Goal: Task Accomplishment & Management: Use online tool/utility

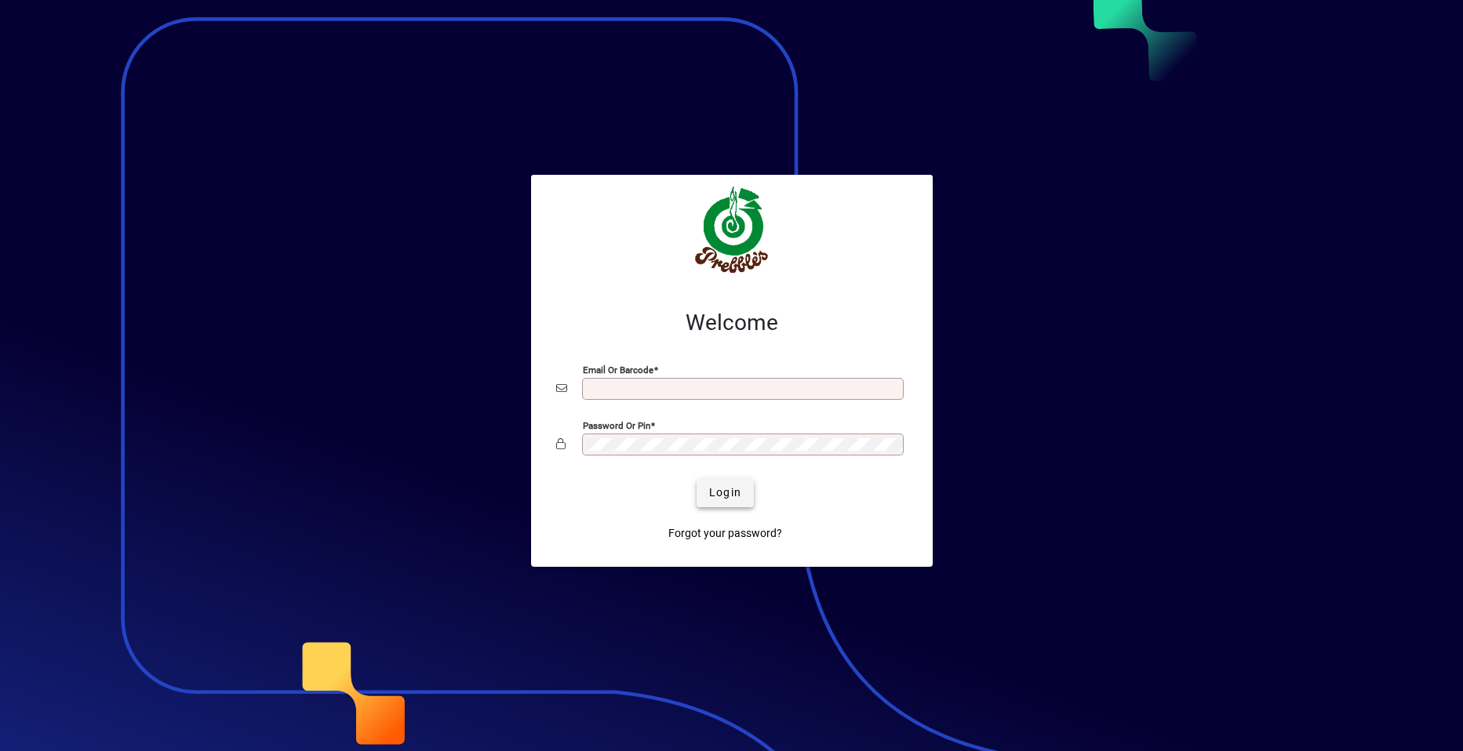
type input "**********"
click at [721, 492] on span "Login" at bounding box center [725, 493] width 32 height 16
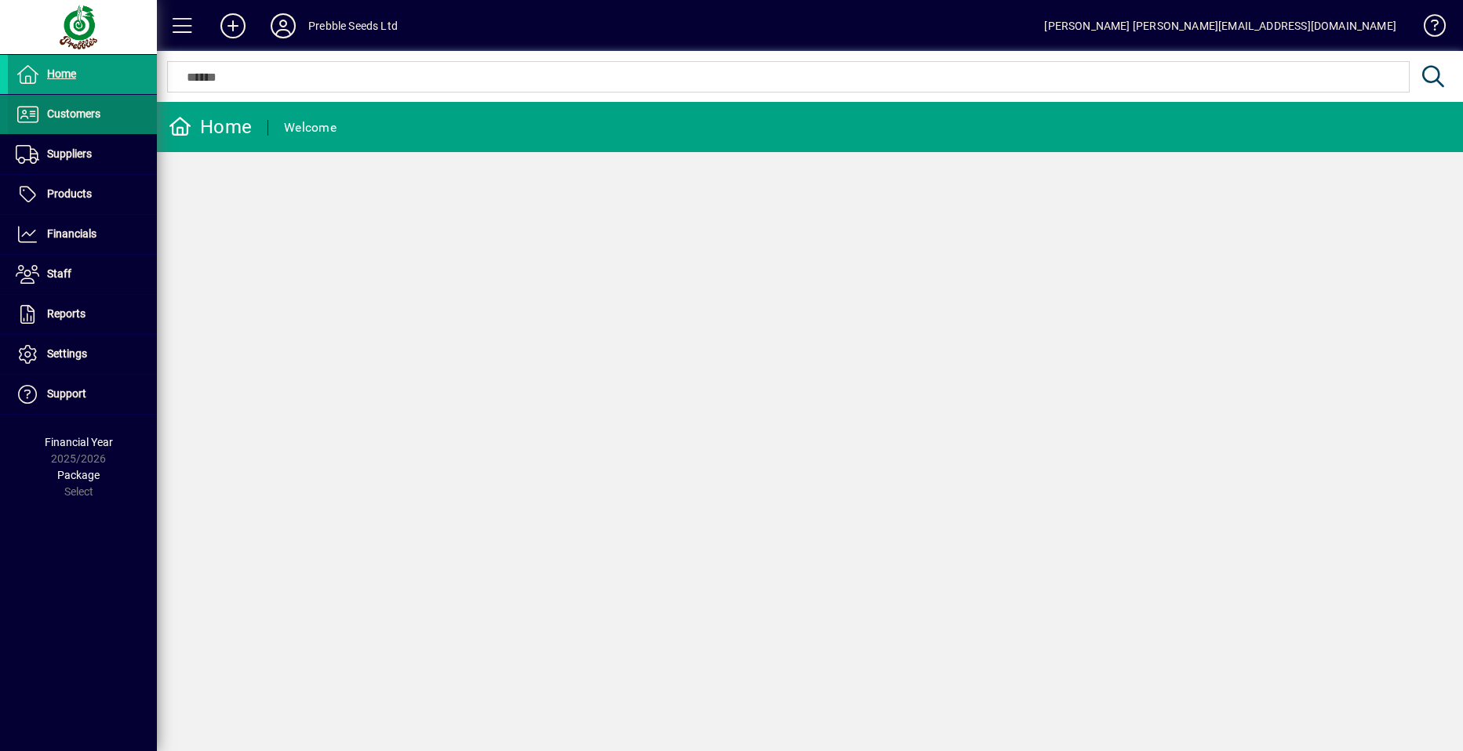
click at [94, 105] on span "Customers" at bounding box center [54, 114] width 93 height 19
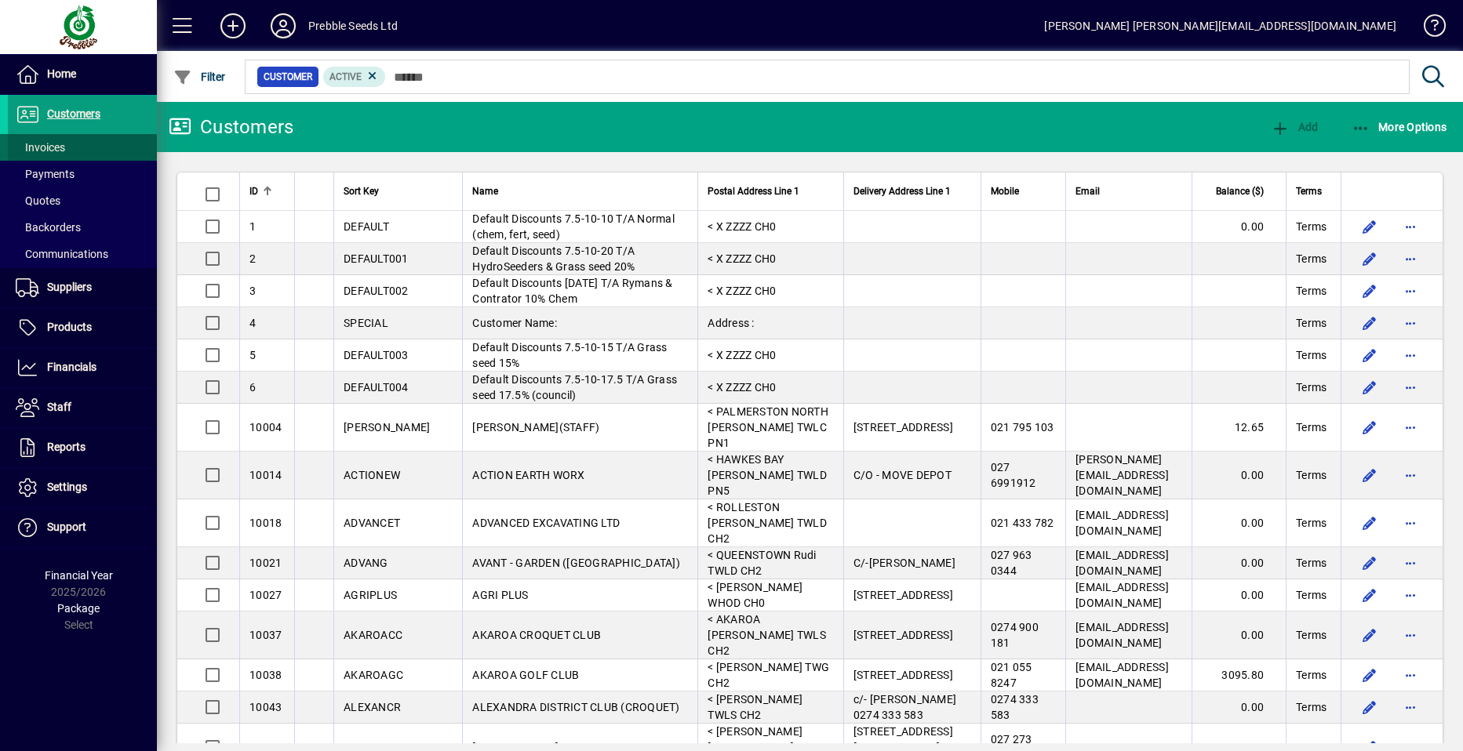
click at [87, 149] on span at bounding box center [82, 148] width 149 height 38
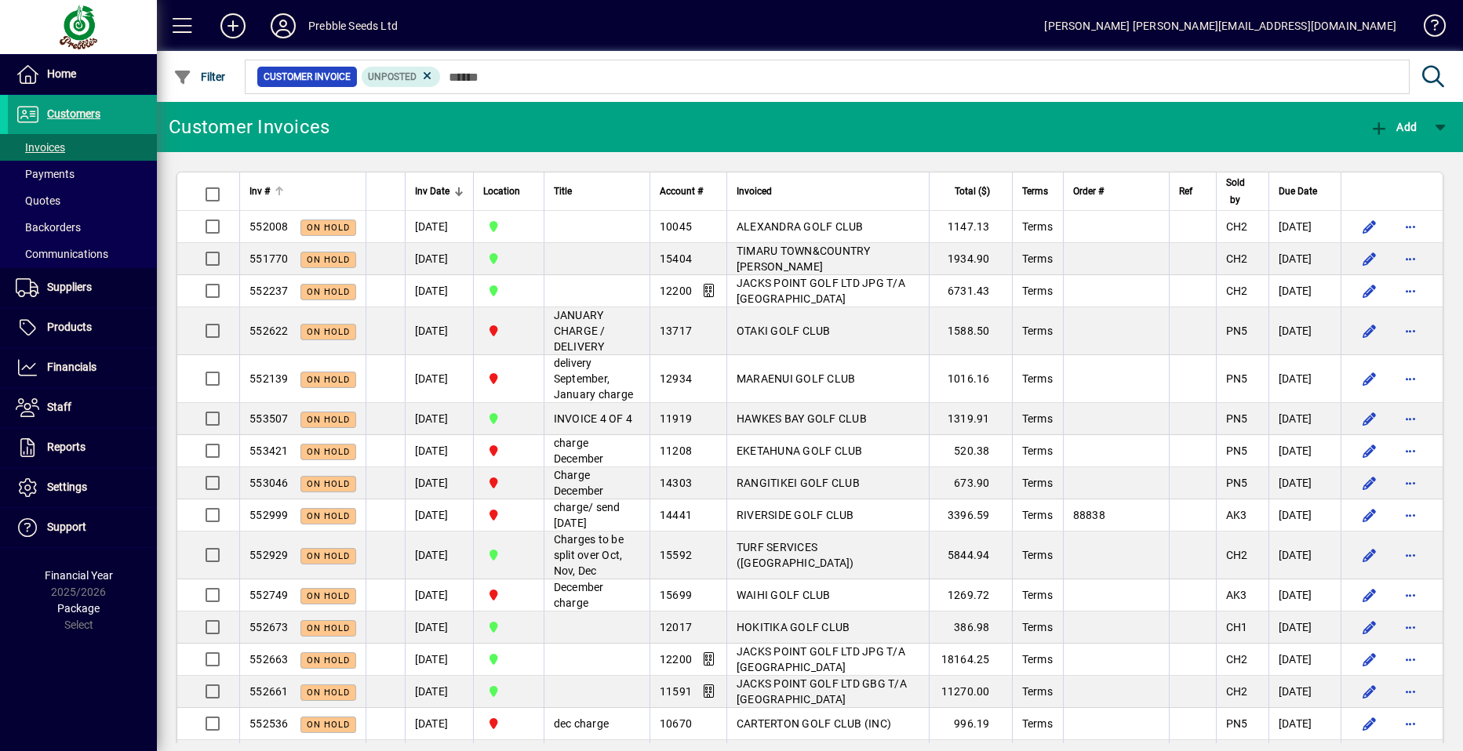
click at [253, 191] on span "Inv #" at bounding box center [259, 191] width 20 height 17
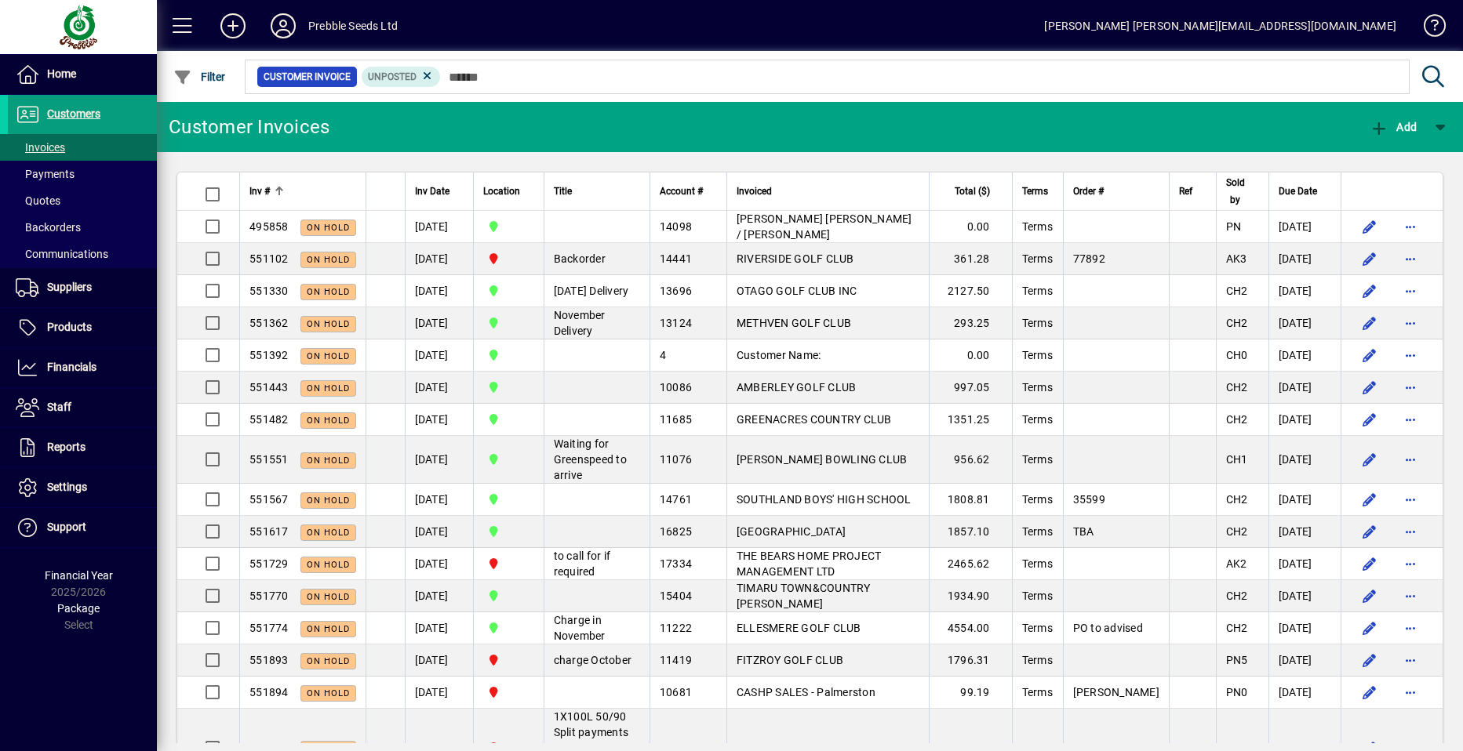
click at [280, 194] on div at bounding box center [279, 191] width 2 height 8
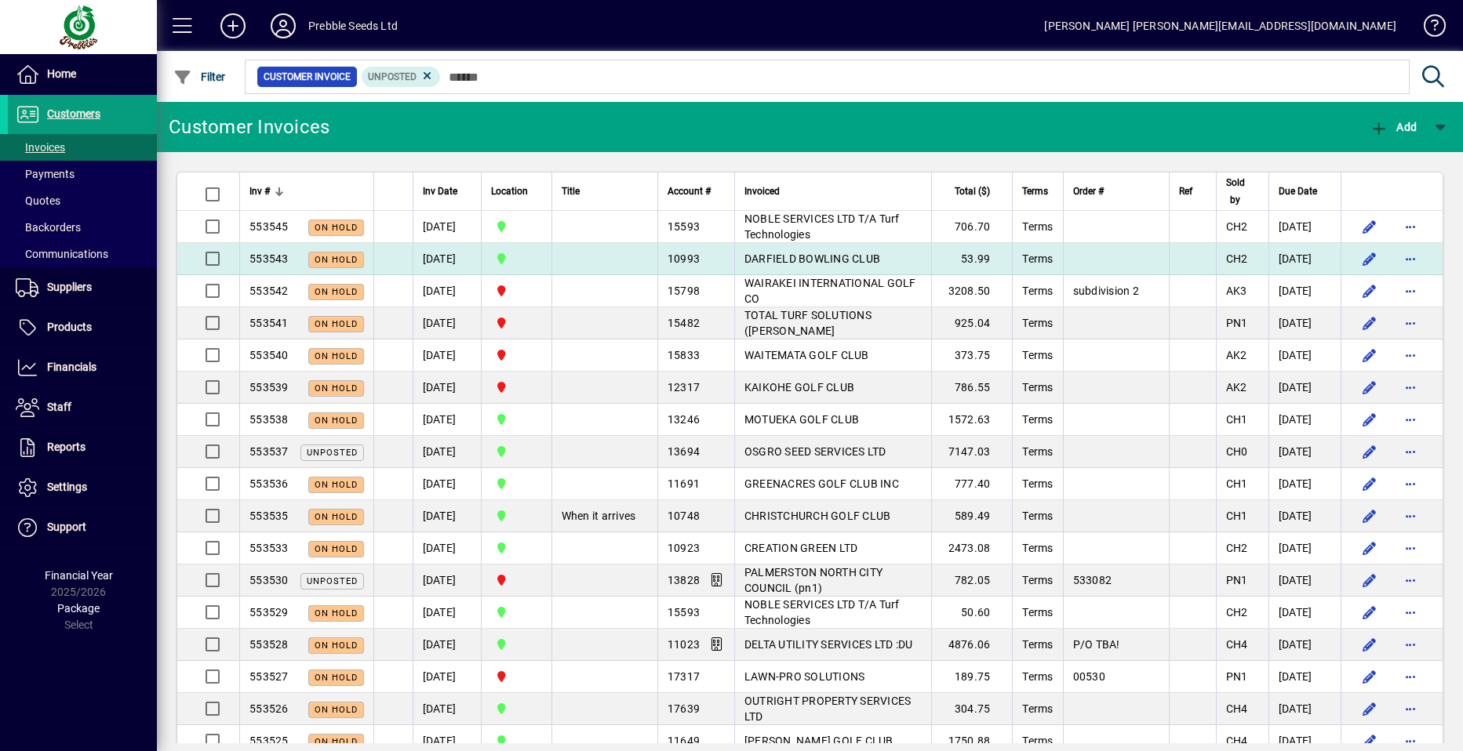
drag, startPoint x: 346, startPoint y: 204, endPoint x: 321, endPoint y: 259, distance: 60.4
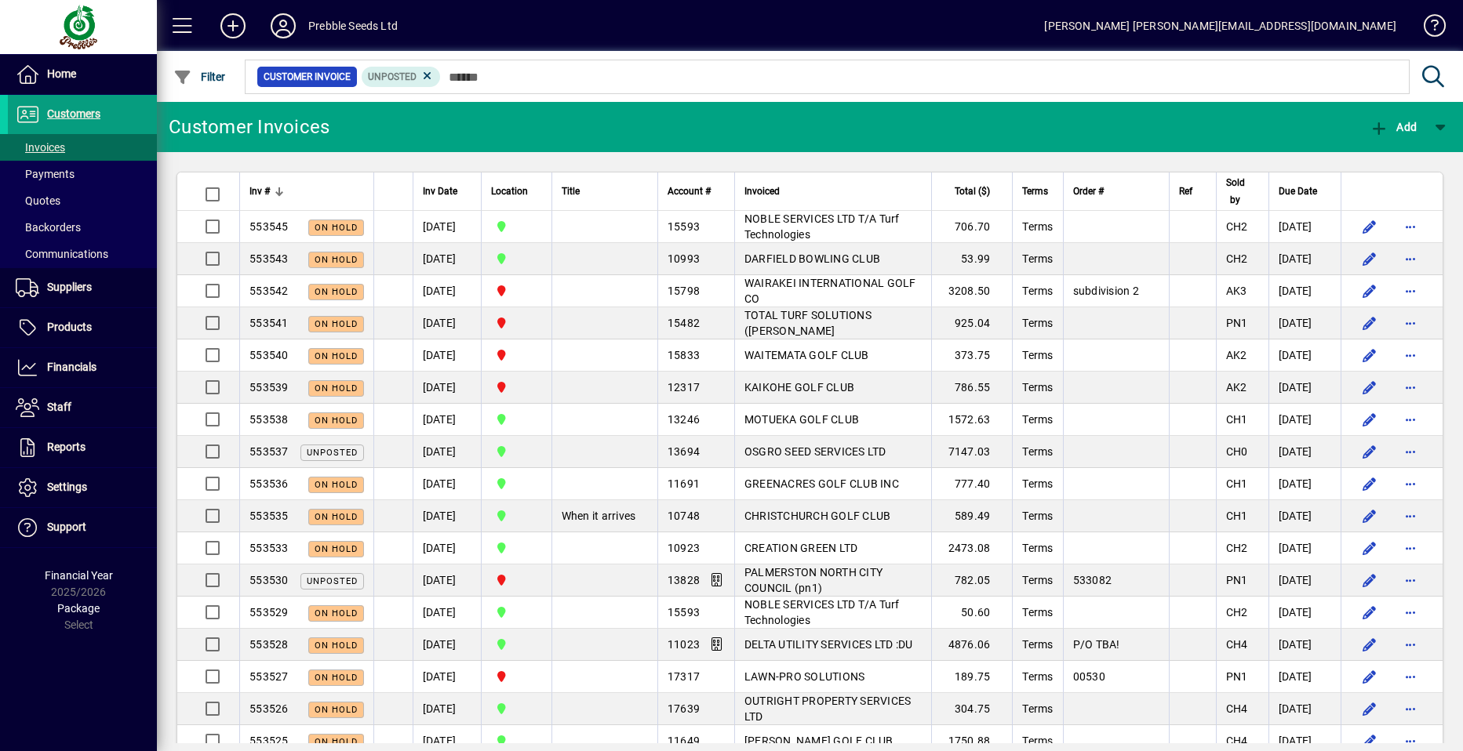
drag, startPoint x: 321, startPoint y: 259, endPoint x: 588, endPoint y: 125, distance: 299.1
click at [588, 125] on mat-toolbar-row "Customer Invoices Add" at bounding box center [810, 127] width 1306 height 50
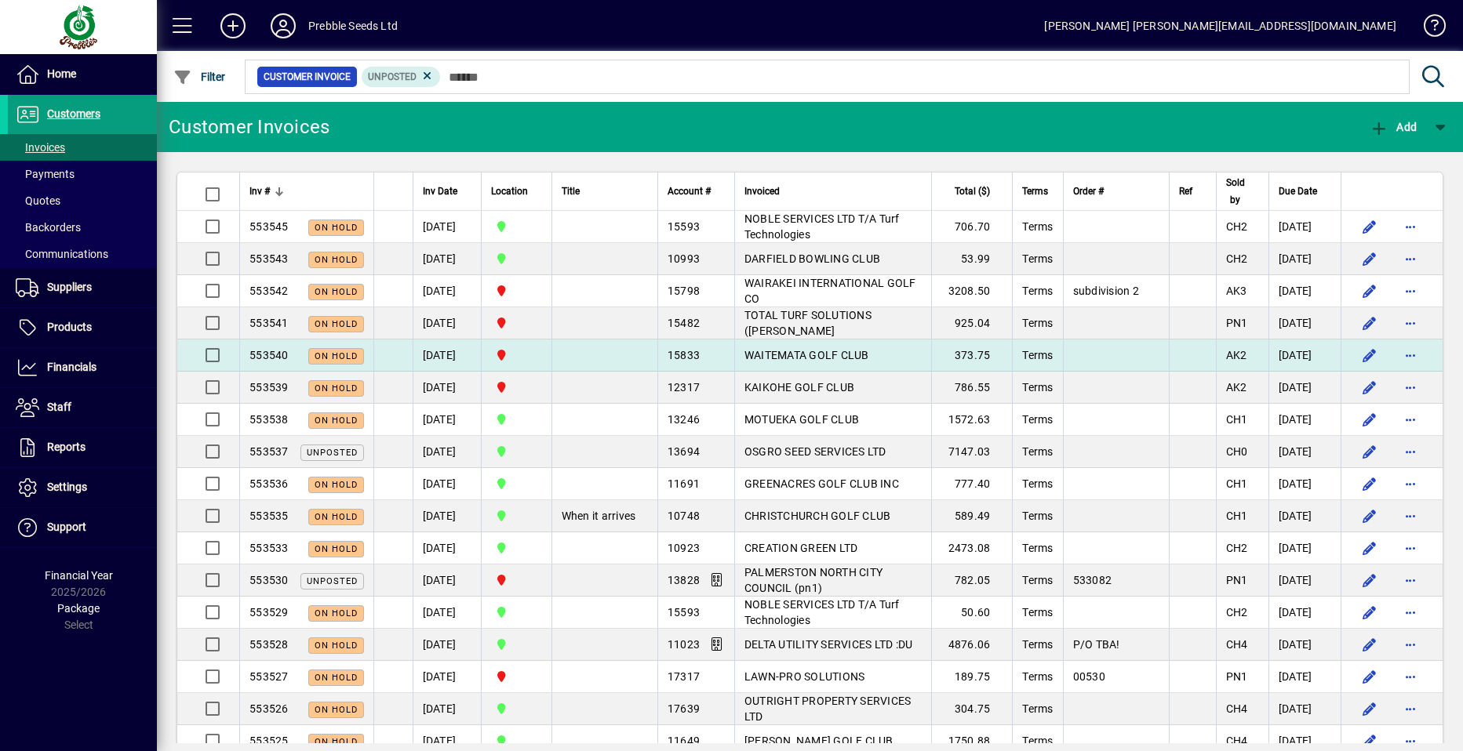
drag, startPoint x: 727, startPoint y: 289, endPoint x: 702, endPoint y: 362, distance: 77.9
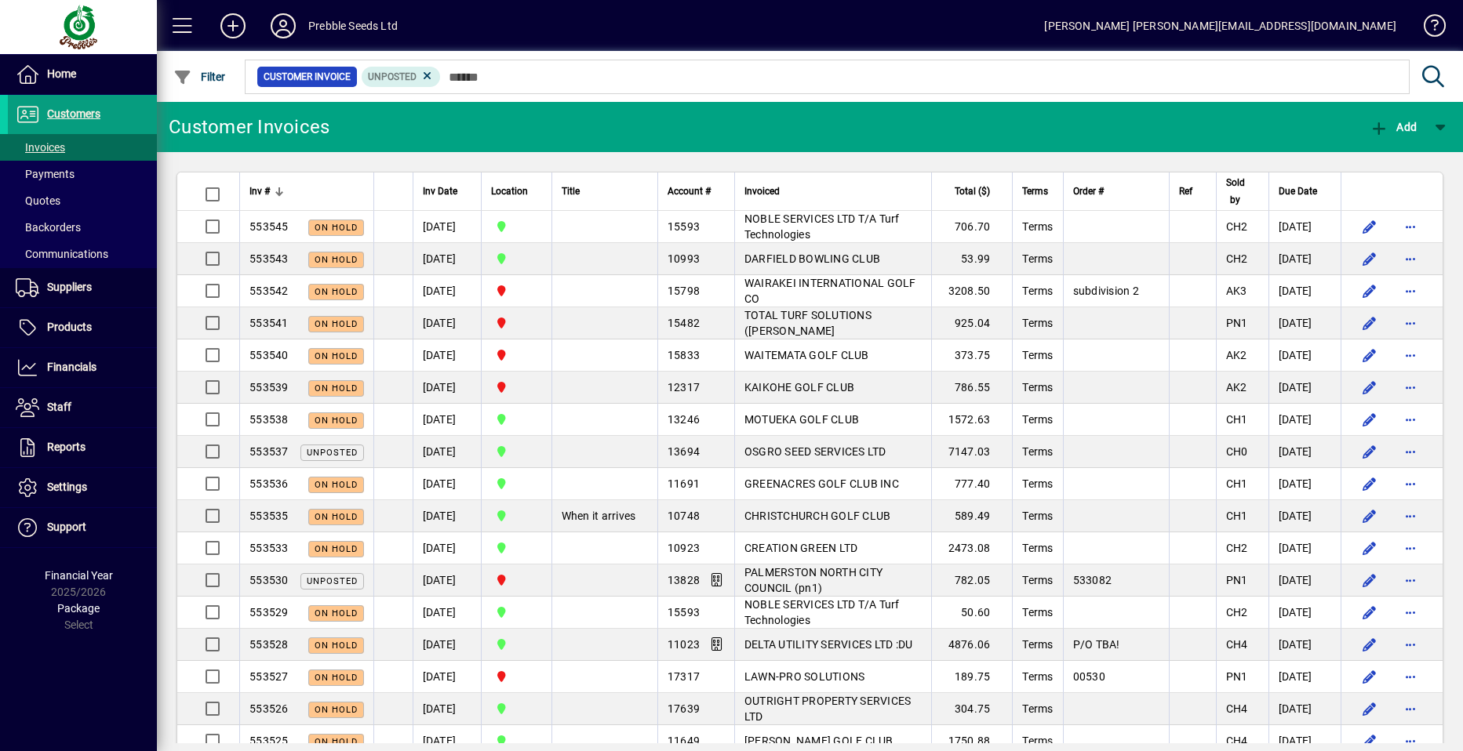
drag, startPoint x: 702, startPoint y: 362, endPoint x: 798, endPoint y: 125, distance: 256.1
click at [799, 131] on mat-toolbar-row "Customer Invoices Add" at bounding box center [810, 127] width 1306 height 50
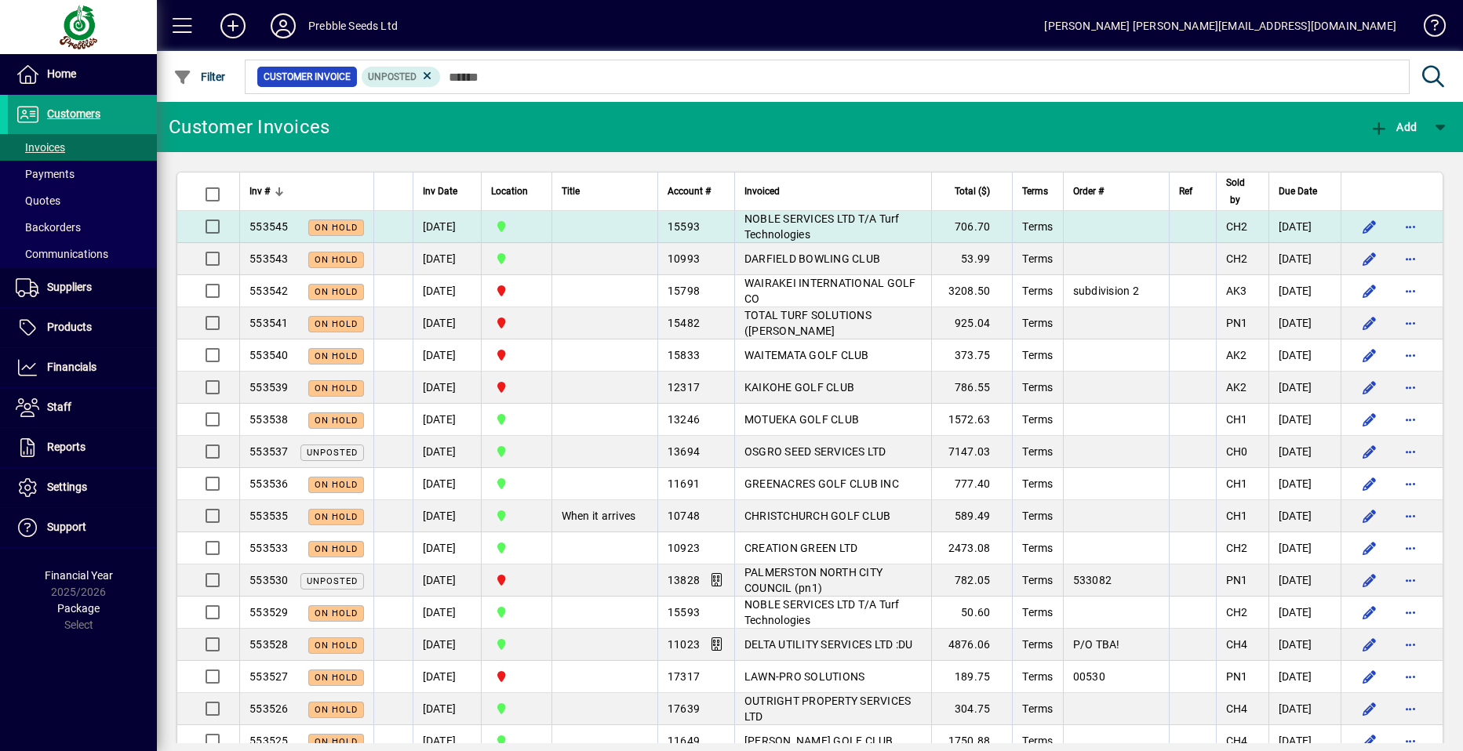
click at [749, 220] on span "NOBLE SERVICES LTD T/A Turf Technologies" at bounding box center [821, 227] width 155 height 28
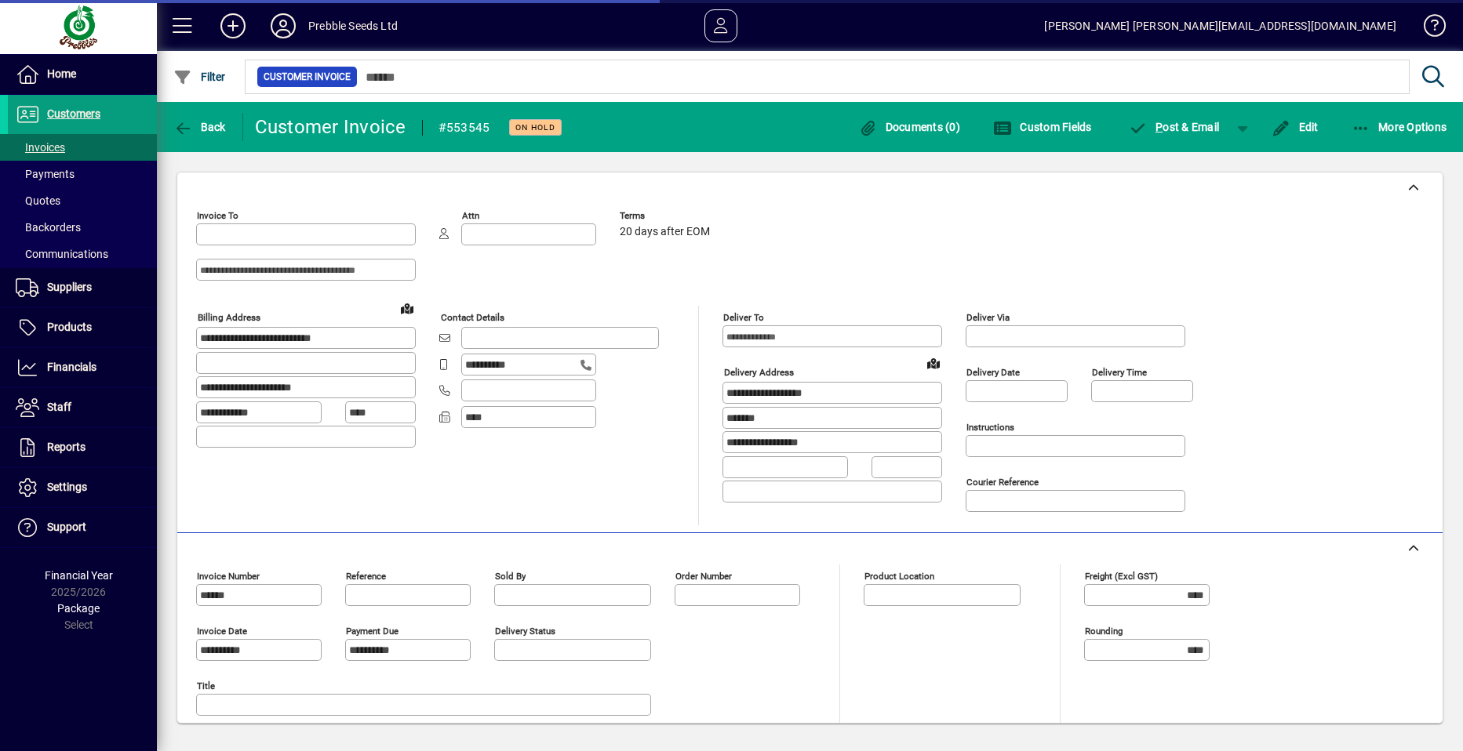
type input "**********"
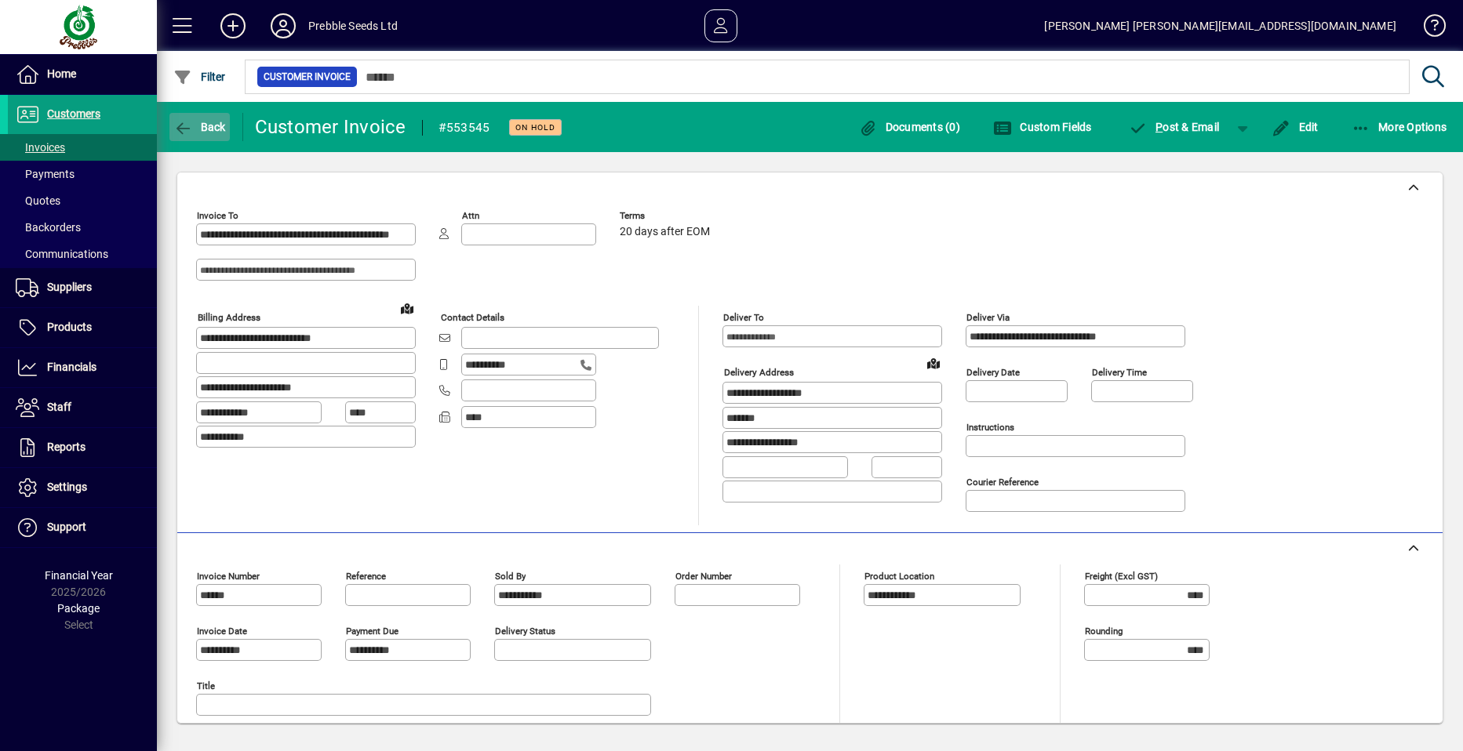
click at [200, 128] on span "Back" at bounding box center [199, 127] width 53 height 13
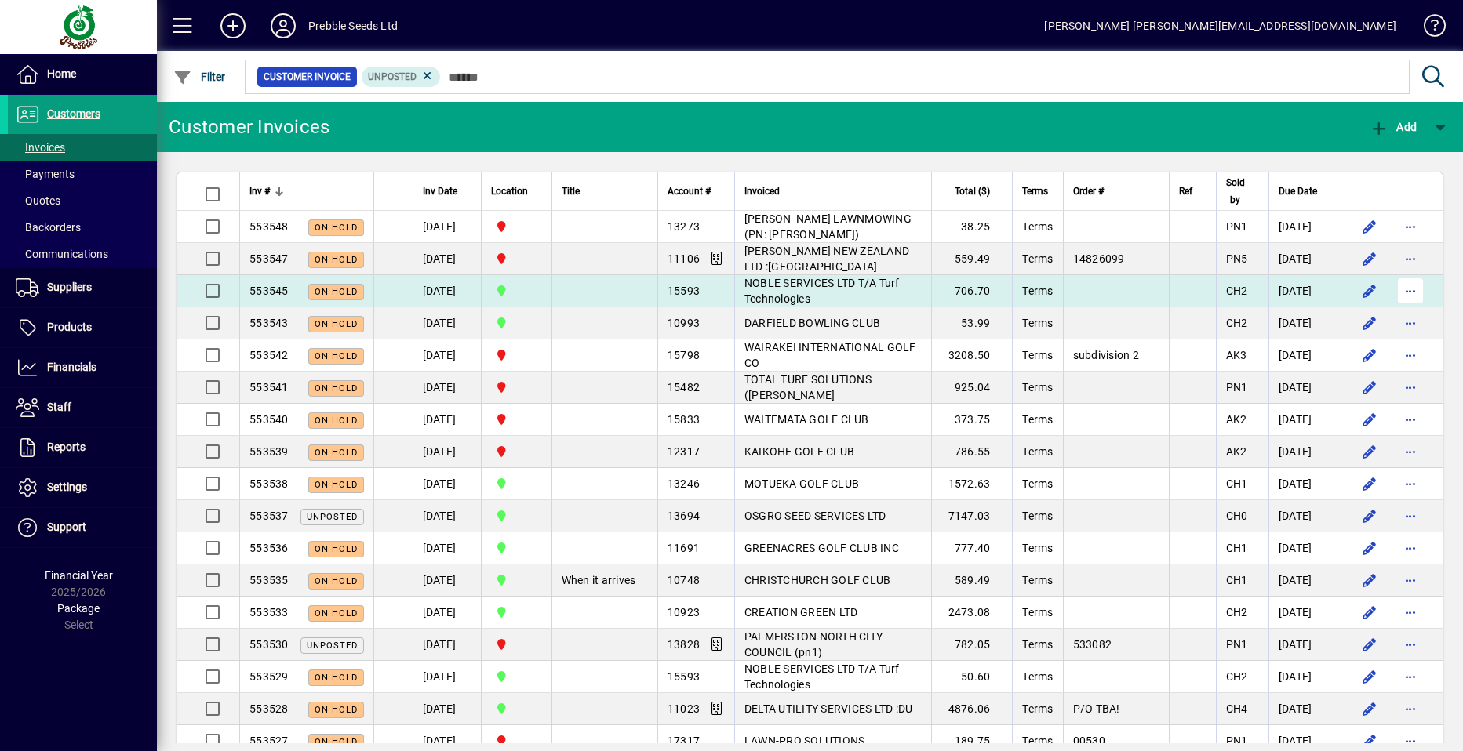
click at [1395, 289] on span "button" at bounding box center [1410, 291] width 38 height 38
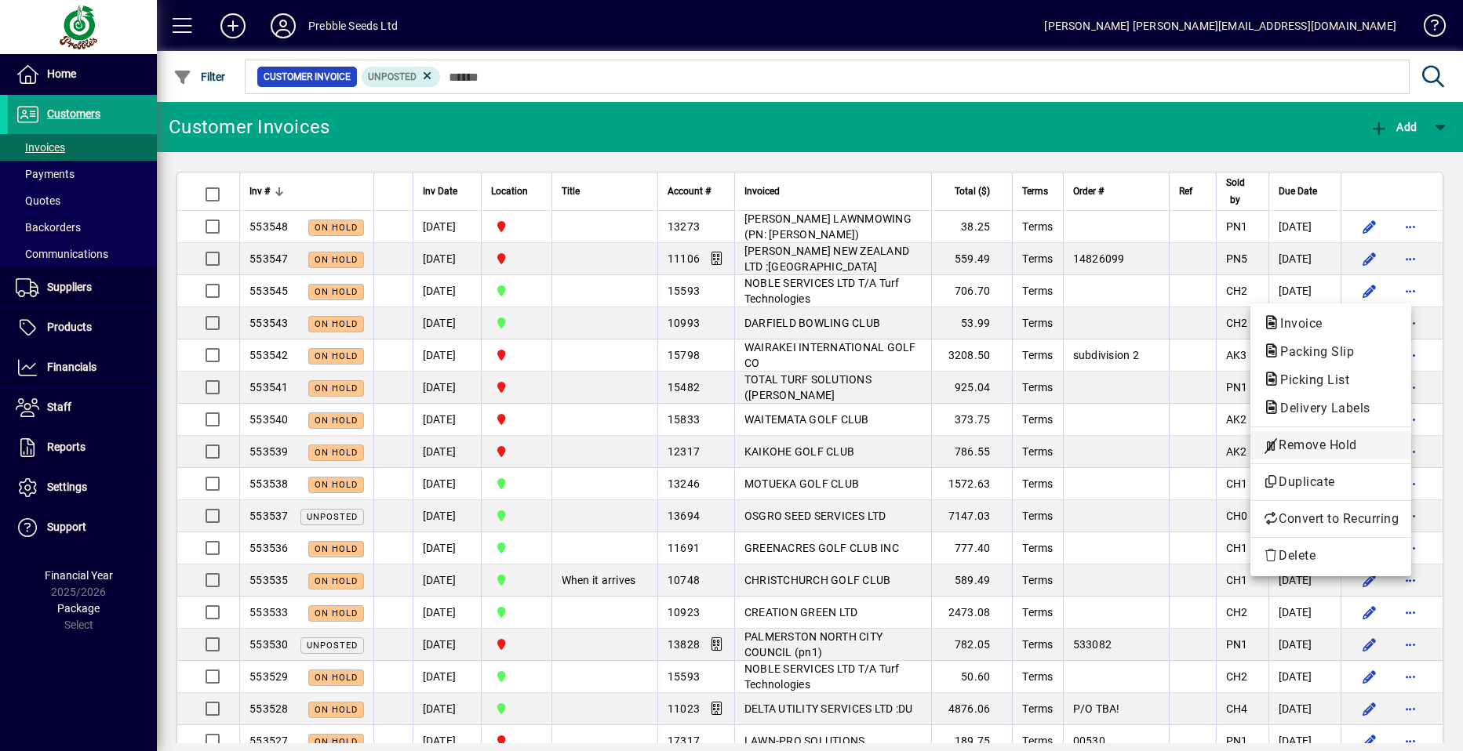
click at [1303, 445] on span "Remove Hold" at bounding box center [1331, 445] width 136 height 19
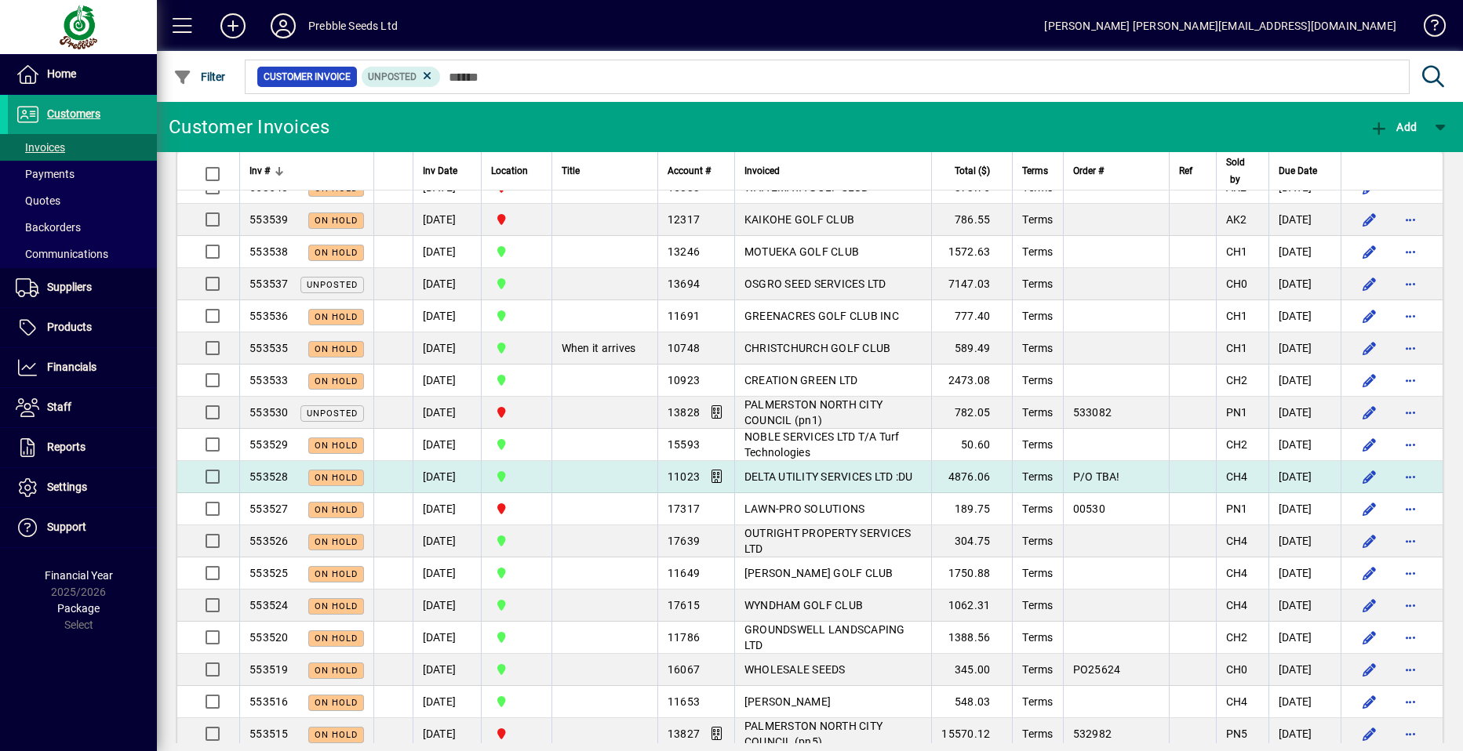
scroll to position [235, 0]
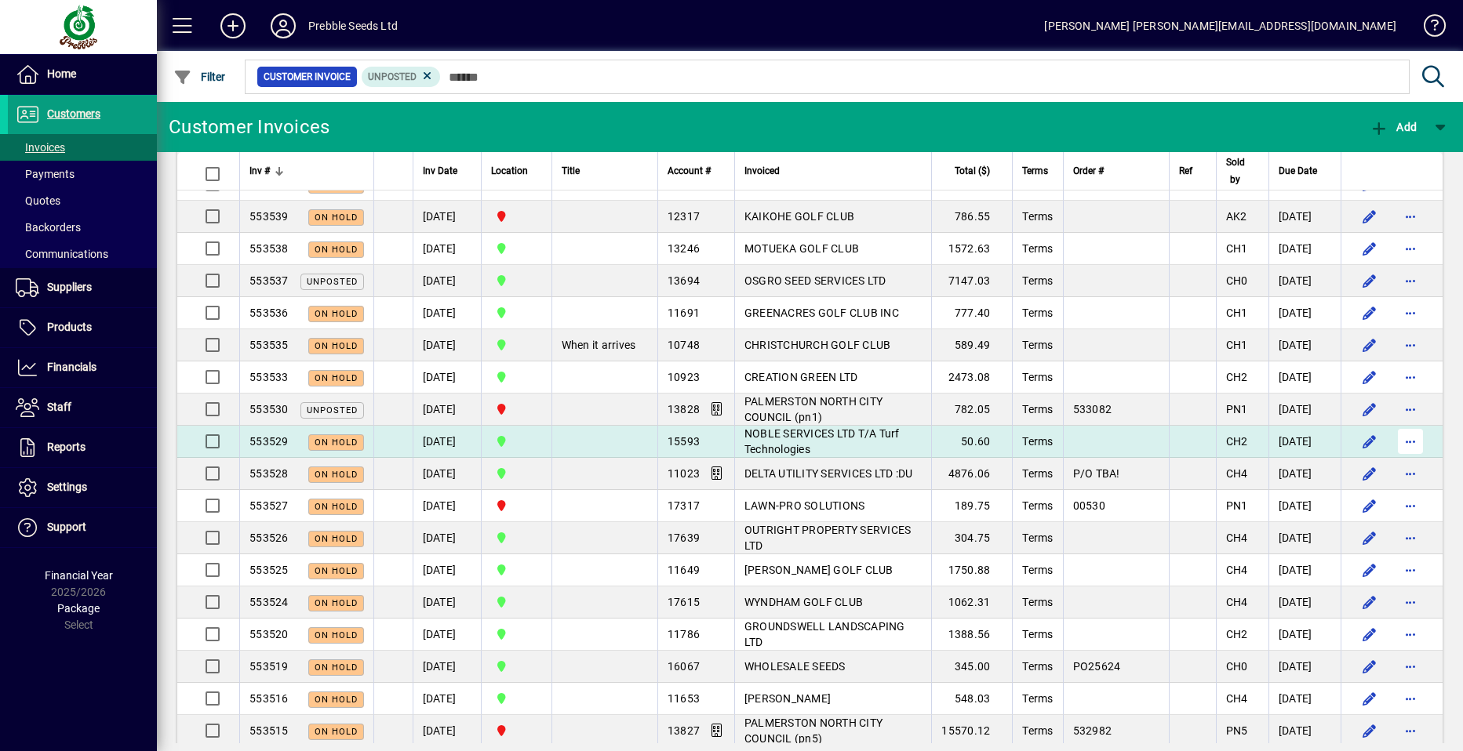
click at [1395, 438] on span "button" at bounding box center [1410, 442] width 38 height 38
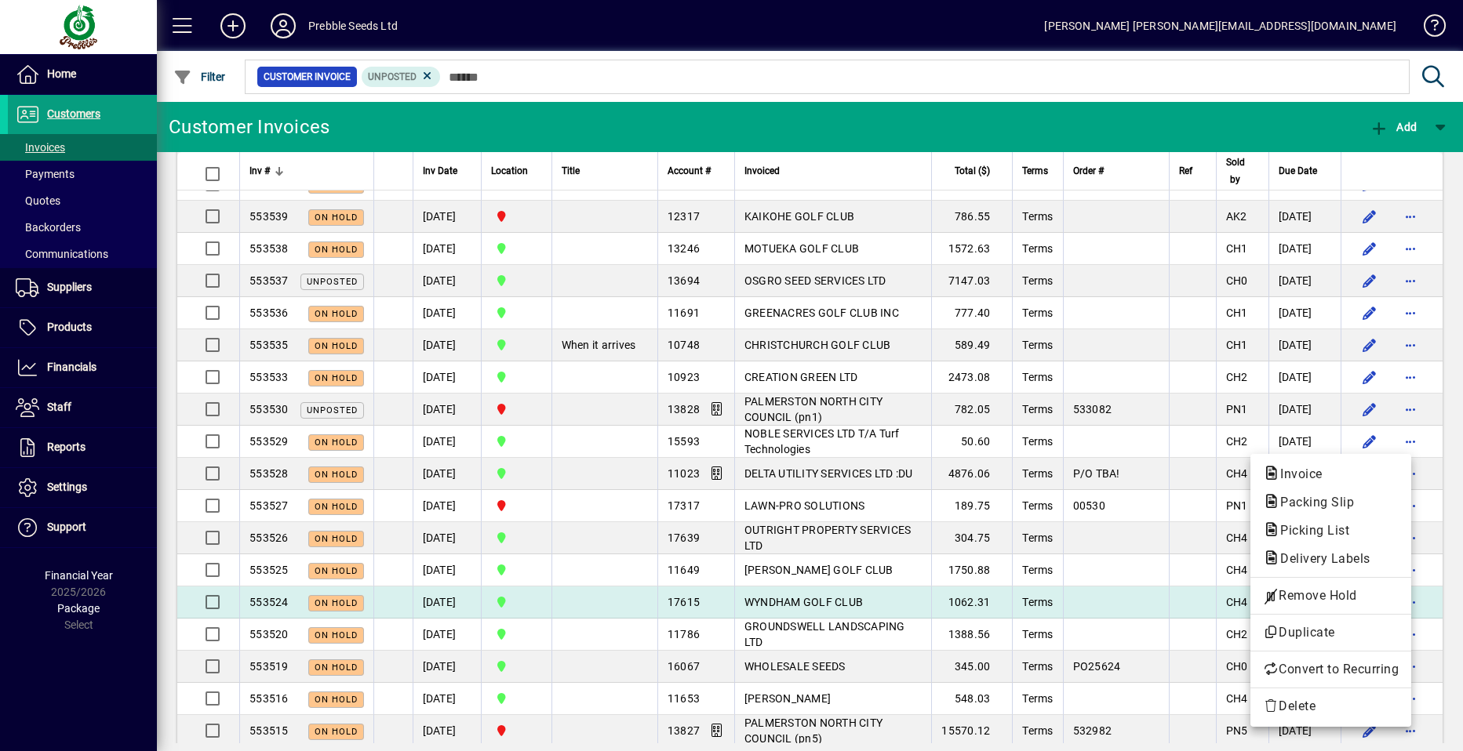
click at [1328, 595] on span "Remove Hold" at bounding box center [1331, 596] width 136 height 19
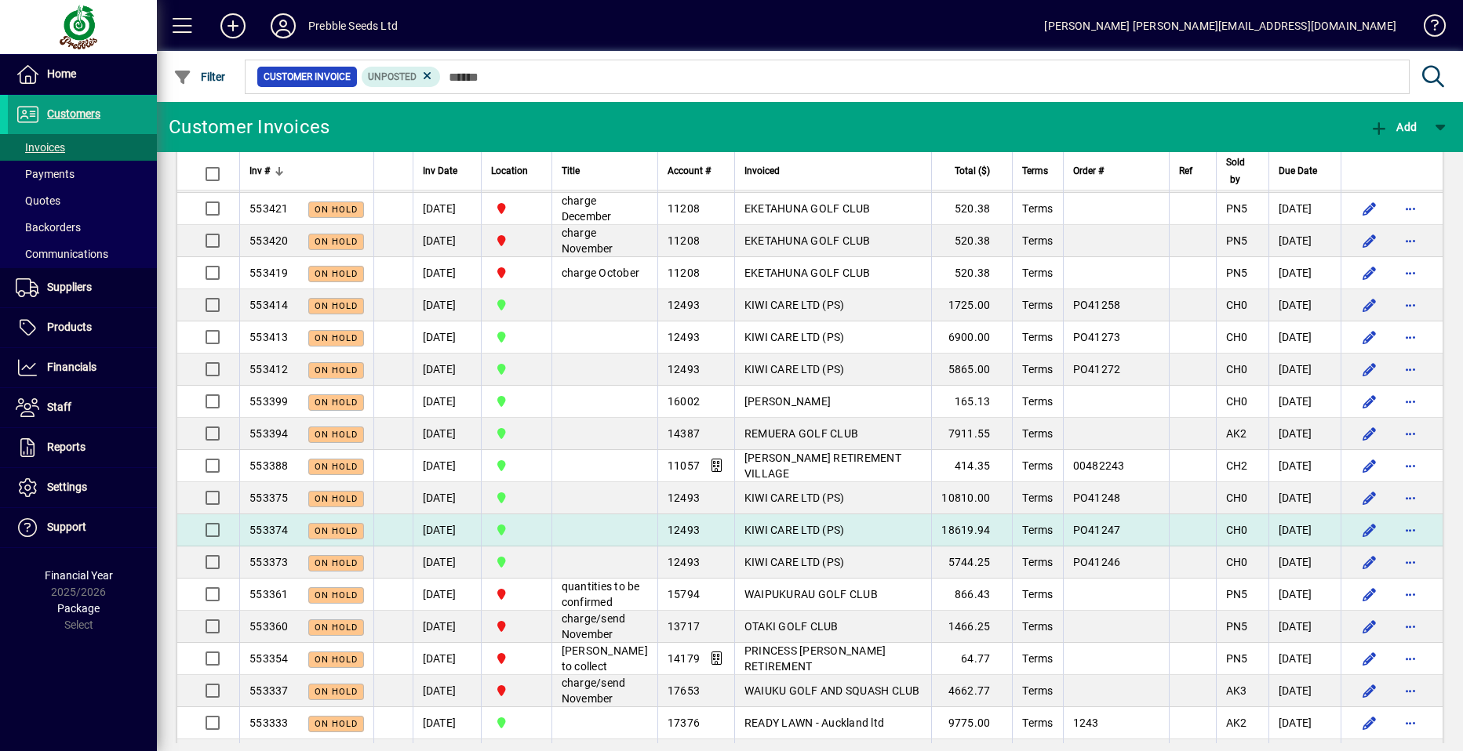
scroll to position [1412, 0]
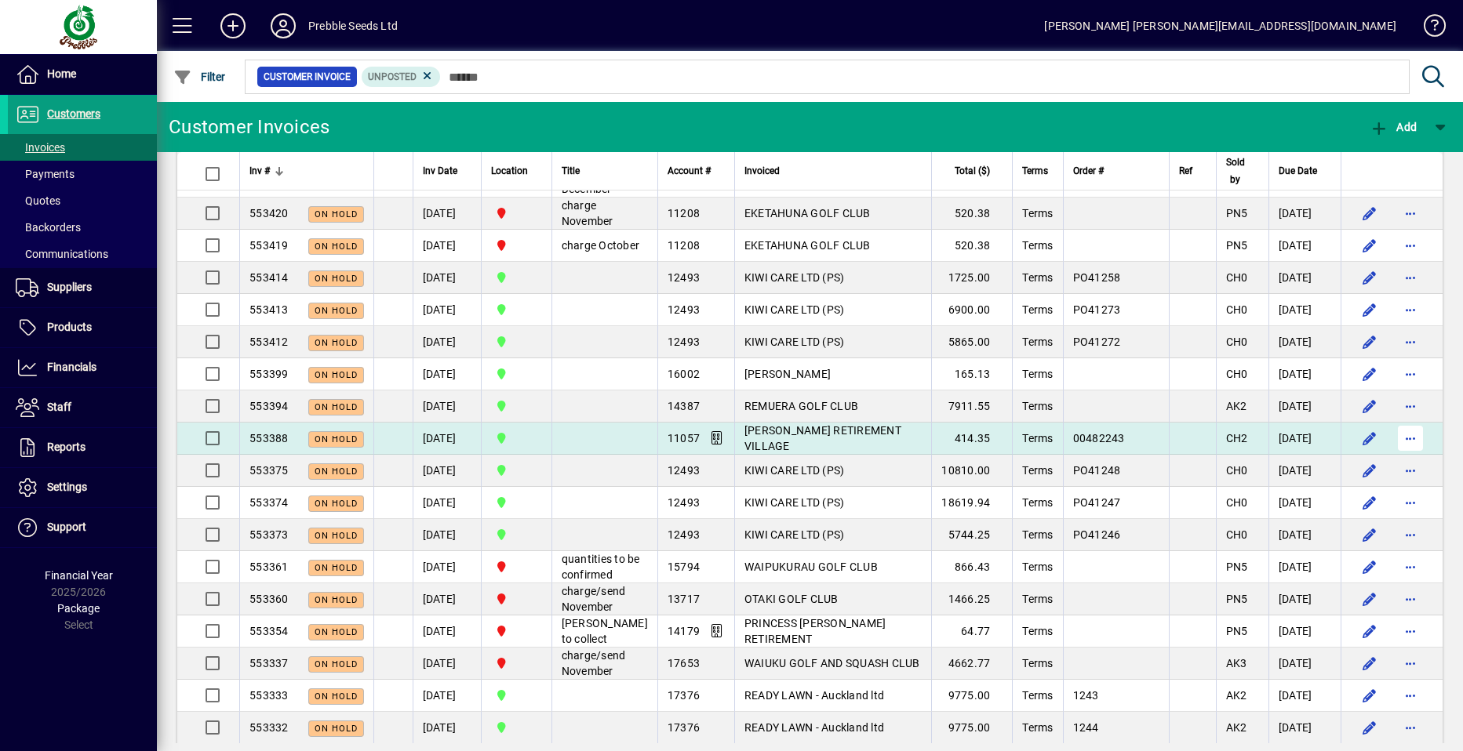
click at [1397, 457] on span "button" at bounding box center [1410, 439] width 38 height 38
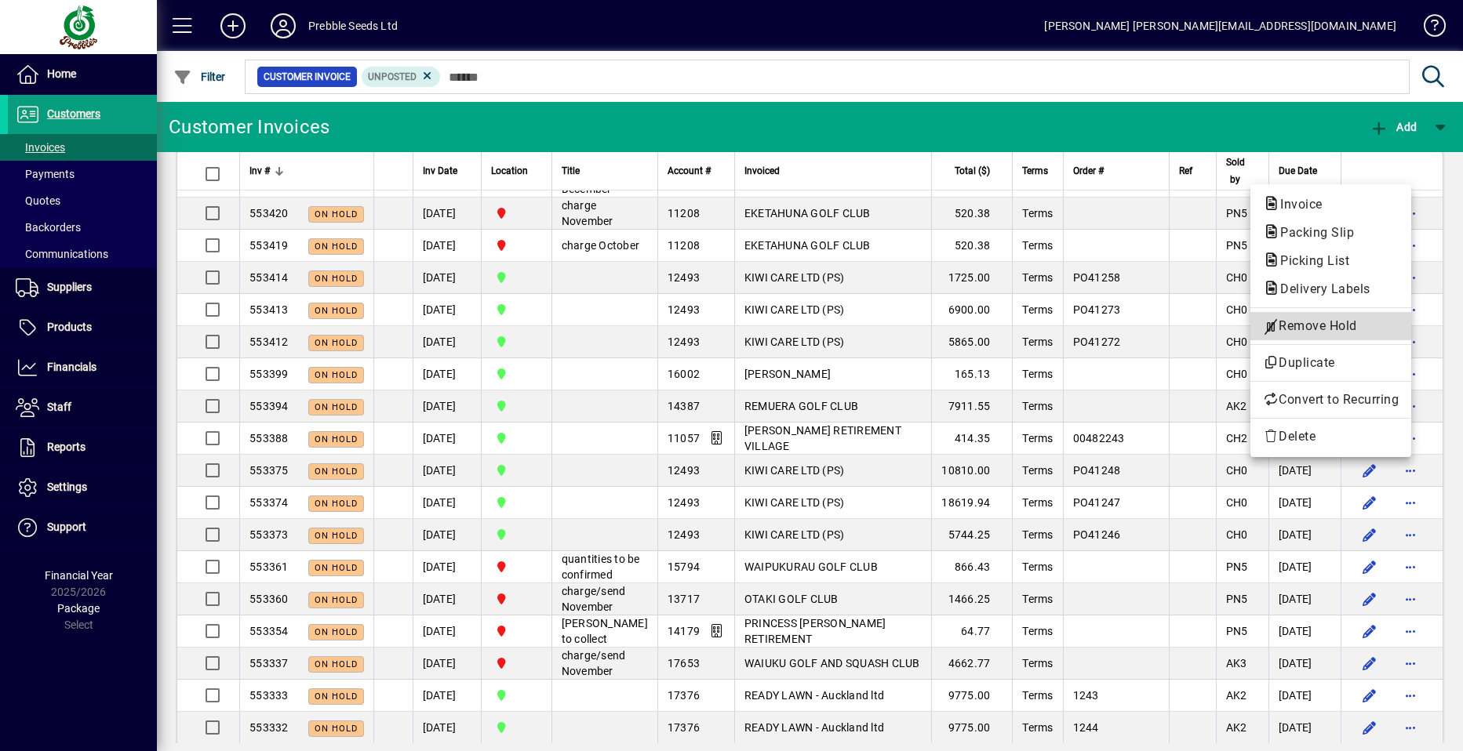
click at [1310, 328] on span "Remove Hold" at bounding box center [1331, 326] width 136 height 19
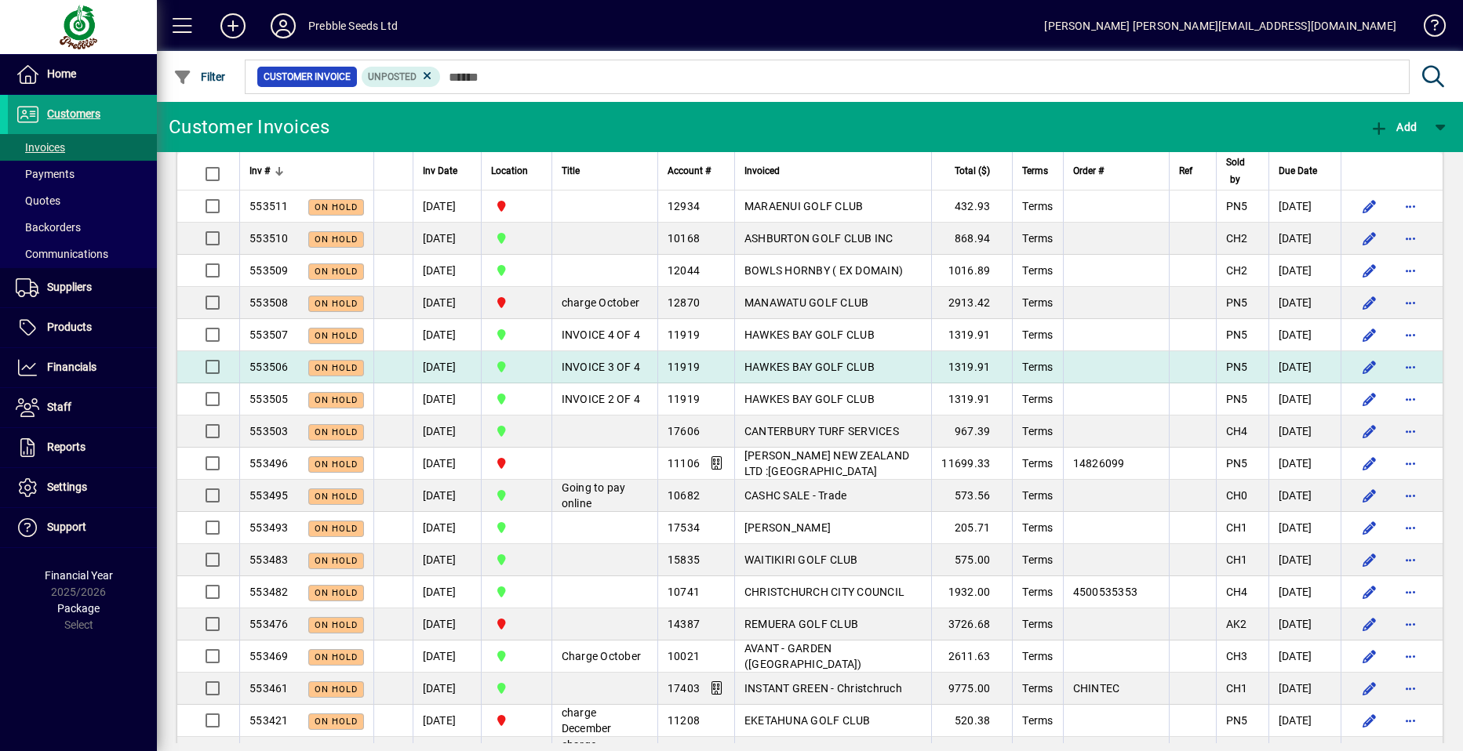
scroll to position [863, 0]
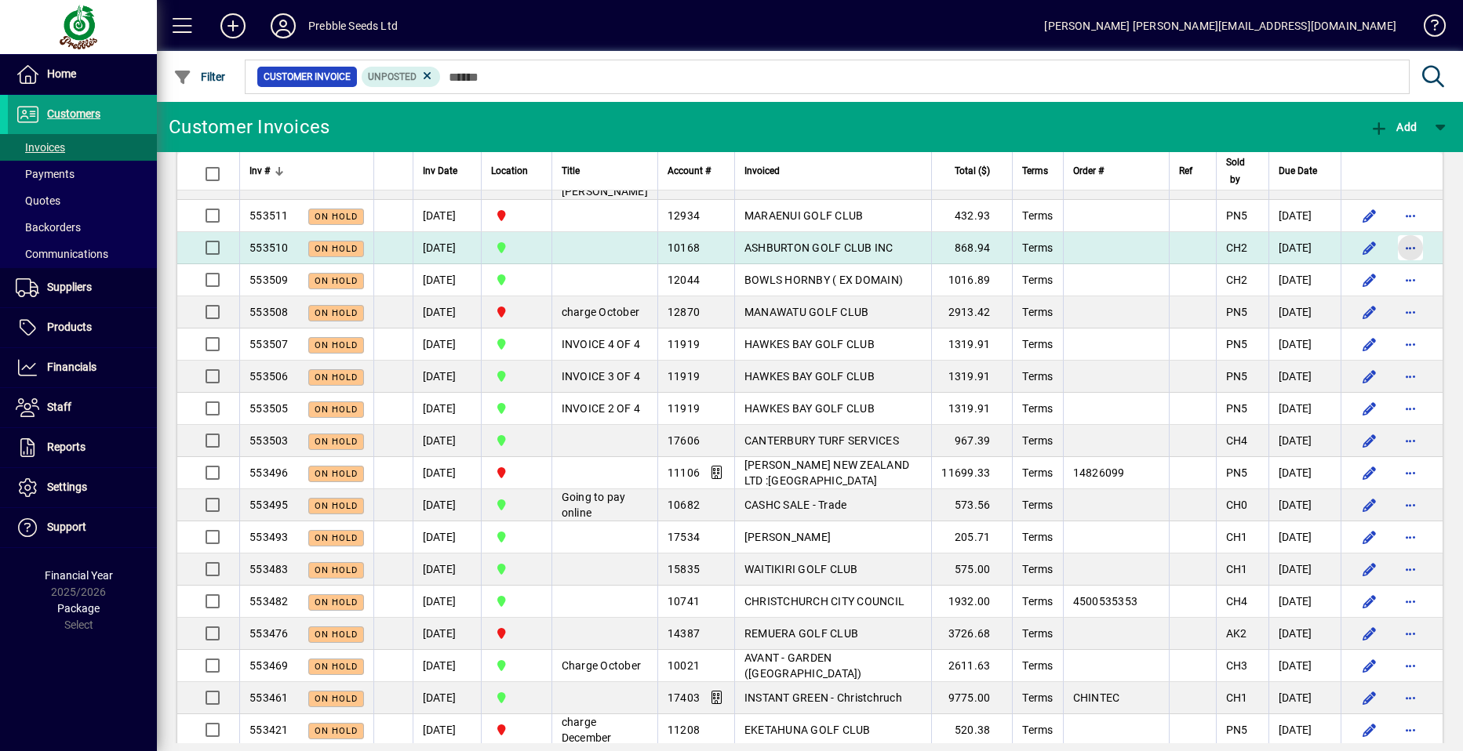
click at [1397, 267] on span "button" at bounding box center [1410, 248] width 38 height 38
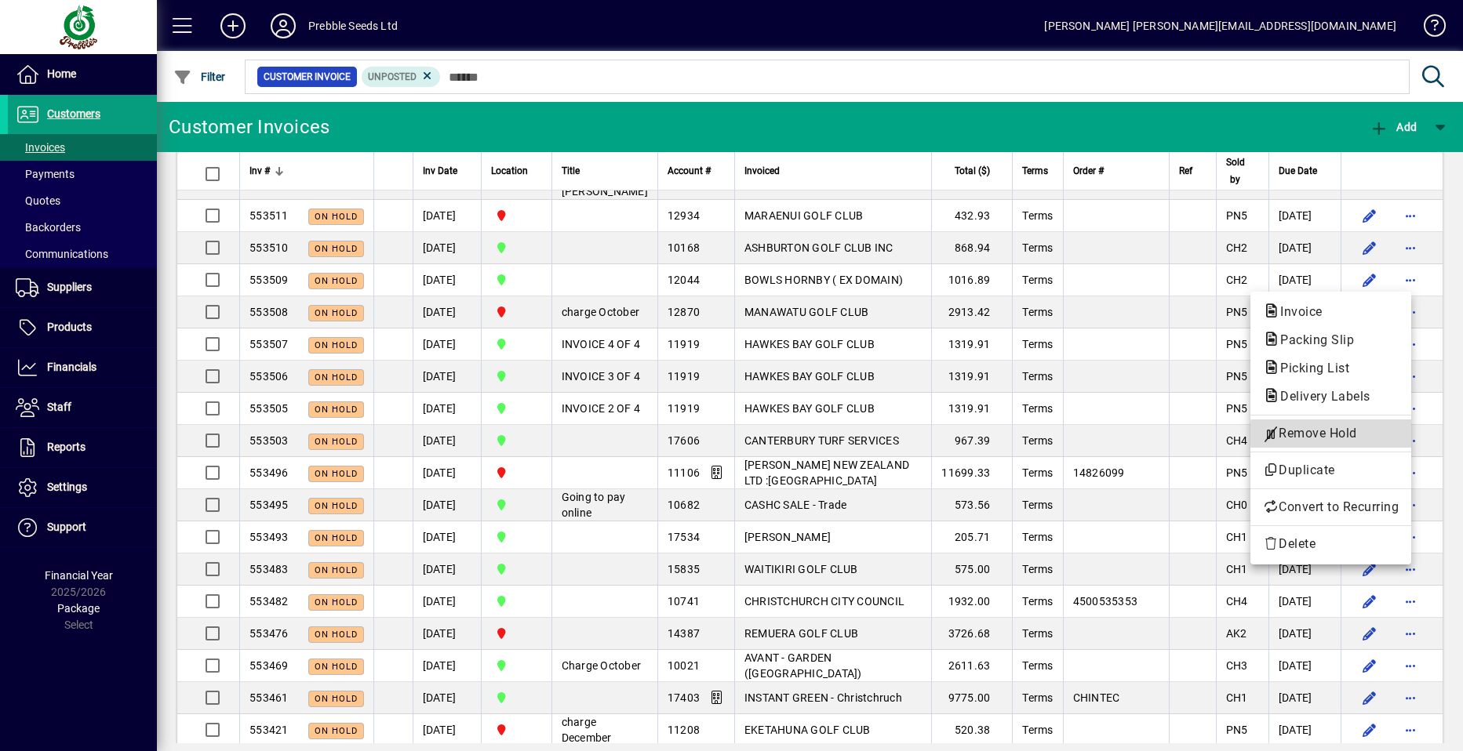
click at [1338, 434] on span "Remove Hold" at bounding box center [1331, 433] width 136 height 19
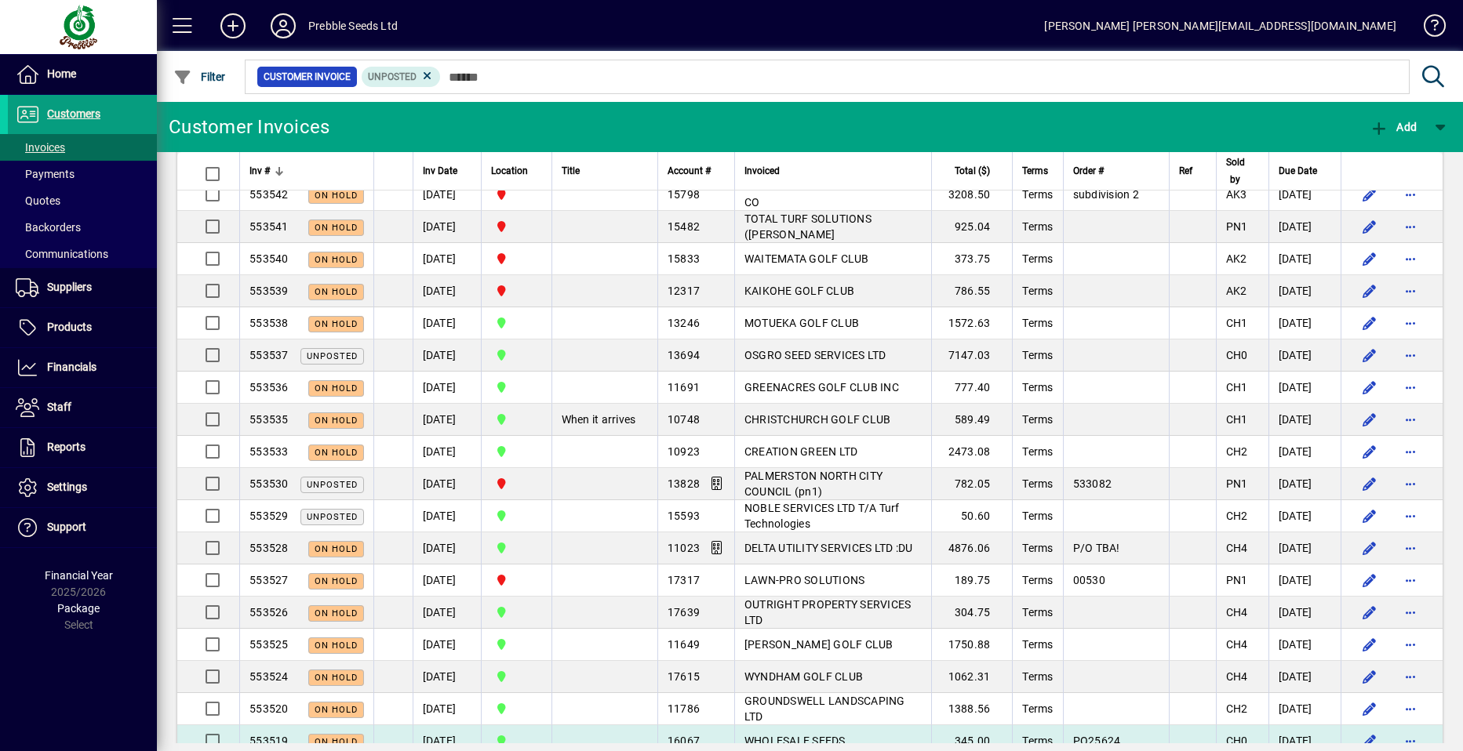
scroll to position [78, 0]
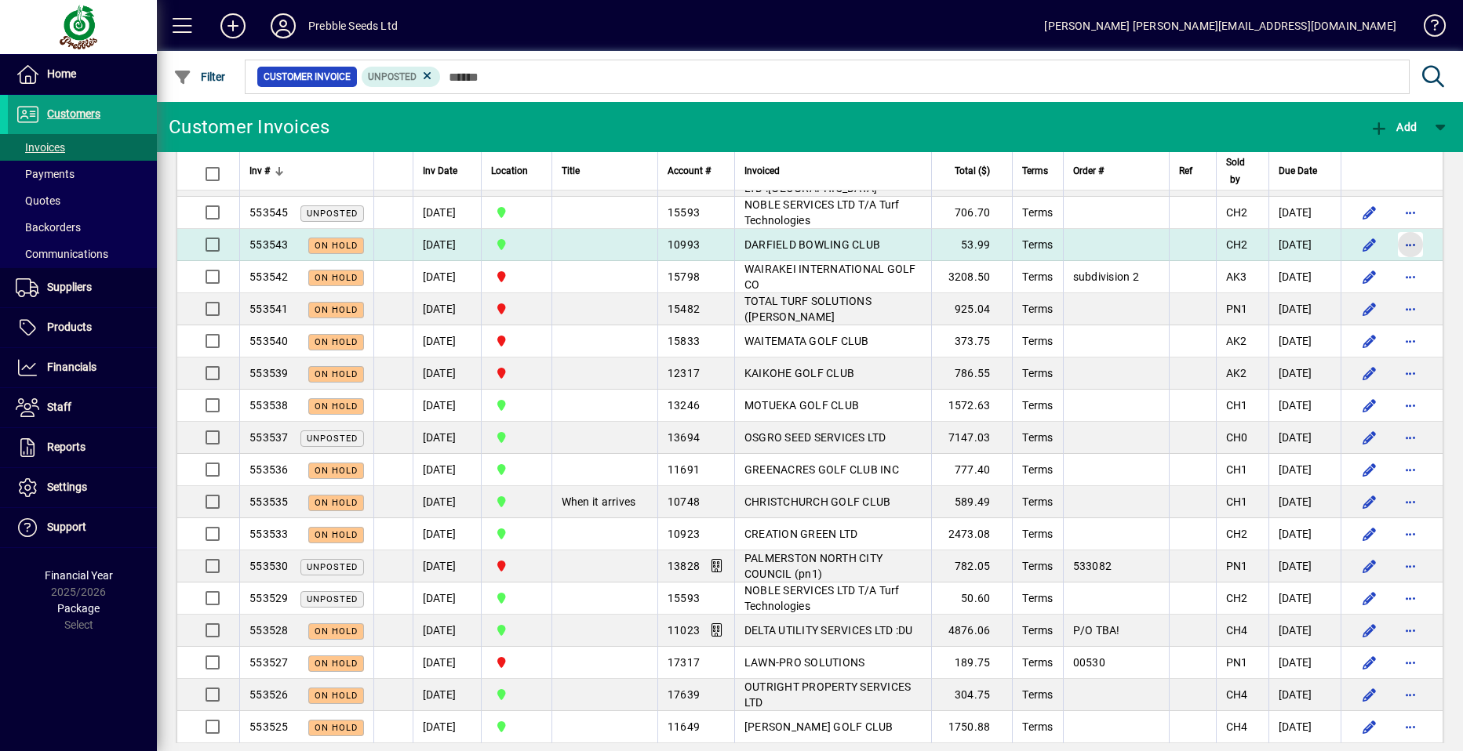
click at [1401, 246] on span "button" at bounding box center [1410, 245] width 38 height 38
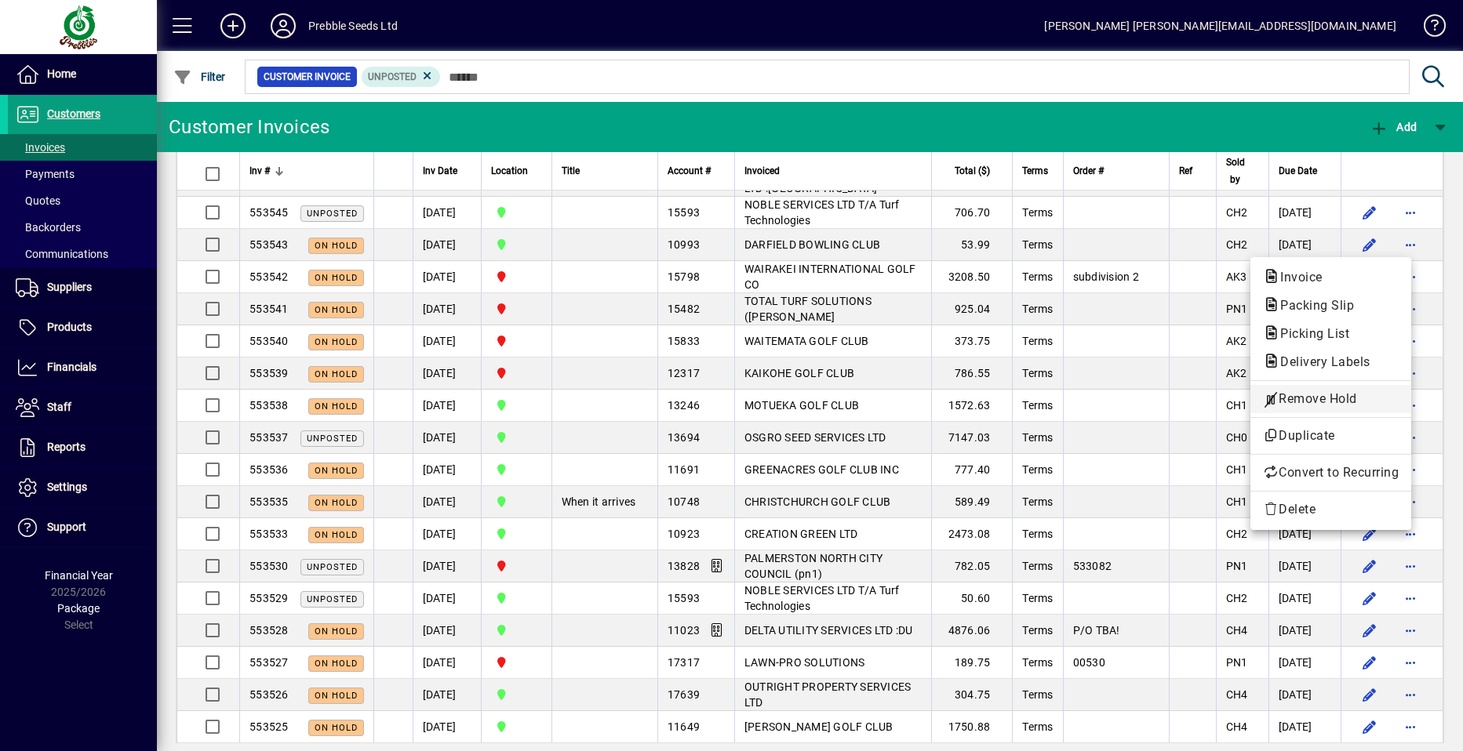
click at [1317, 400] on span "Remove Hold" at bounding box center [1331, 399] width 136 height 19
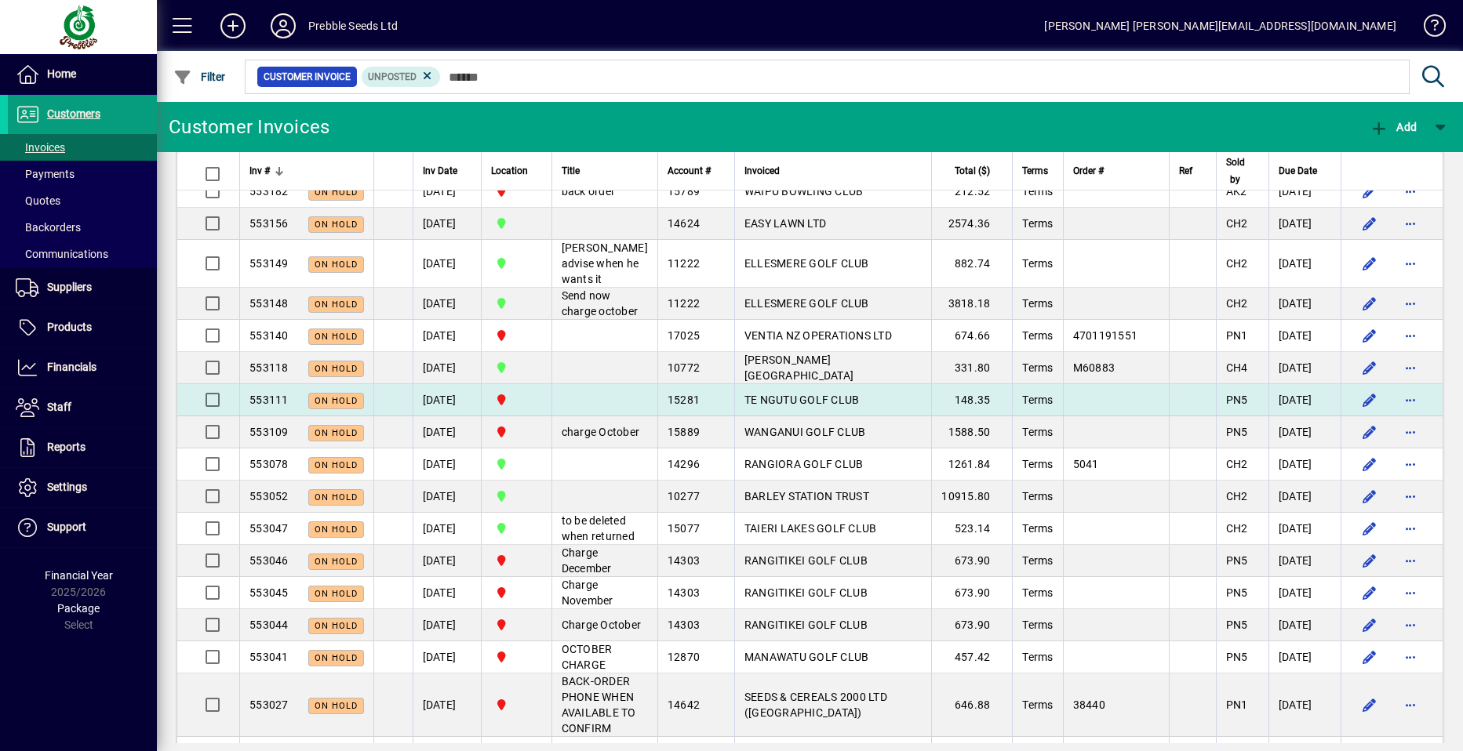
scroll to position [2509, 0]
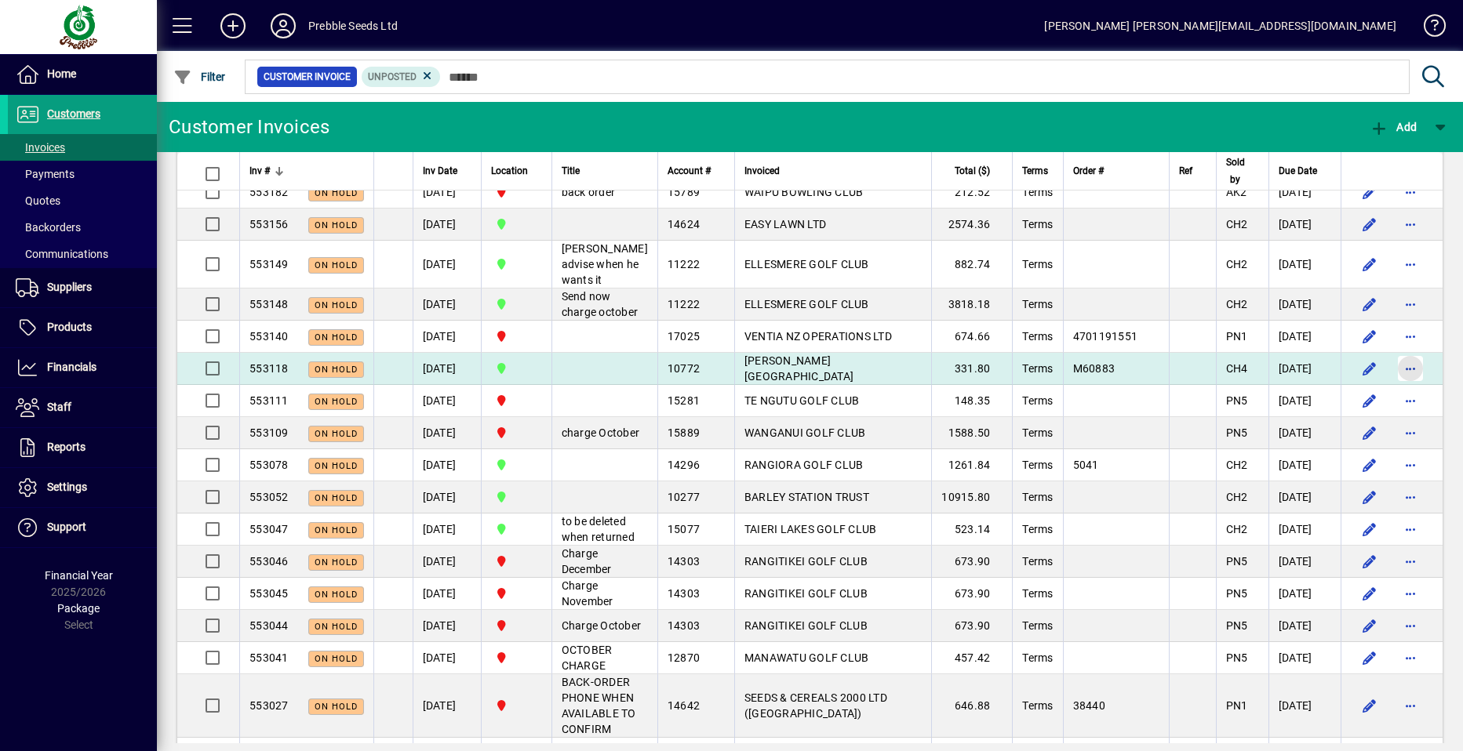
click at [1397, 387] on span "button" at bounding box center [1410, 369] width 38 height 38
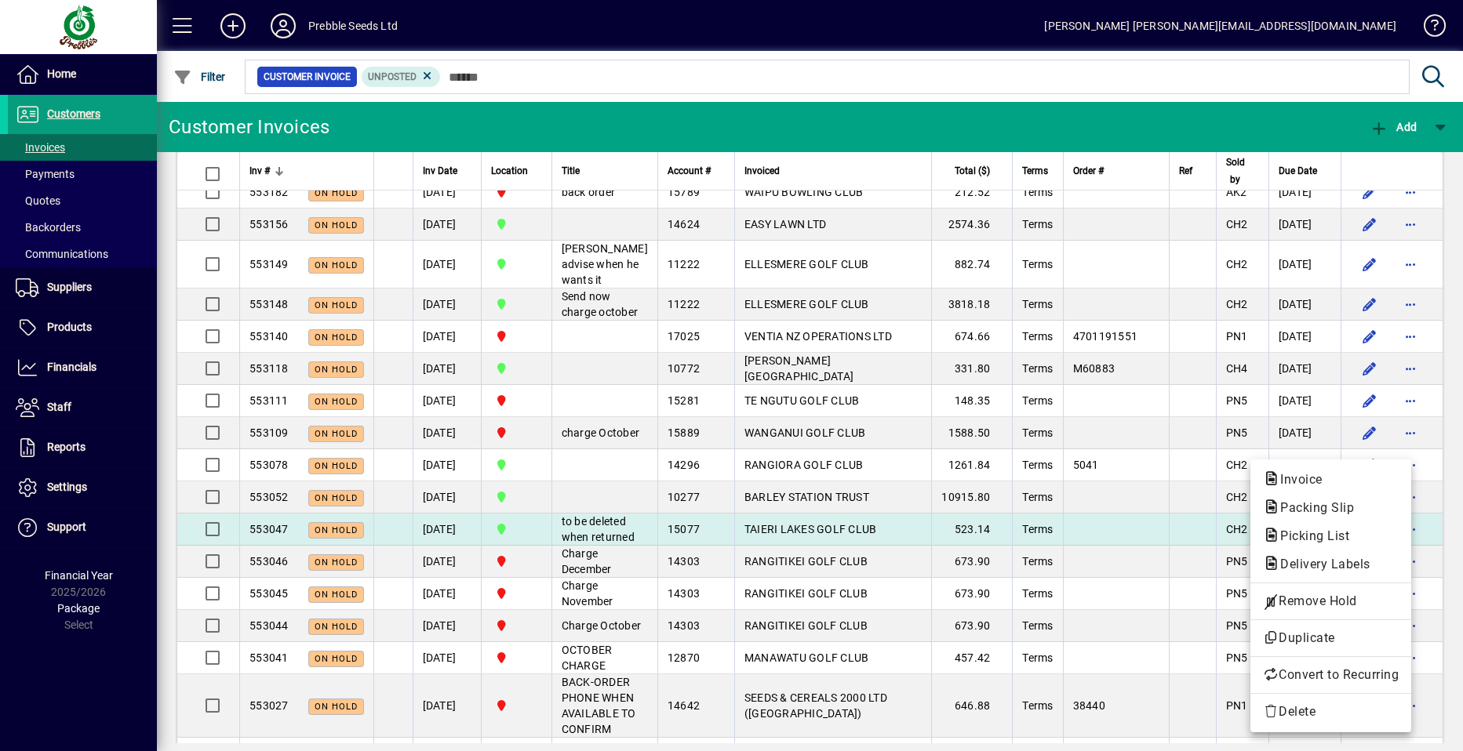
click at [1317, 598] on span "Remove Hold" at bounding box center [1331, 601] width 136 height 19
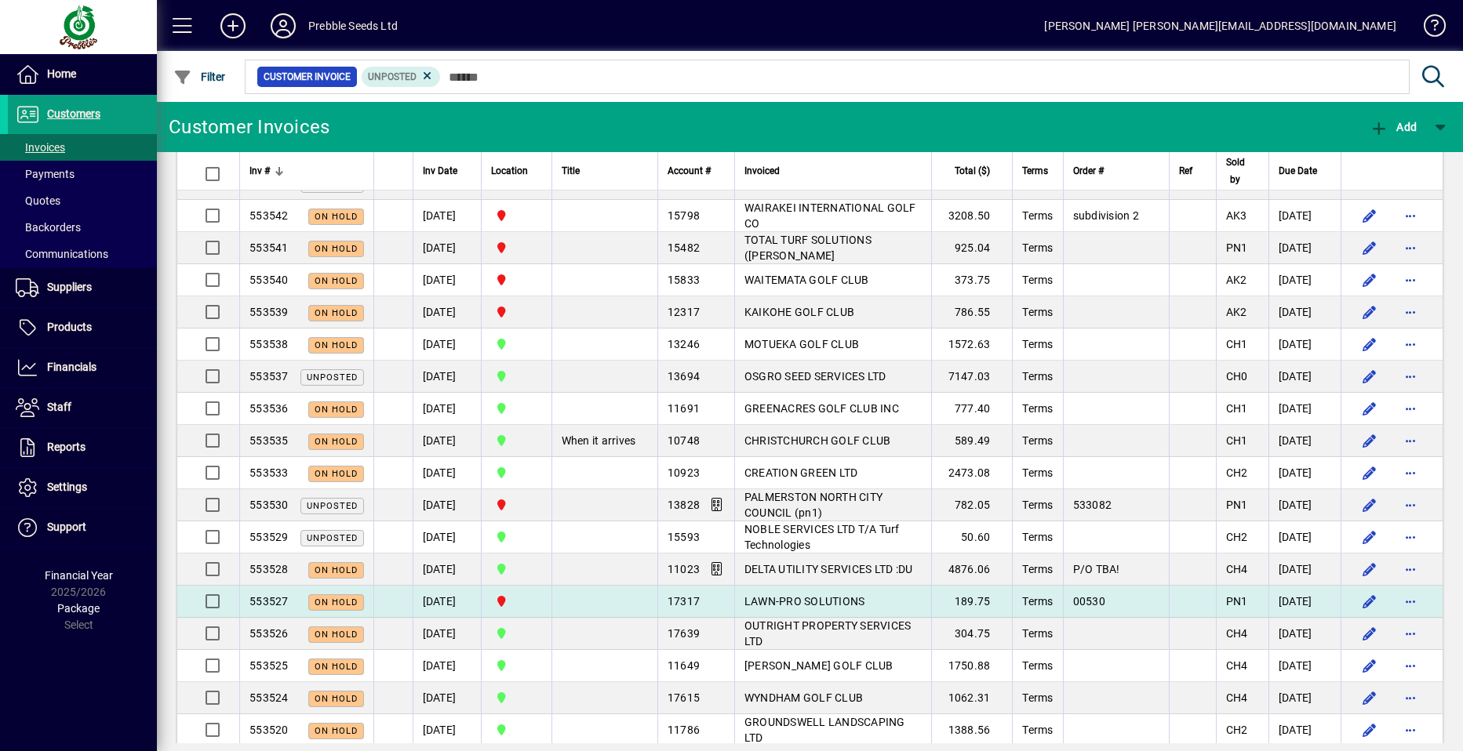
scroll to position [157, 0]
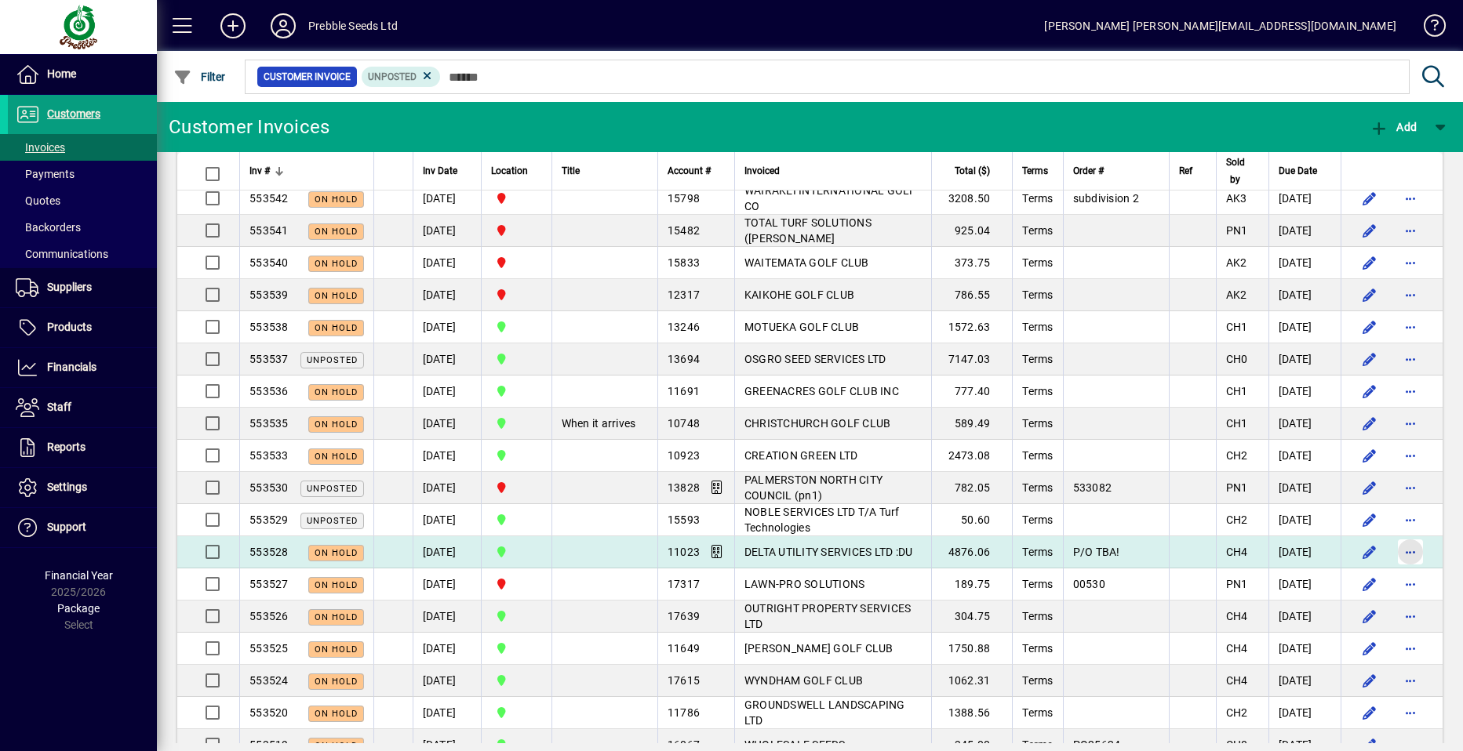
click at [1401, 550] on span "button" at bounding box center [1410, 552] width 38 height 38
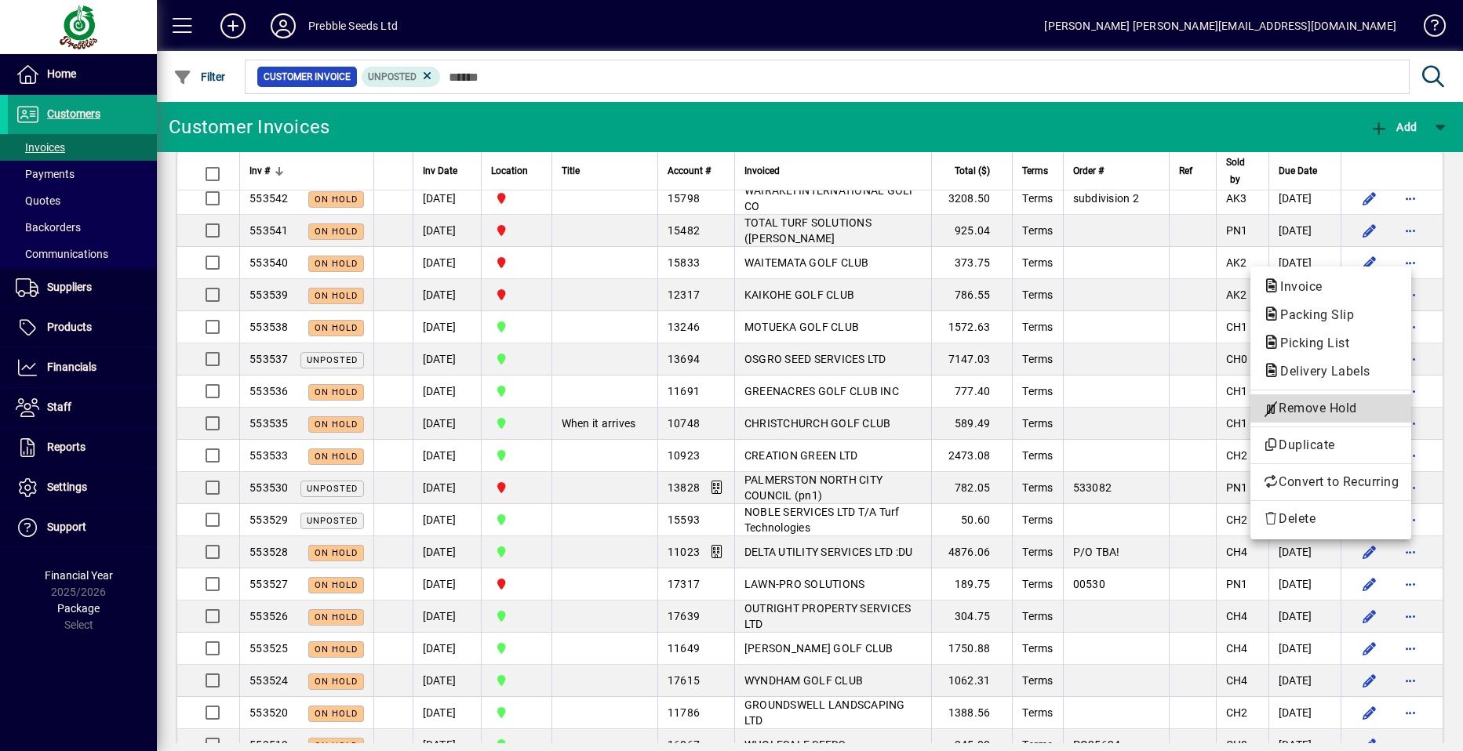
click at [1306, 404] on span "Remove Hold" at bounding box center [1331, 408] width 136 height 19
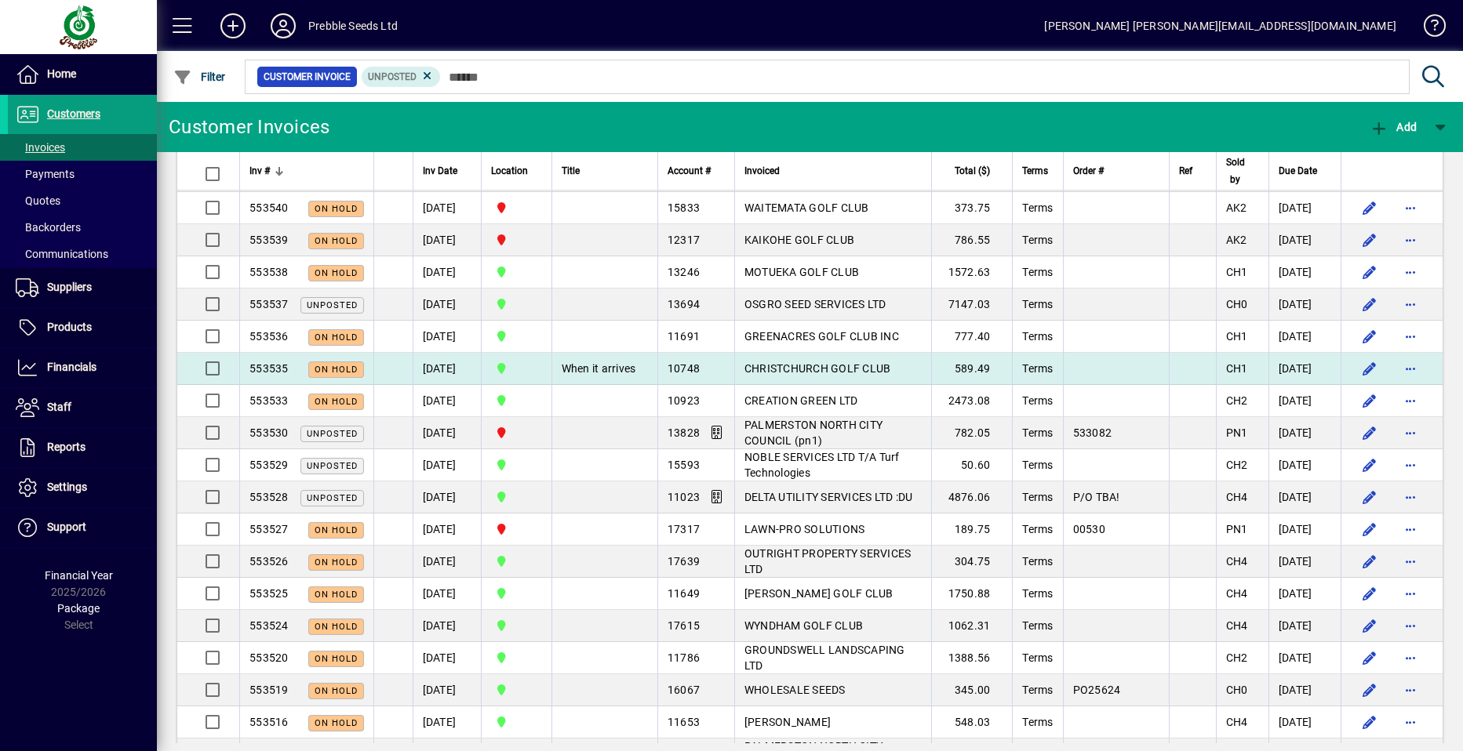
scroll to position [235, 0]
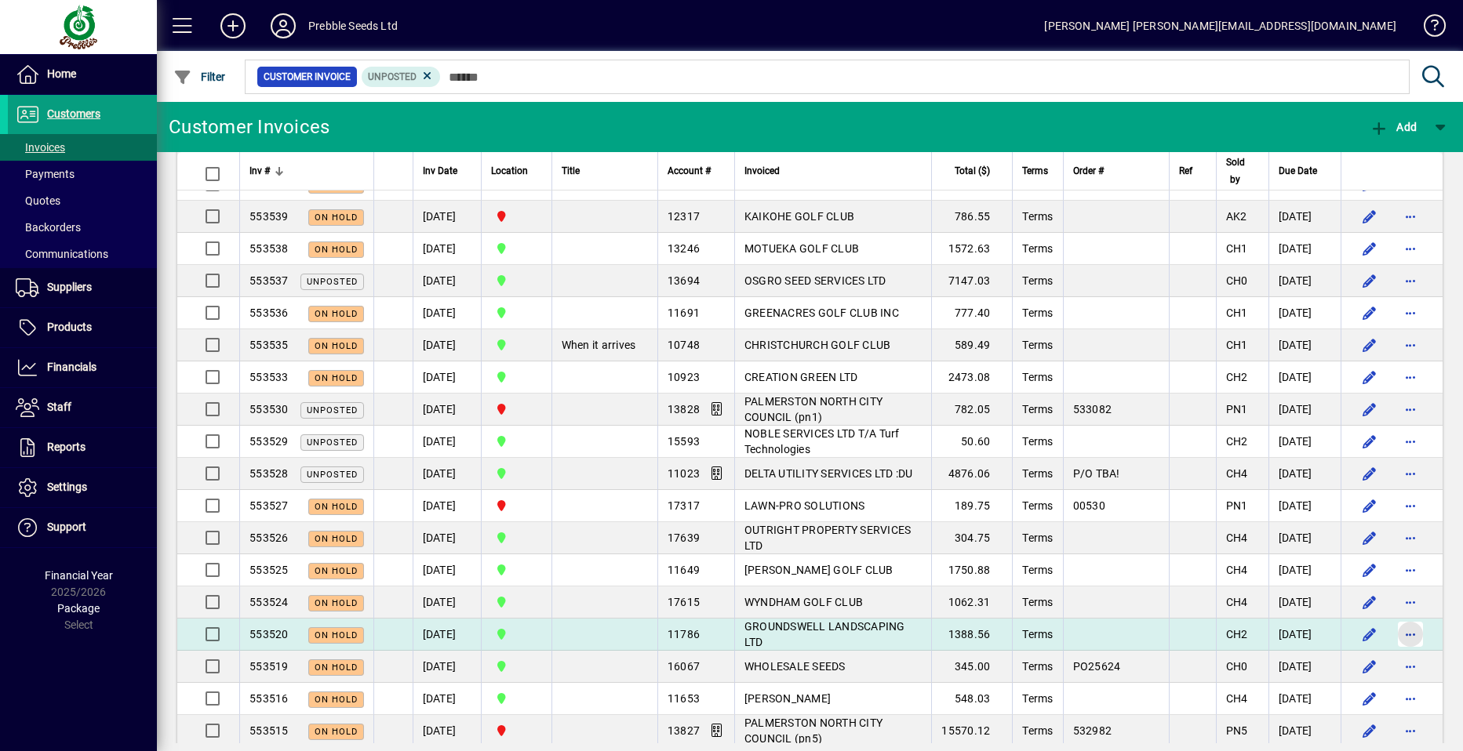
click at [1397, 634] on span "button" at bounding box center [1410, 635] width 38 height 38
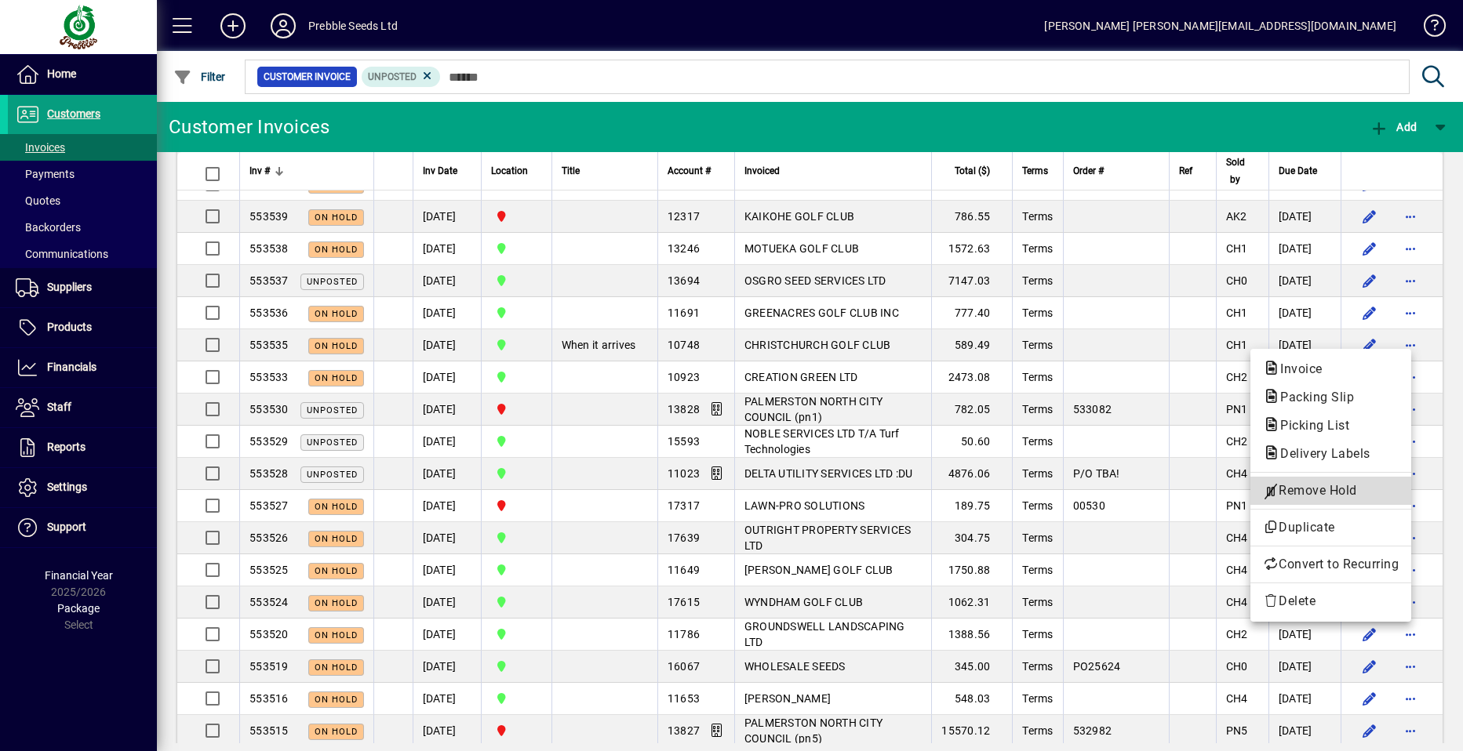
click at [1310, 489] on span "Remove Hold" at bounding box center [1331, 490] width 136 height 19
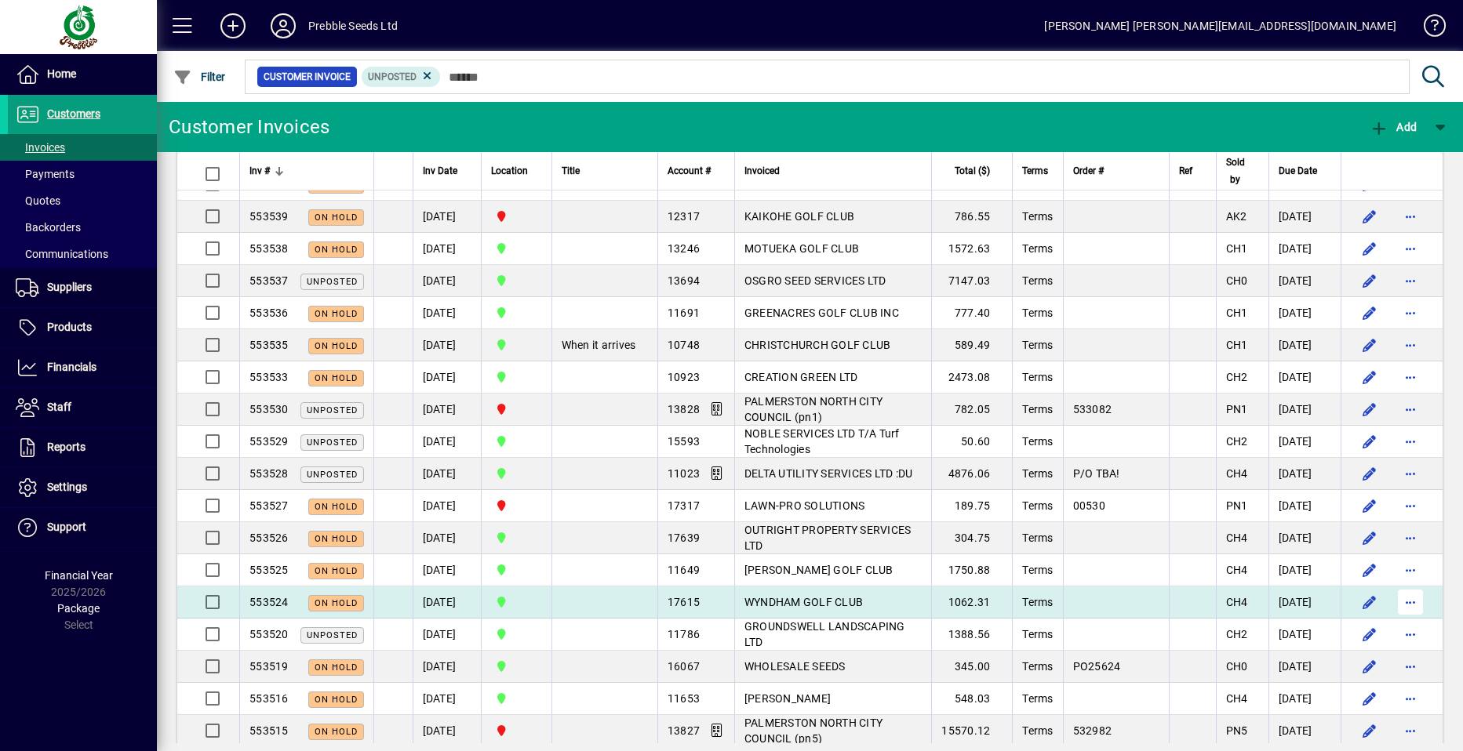
click at [1394, 601] on span "button" at bounding box center [1410, 602] width 38 height 38
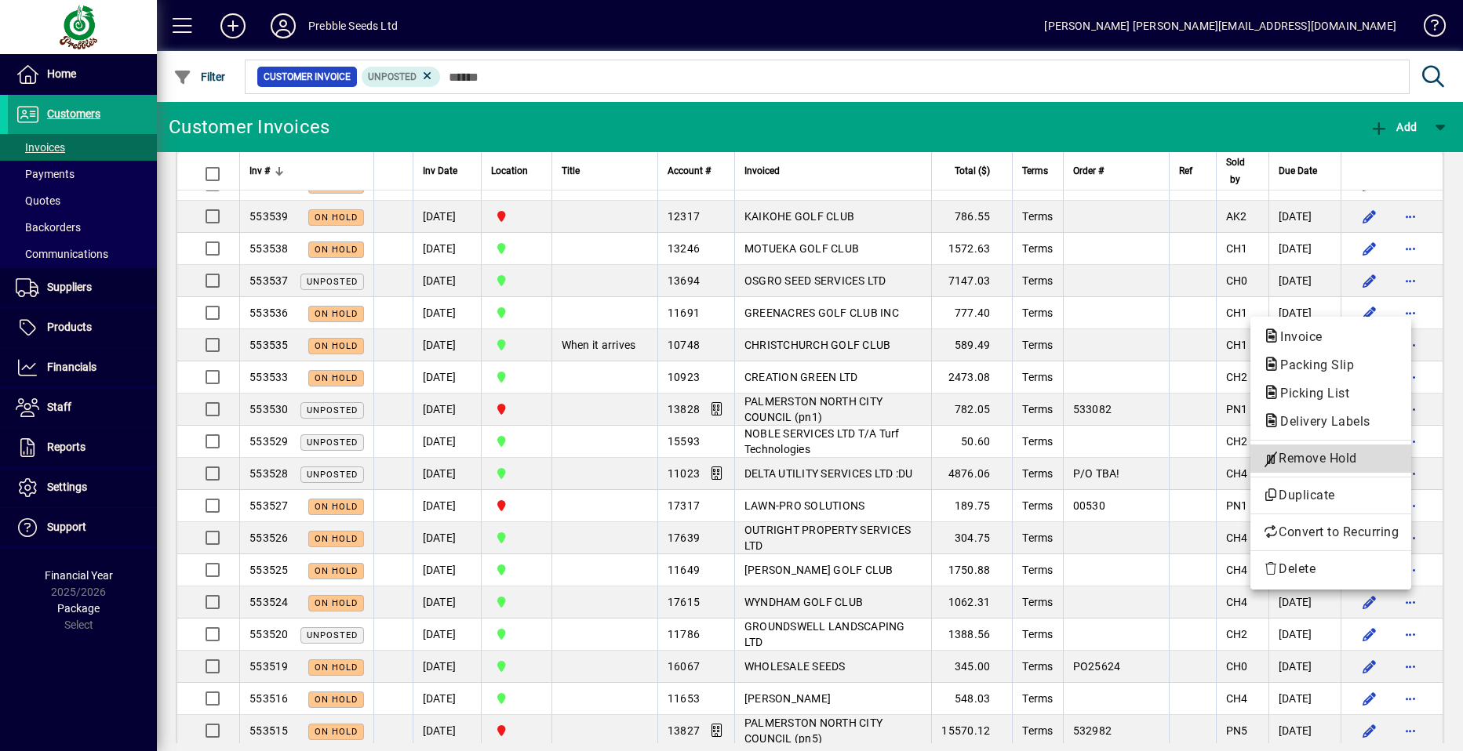
click at [1317, 460] on span "Remove Hold" at bounding box center [1331, 458] width 136 height 19
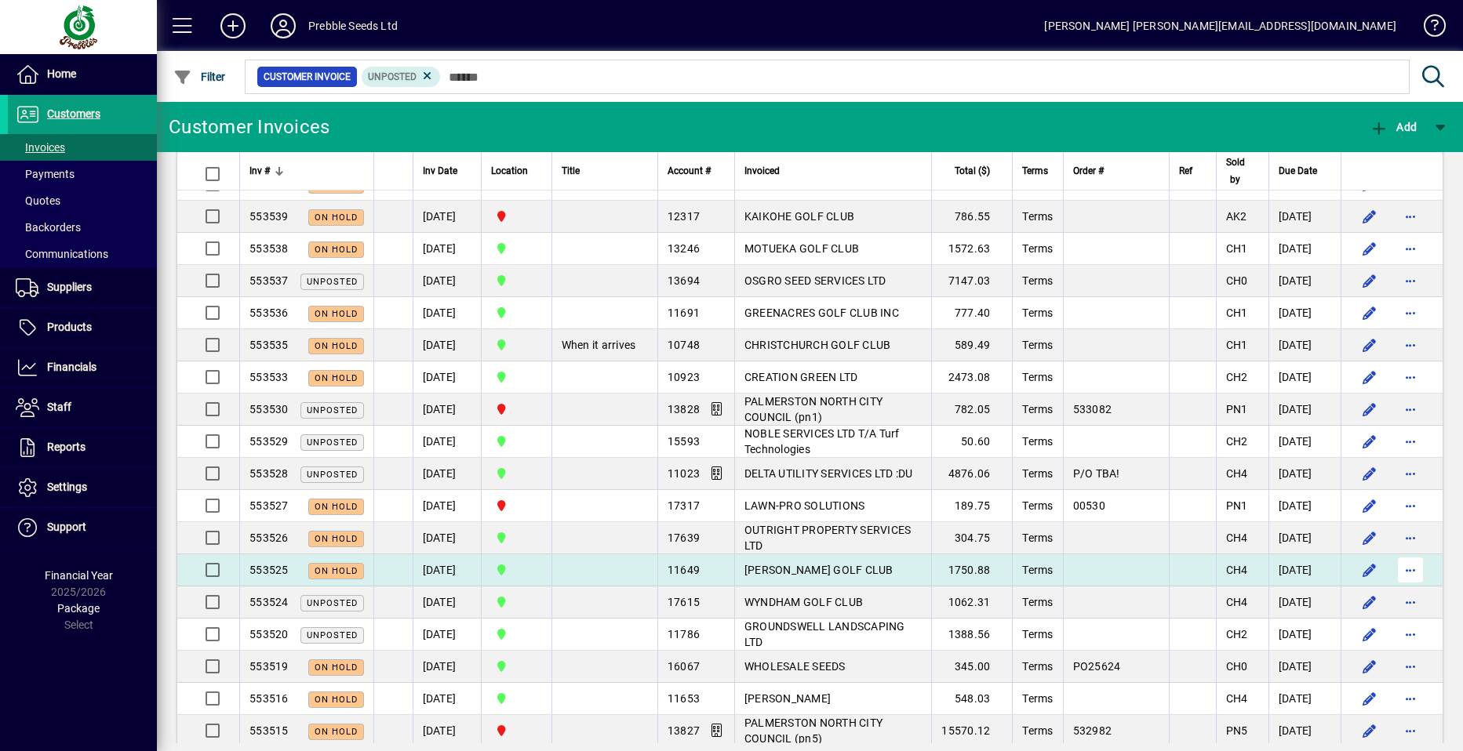
click at [1395, 569] on span "button" at bounding box center [1410, 570] width 38 height 38
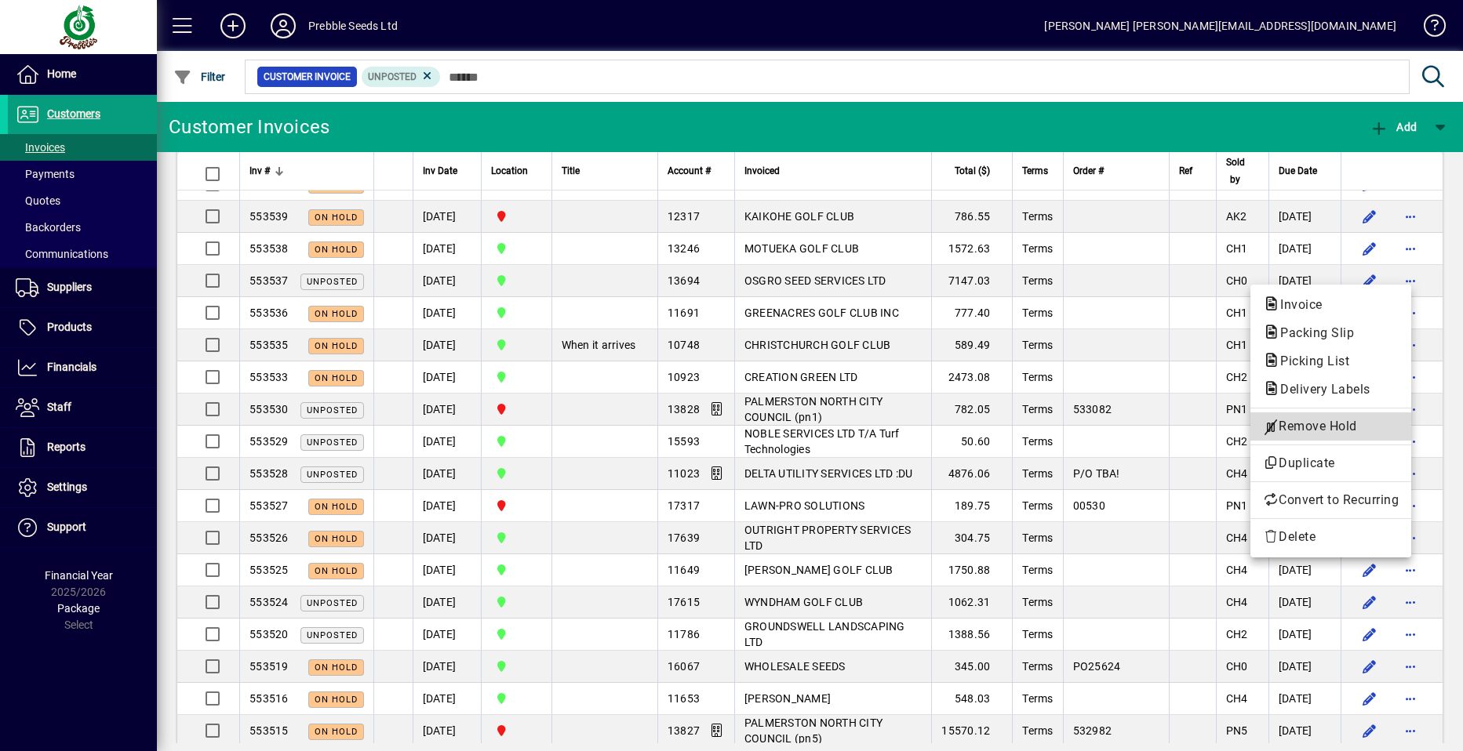
click at [1326, 423] on span "Remove Hold" at bounding box center [1331, 426] width 136 height 19
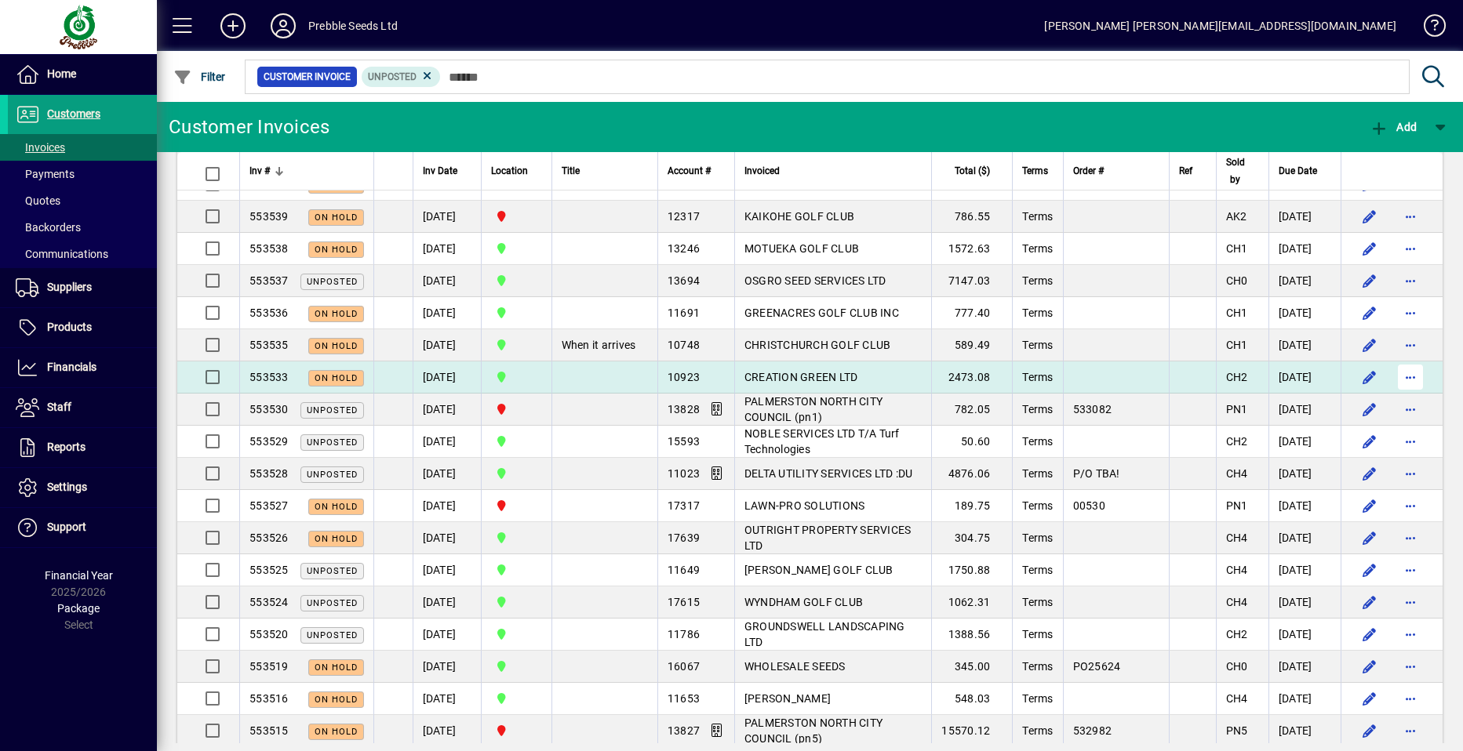
click at [1391, 378] on span "button" at bounding box center [1410, 377] width 38 height 38
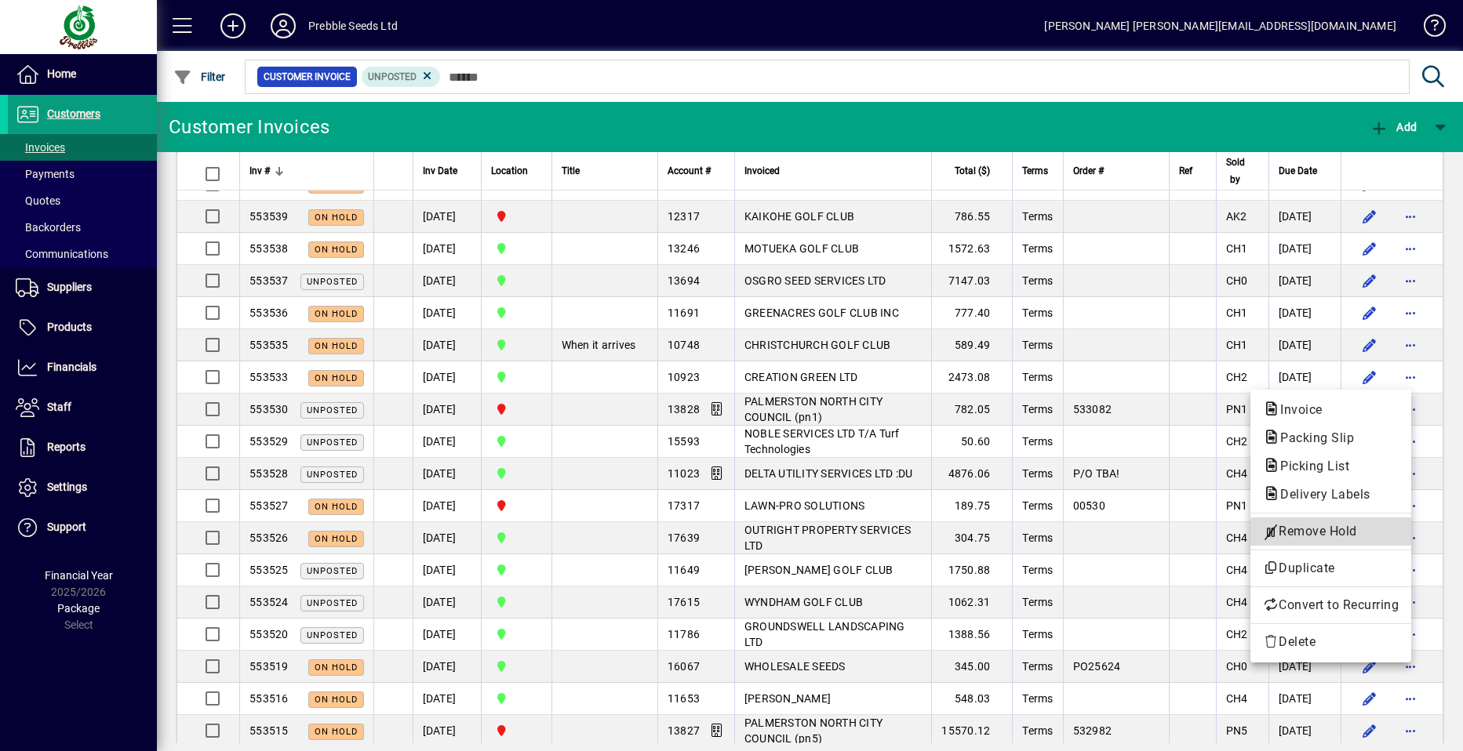
click at [1317, 533] on span "Remove Hold" at bounding box center [1331, 531] width 136 height 19
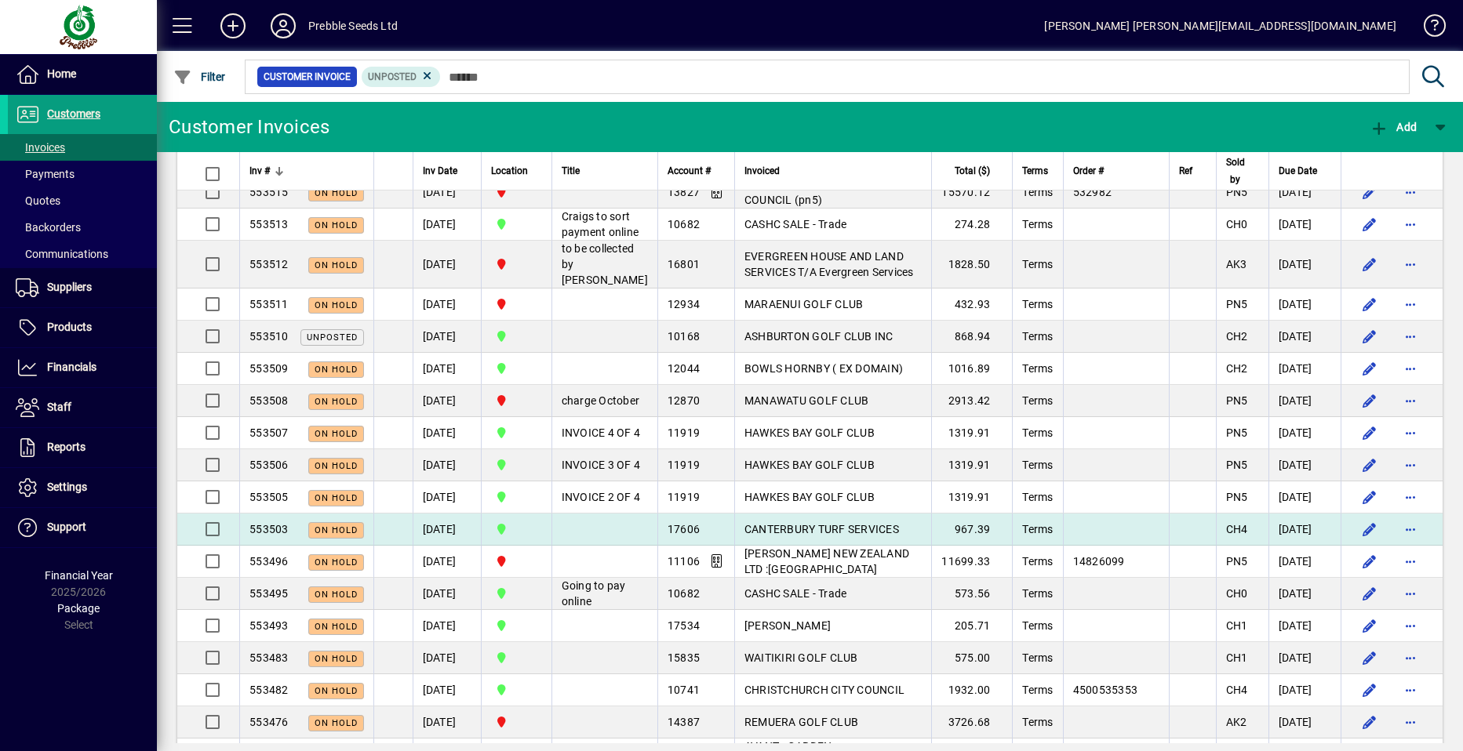
scroll to position [784, 0]
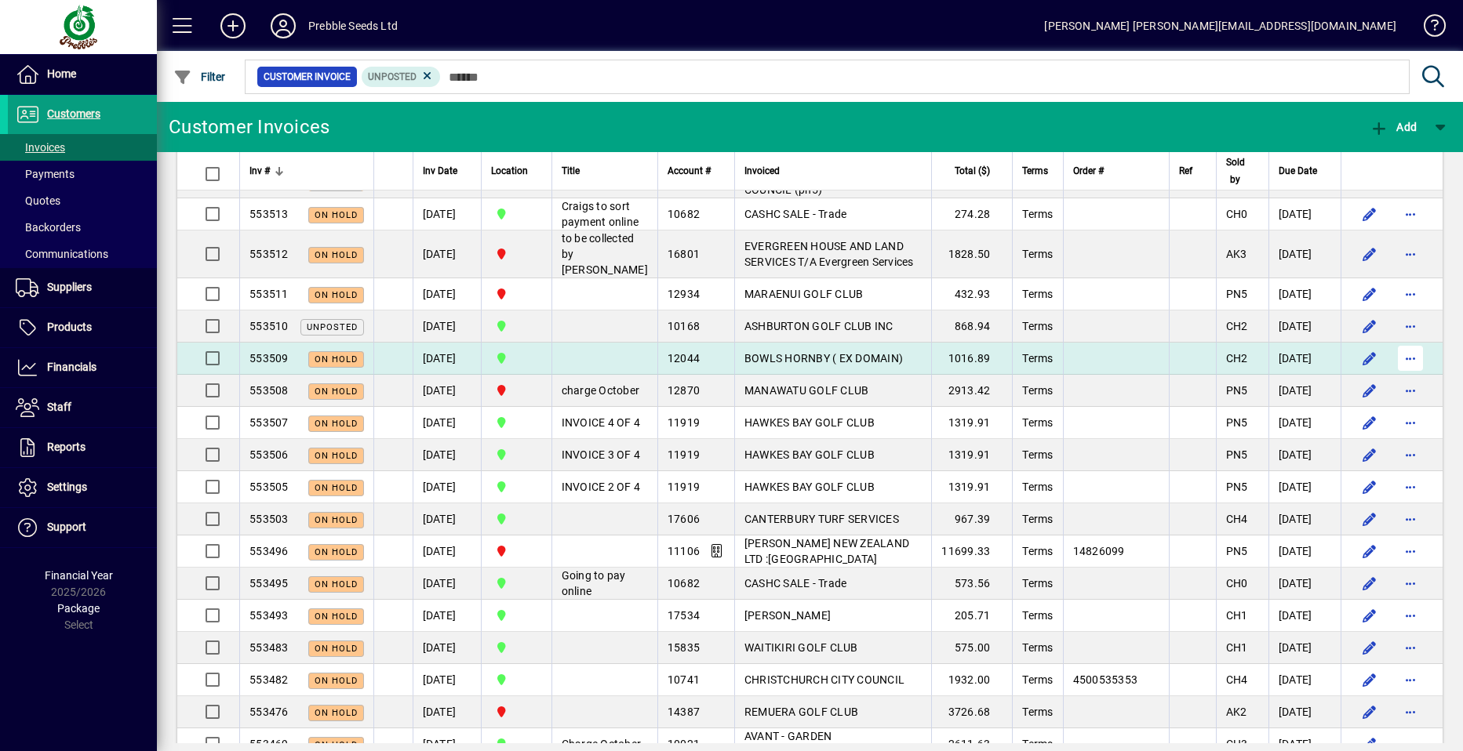
click at [1401, 377] on span "button" at bounding box center [1410, 359] width 38 height 38
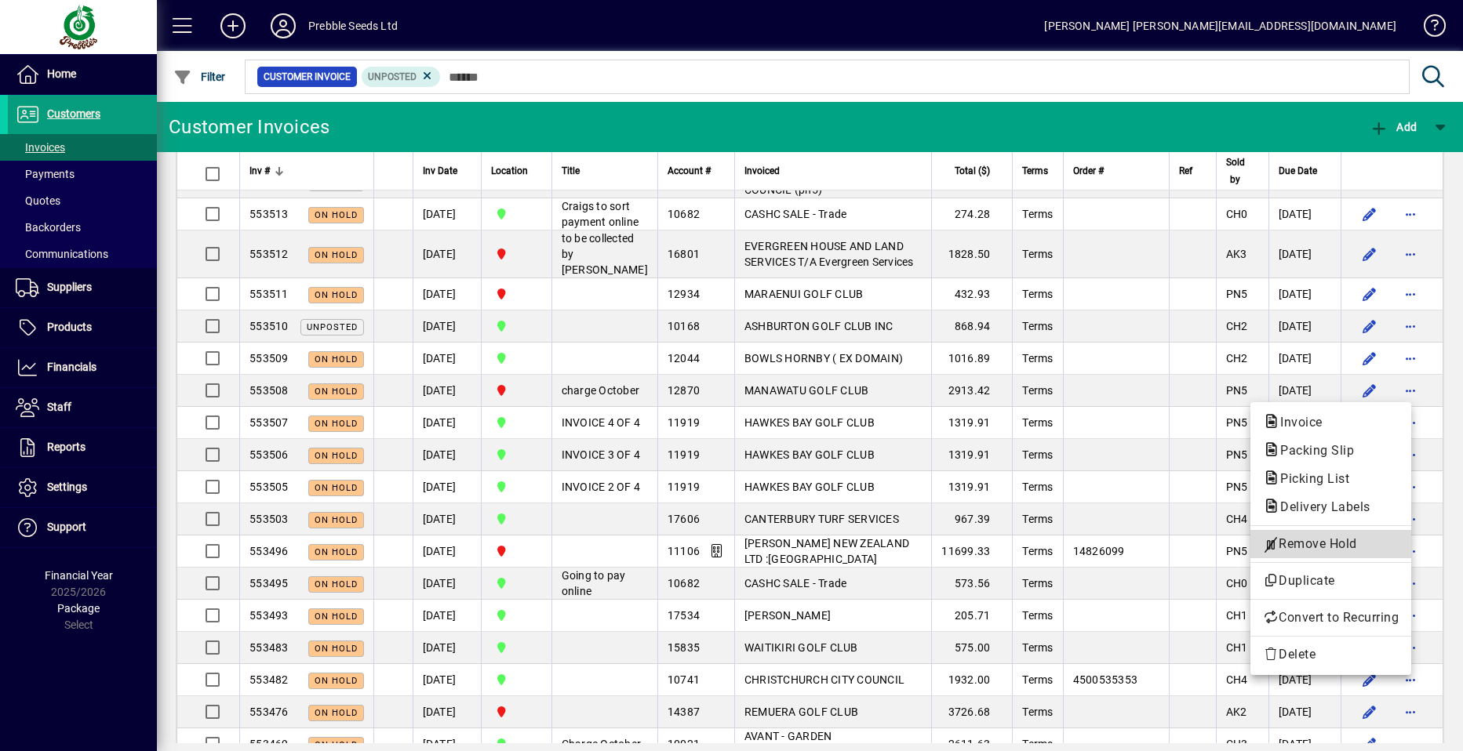
click at [1292, 542] on span "Remove Hold" at bounding box center [1331, 544] width 136 height 19
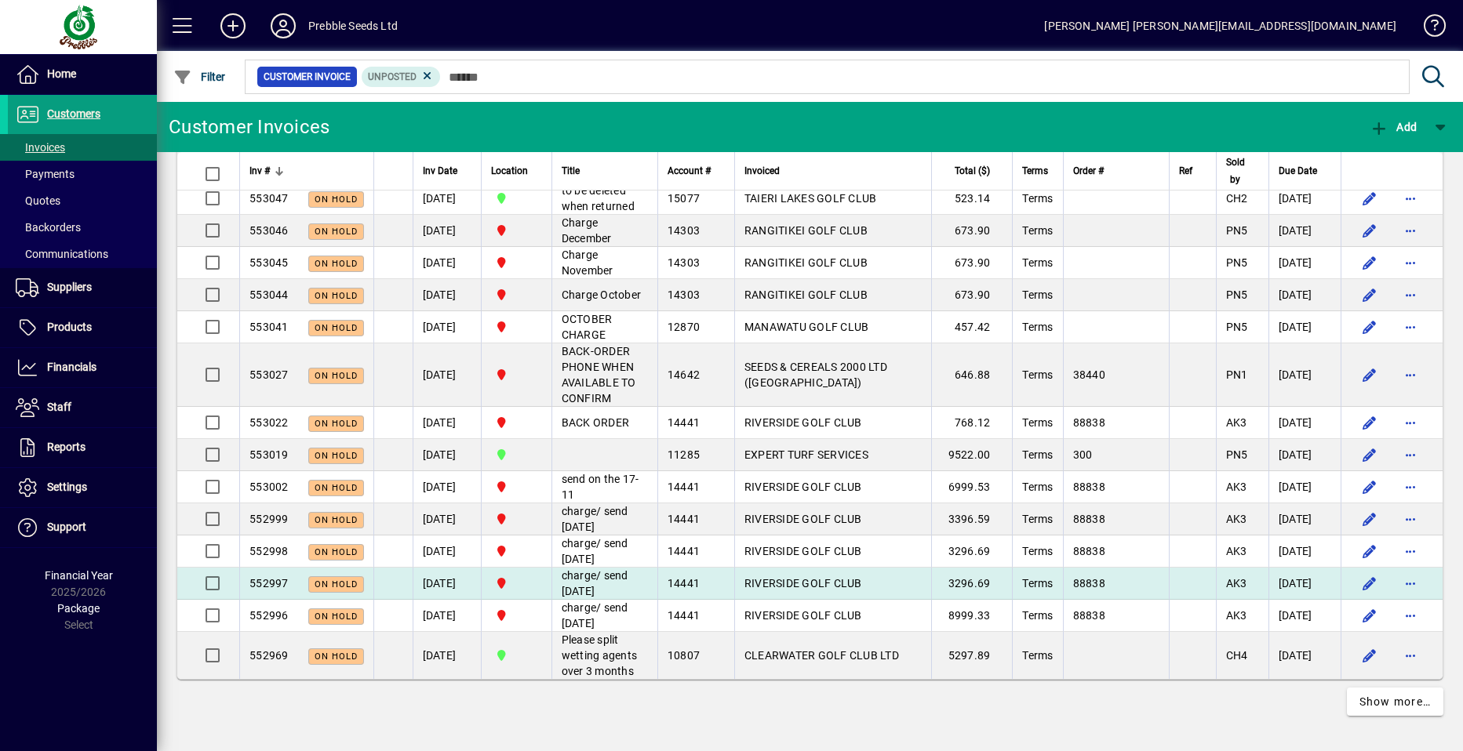
scroll to position [3076, 0]
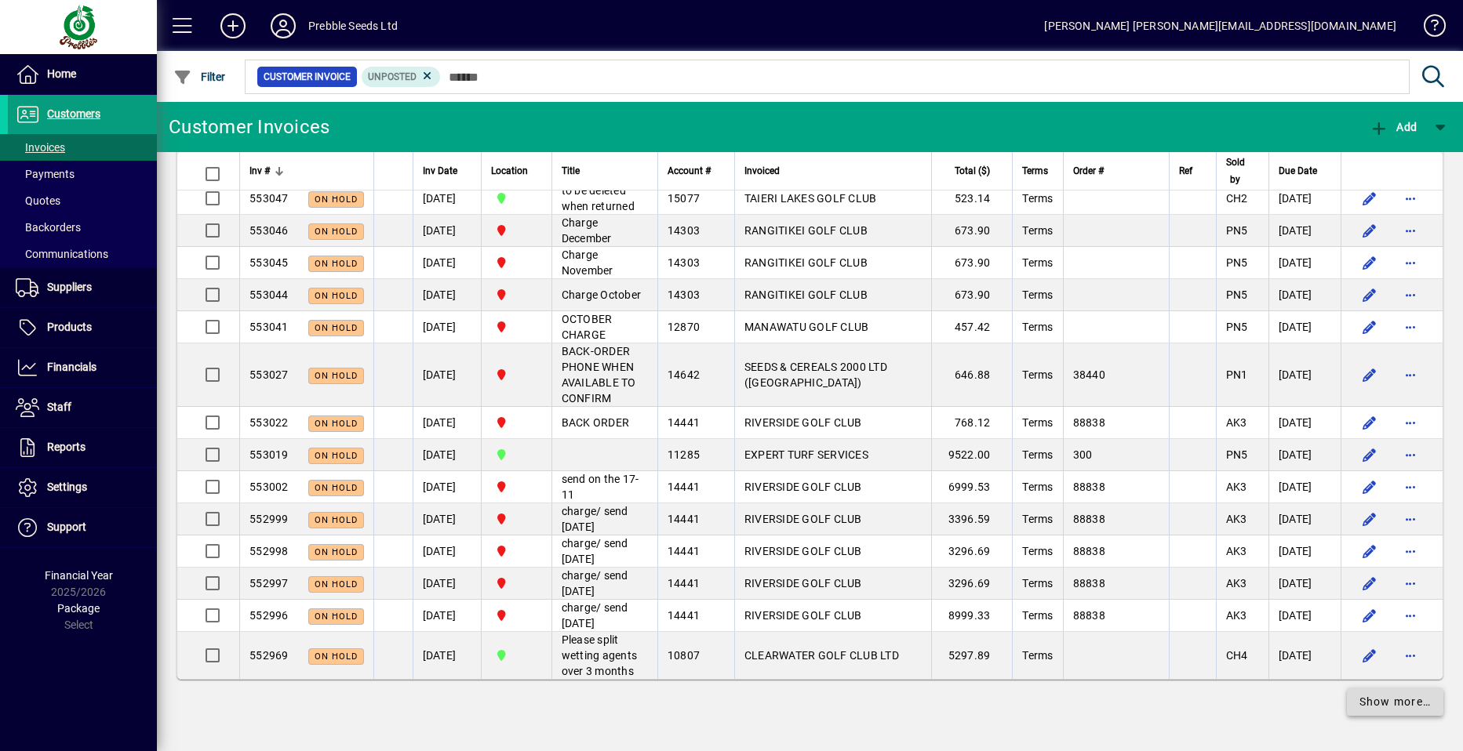
drag, startPoint x: 1355, startPoint y: 702, endPoint x: 1343, endPoint y: 696, distance: 13.7
click at [1359, 701] on span "Show more…" at bounding box center [1395, 702] width 72 height 16
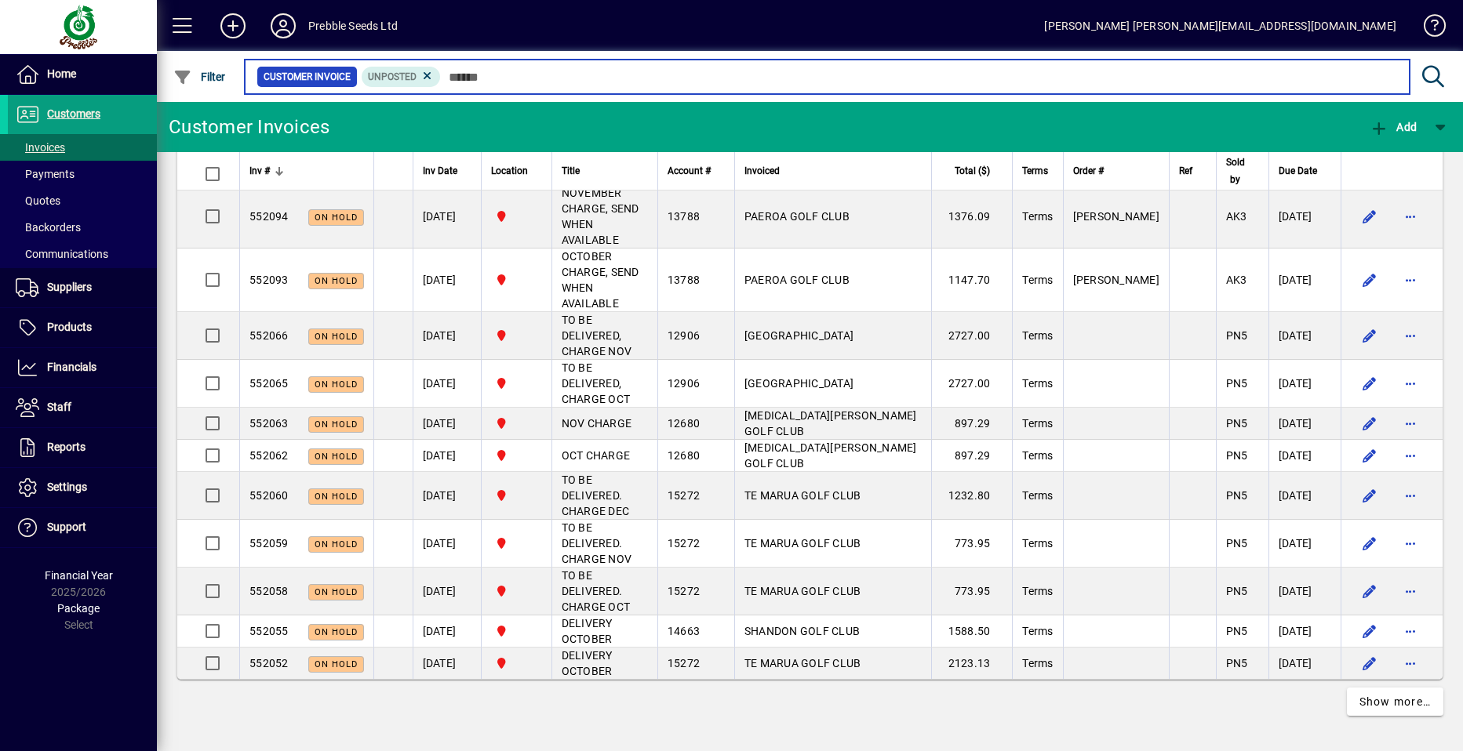
scroll to position [7232, 0]
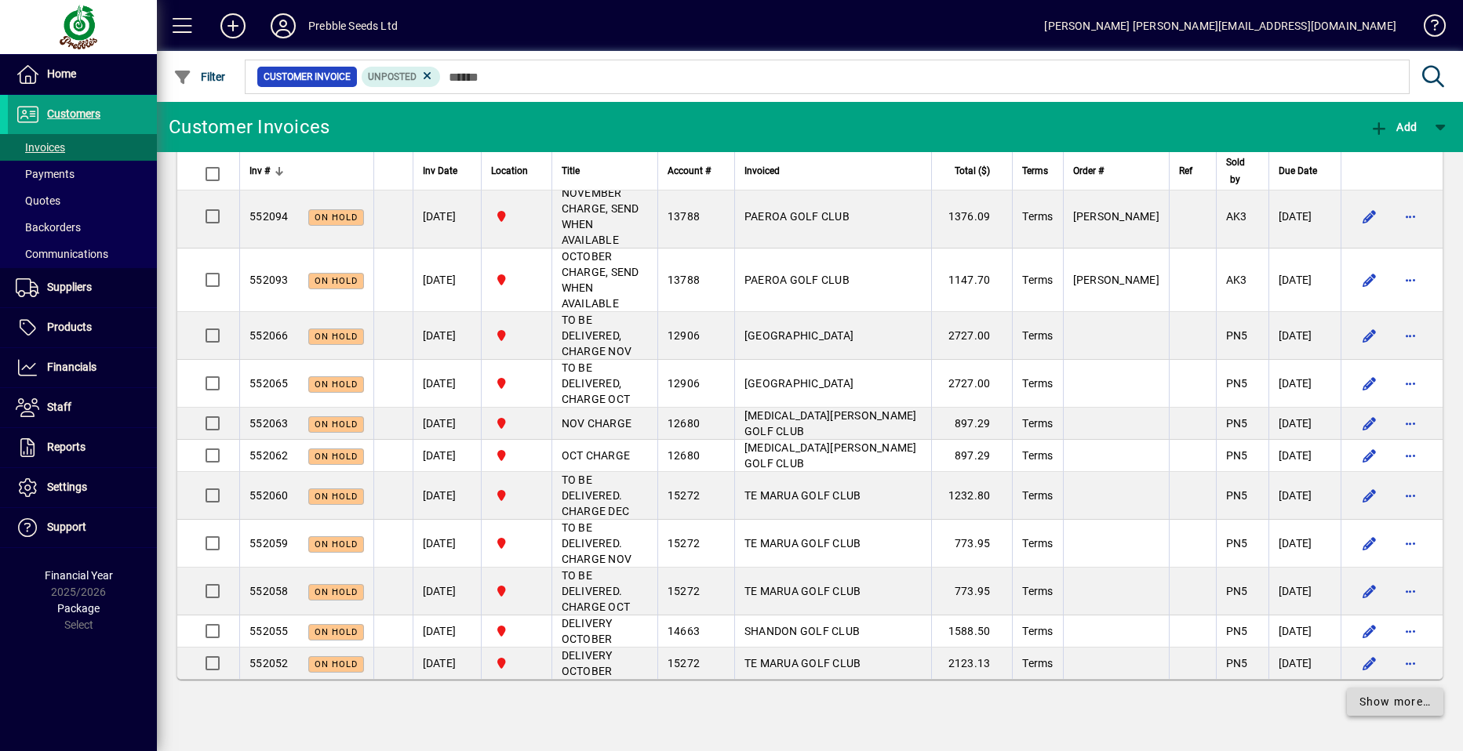
click at [1361, 705] on span "Show more…" at bounding box center [1395, 702] width 72 height 16
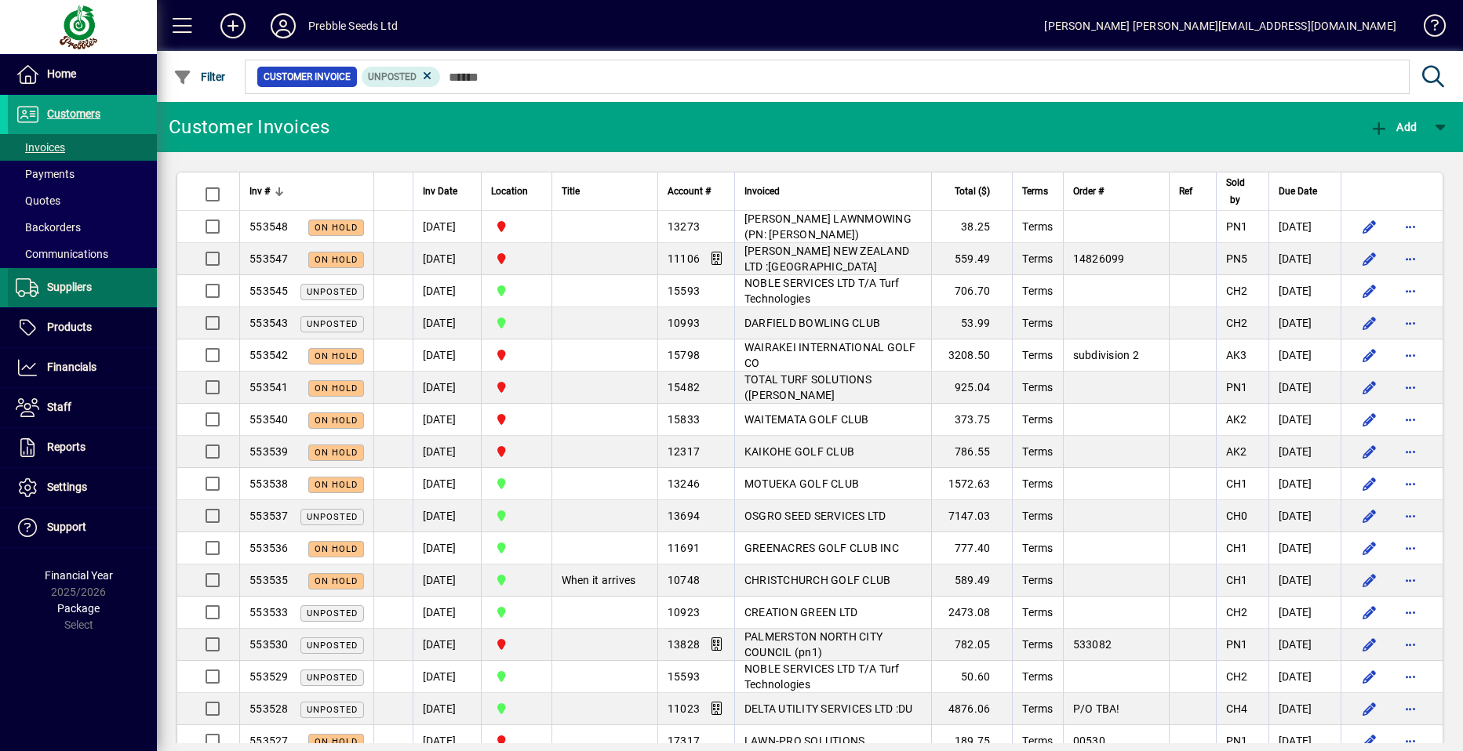
click at [85, 288] on span "Suppliers" at bounding box center [69, 287] width 45 height 13
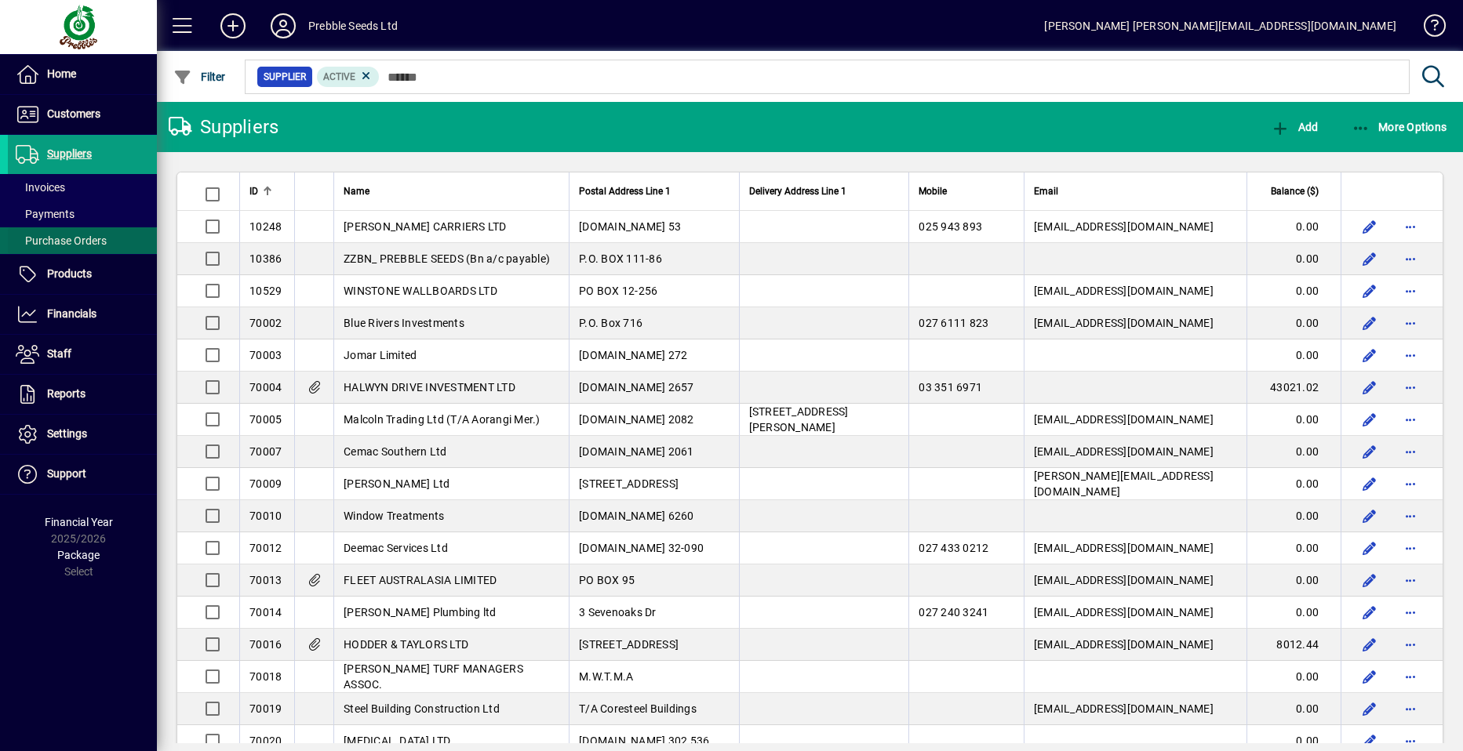
click at [78, 239] on span "Purchase Orders" at bounding box center [61, 240] width 91 height 13
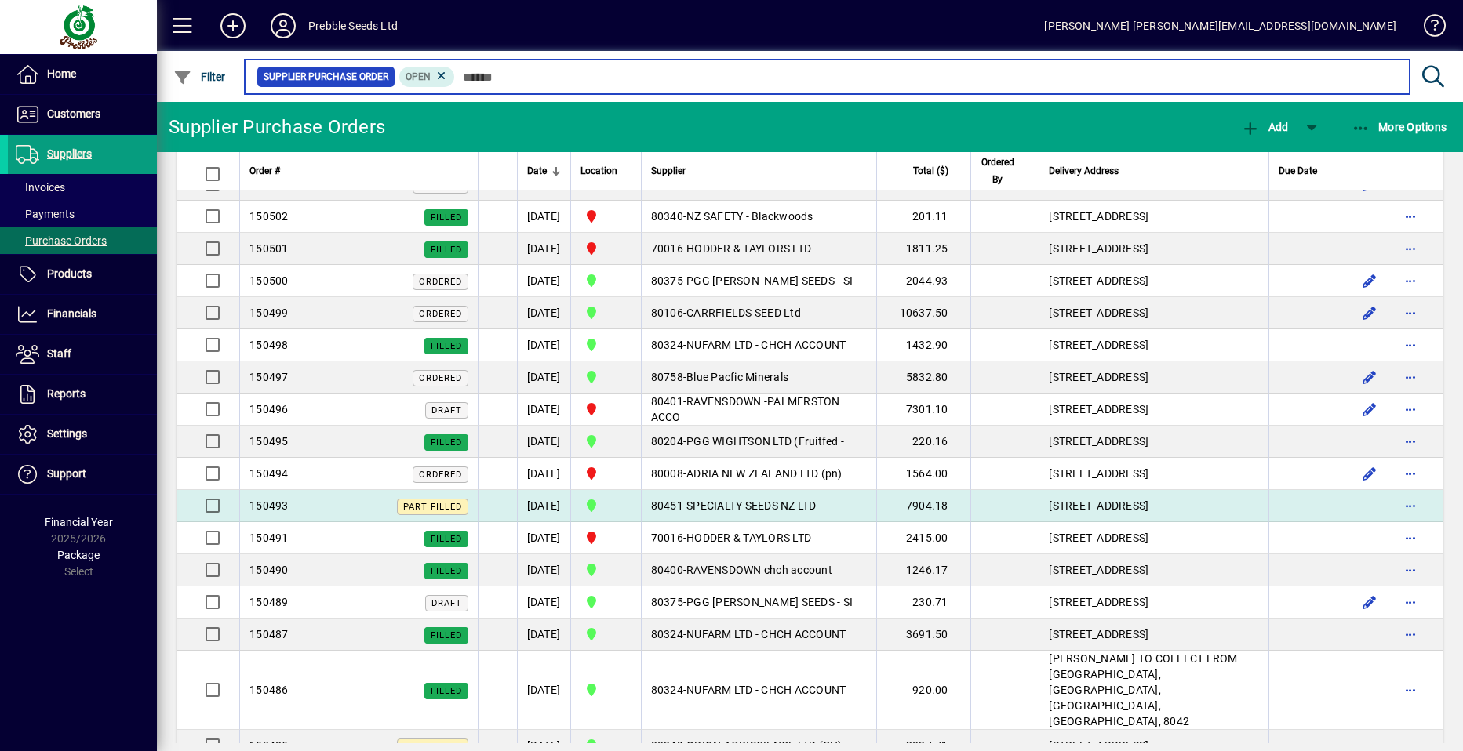
scroll to position [314, 0]
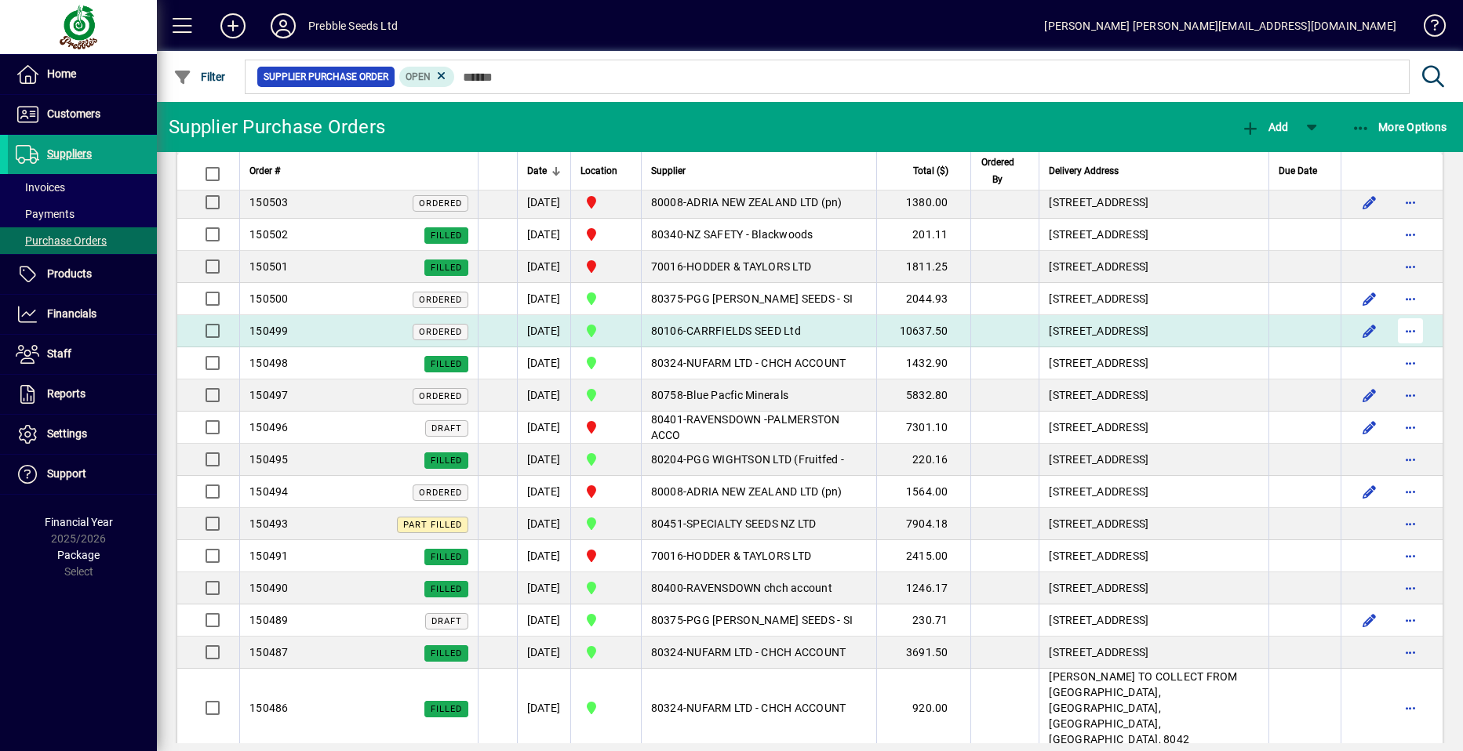
click at [1397, 350] on span "button" at bounding box center [1410, 331] width 38 height 38
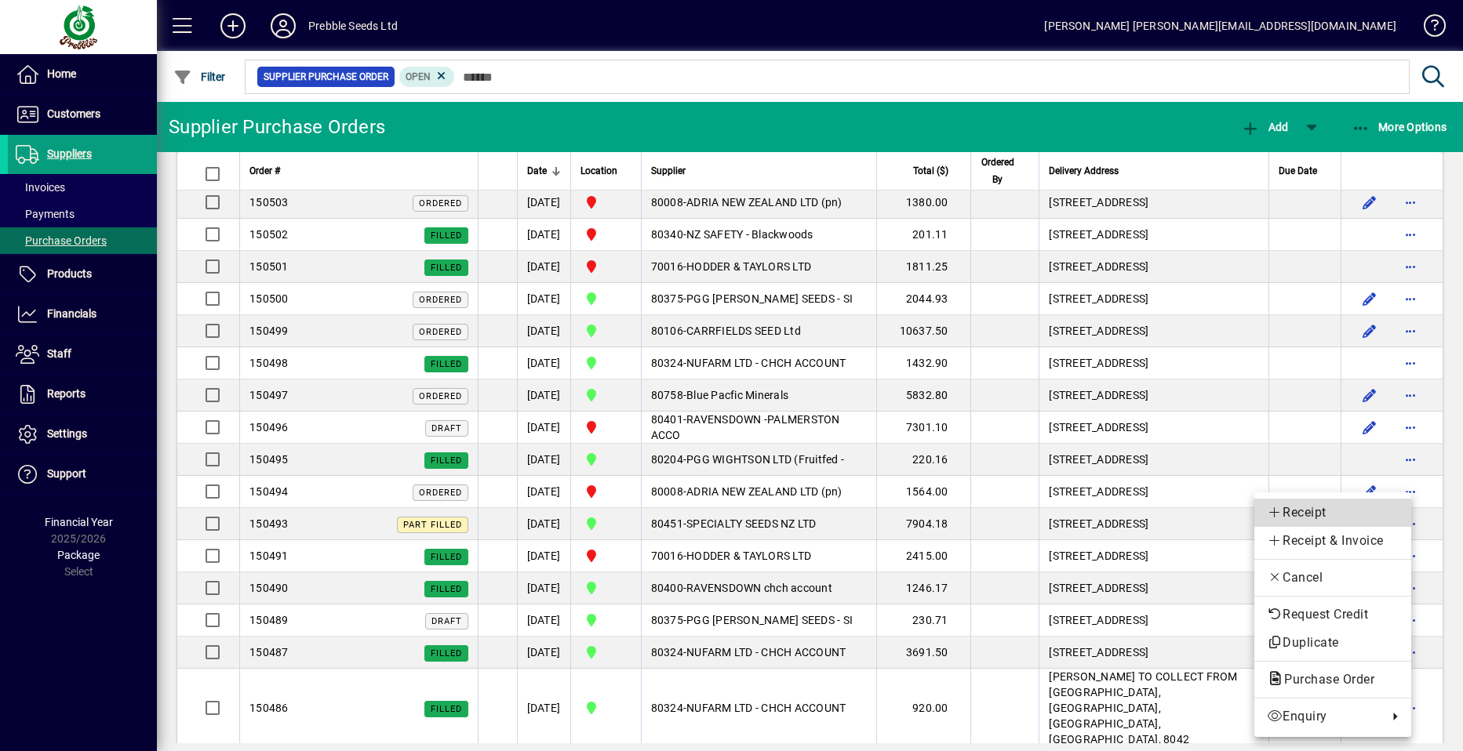
click at [1312, 508] on span "Receipt" at bounding box center [1332, 512] width 132 height 19
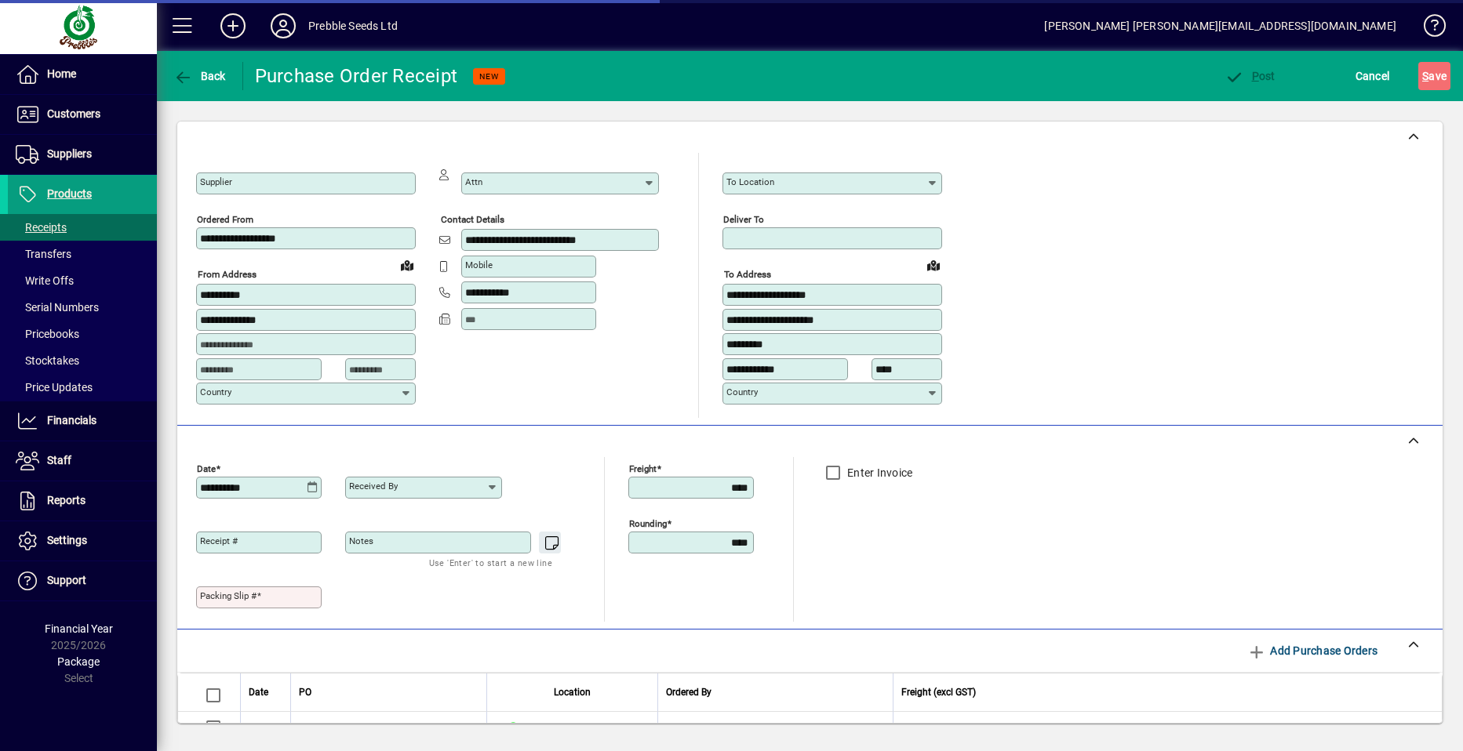
type input "**********"
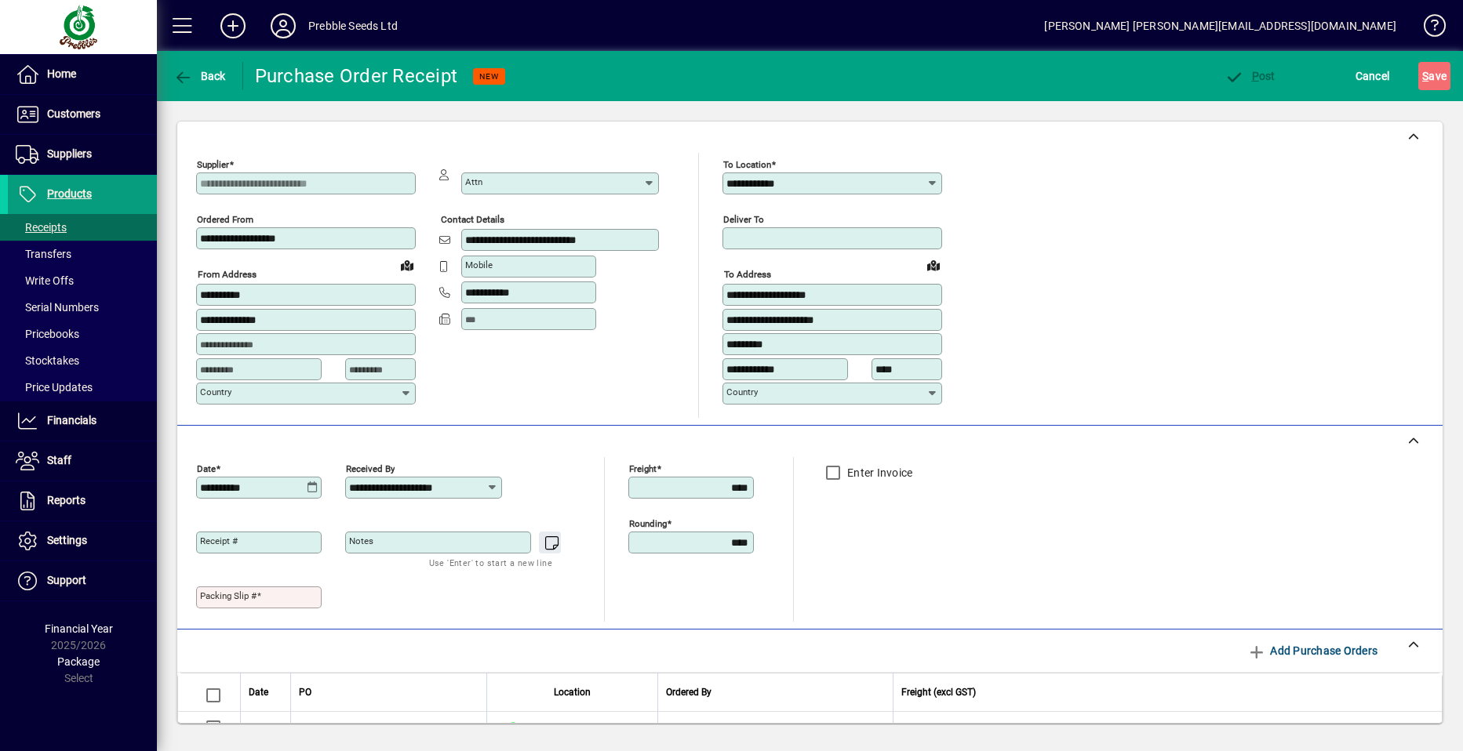
click at [223, 598] on mat-label "Packing Slip #" at bounding box center [228, 595] width 56 height 11
click at [223, 598] on input "Packing Slip #" at bounding box center [260, 597] width 121 height 13
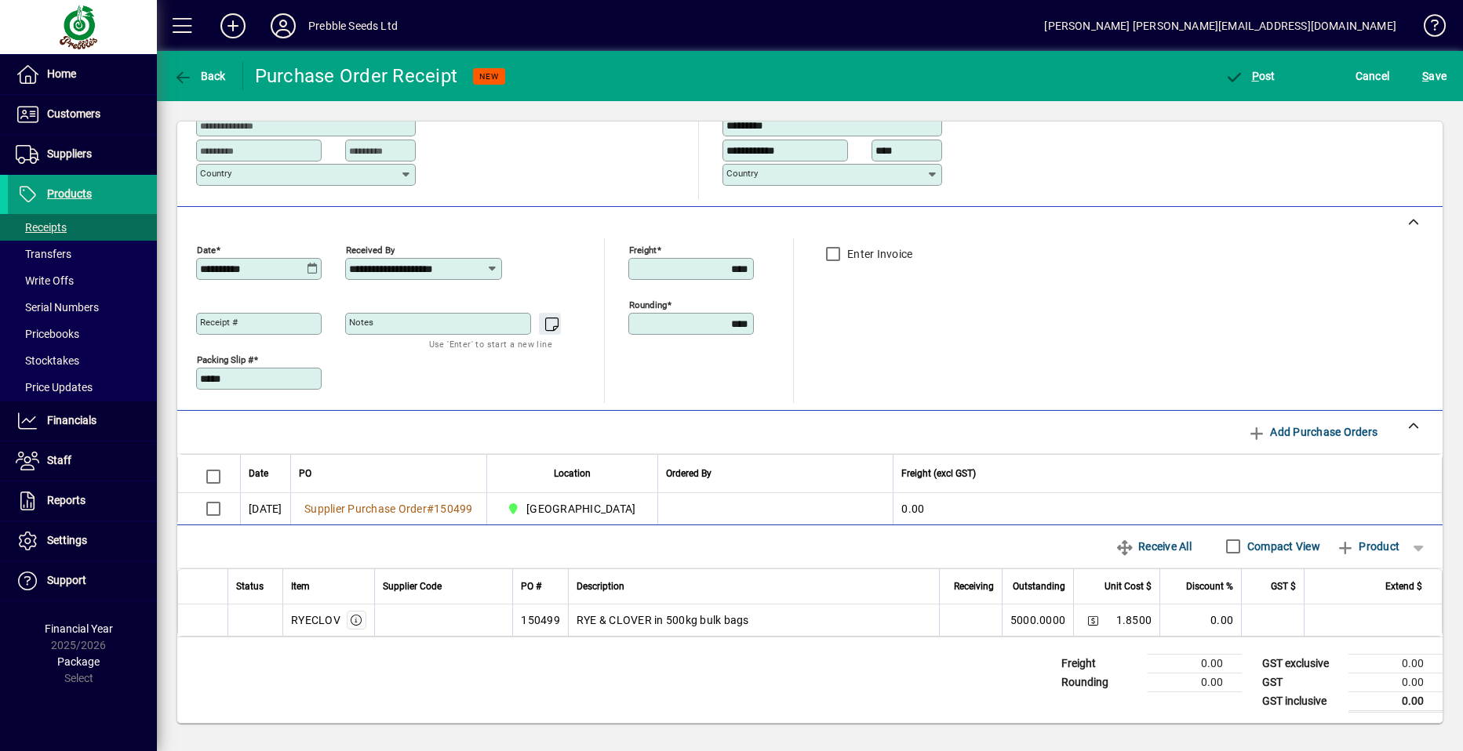
scroll to position [221, 0]
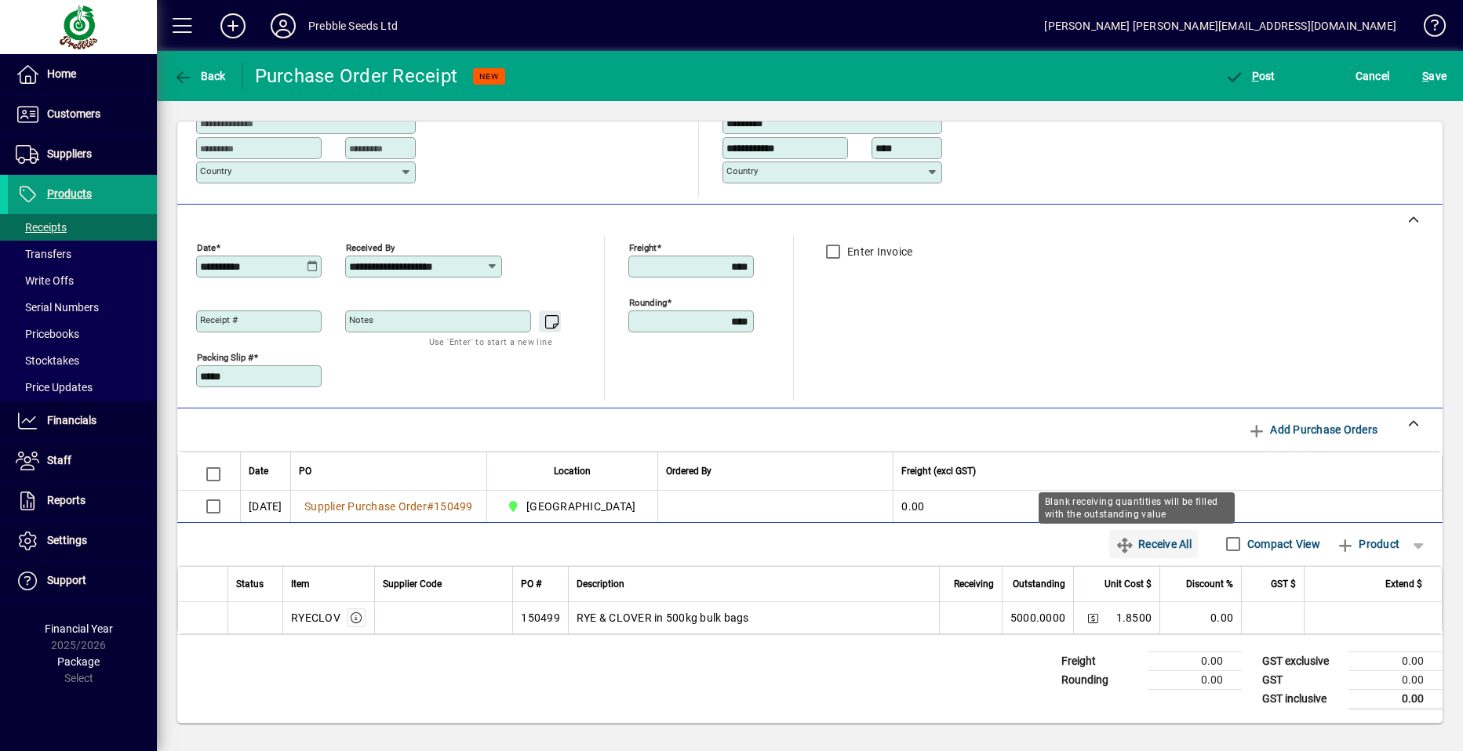
type input "*****"
click at [1145, 542] on span "Receive All" at bounding box center [1153, 544] width 76 height 25
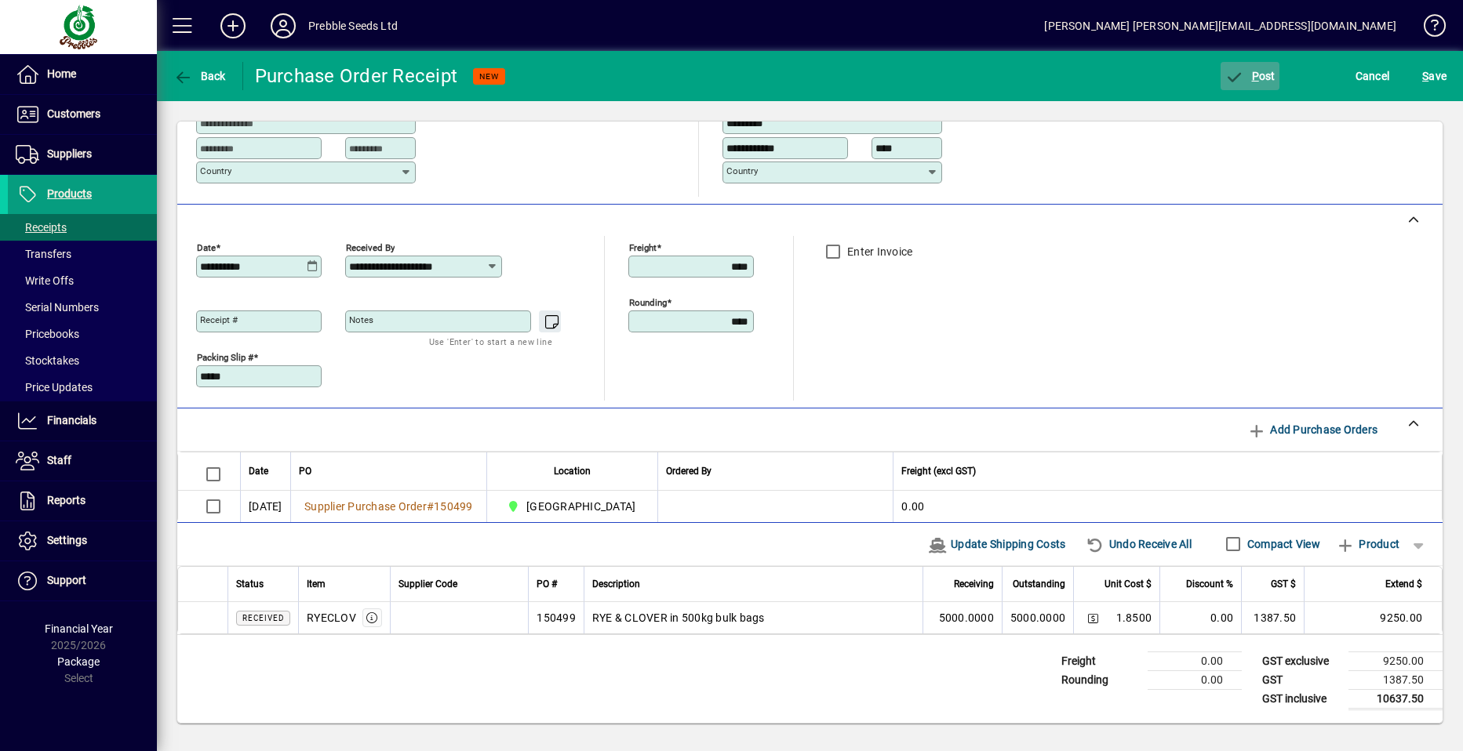
click at [1257, 82] on span "P" at bounding box center [1255, 76] width 7 height 13
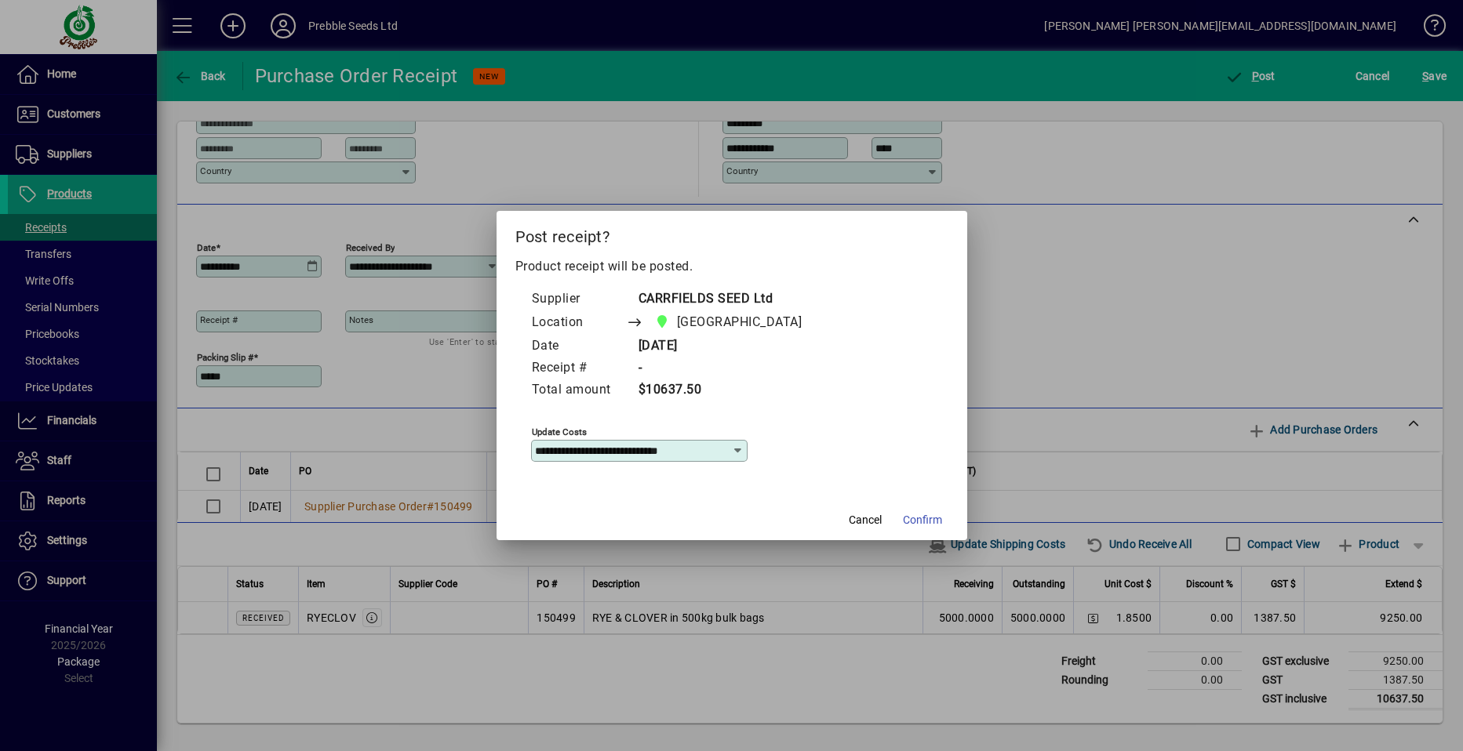
click at [930, 518] on span "Confirm" at bounding box center [922, 520] width 39 height 16
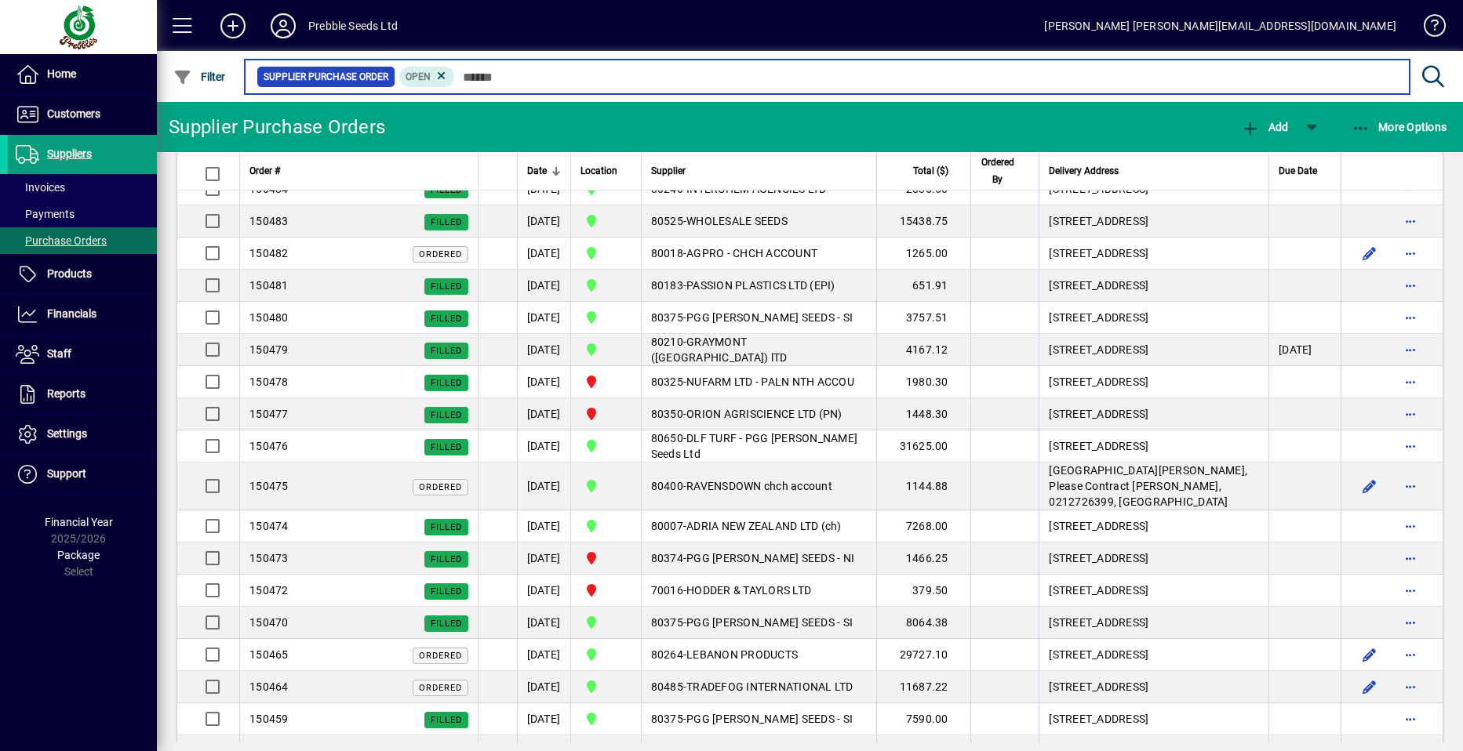
scroll to position [941, 0]
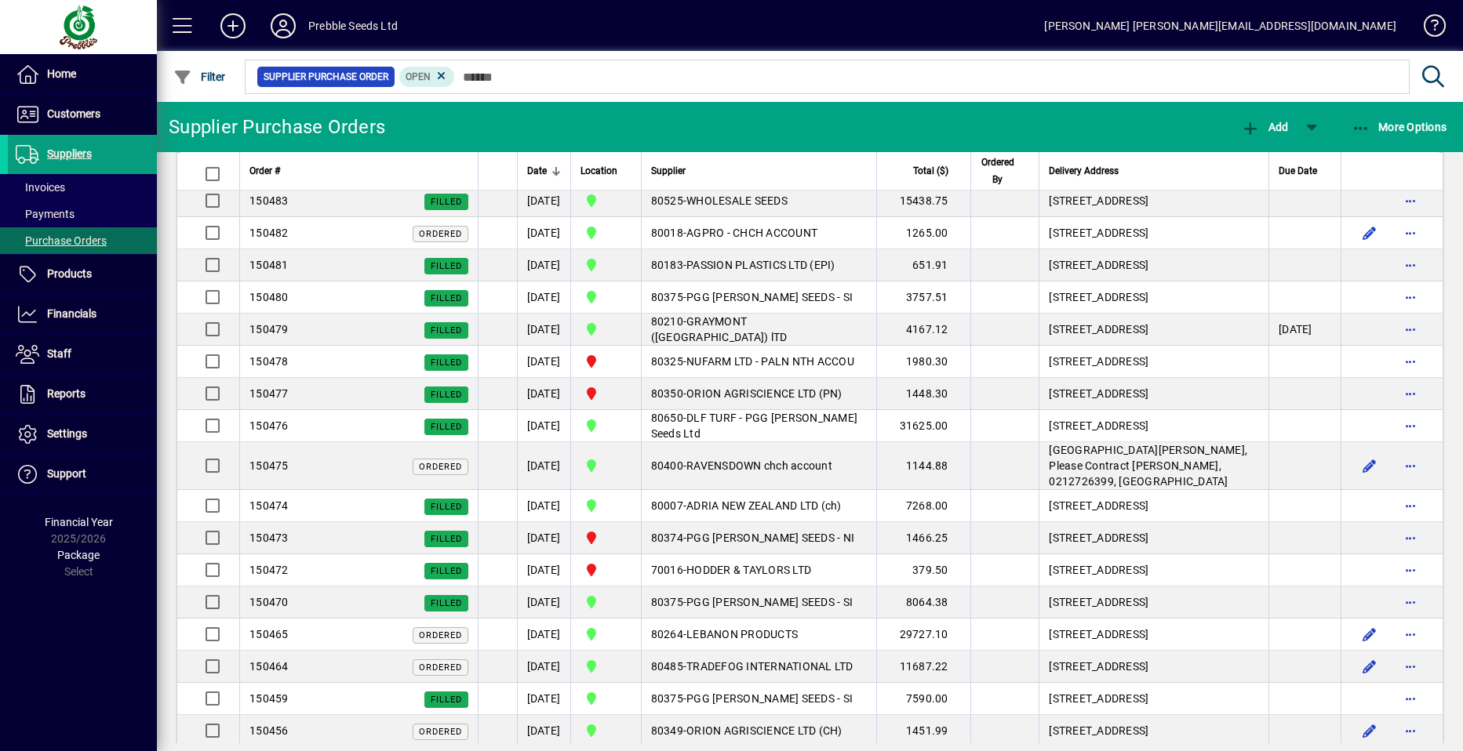
click at [765, 143] on span "ORION AGRISCIENCE LTD (CH)" at bounding box center [764, 136] width 156 height 13
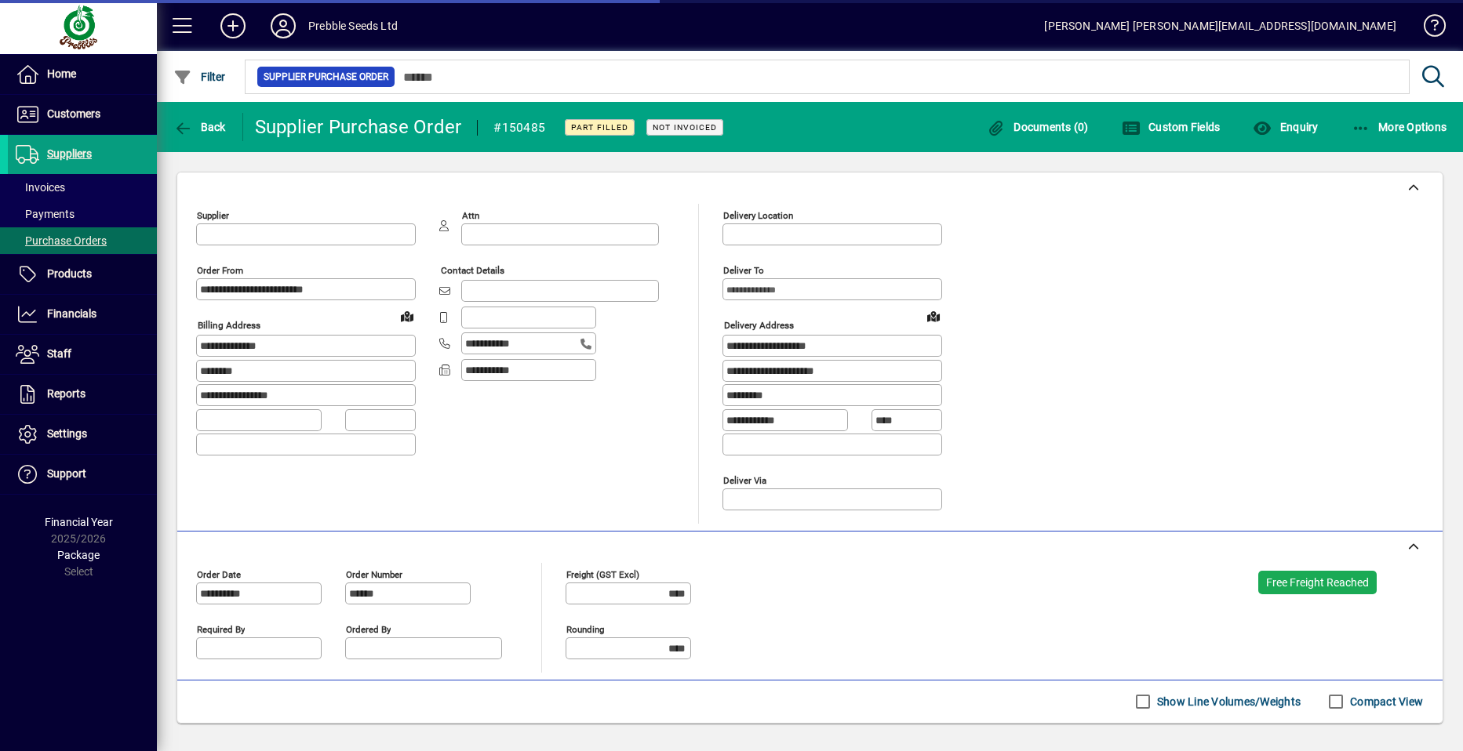
type input "**********"
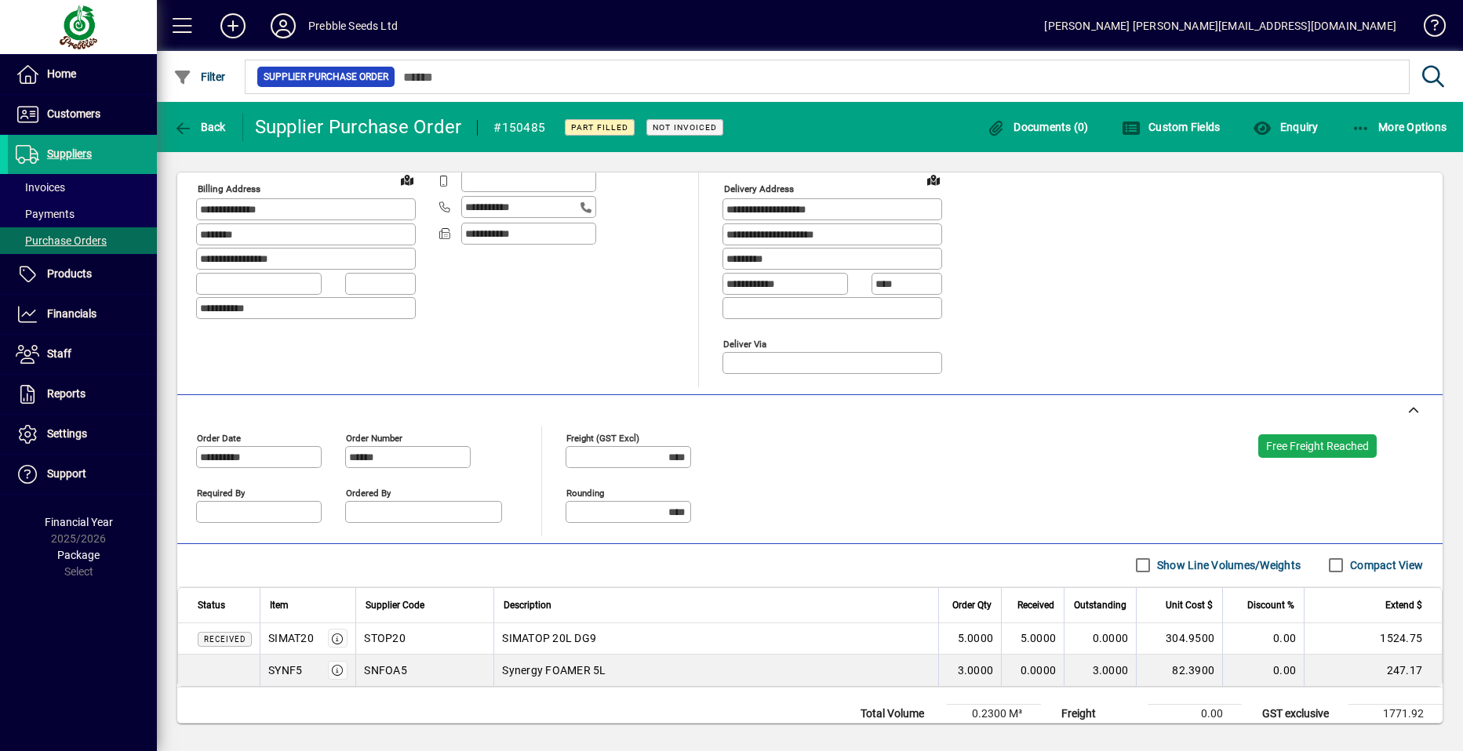
scroll to position [157, 0]
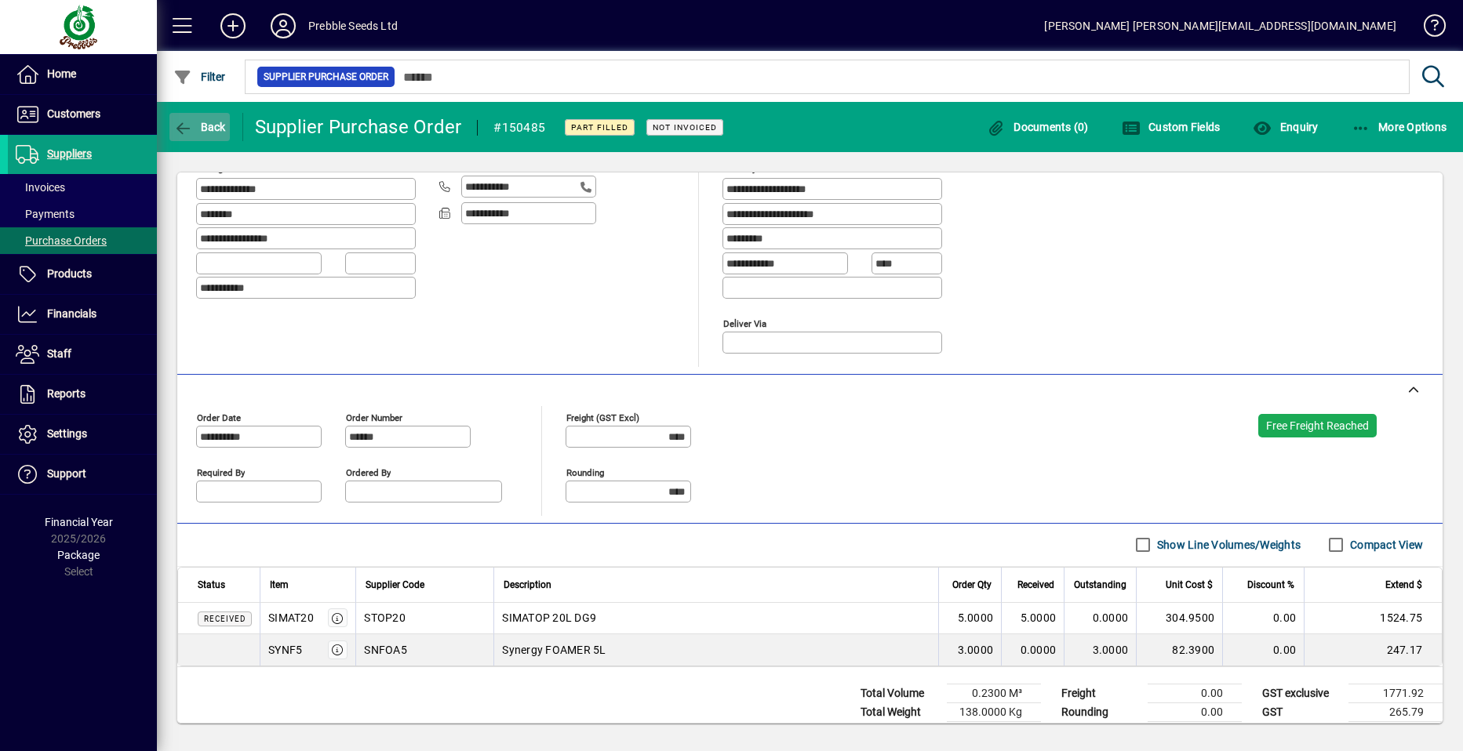
click at [191, 126] on icon "button" at bounding box center [183, 129] width 20 height 16
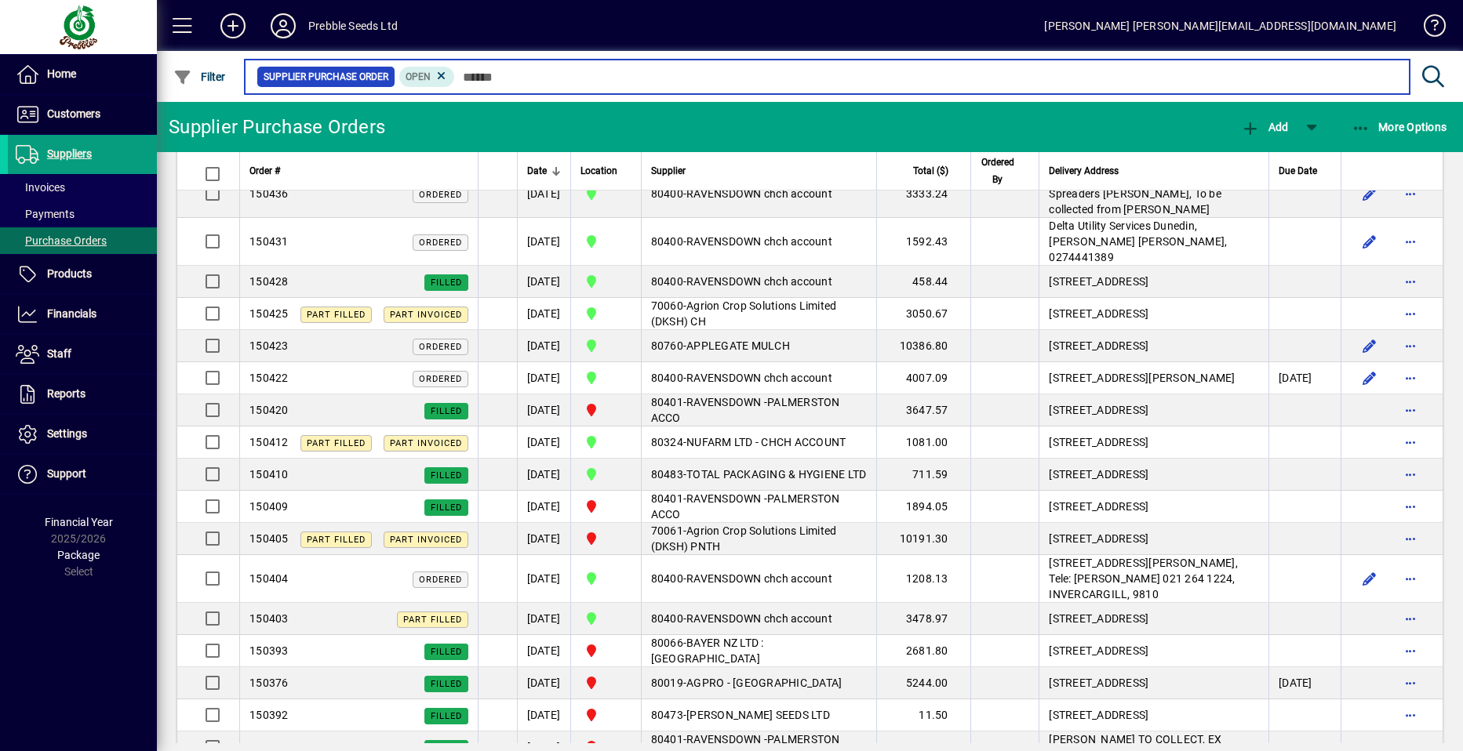
scroll to position [1568, 0]
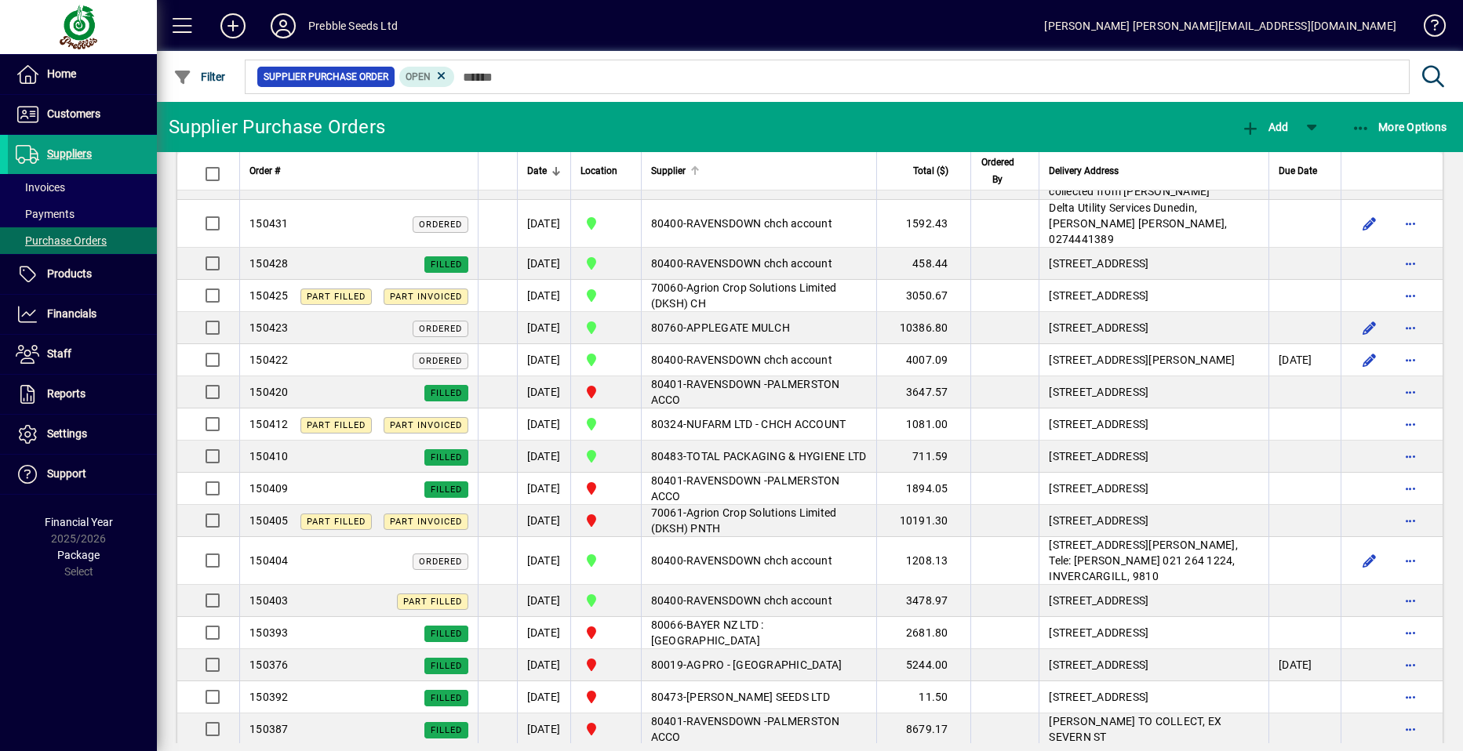
click at [685, 168] on span "Supplier" at bounding box center [668, 170] width 35 height 17
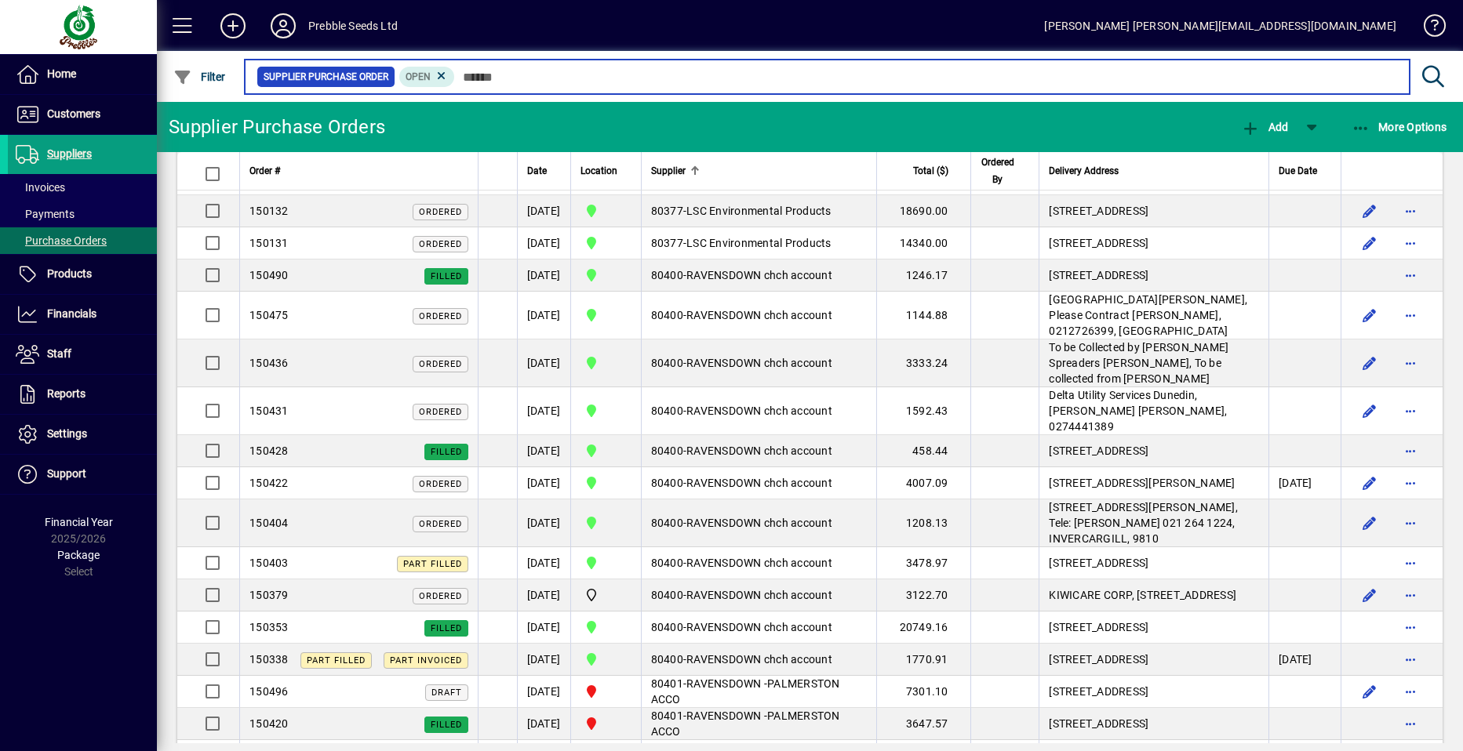
scroll to position [1804, 0]
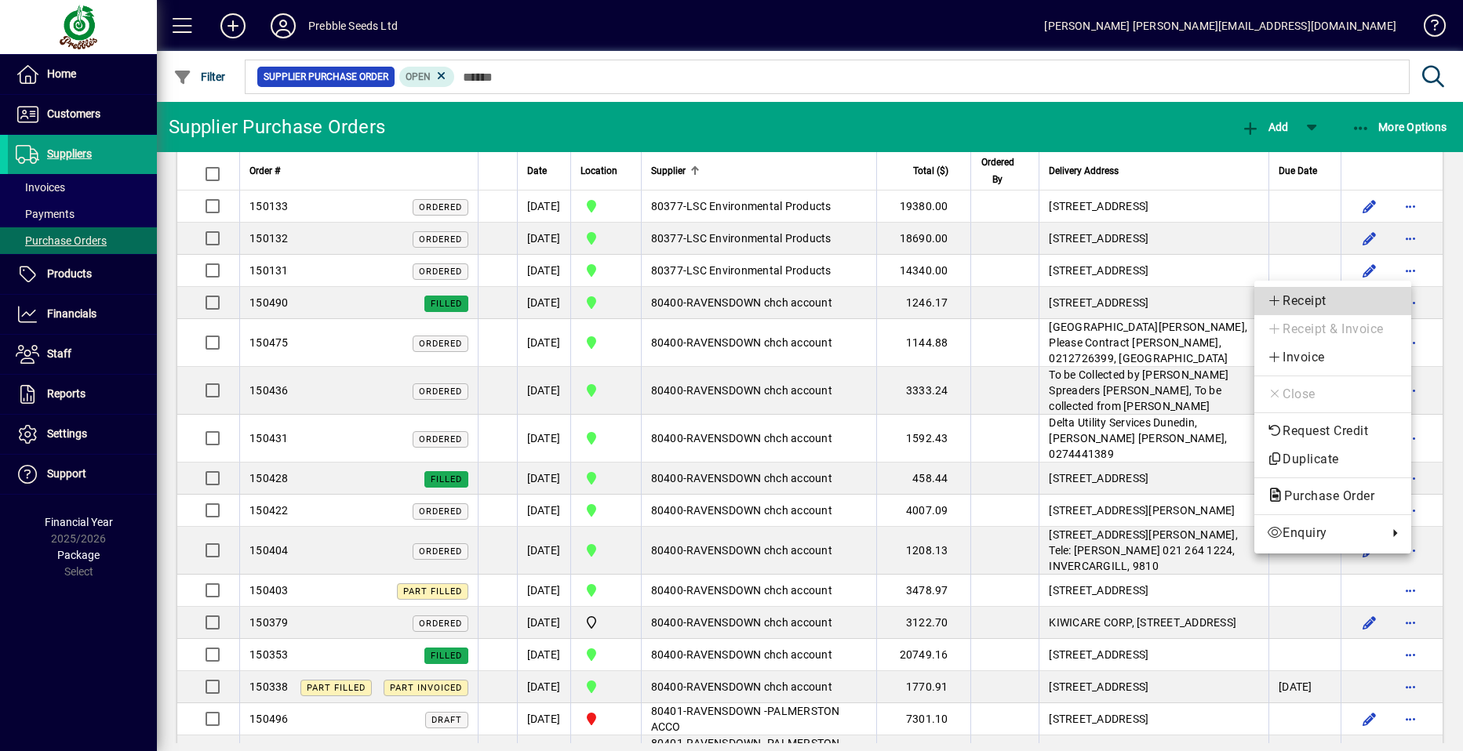
click at [1300, 293] on span "Receipt" at bounding box center [1332, 301] width 132 height 19
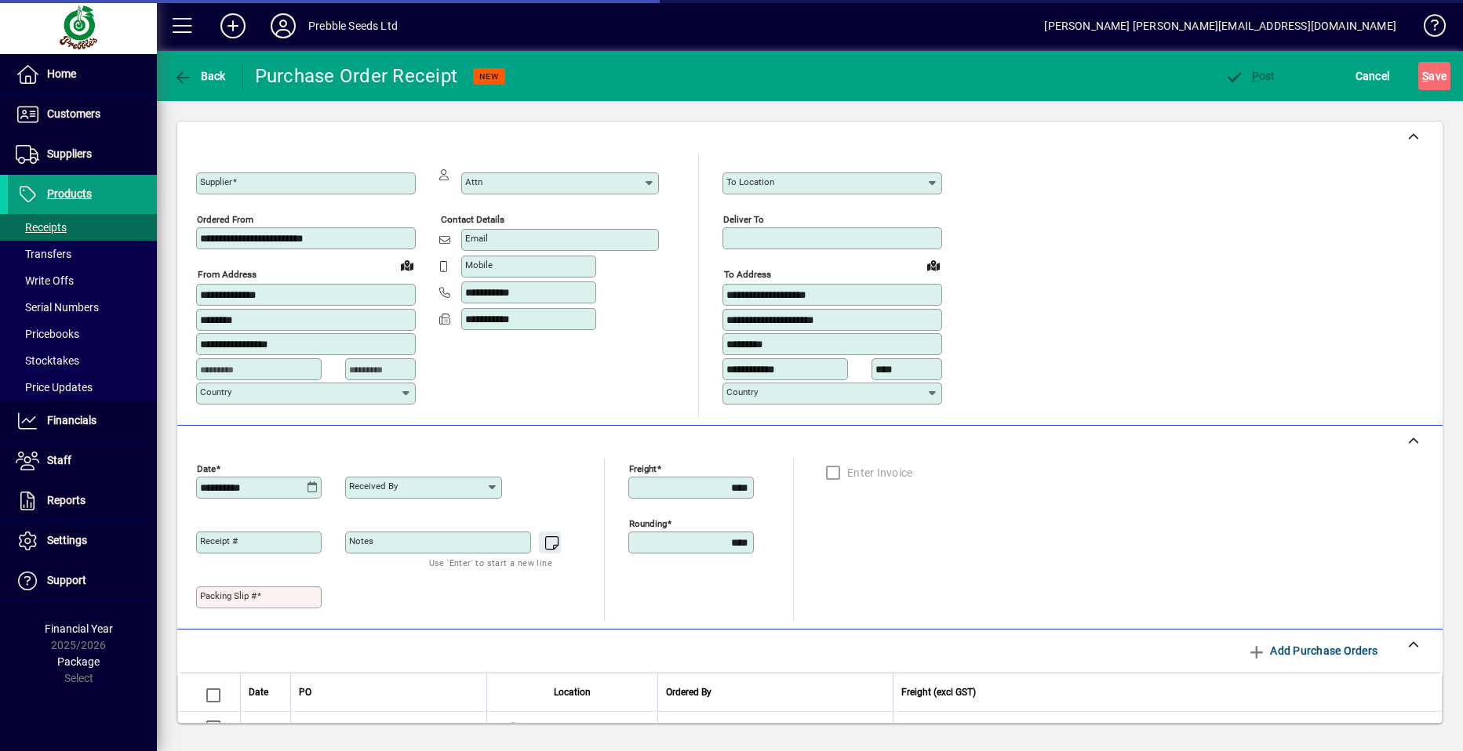
type input "**********"
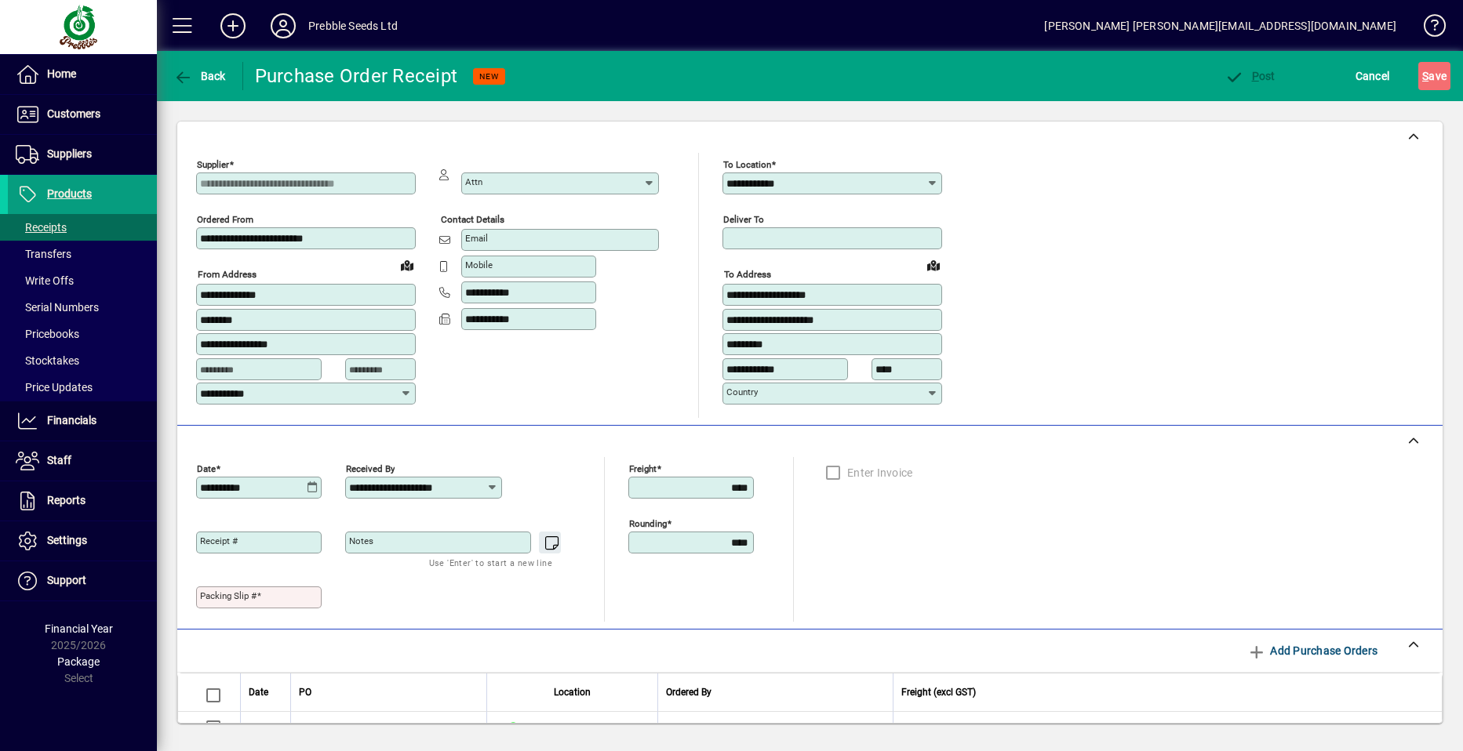
click at [212, 594] on mat-label "Packing Slip #" at bounding box center [228, 595] width 56 height 11
click at [212, 594] on input "Packing Slip #" at bounding box center [260, 597] width 121 height 13
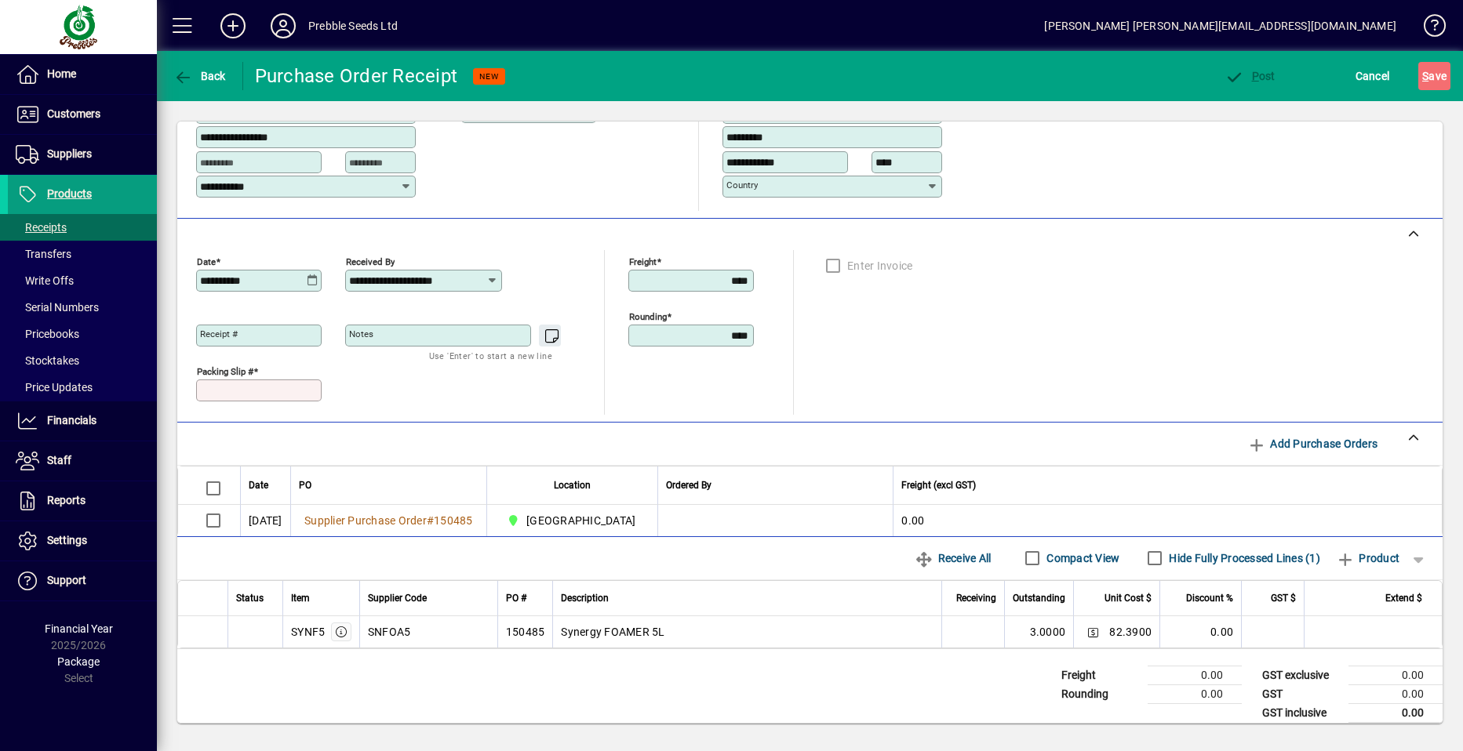
scroll to position [221, 0]
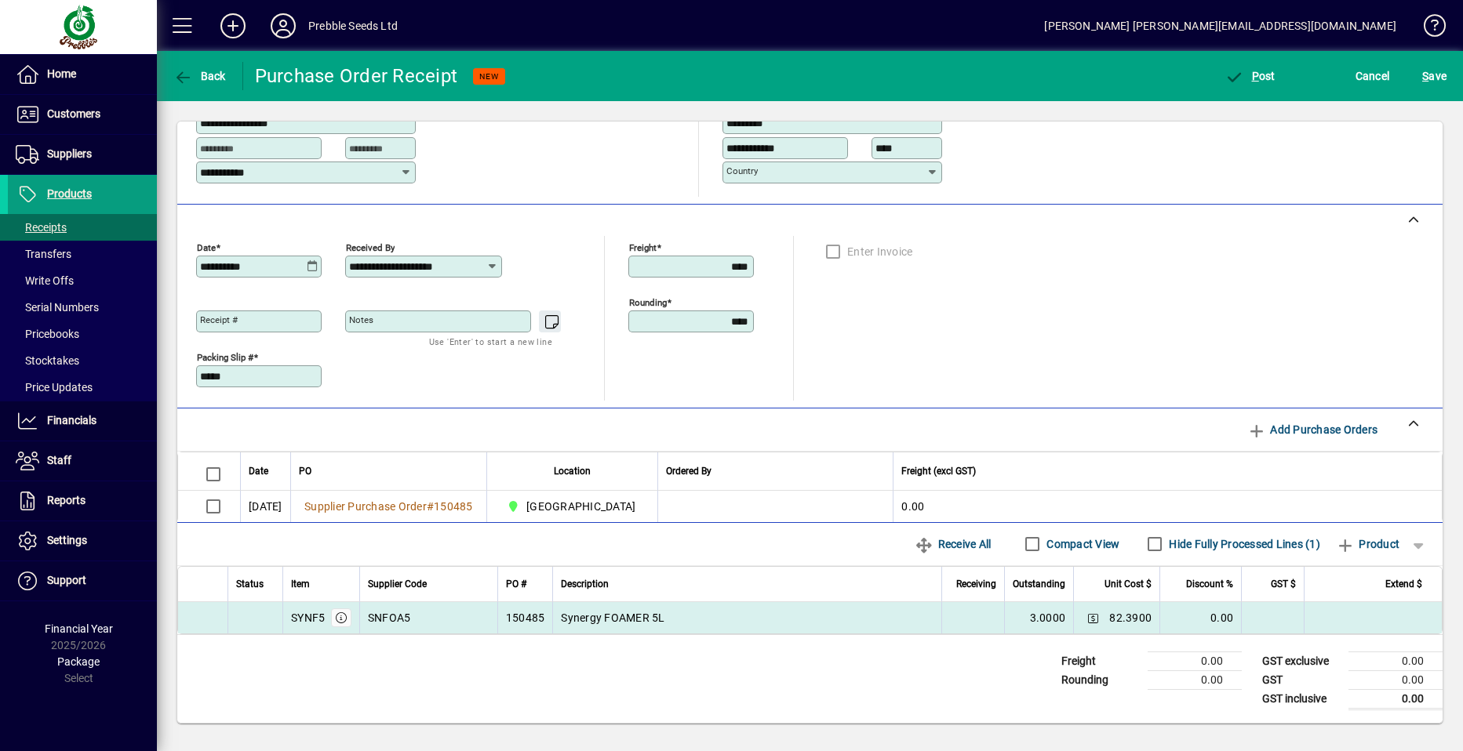
type input "*****"
click at [956, 616] on td at bounding box center [972, 617] width 63 height 31
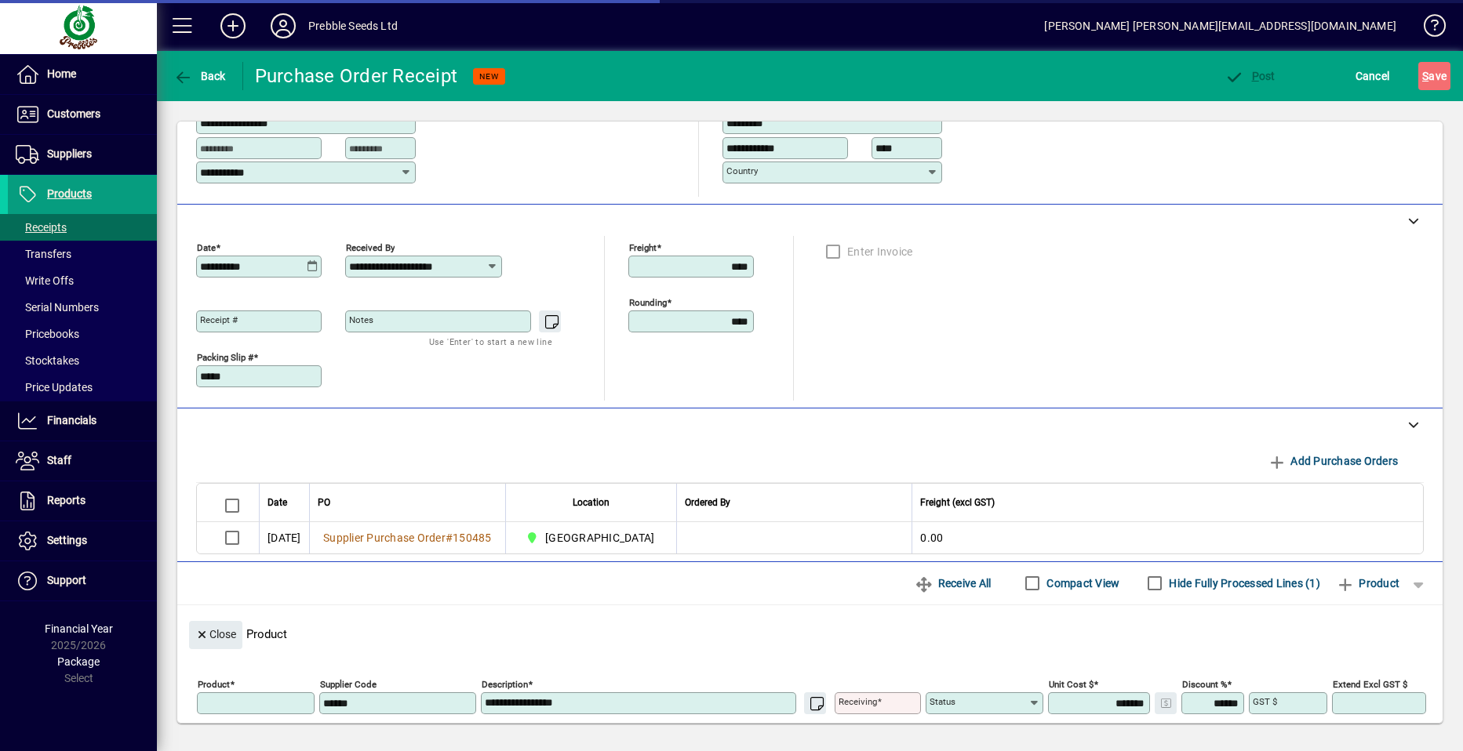
type input "*****"
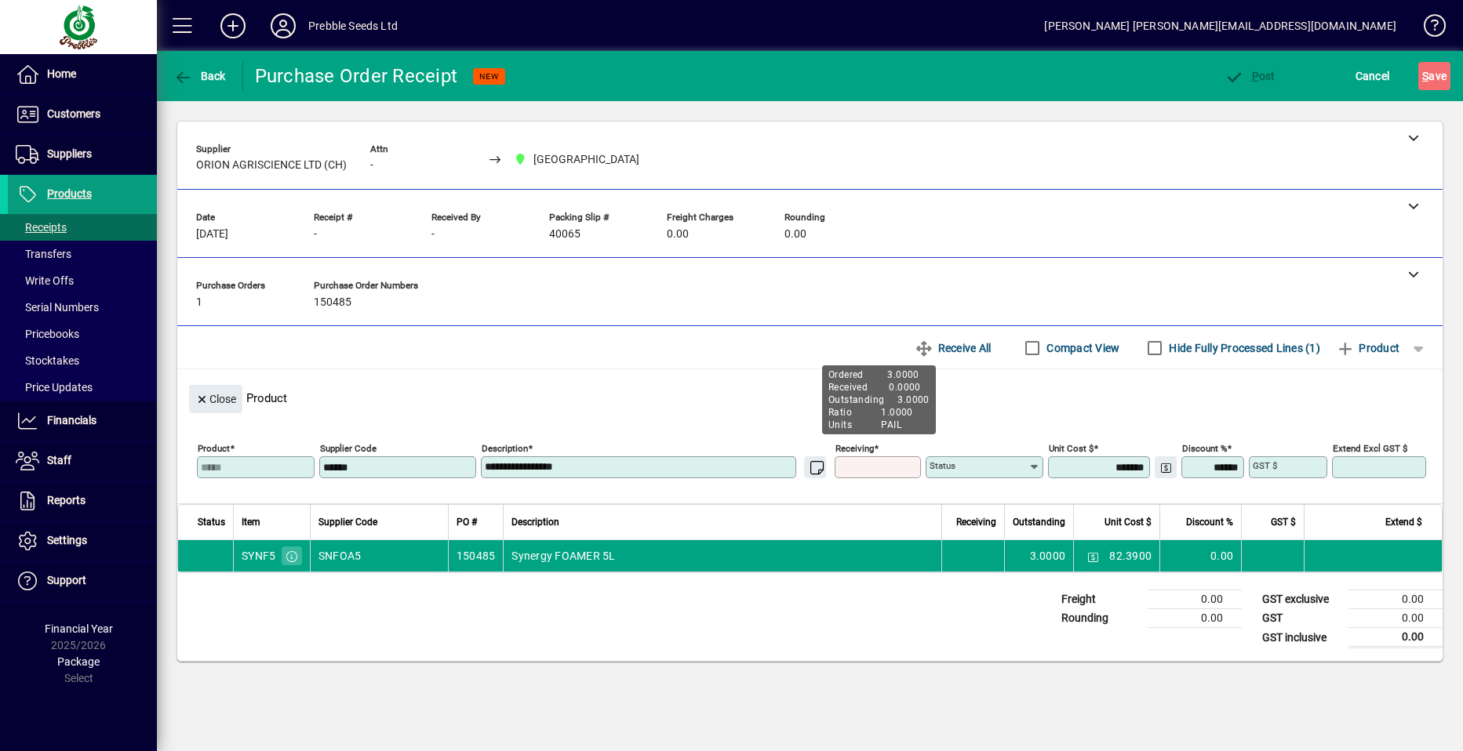
type input "*"
type input "*****"
type input "******"
type input "********"
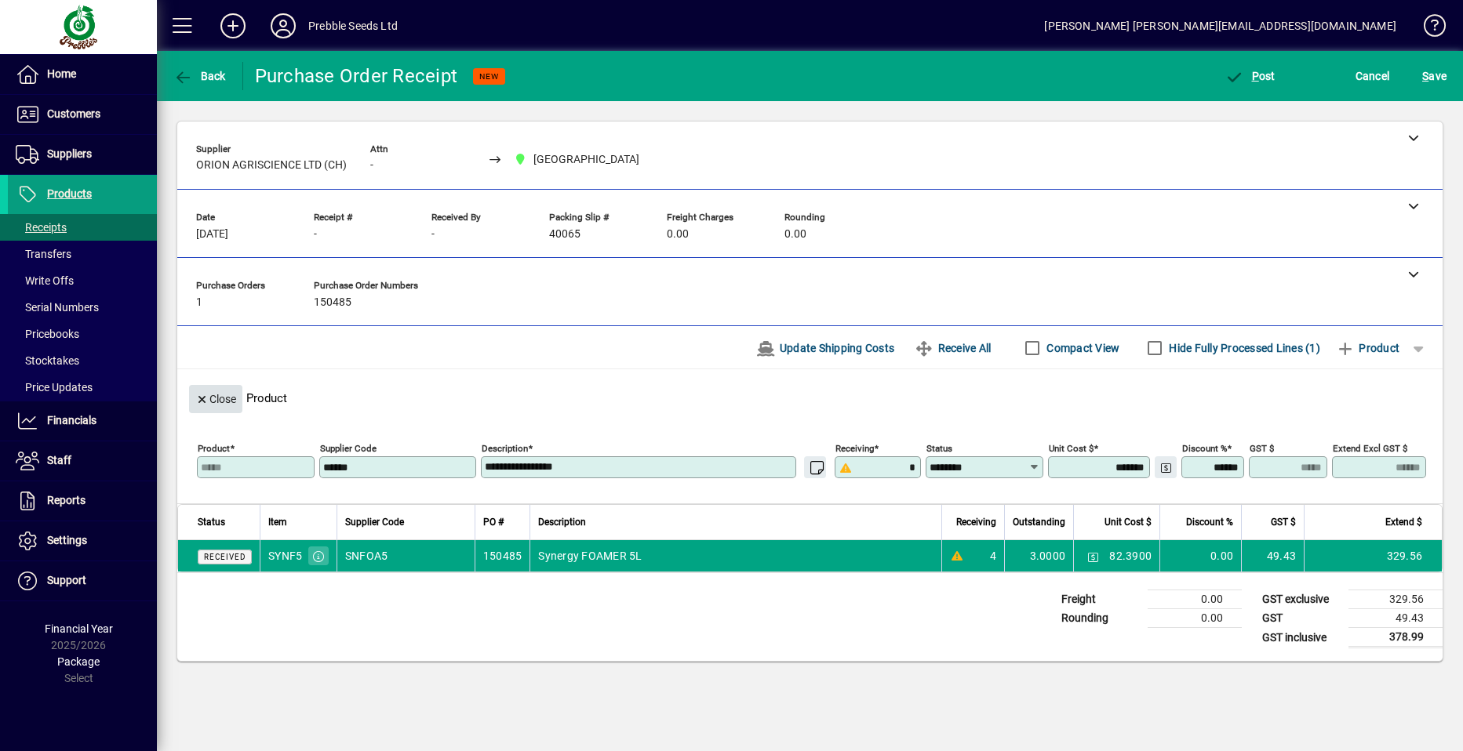
type input "******"
click at [212, 398] on span "Close" at bounding box center [215, 400] width 41 height 26
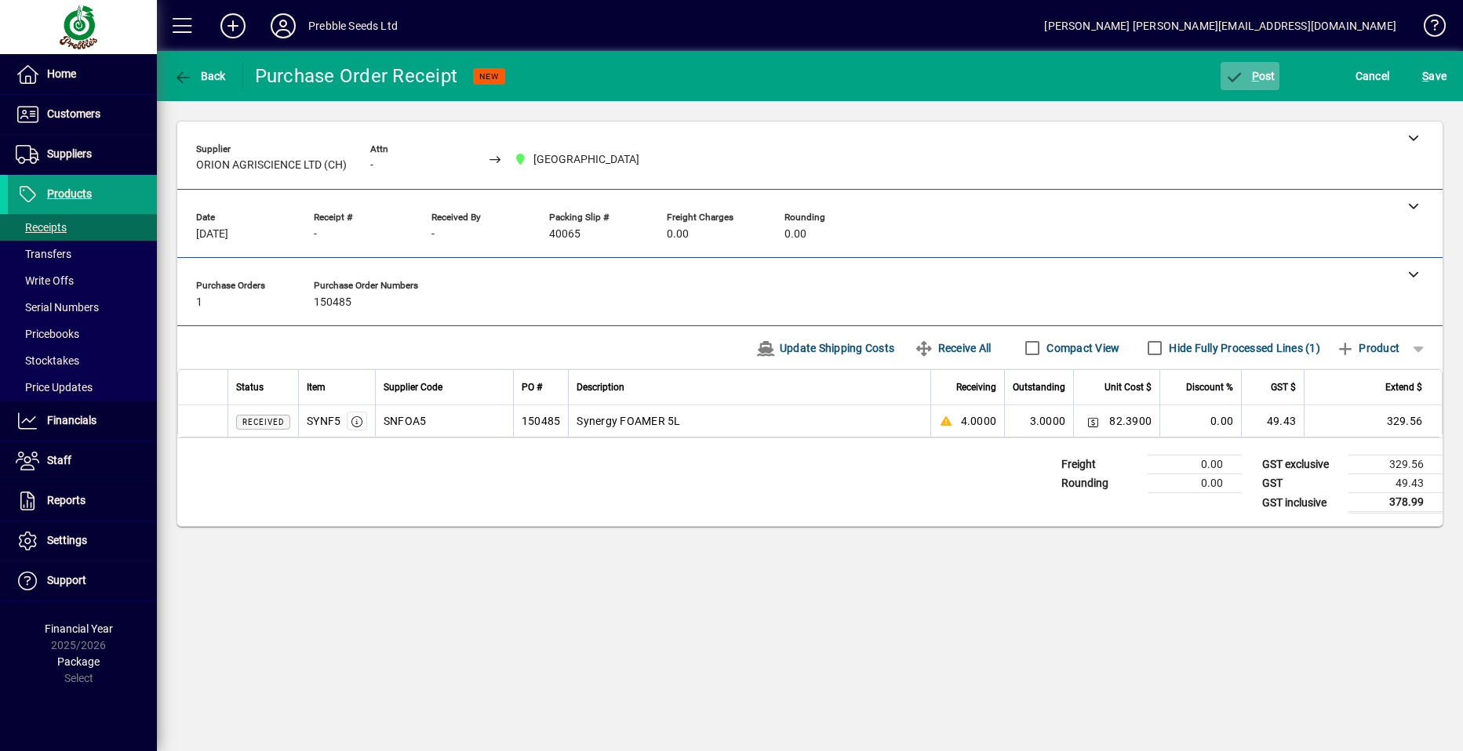
click at [1255, 75] on span "P" at bounding box center [1255, 76] width 7 height 13
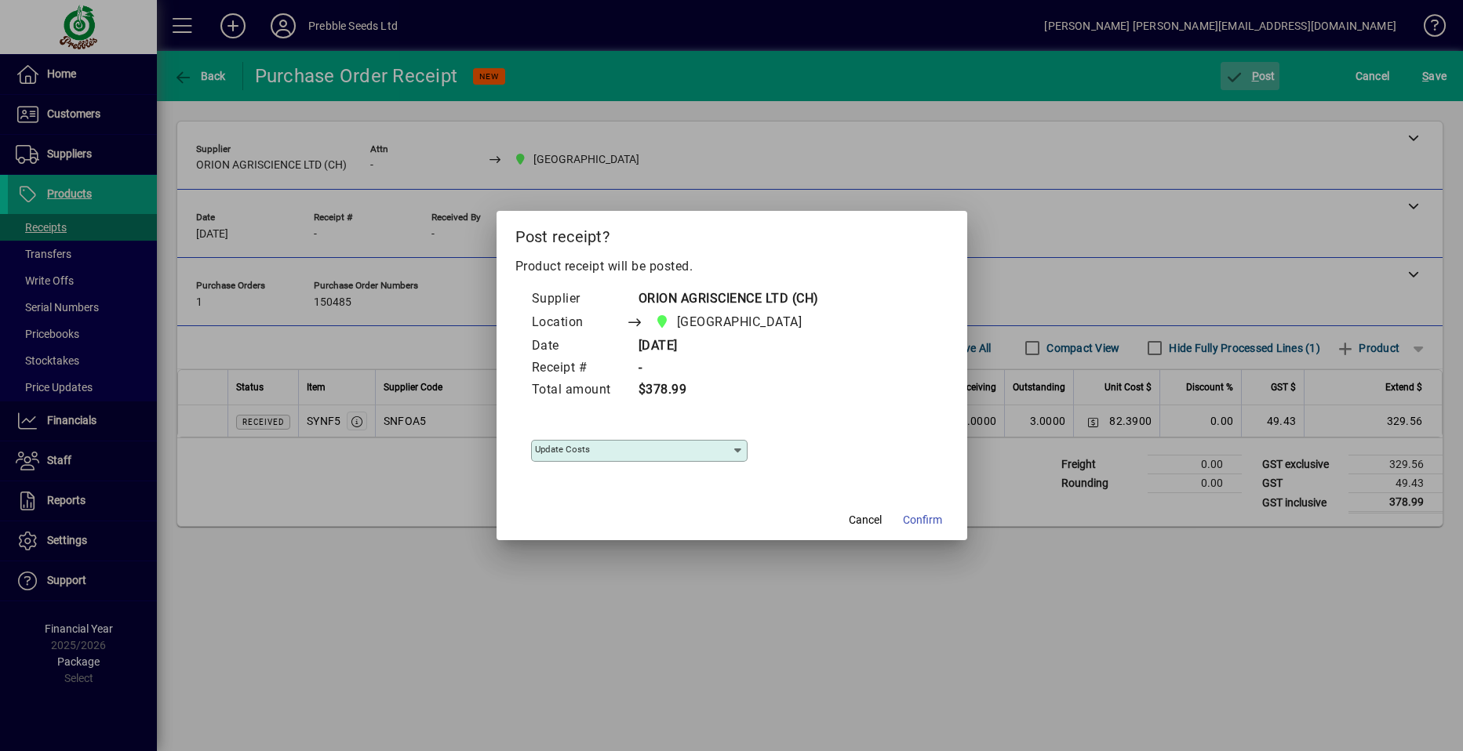
type input "**********"
click at [918, 521] on span "Confirm" at bounding box center [922, 520] width 39 height 16
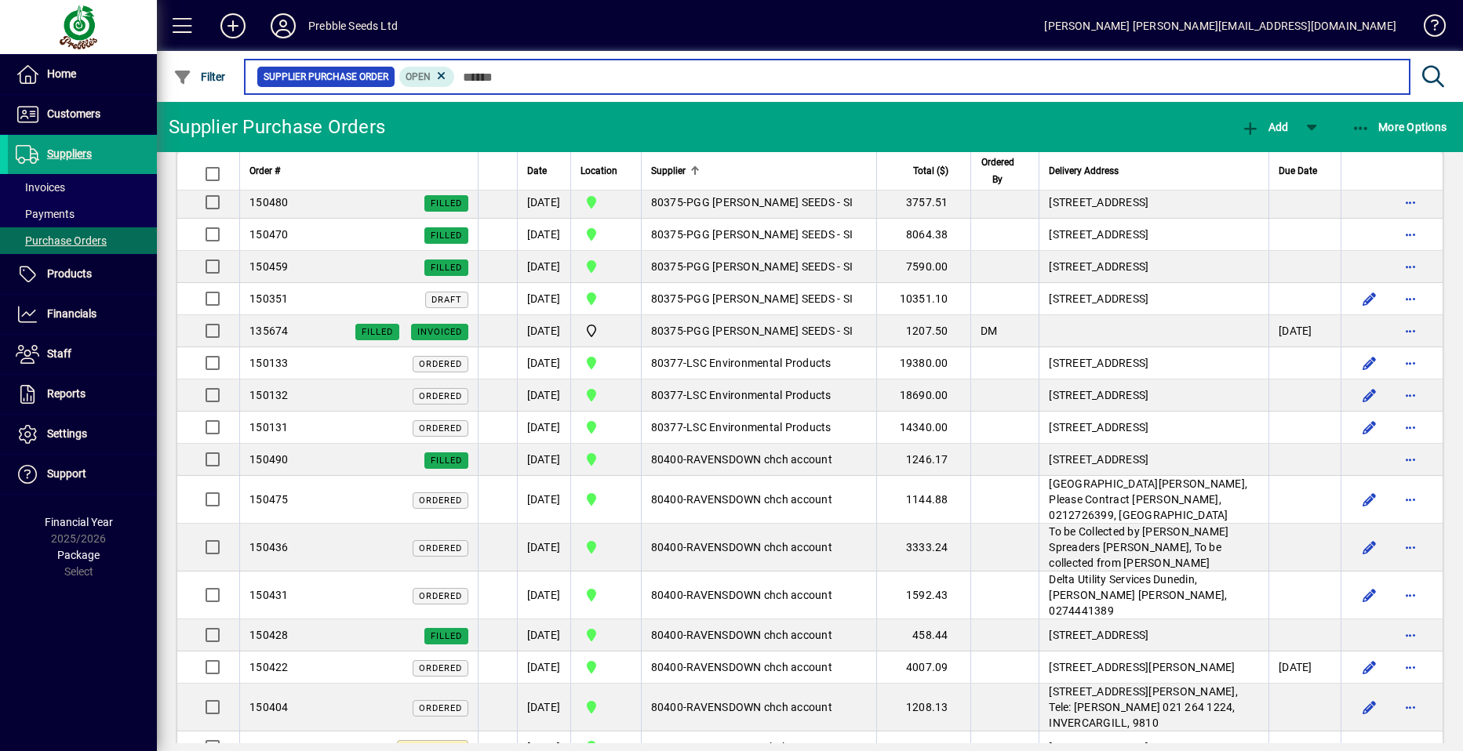
scroll to position [1804, 0]
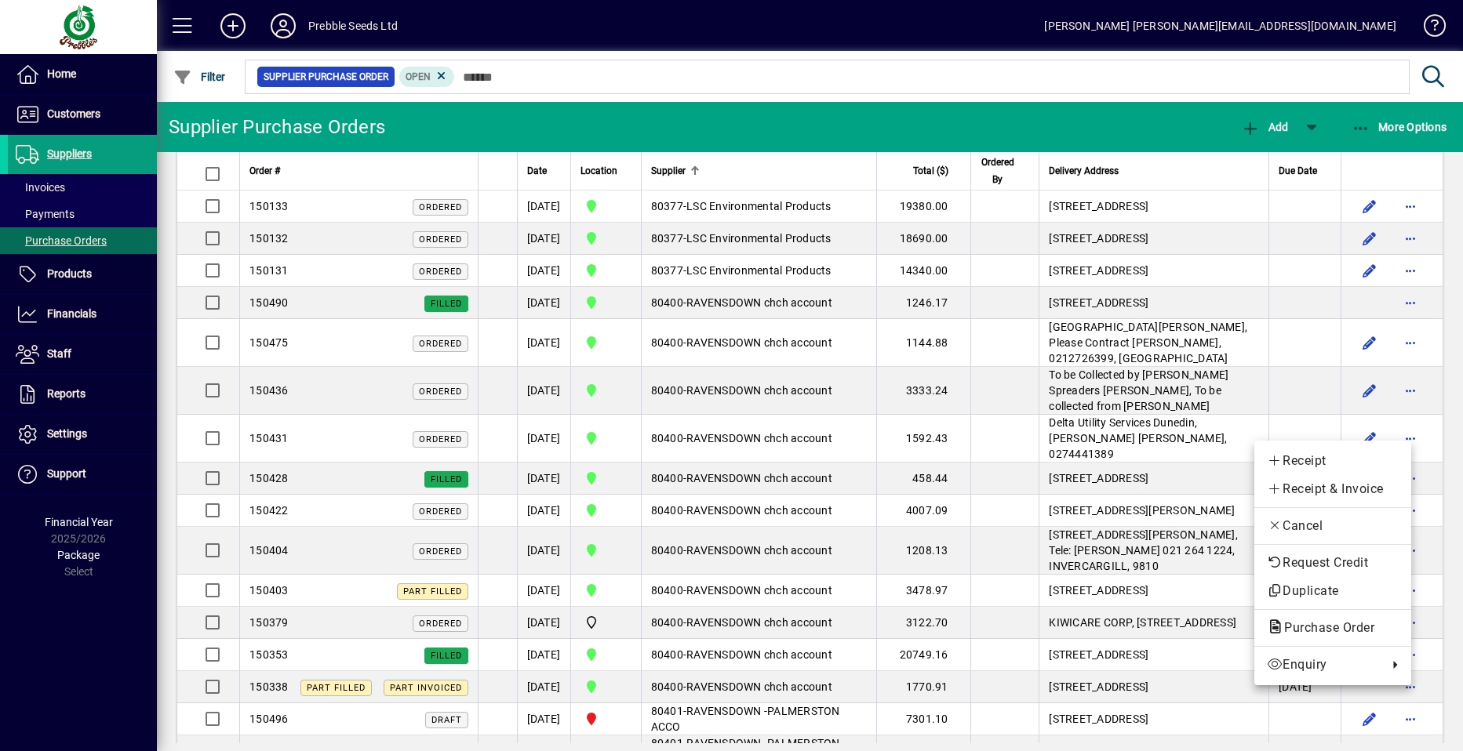
drag, startPoint x: 1310, startPoint y: 462, endPoint x: 1229, endPoint y: 474, distance: 81.7
click at [1310, 462] on span "Receipt" at bounding box center [1332, 461] width 132 height 19
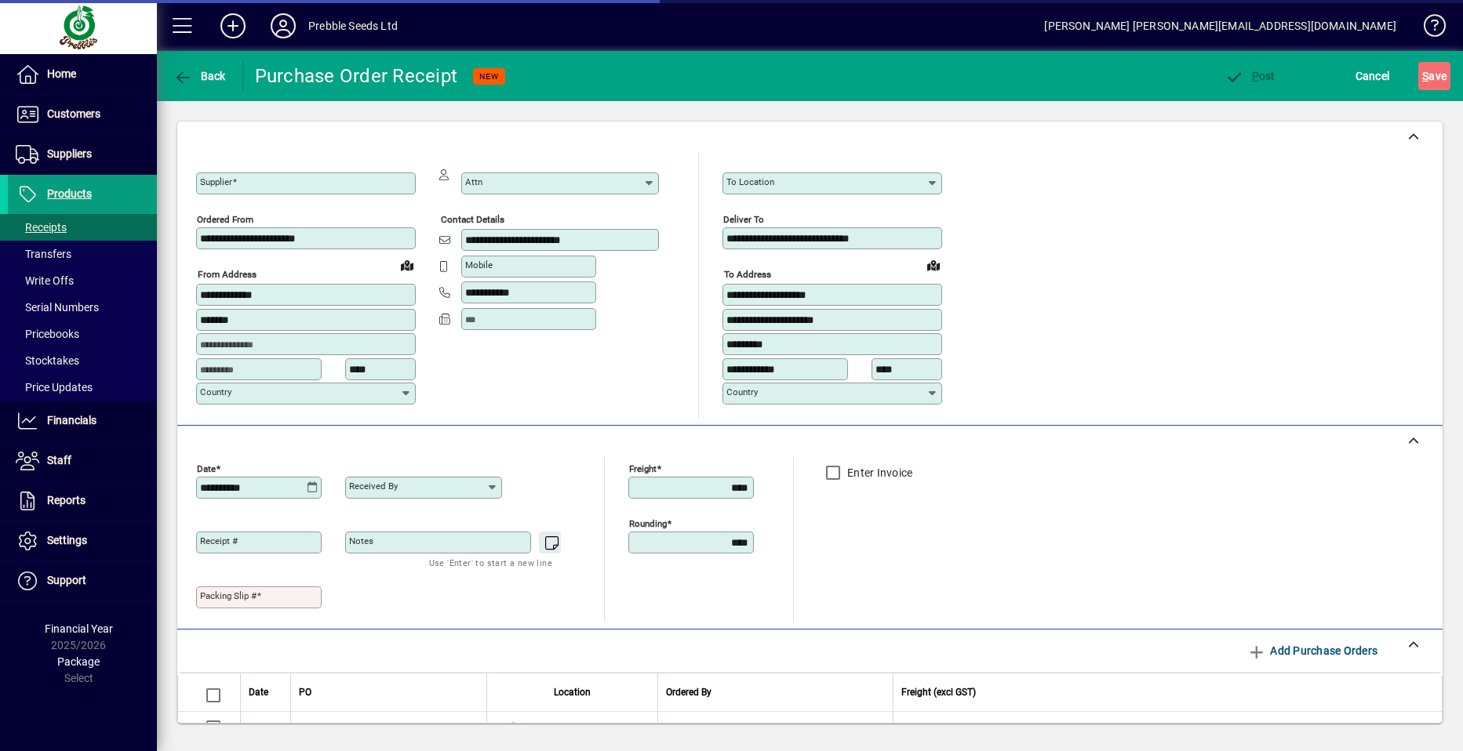
type input "**********"
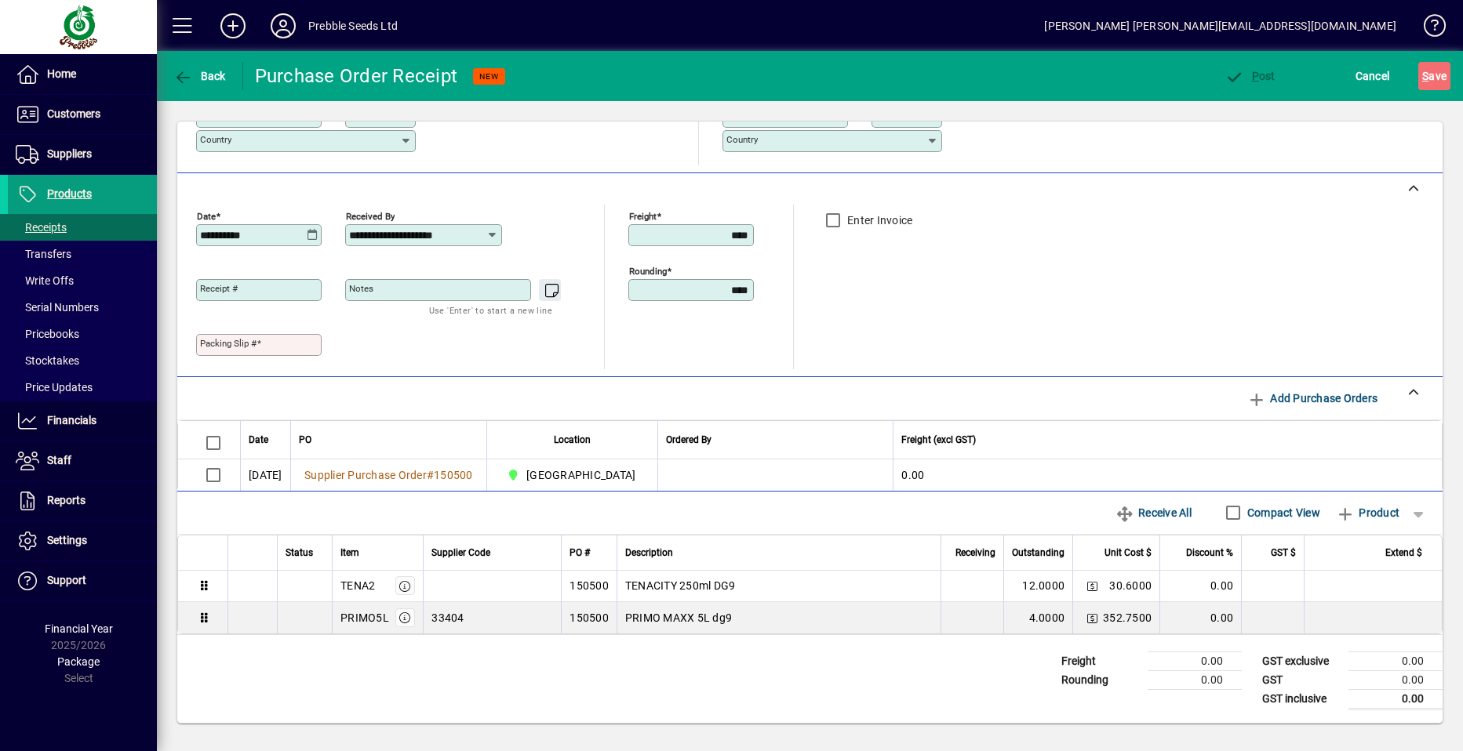
click at [202, 342] on mat-label "Packing Slip #" at bounding box center [228, 343] width 56 height 11
click at [202, 342] on input "Packing Slip #" at bounding box center [260, 345] width 121 height 13
type input "*****"
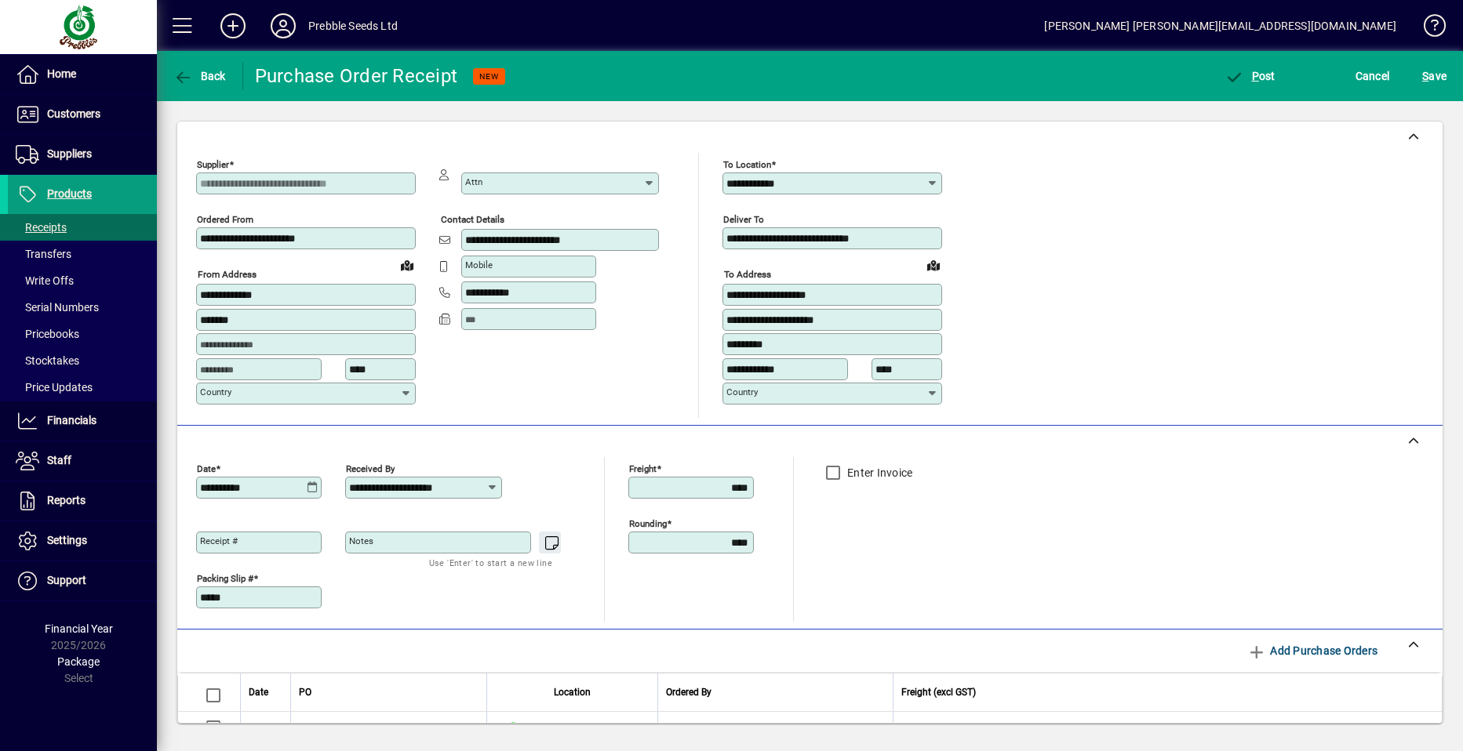
scroll to position [253, 0]
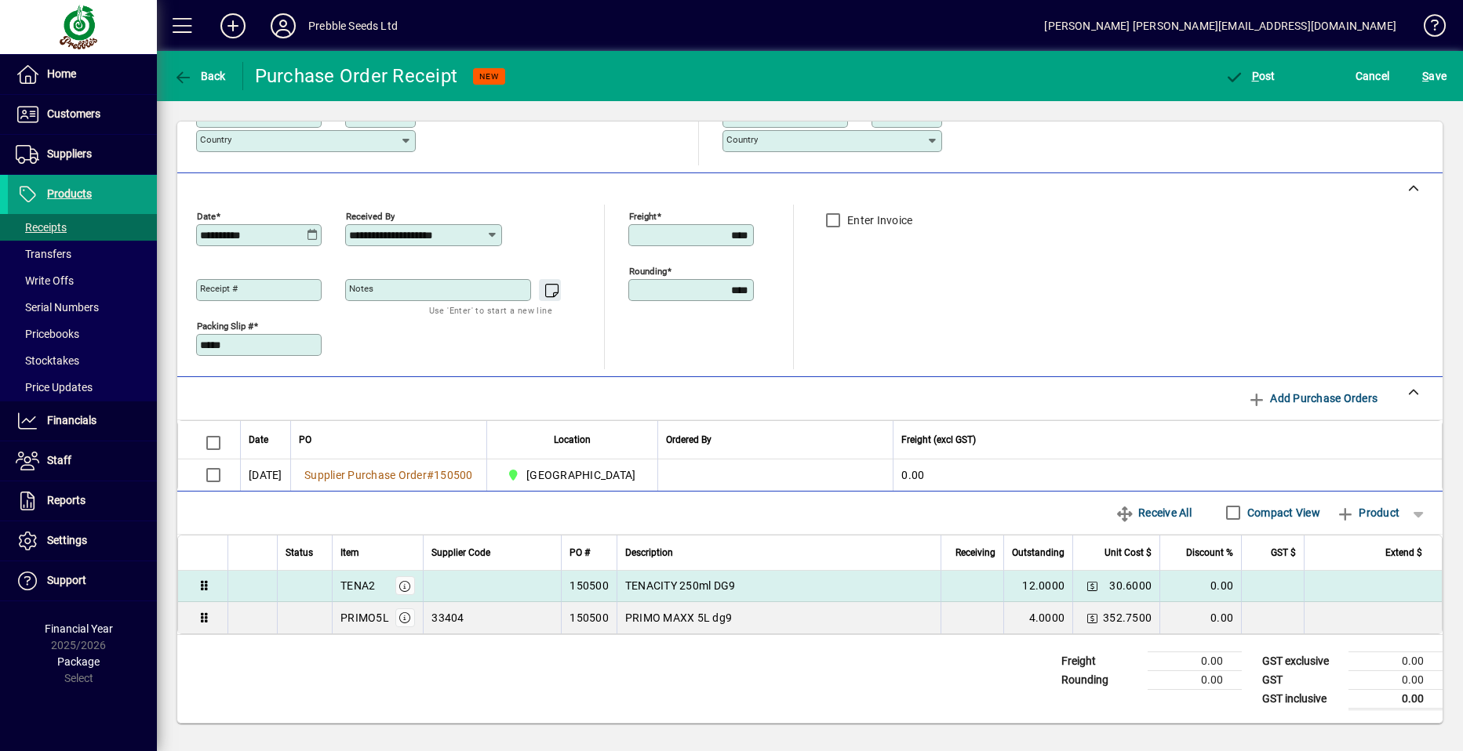
type input "*****"
click at [954, 579] on td at bounding box center [971, 586] width 63 height 31
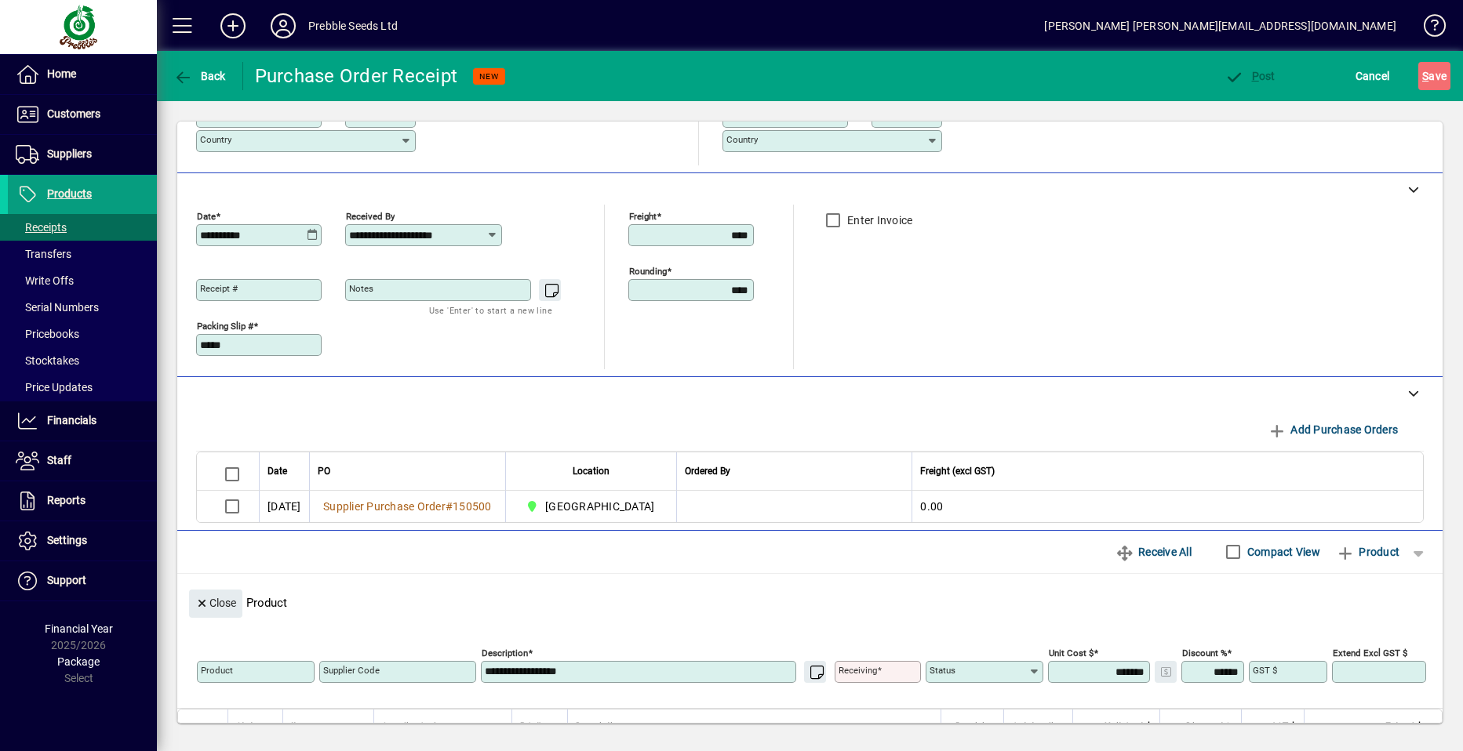
type input "*****"
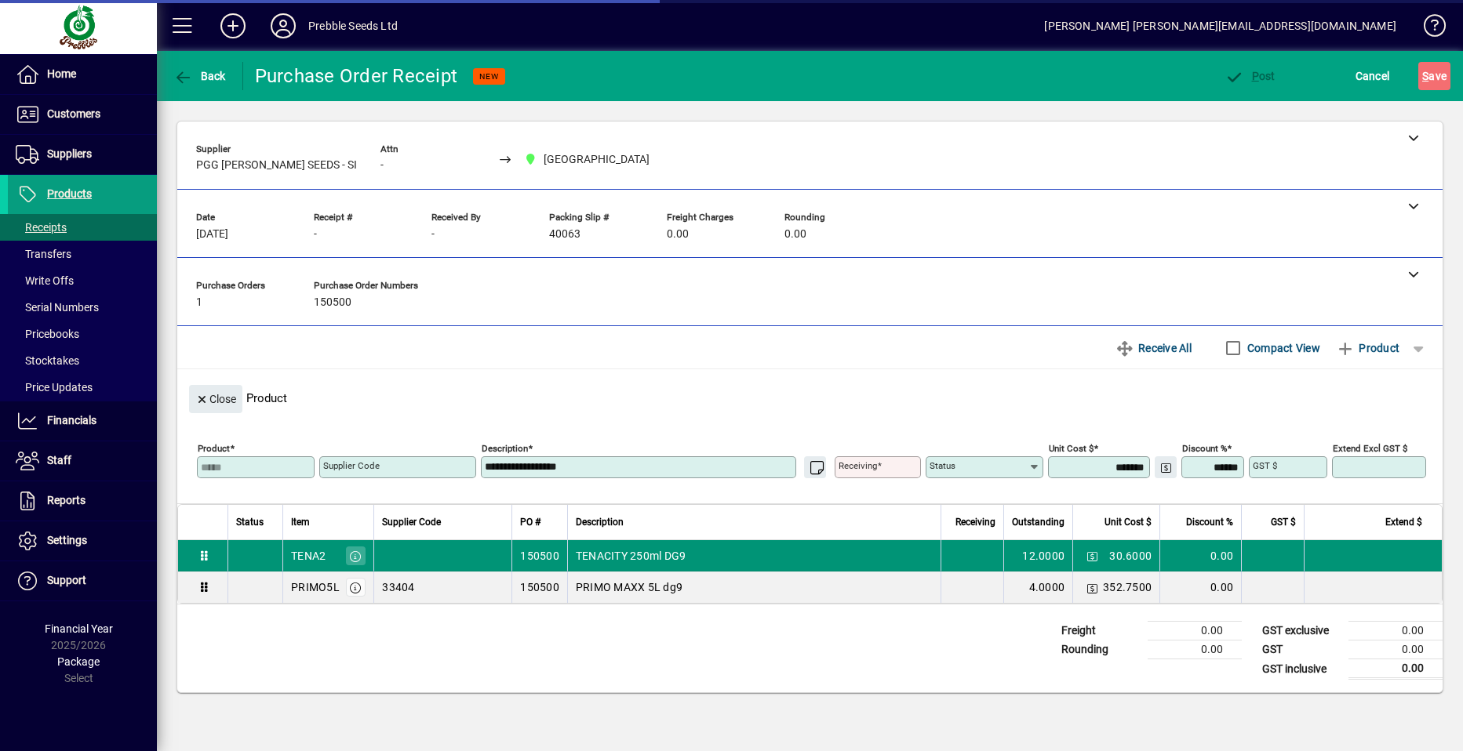
scroll to position [0, 0]
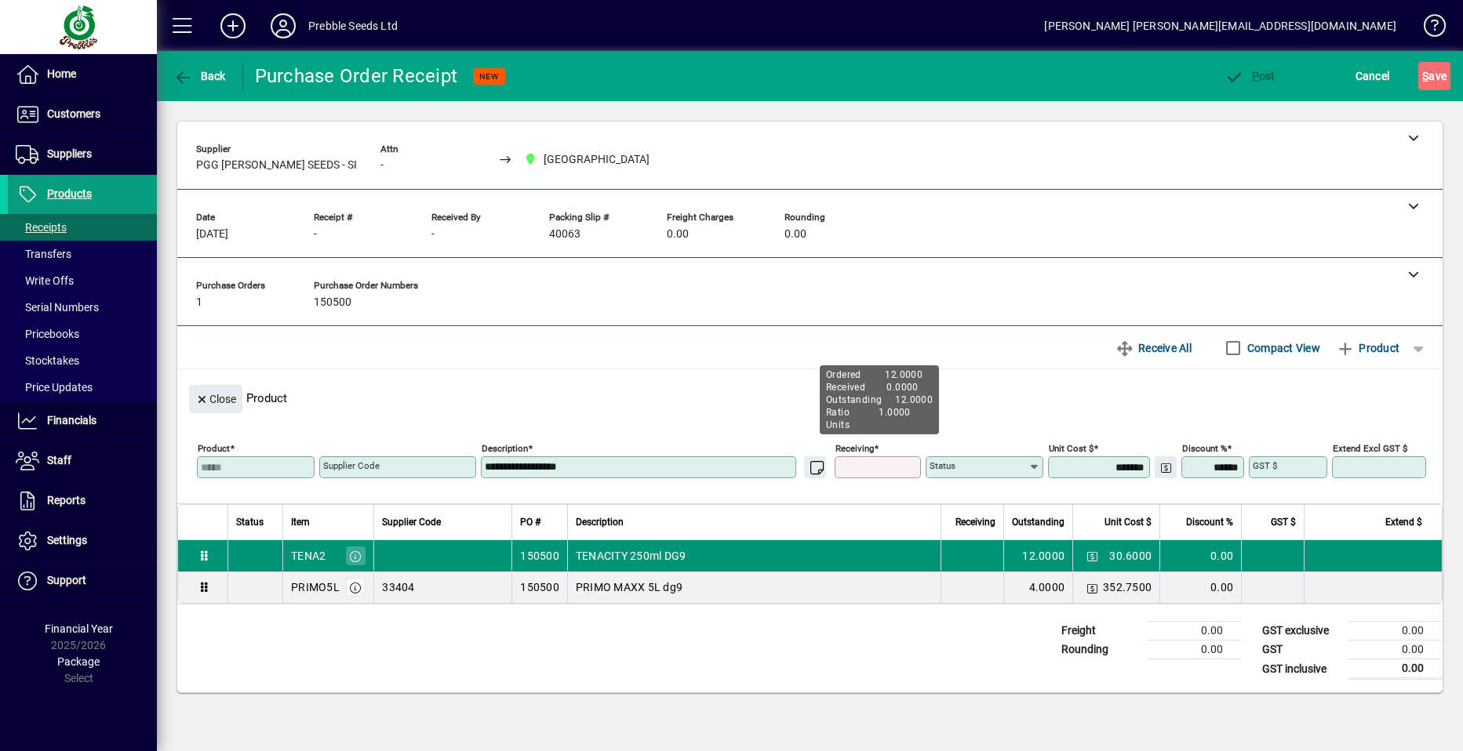
type input "*"
type input "****"
type input "*****"
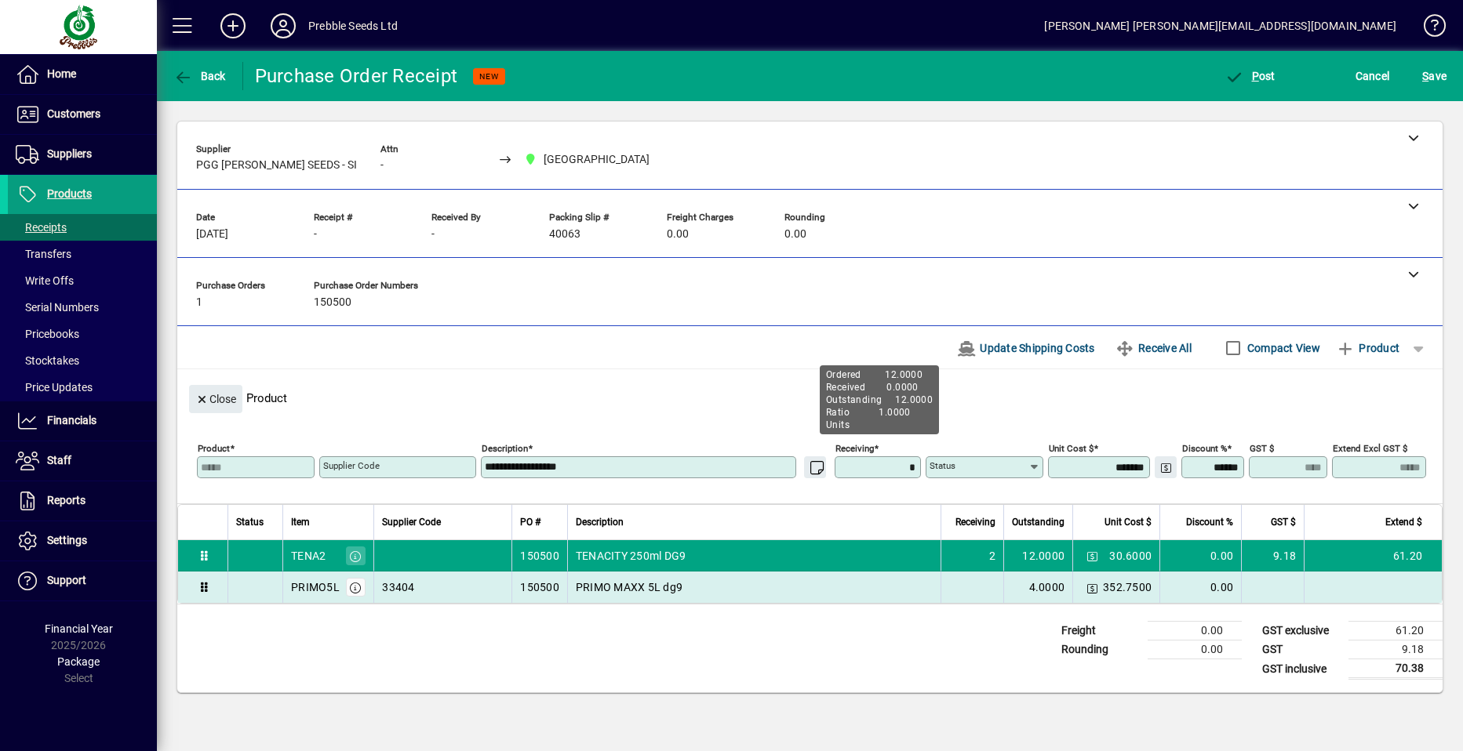
type input "******"
click at [979, 586] on td at bounding box center [971, 587] width 63 height 31
type input "*****"
type textarea "**********"
type input "********"
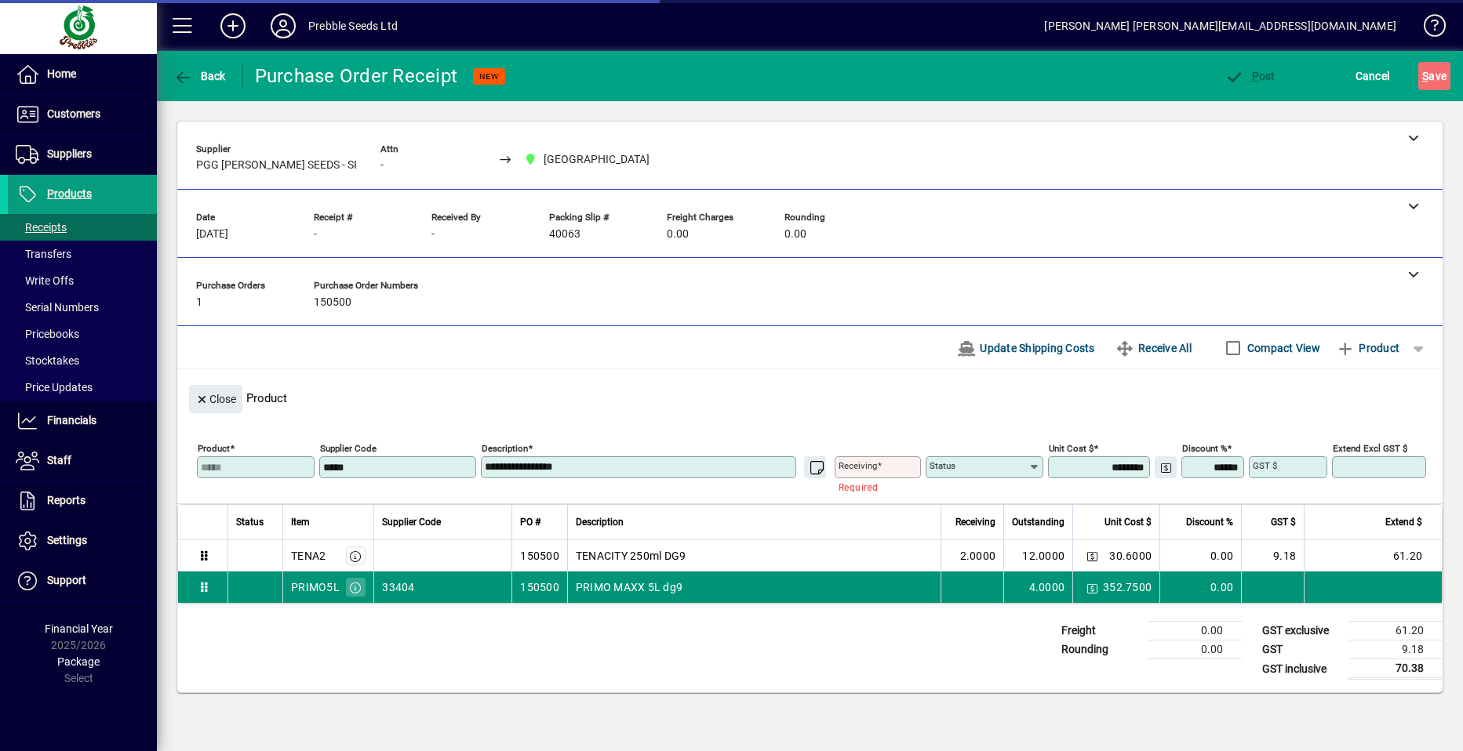
type input "*******"
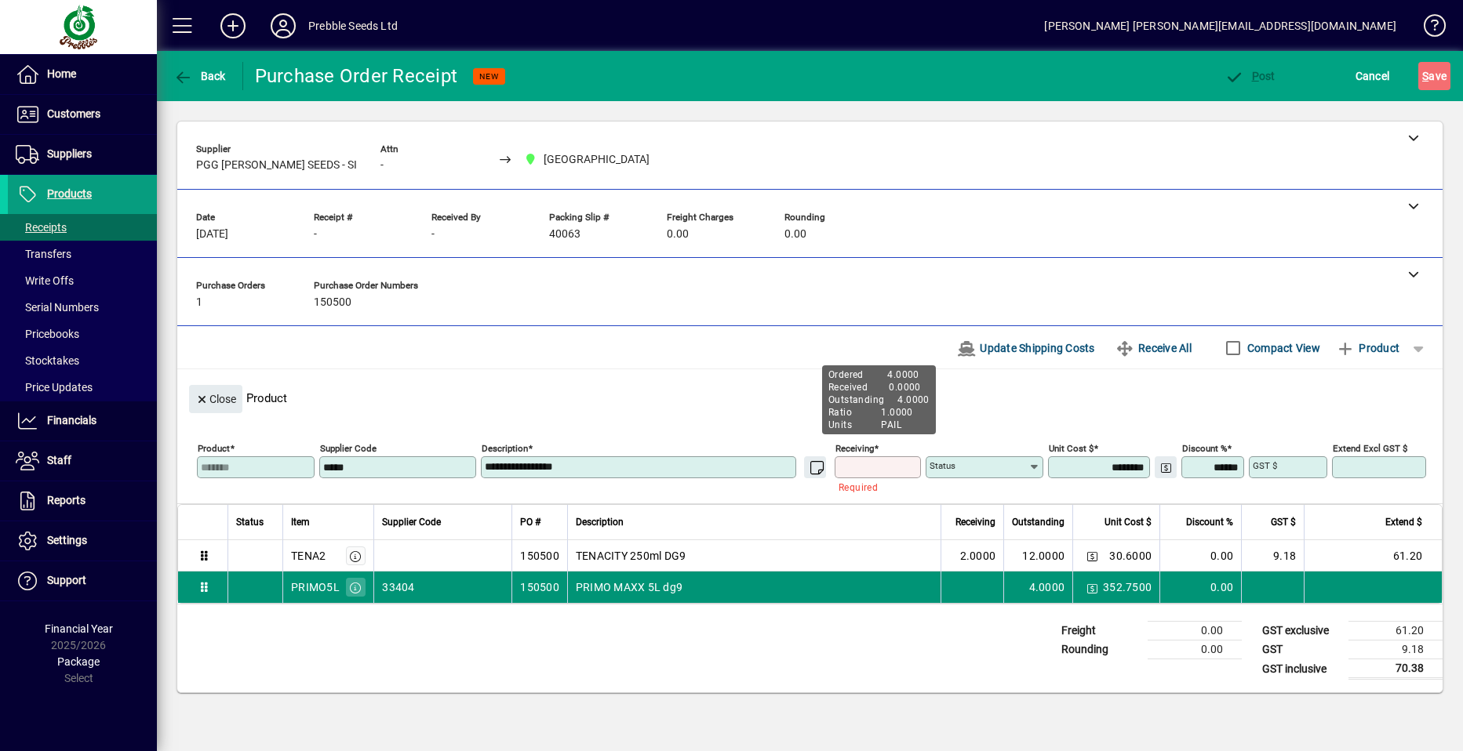
type input "*"
type input "******"
type input "*******"
type input "********"
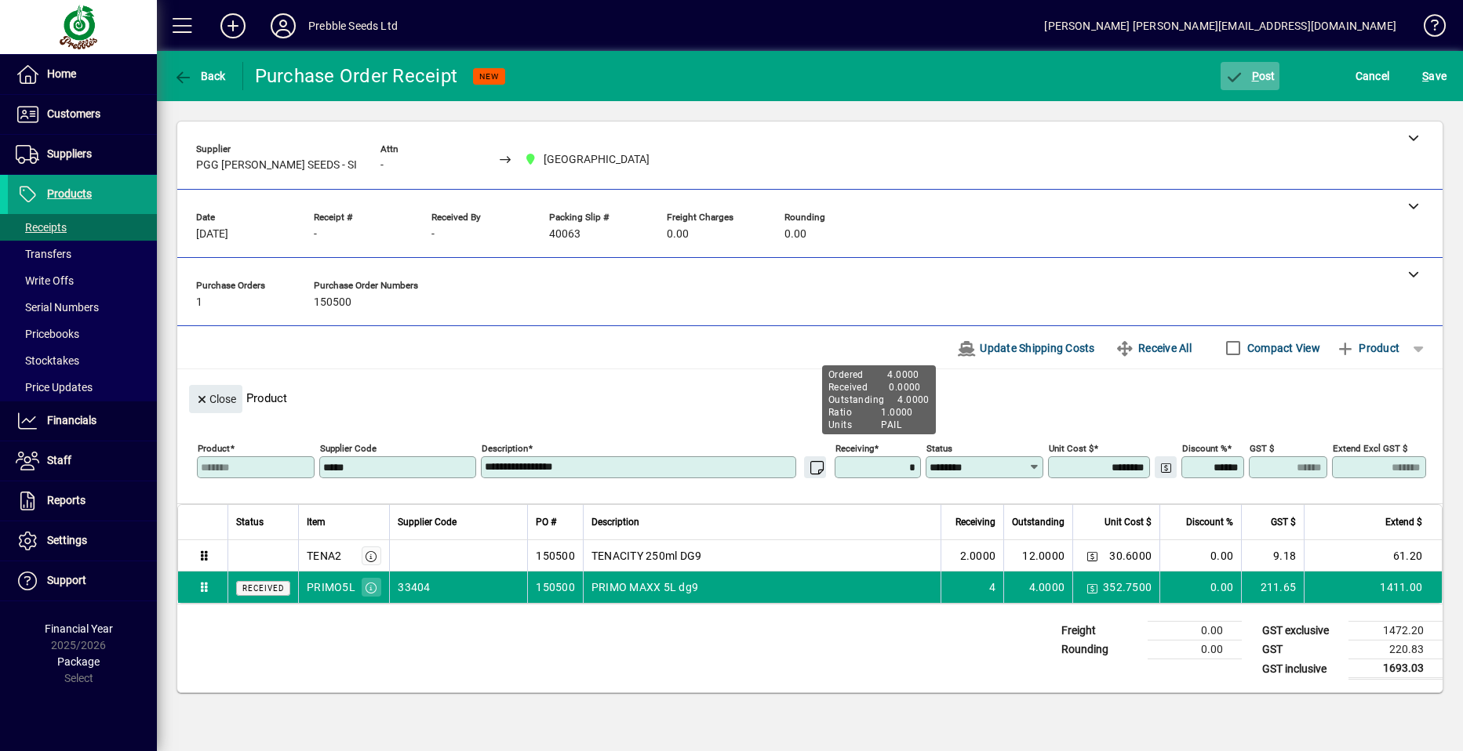
type input "******"
click at [1253, 77] on span "P" at bounding box center [1255, 76] width 7 height 13
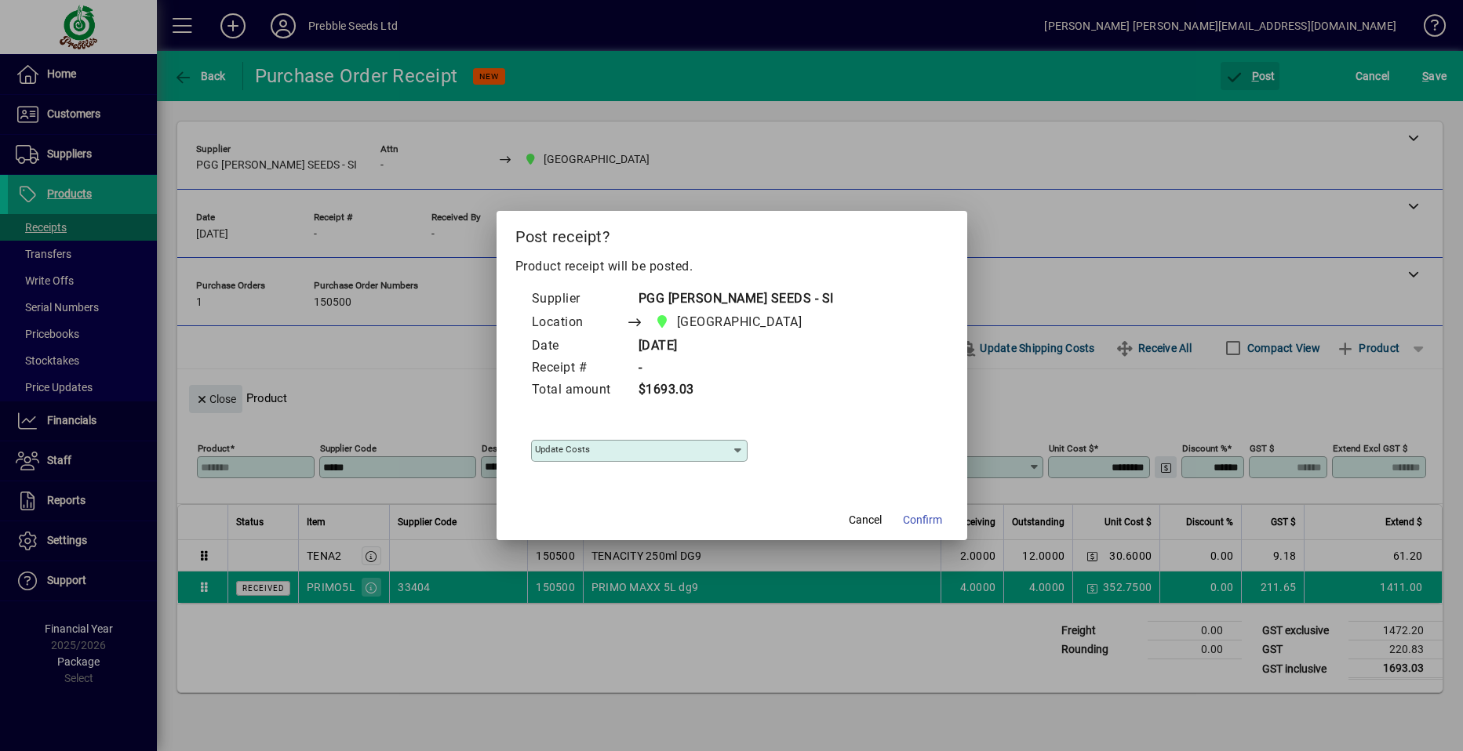
type input "**********"
click at [923, 518] on span "Confirm" at bounding box center [922, 520] width 39 height 16
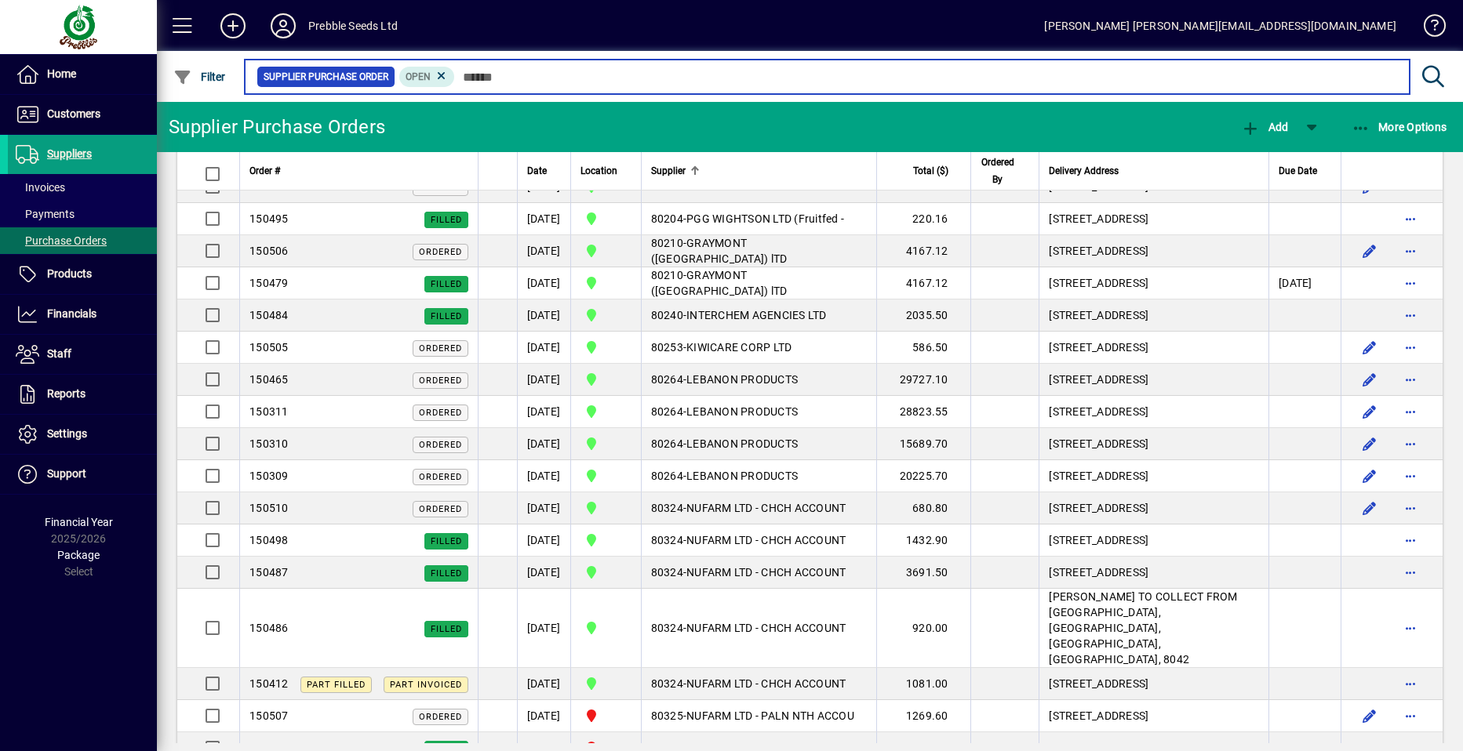
scroll to position [784, 0]
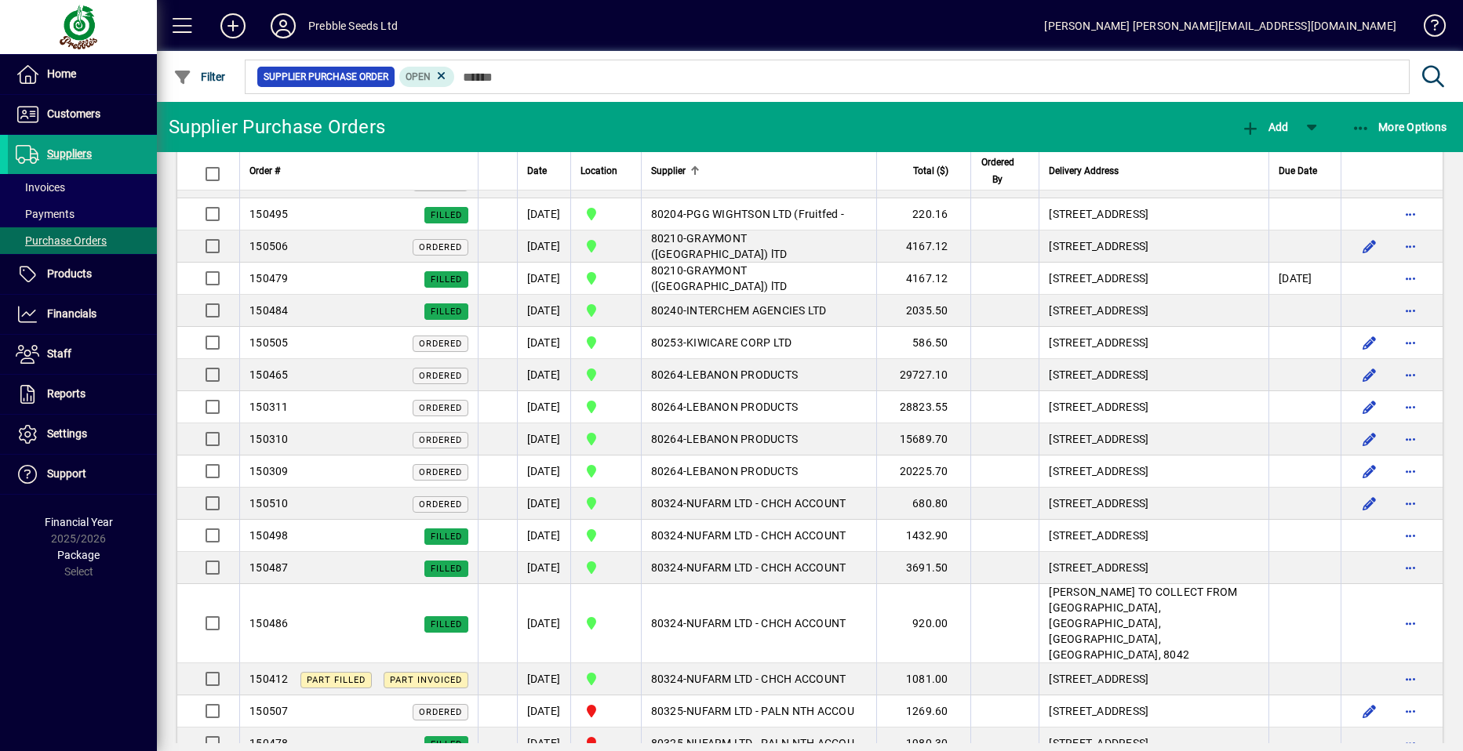
click at [685, 169] on span "Supplier" at bounding box center [668, 170] width 35 height 17
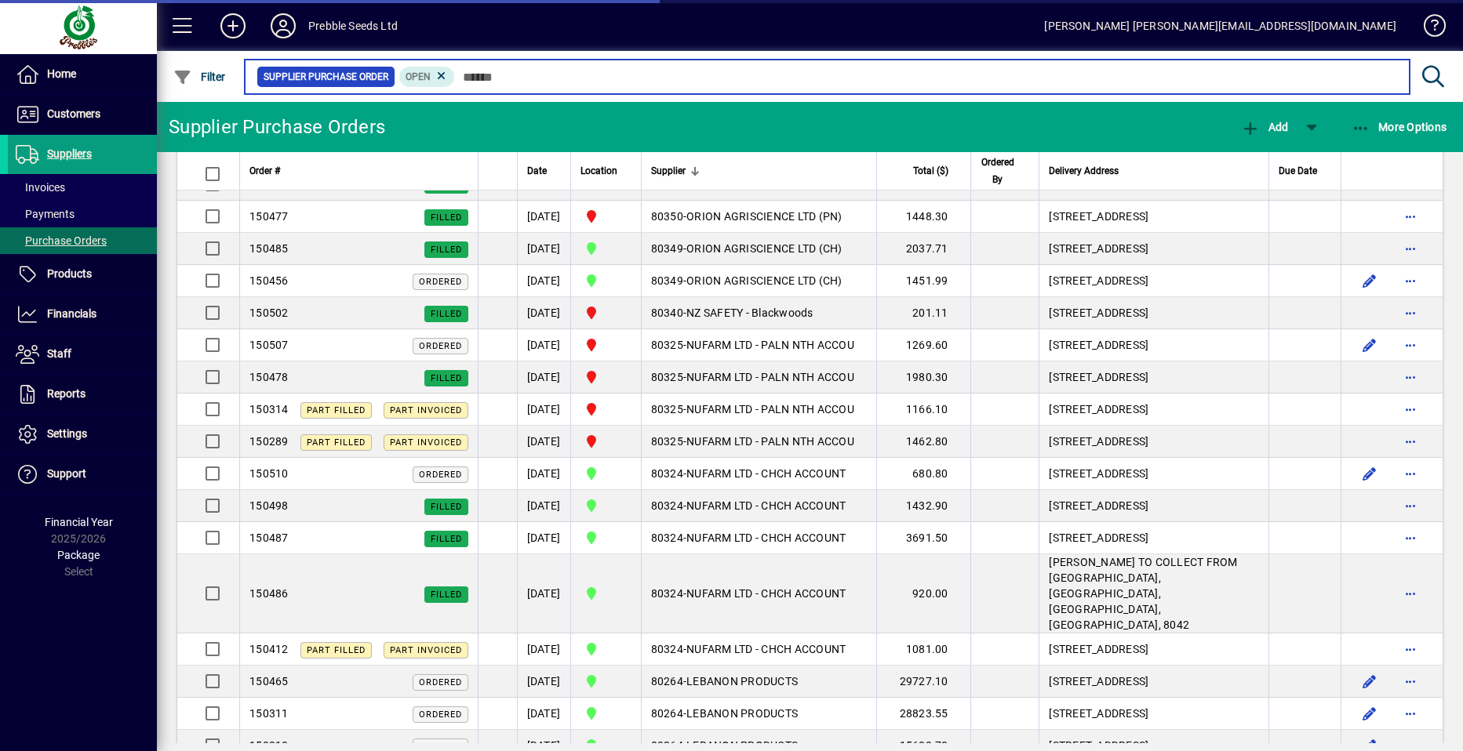
scroll to position [1568, 0]
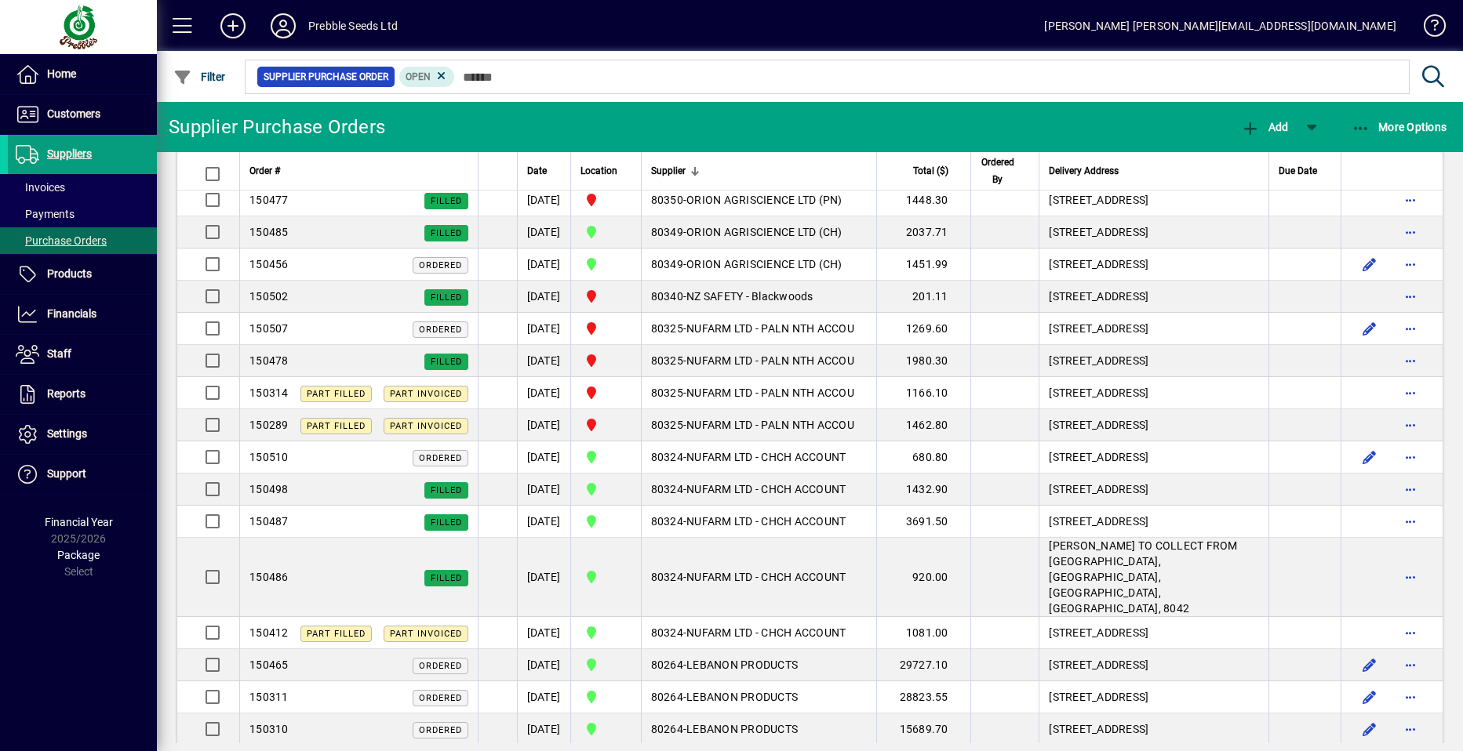
click at [767, 13] on span "PGG WRIGHTSON SEEDS - SI" at bounding box center [769, 7] width 166 height 13
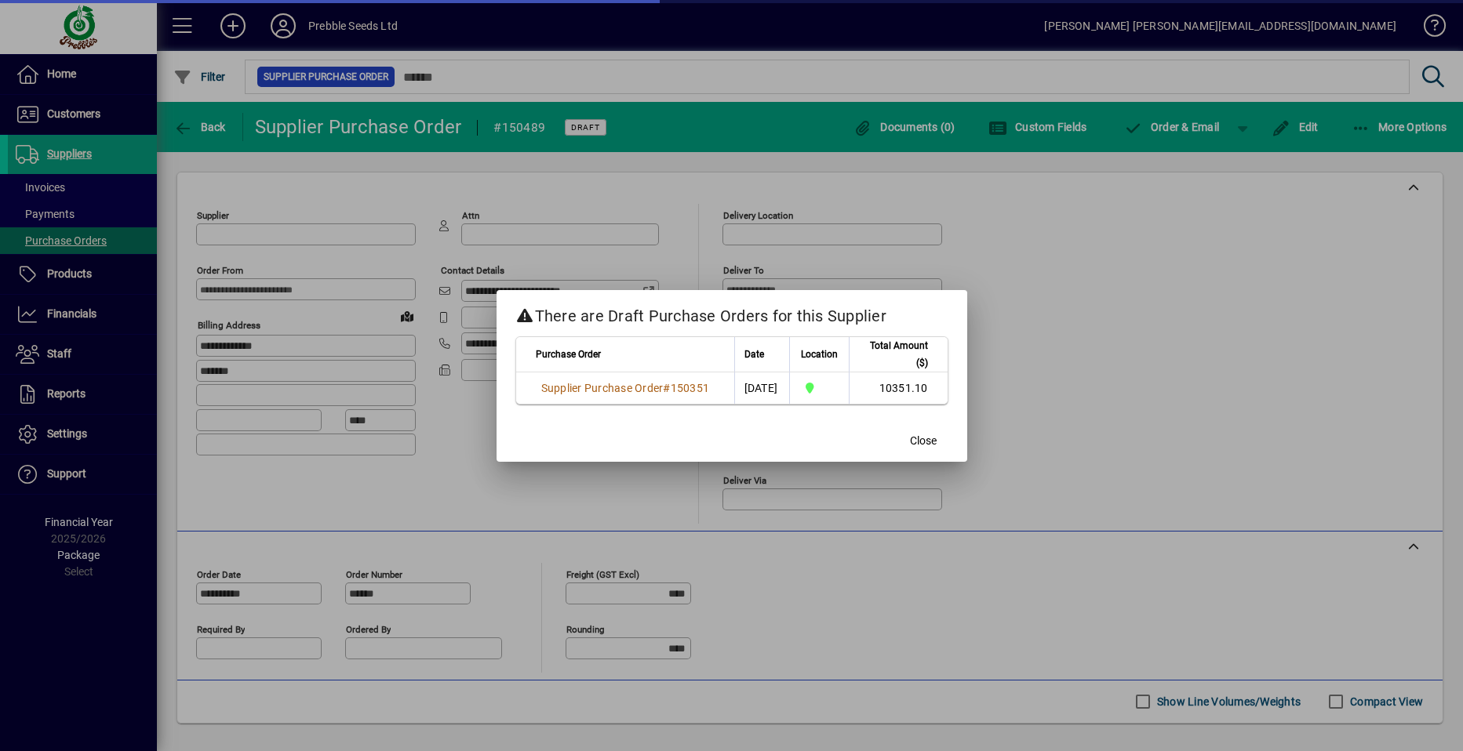
type input "**********"
click at [922, 441] on span "Close" at bounding box center [923, 441] width 27 height 16
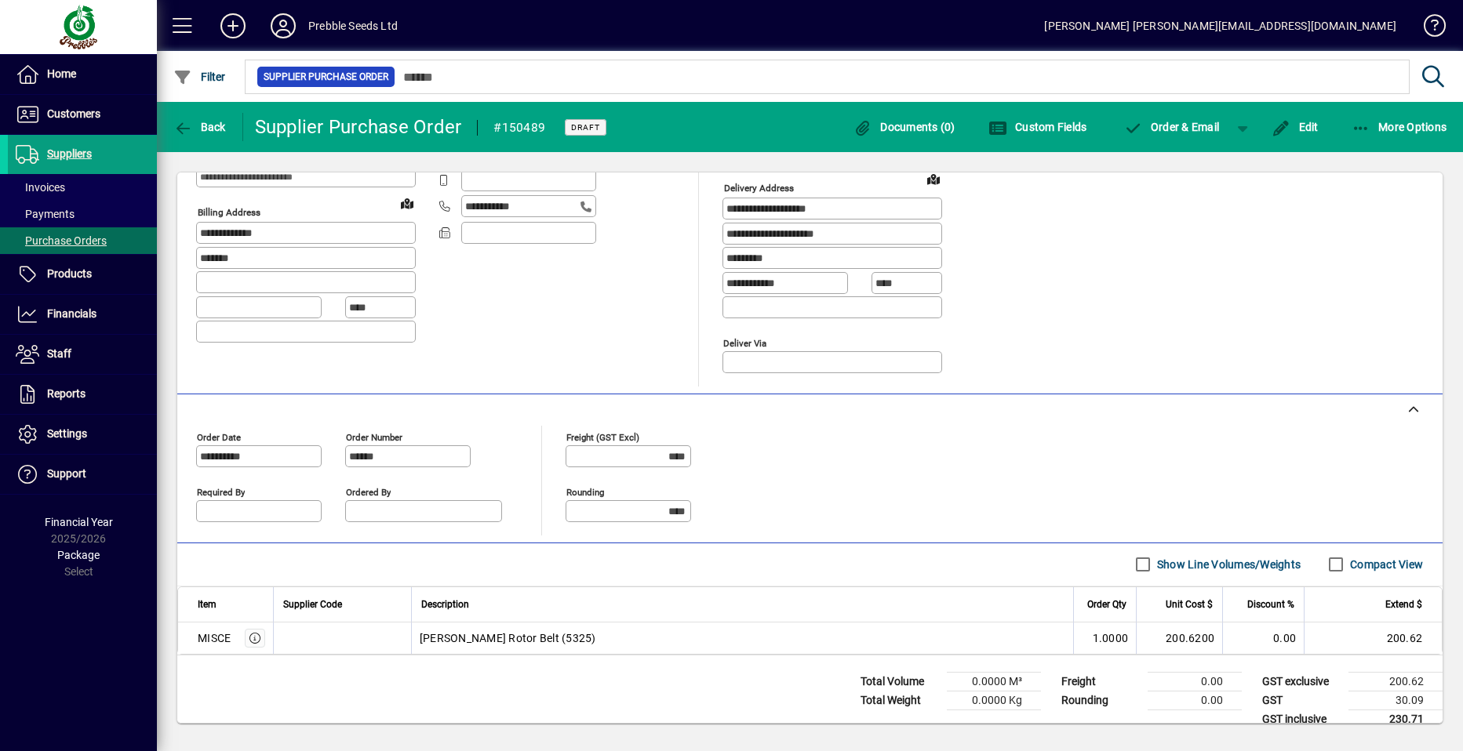
scroll to position [158, 0]
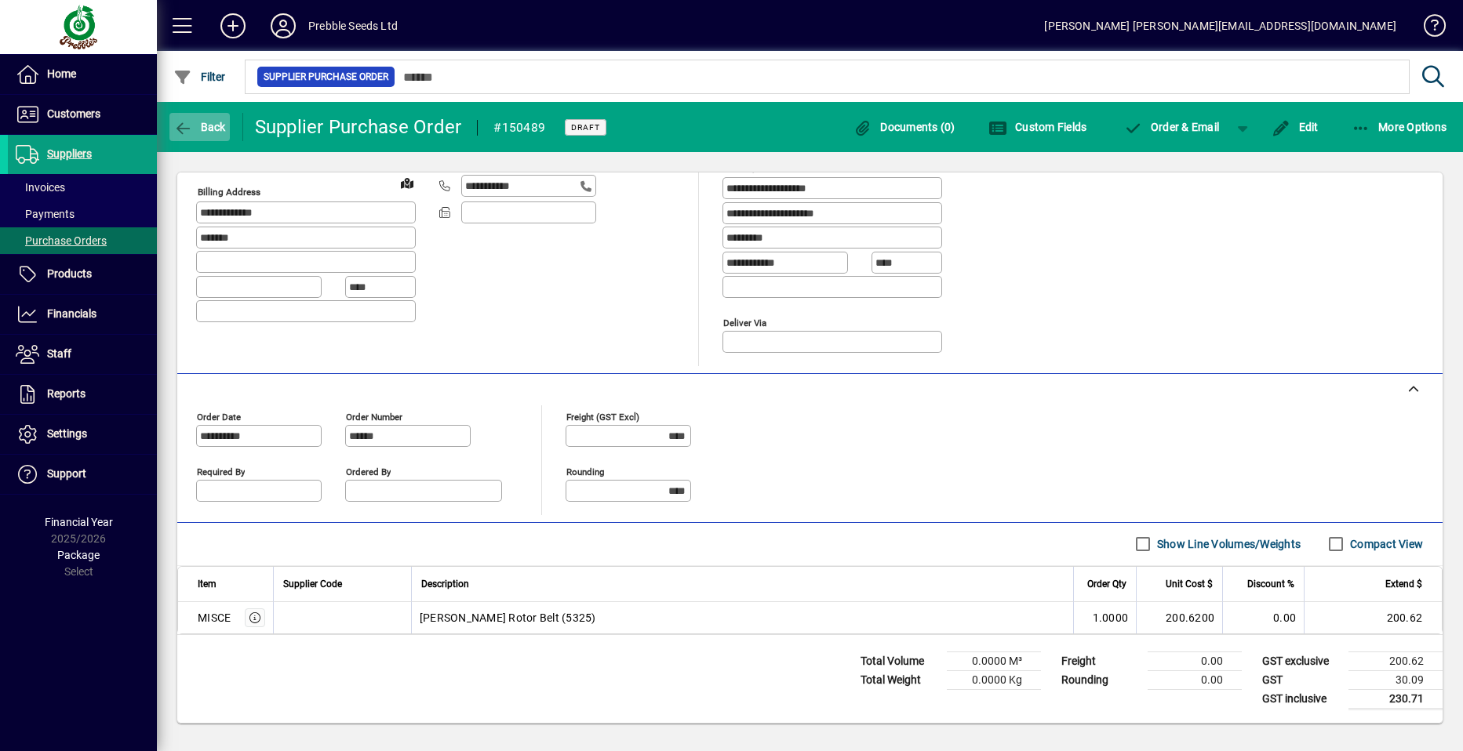
click at [197, 129] on span "Back" at bounding box center [199, 127] width 53 height 13
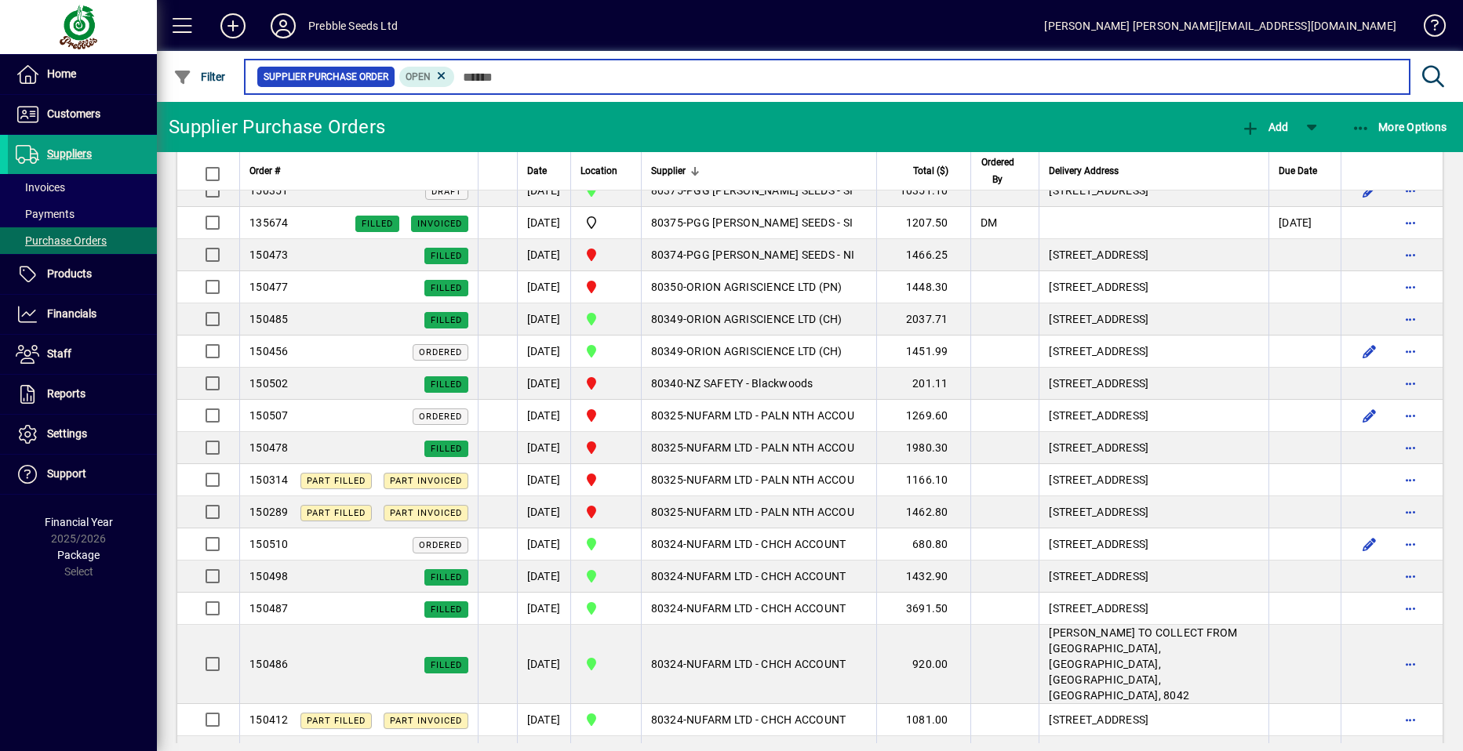
scroll to position [1490, 0]
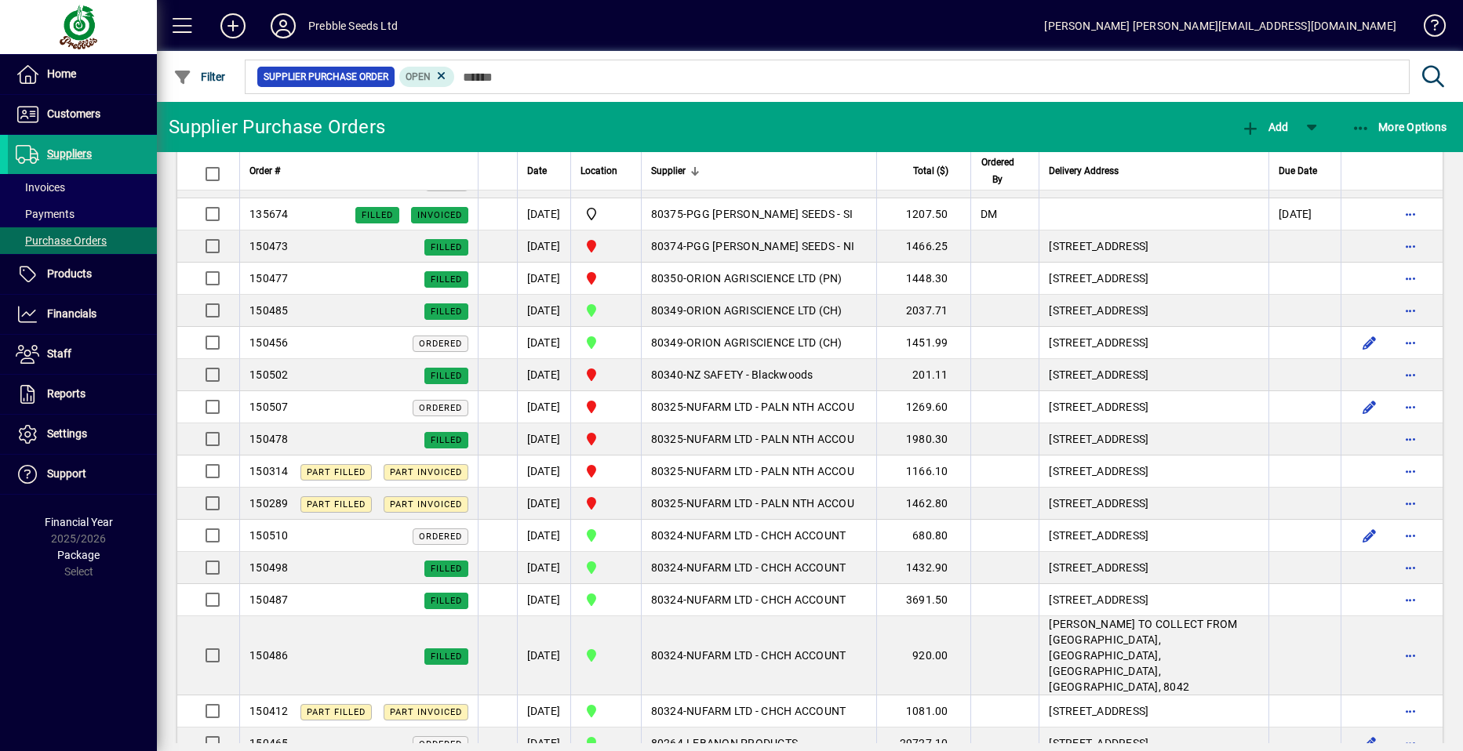
click at [1394, 104] on span "button" at bounding box center [1410, 86] width 38 height 38
click at [1030, 394] on div at bounding box center [731, 375] width 1463 height 751
click at [1397, 72] on span "button" at bounding box center [1410, 54] width 38 height 38
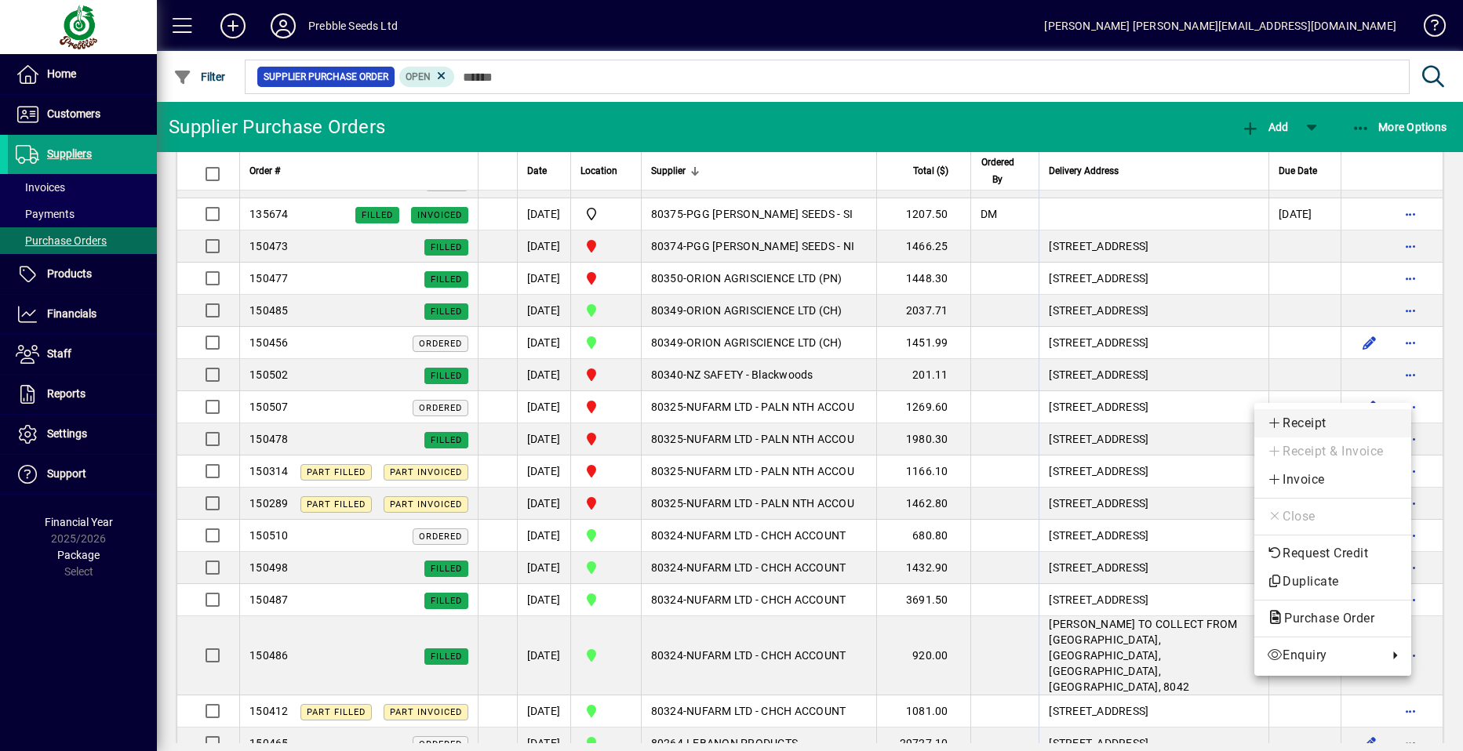
click at [1326, 422] on span "Receipt" at bounding box center [1332, 423] width 132 height 19
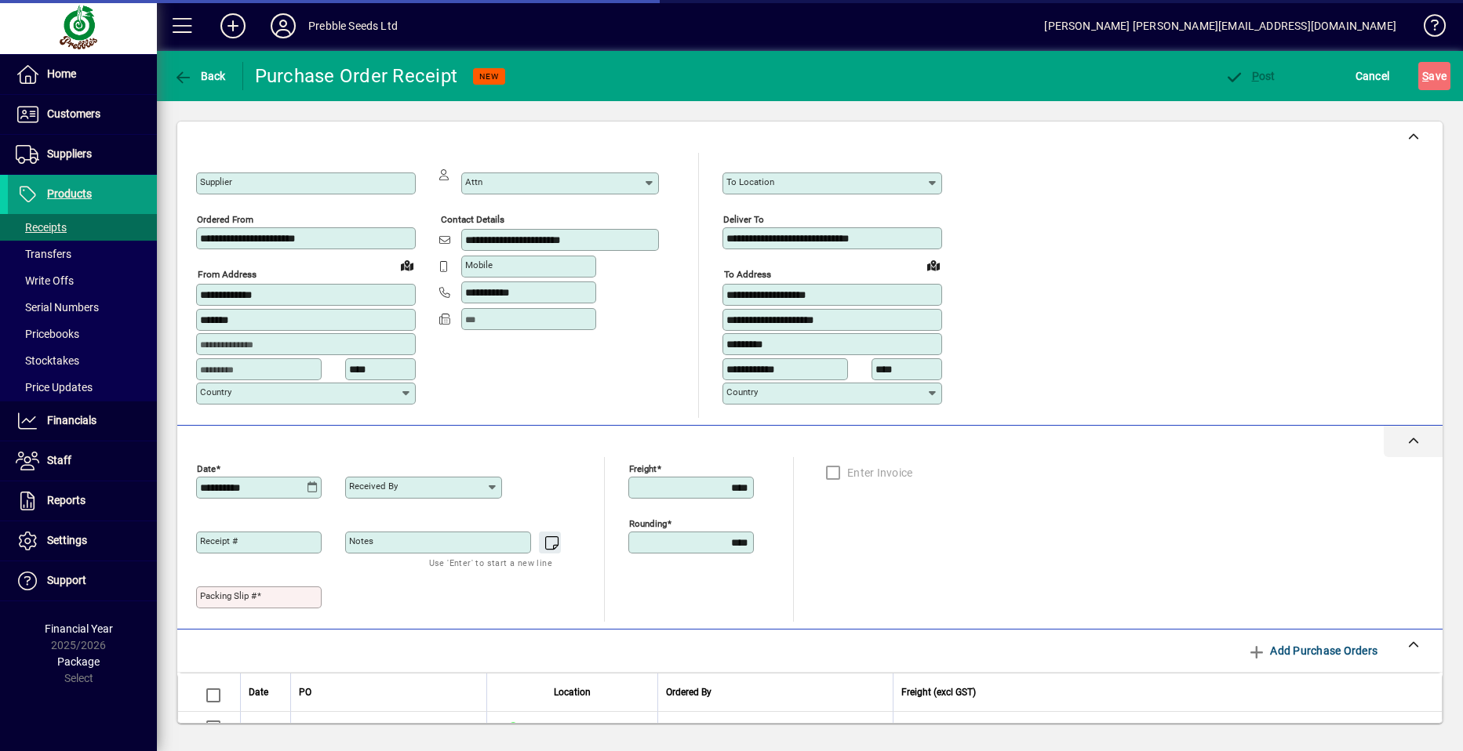
type input "**********"
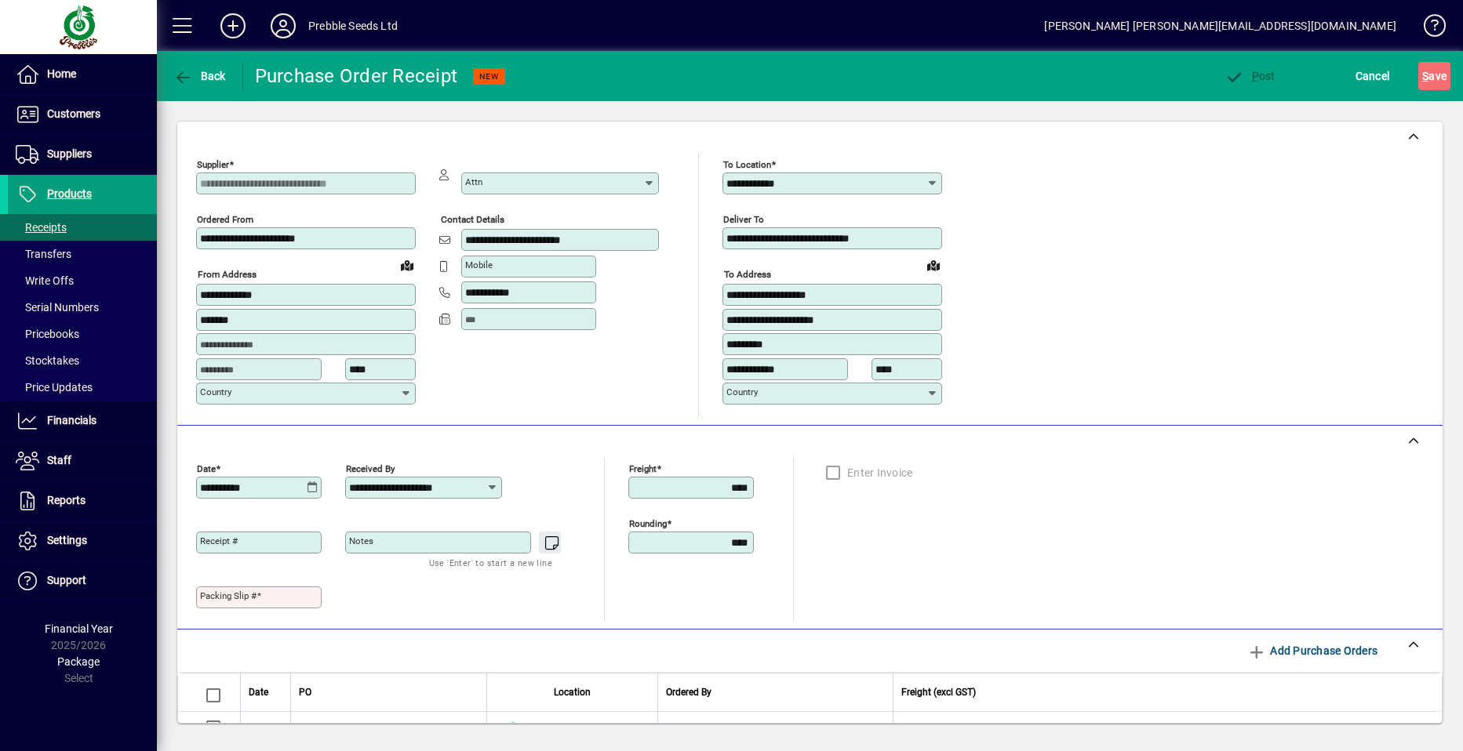
click at [217, 596] on mat-label "Packing Slip #" at bounding box center [228, 595] width 56 height 11
click at [217, 596] on input "Packing Slip #" at bounding box center [260, 597] width 121 height 13
type input "*****"
click at [1375, 77] on span "Cancel" at bounding box center [1372, 76] width 35 height 25
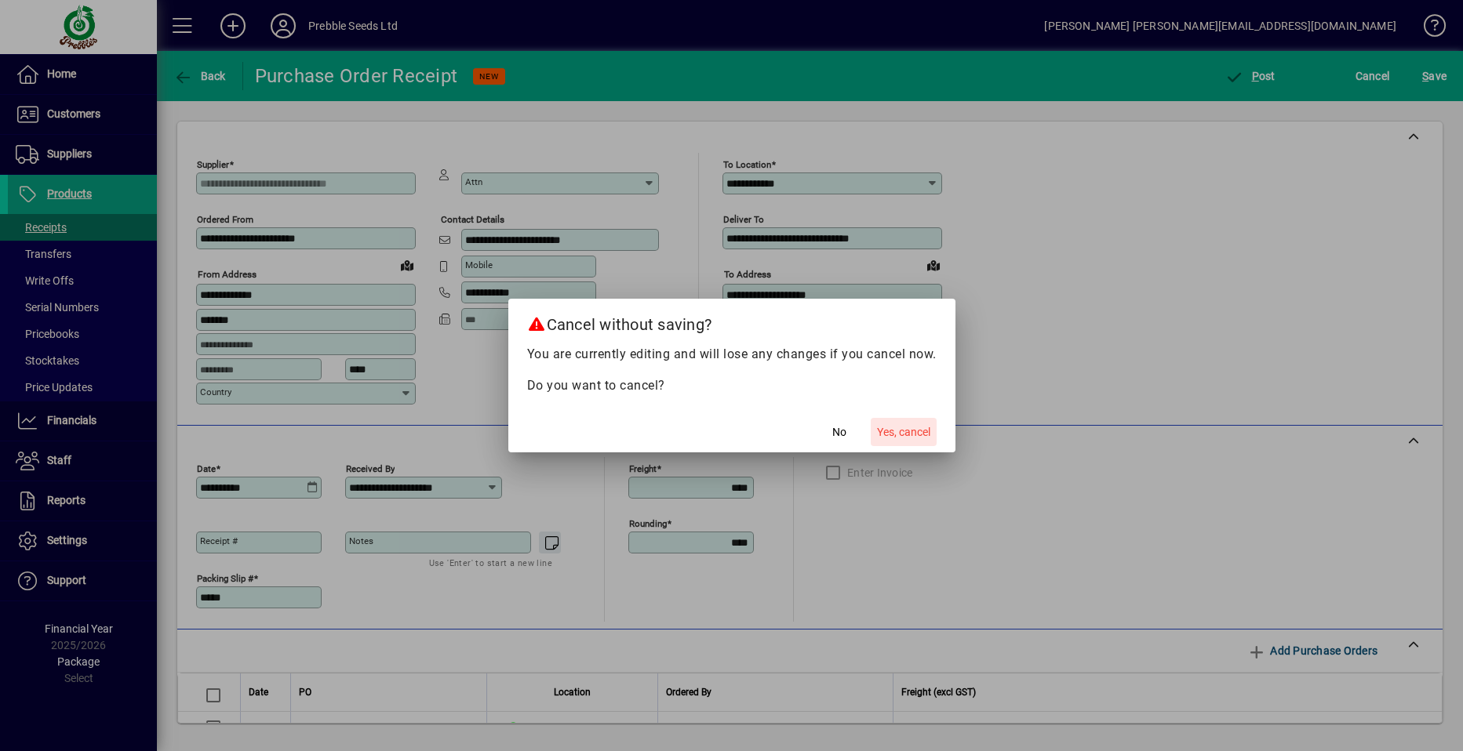
click at [904, 431] on span "Yes, cancel" at bounding box center [903, 432] width 53 height 16
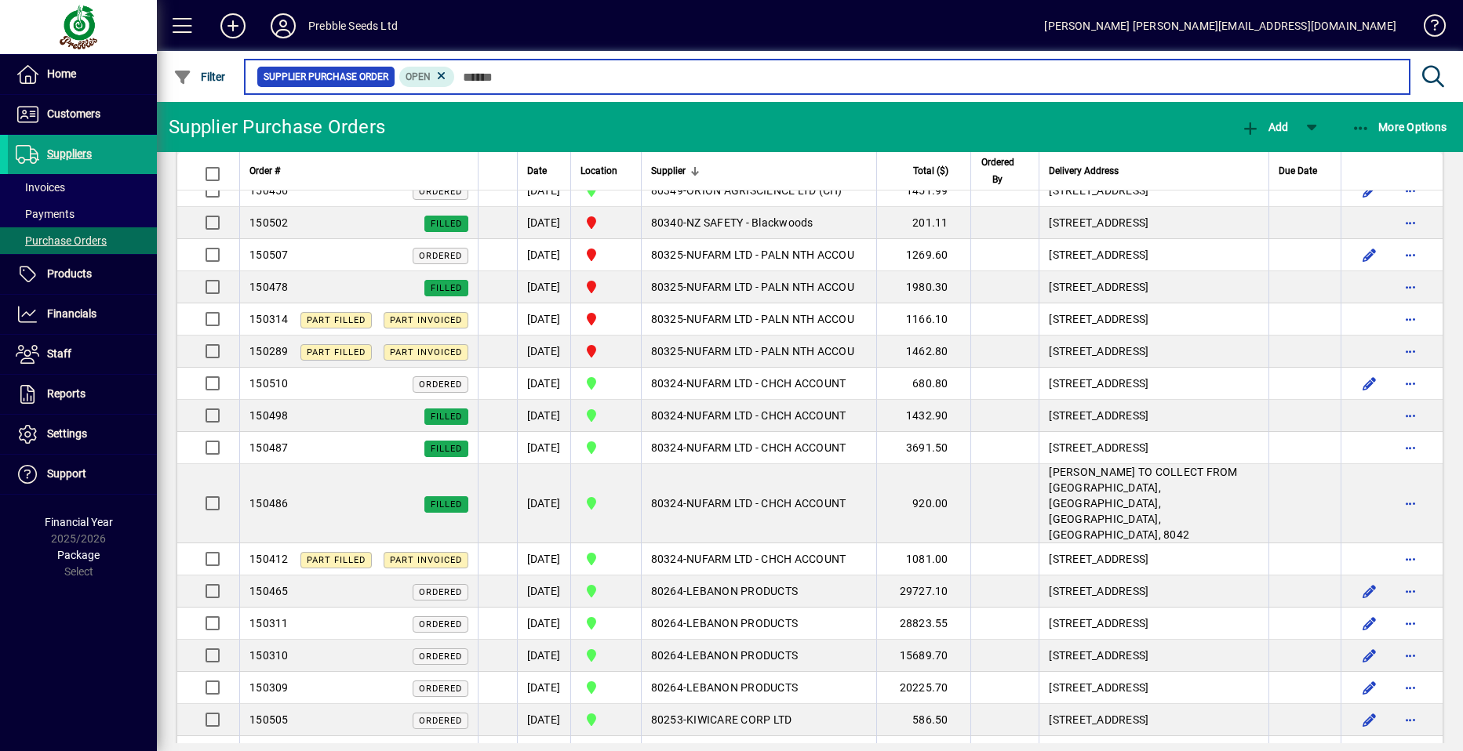
scroll to position [1647, 0]
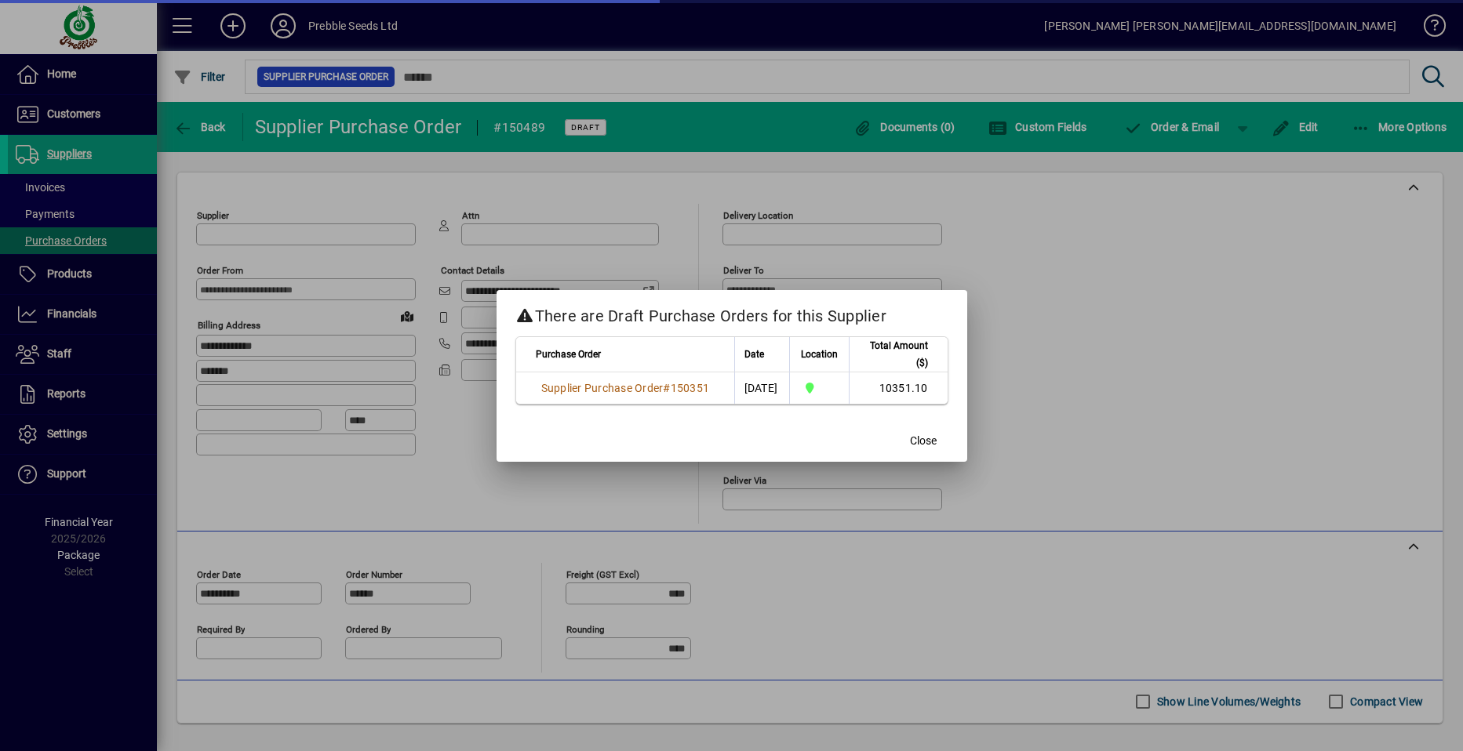
type input "**********"
click at [923, 440] on span "Close" at bounding box center [923, 441] width 27 height 16
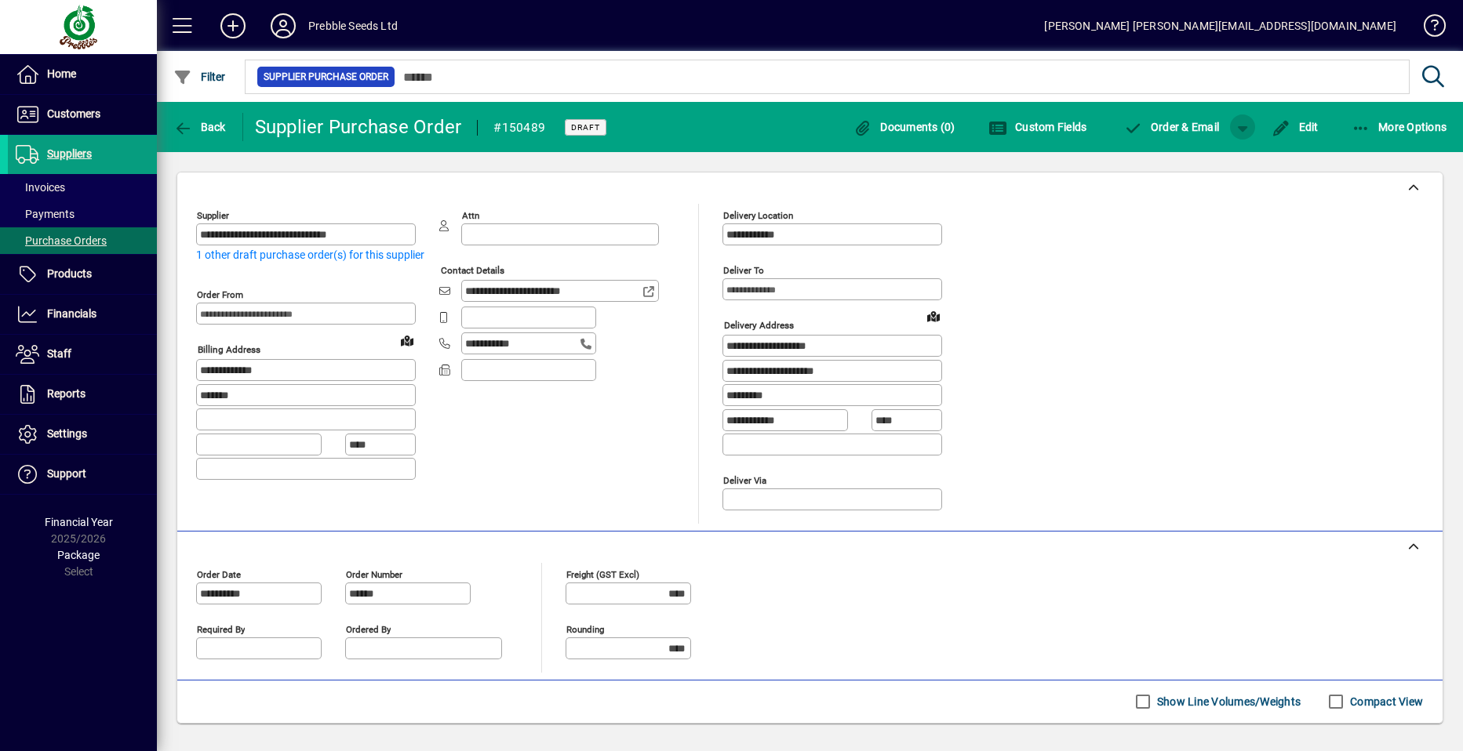
click at [1235, 124] on span "button" at bounding box center [1242, 127] width 38 height 38
click at [1194, 163] on span "Order" at bounding box center [1193, 160] width 56 height 13
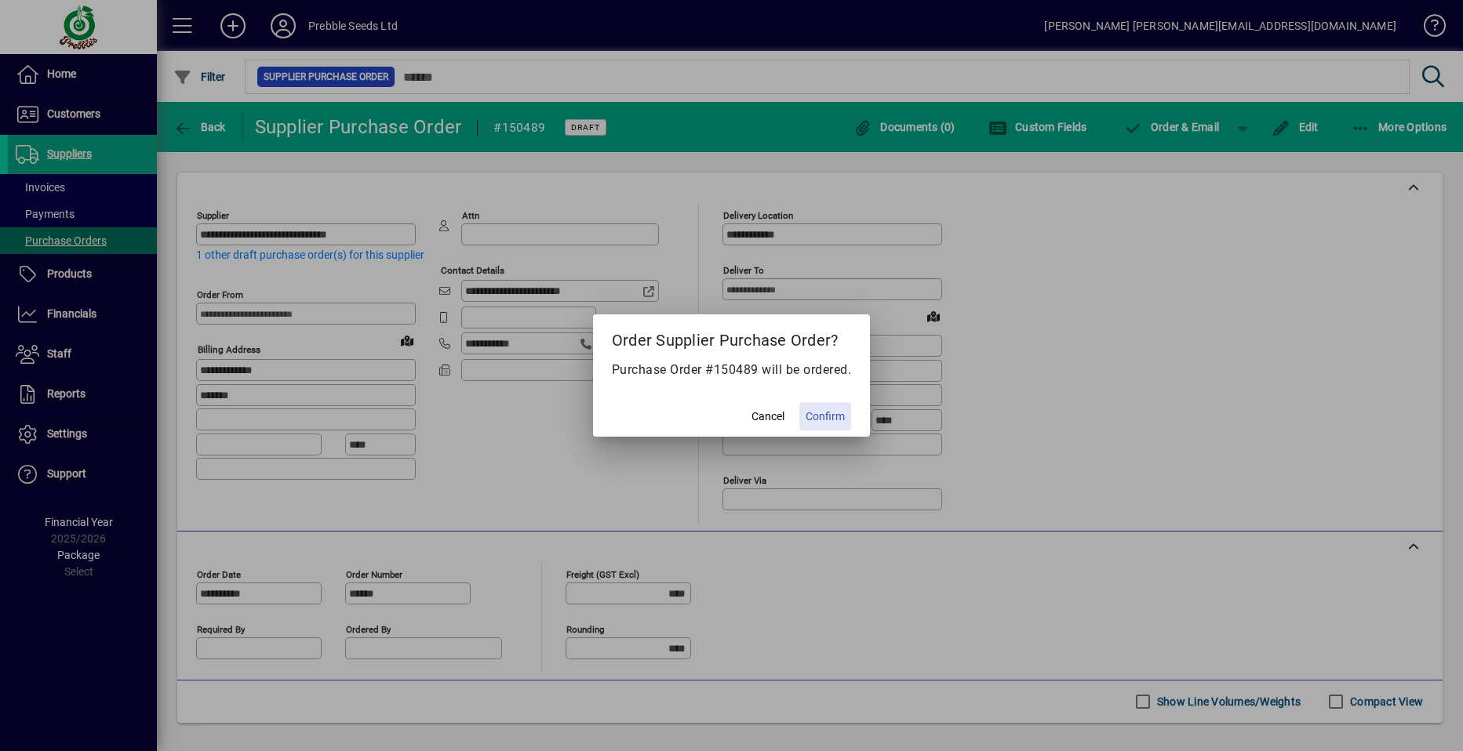
click at [825, 413] on span "Confirm" at bounding box center [824, 417] width 39 height 16
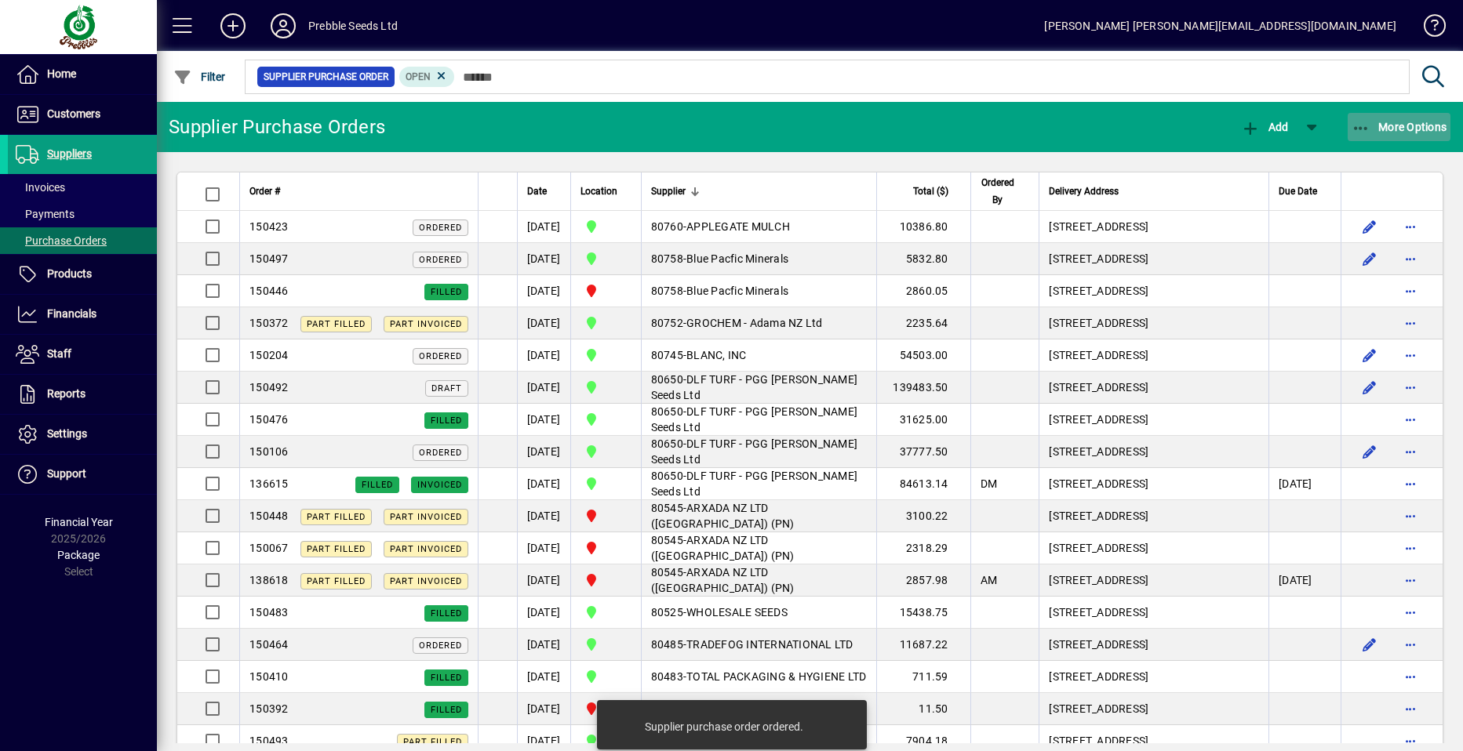
click at [1412, 124] on span "More Options" at bounding box center [1399, 127] width 96 height 13
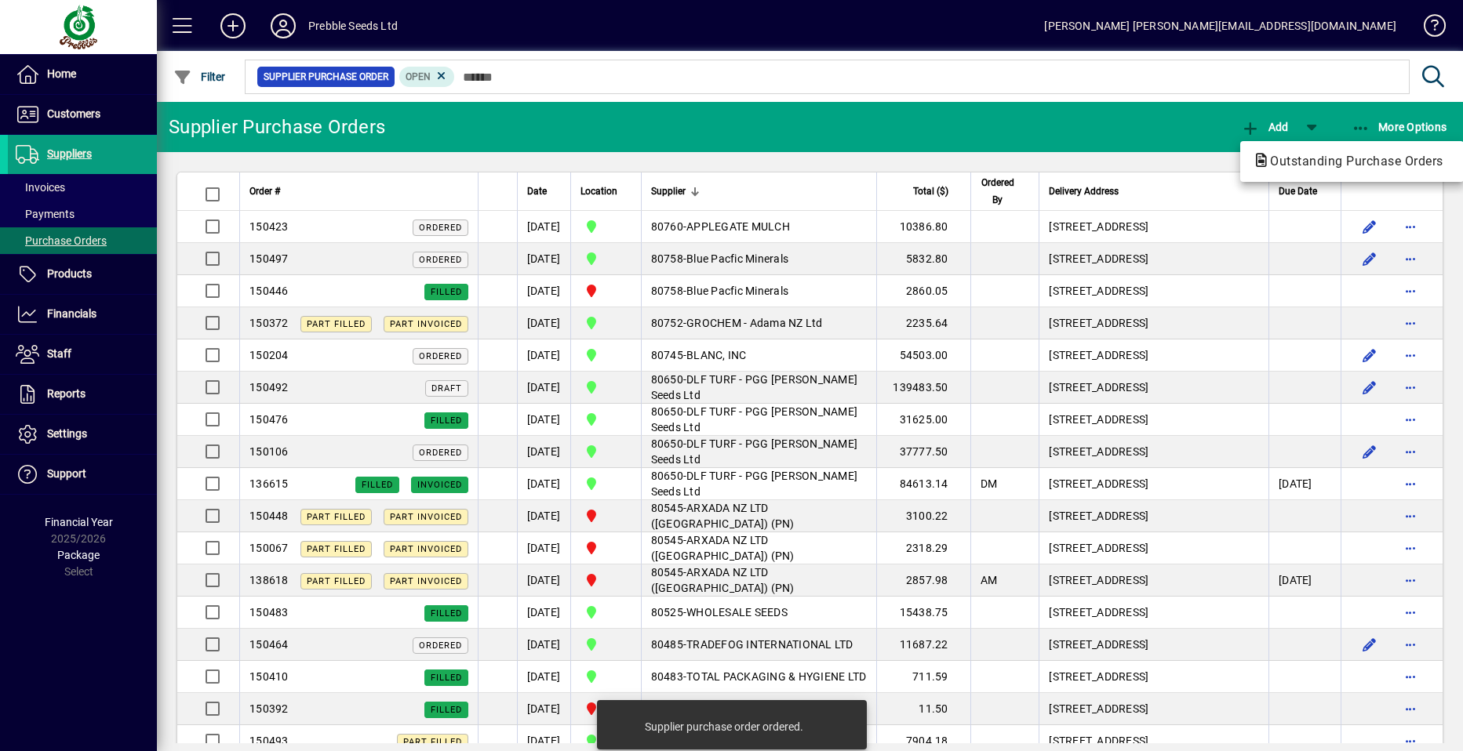
drag, startPoint x: 1121, startPoint y: 109, endPoint x: 1086, endPoint y: 115, distance: 35.8
click at [1120, 109] on div at bounding box center [731, 375] width 1463 height 751
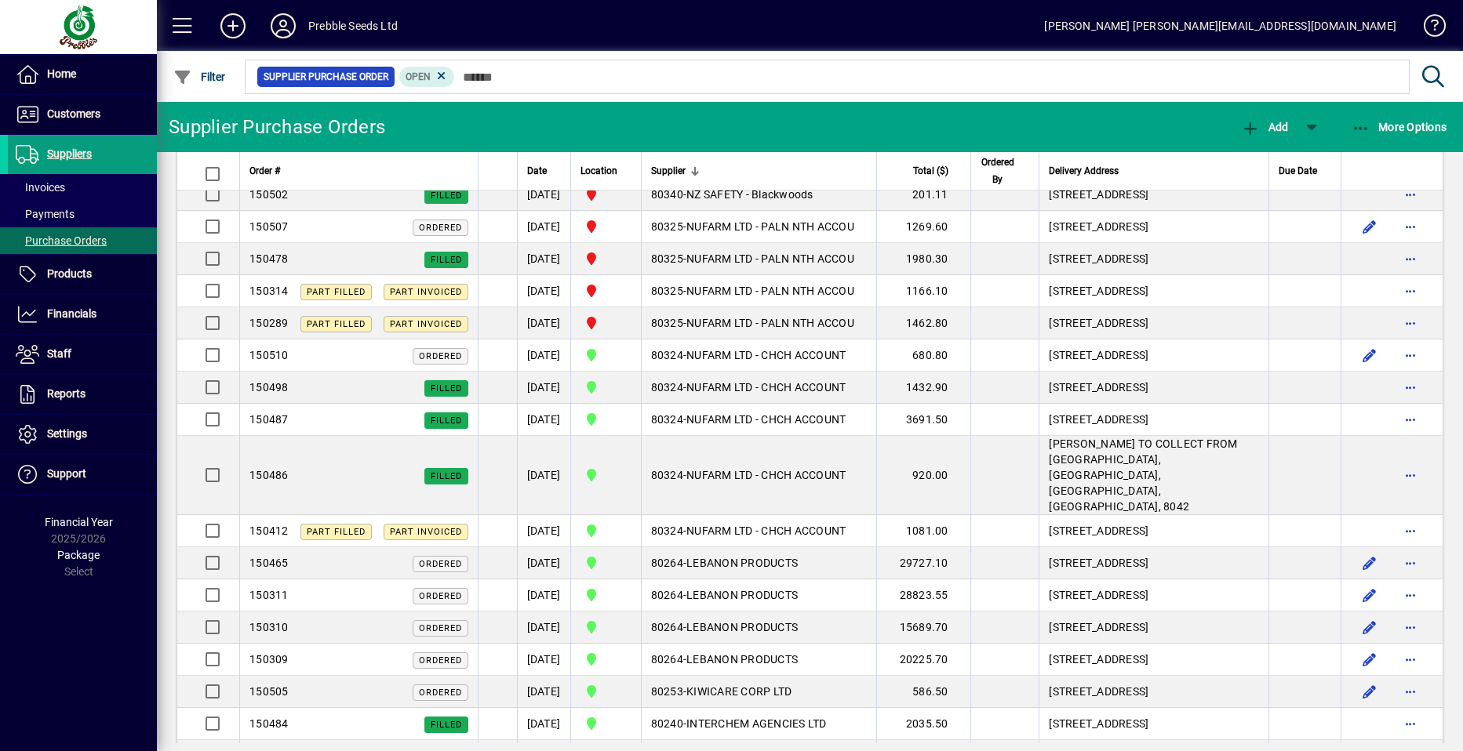
scroll to position [1647, 0]
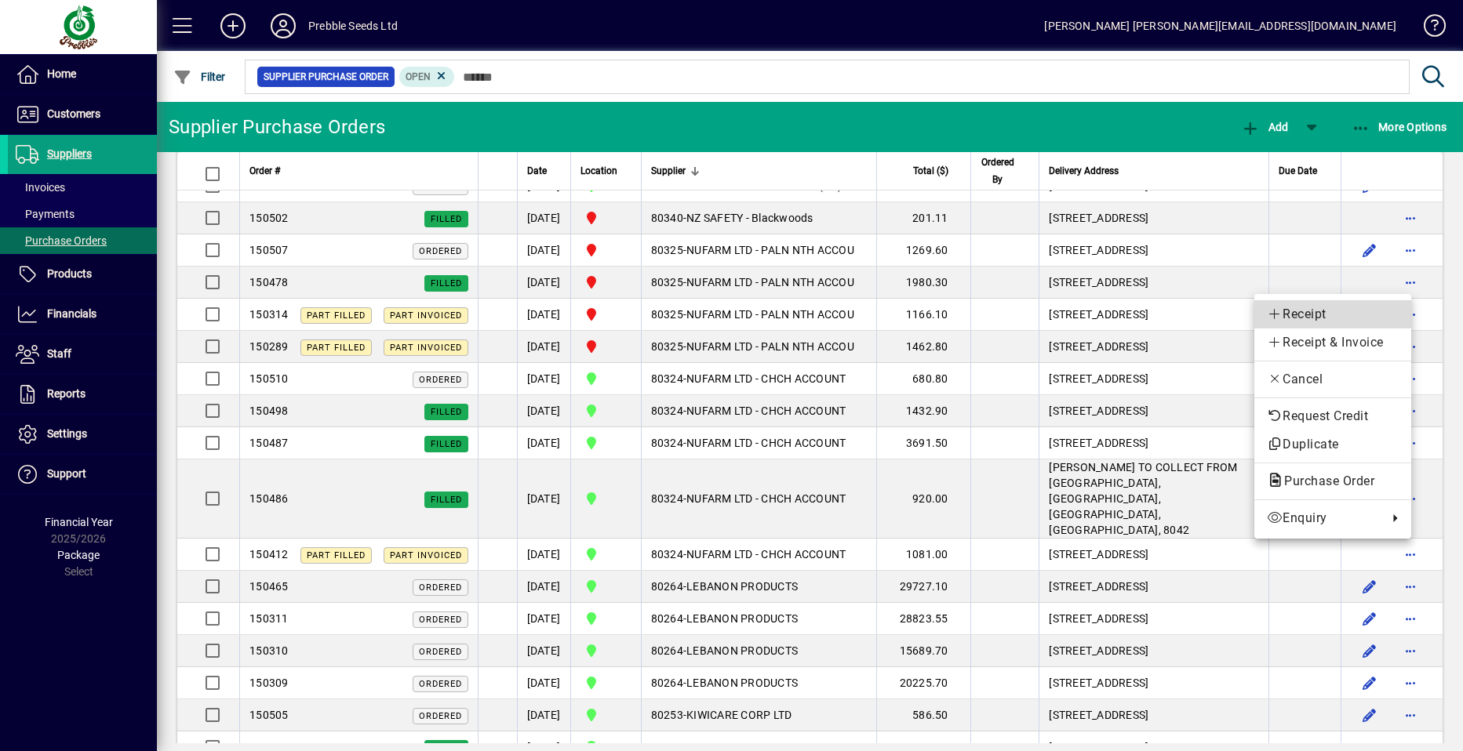
click at [1313, 310] on span "Receipt" at bounding box center [1332, 314] width 132 height 19
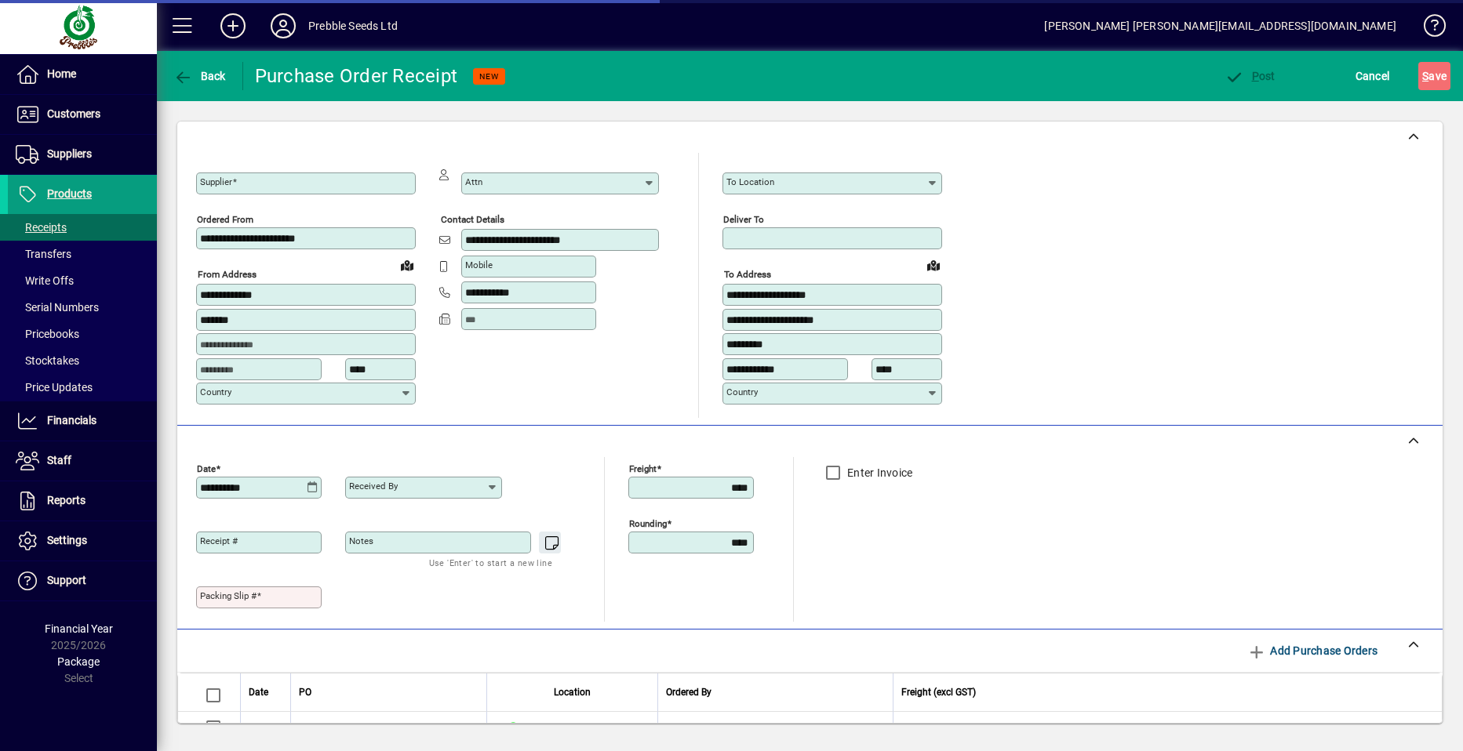
type input "**********"
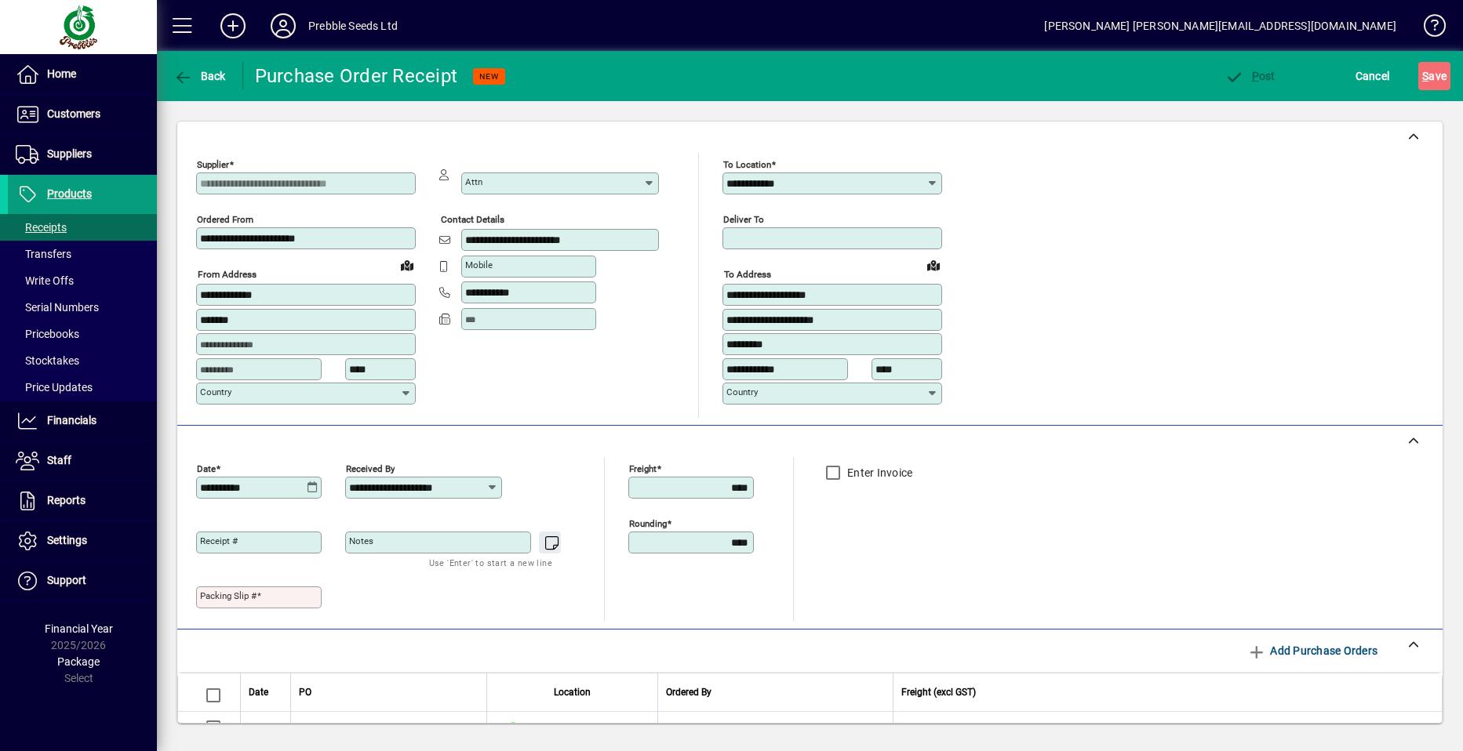
click at [209, 591] on mat-label "Packing Slip #" at bounding box center [228, 595] width 56 height 11
click at [209, 591] on input "Packing Slip #" at bounding box center [260, 597] width 121 height 13
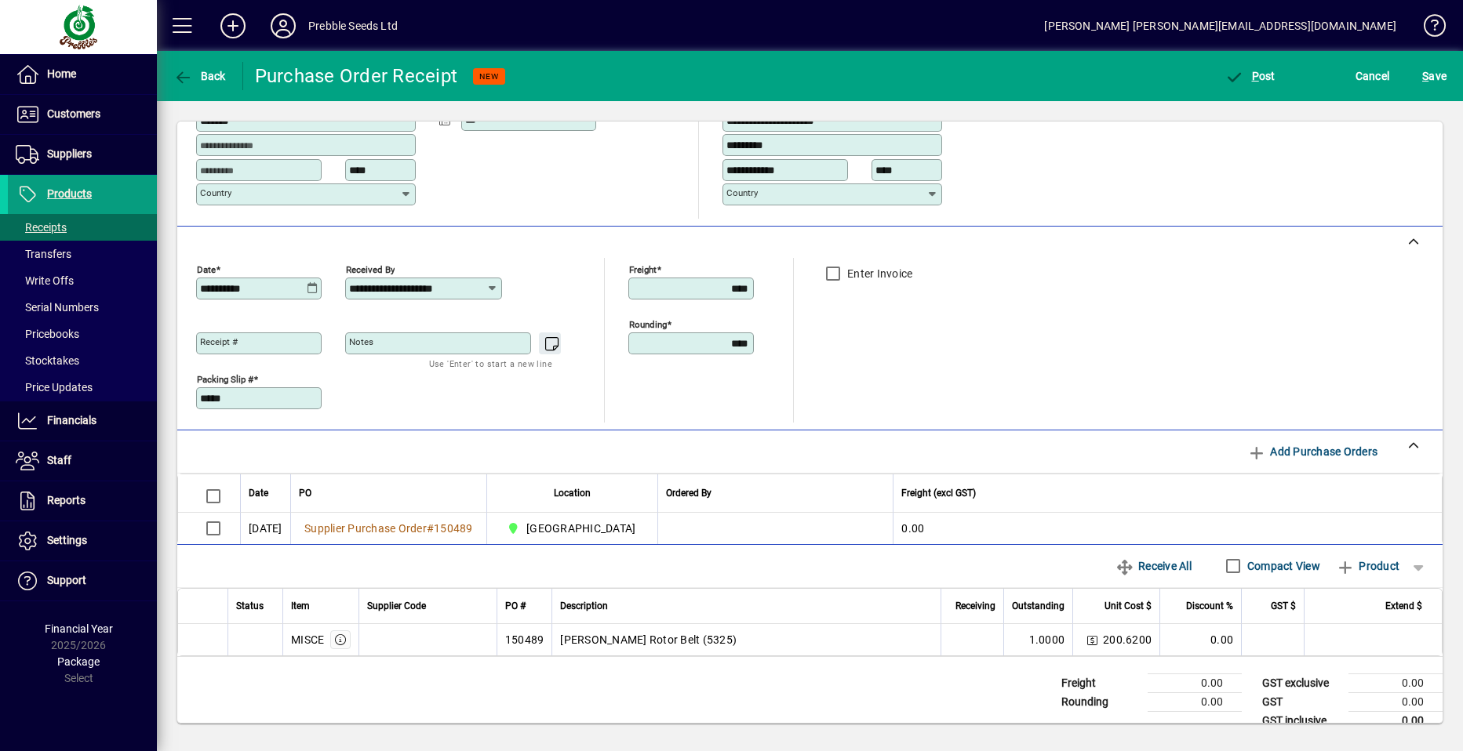
scroll to position [221, 0]
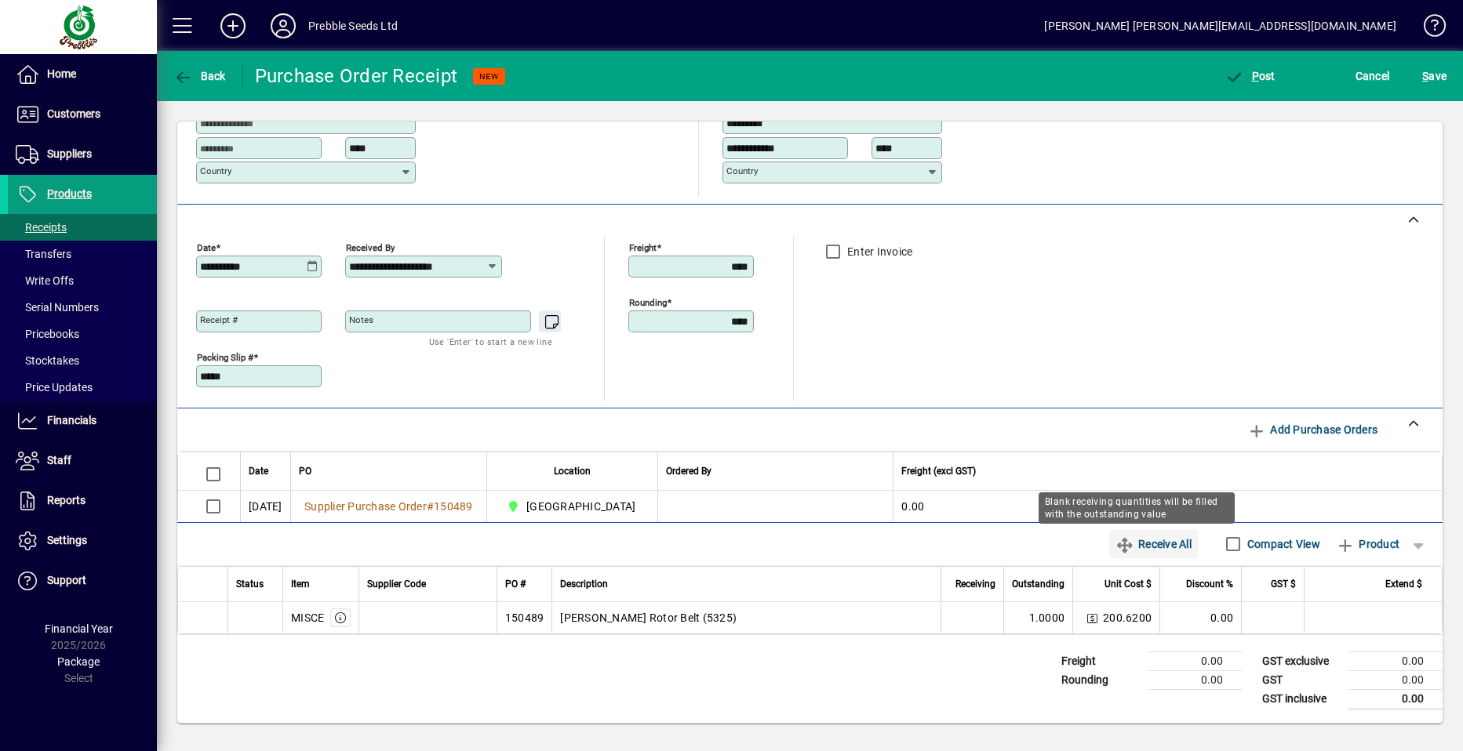
type input "*****"
click at [1145, 548] on span "Receive All" at bounding box center [1153, 544] width 76 height 25
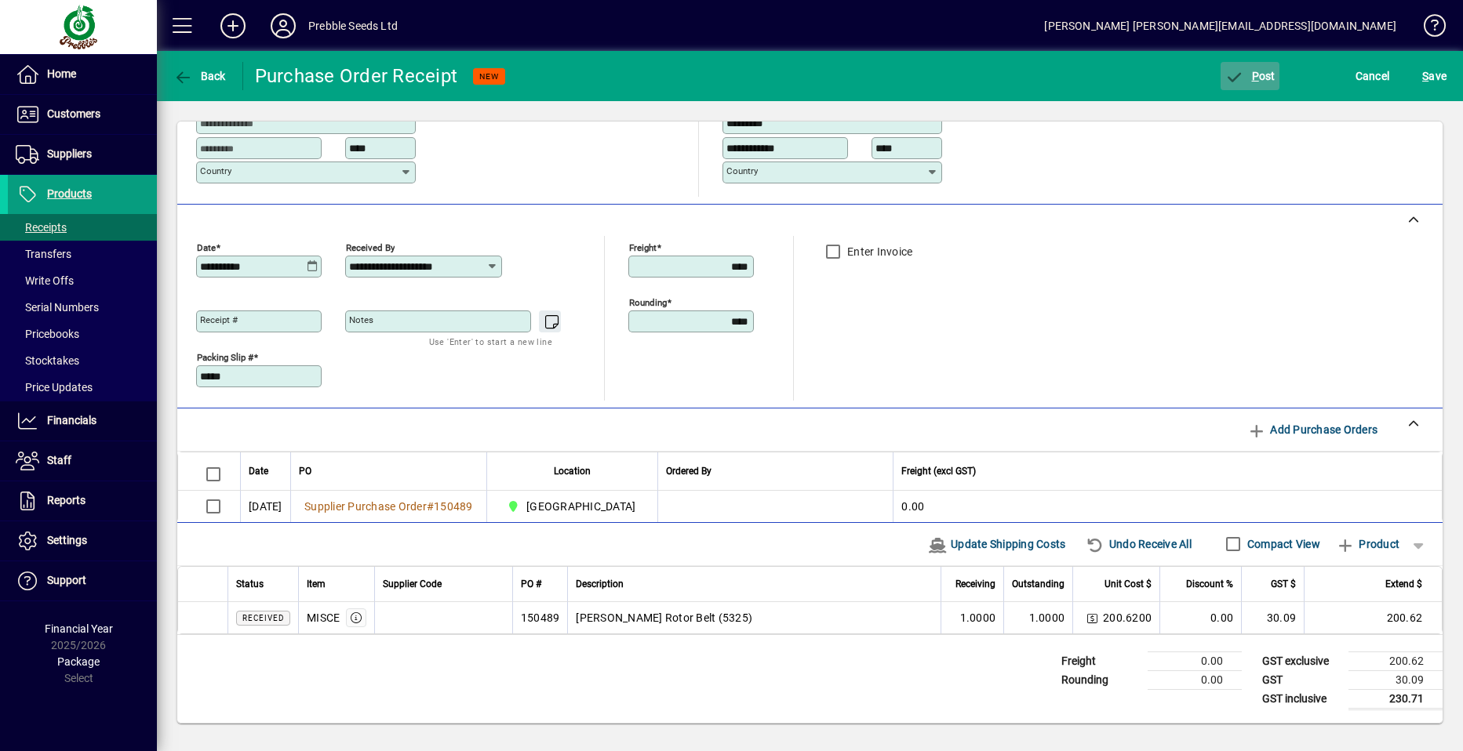
click at [1259, 74] on span "P ost" at bounding box center [1249, 76] width 51 height 13
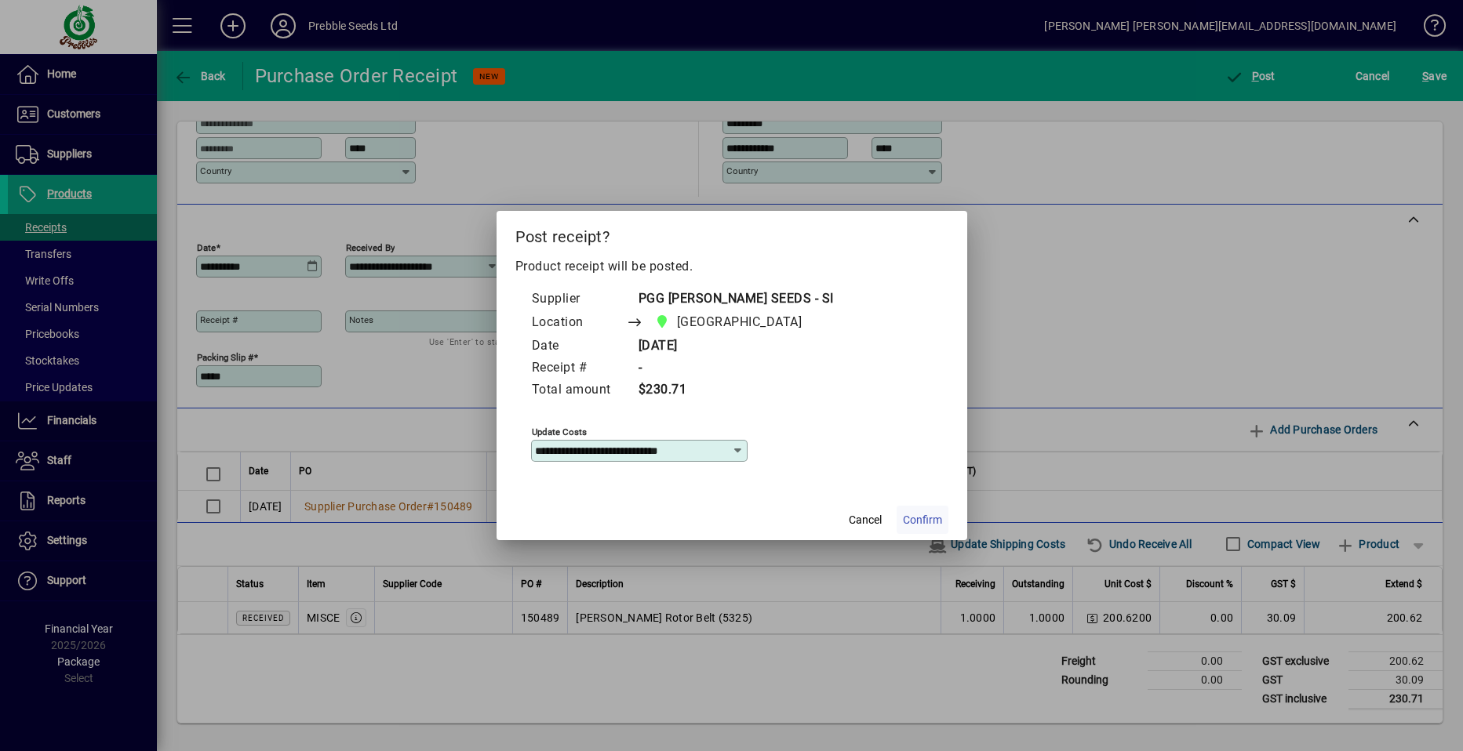
click at [913, 518] on span "Confirm" at bounding box center [922, 520] width 39 height 16
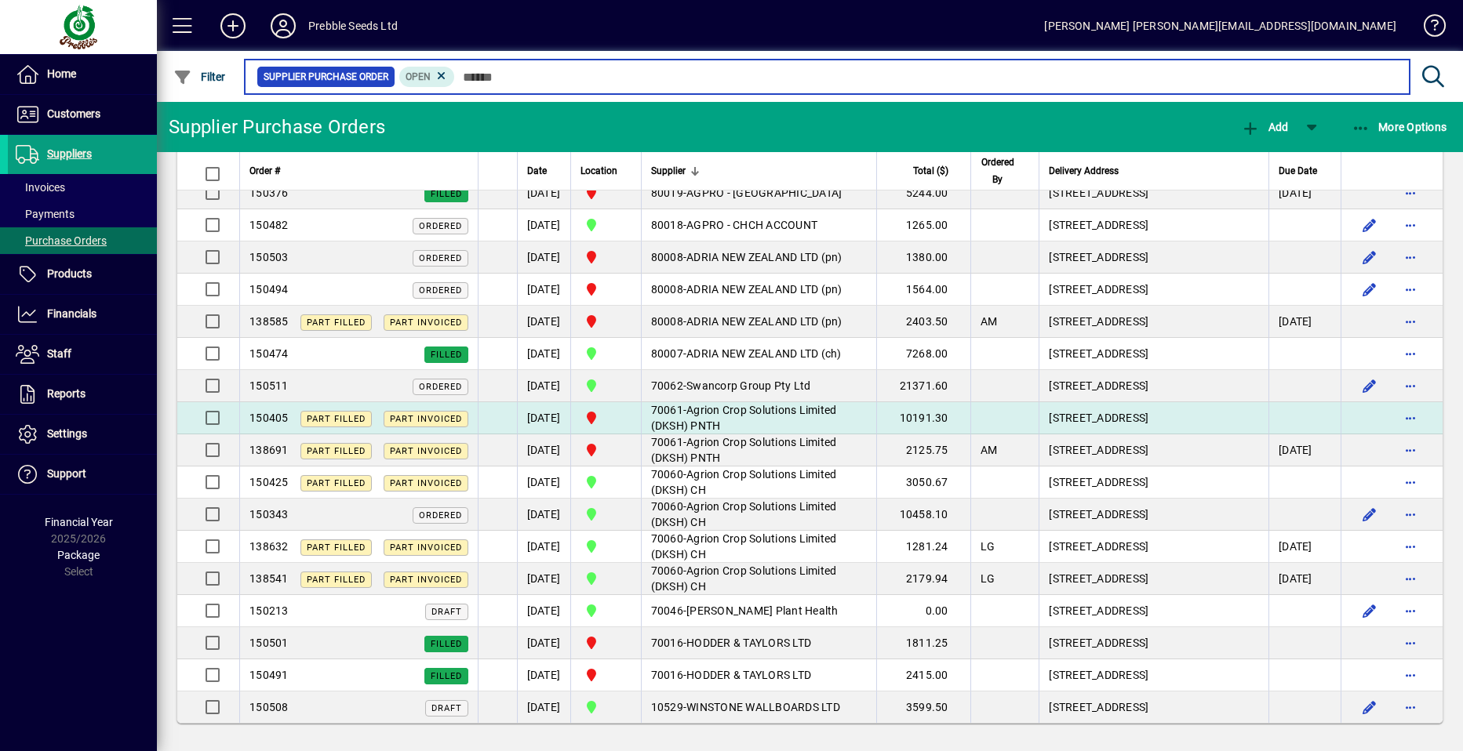
scroll to position [3402, 0]
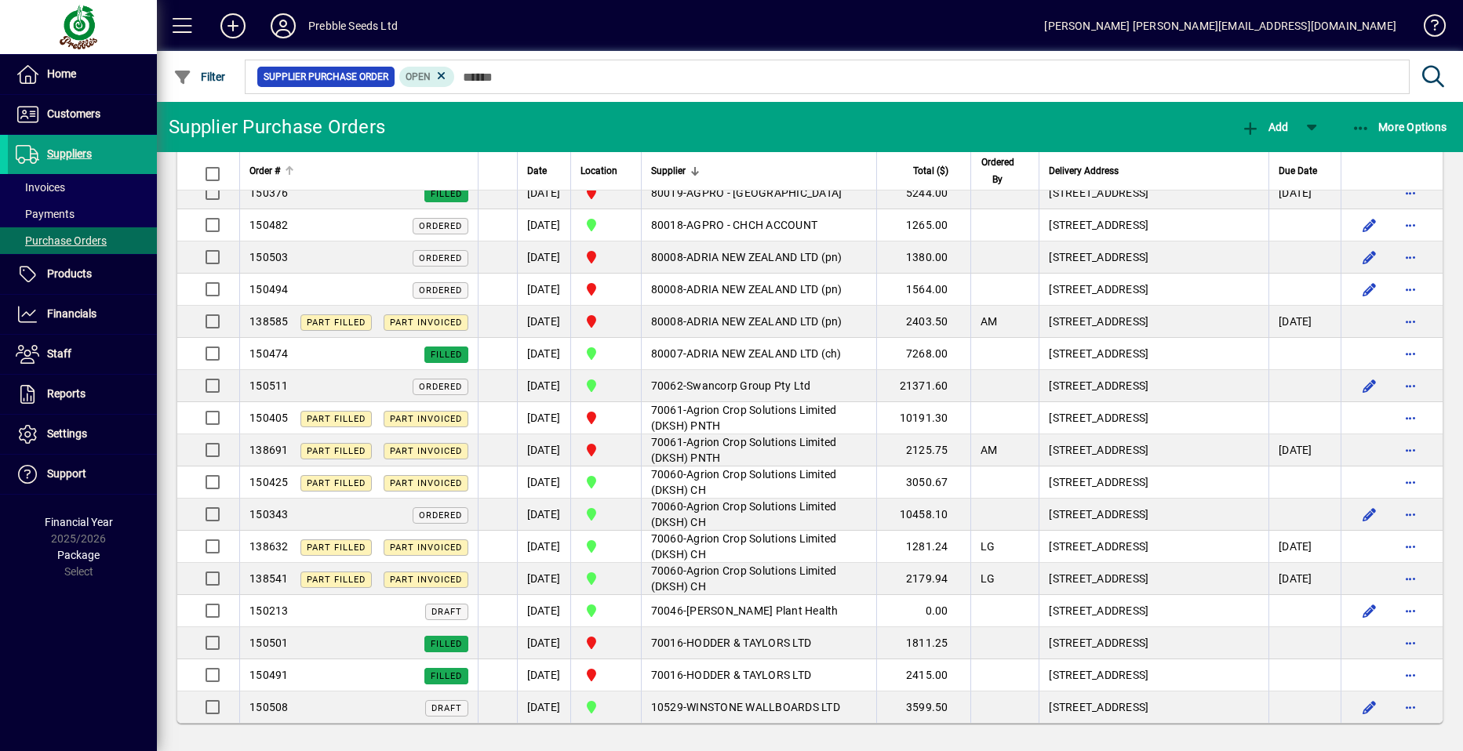
click at [263, 172] on span "Order #" at bounding box center [264, 170] width 31 height 17
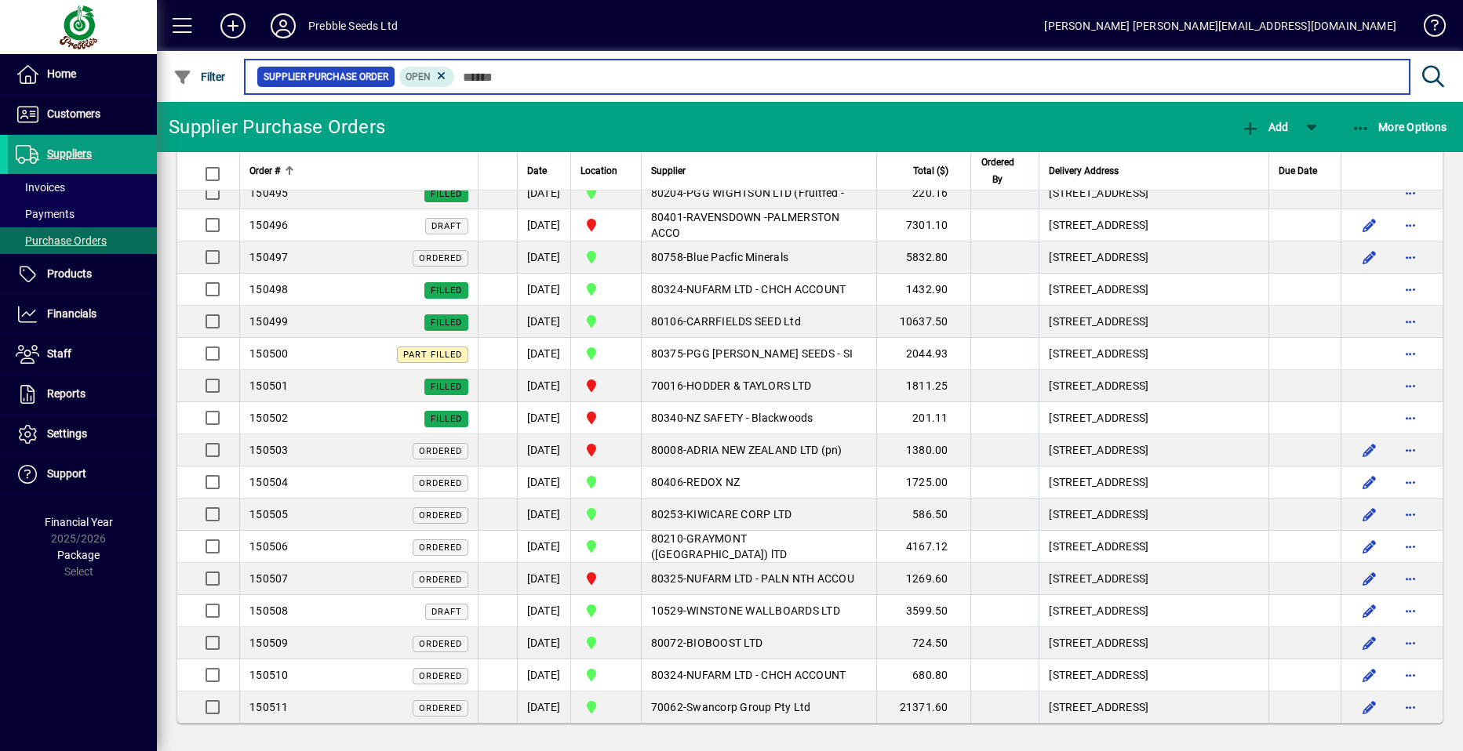
scroll to position [3402, 0]
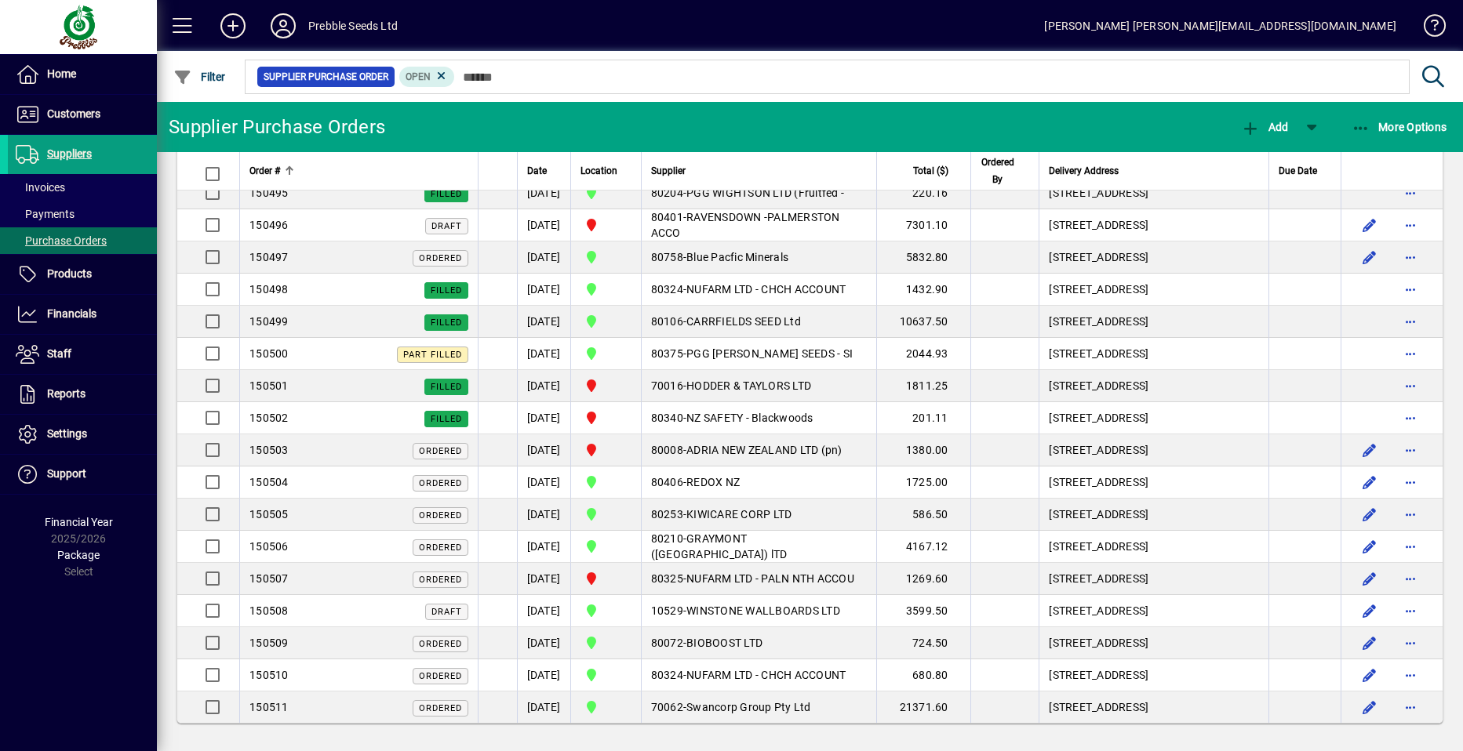
click at [266, 166] on span "Order #" at bounding box center [264, 170] width 31 height 17
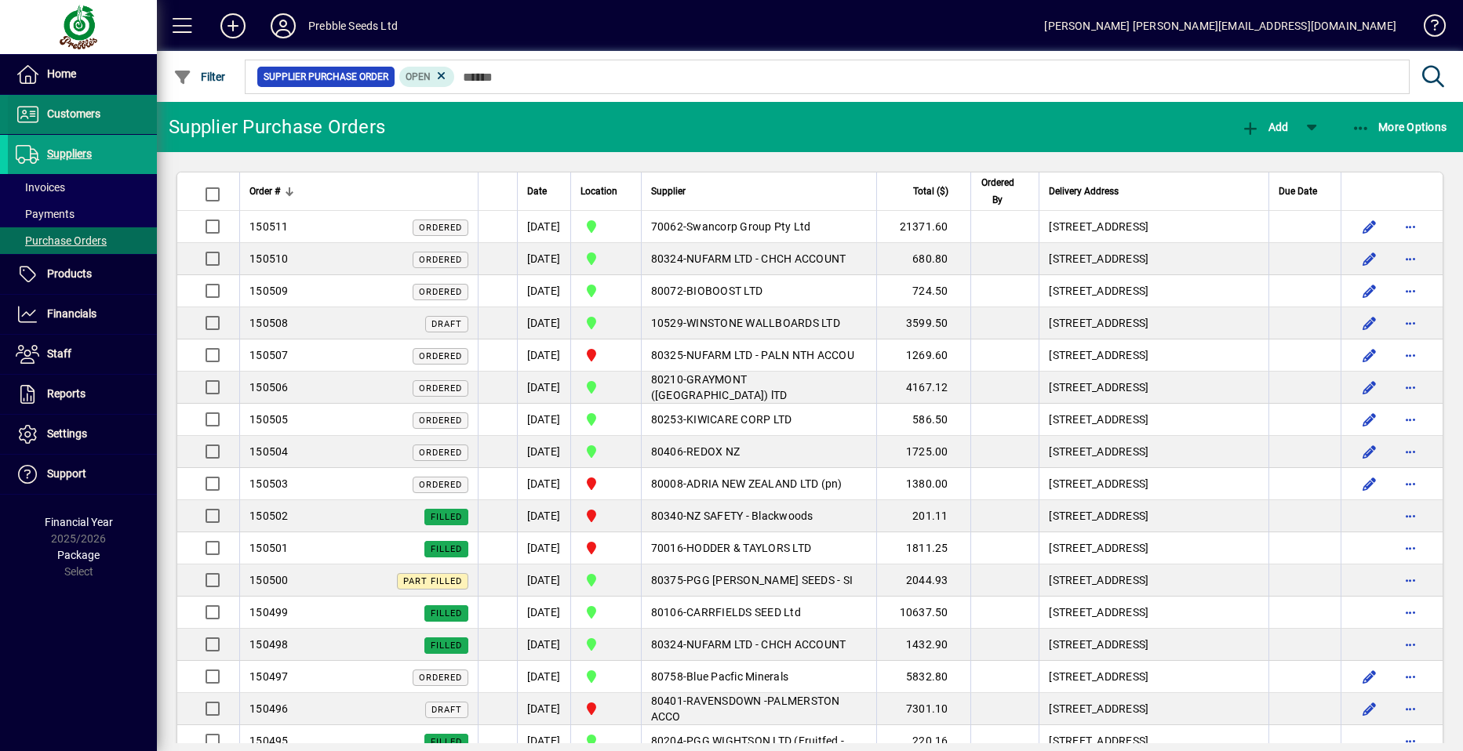
click at [100, 114] on span "Customers" at bounding box center [73, 113] width 53 height 13
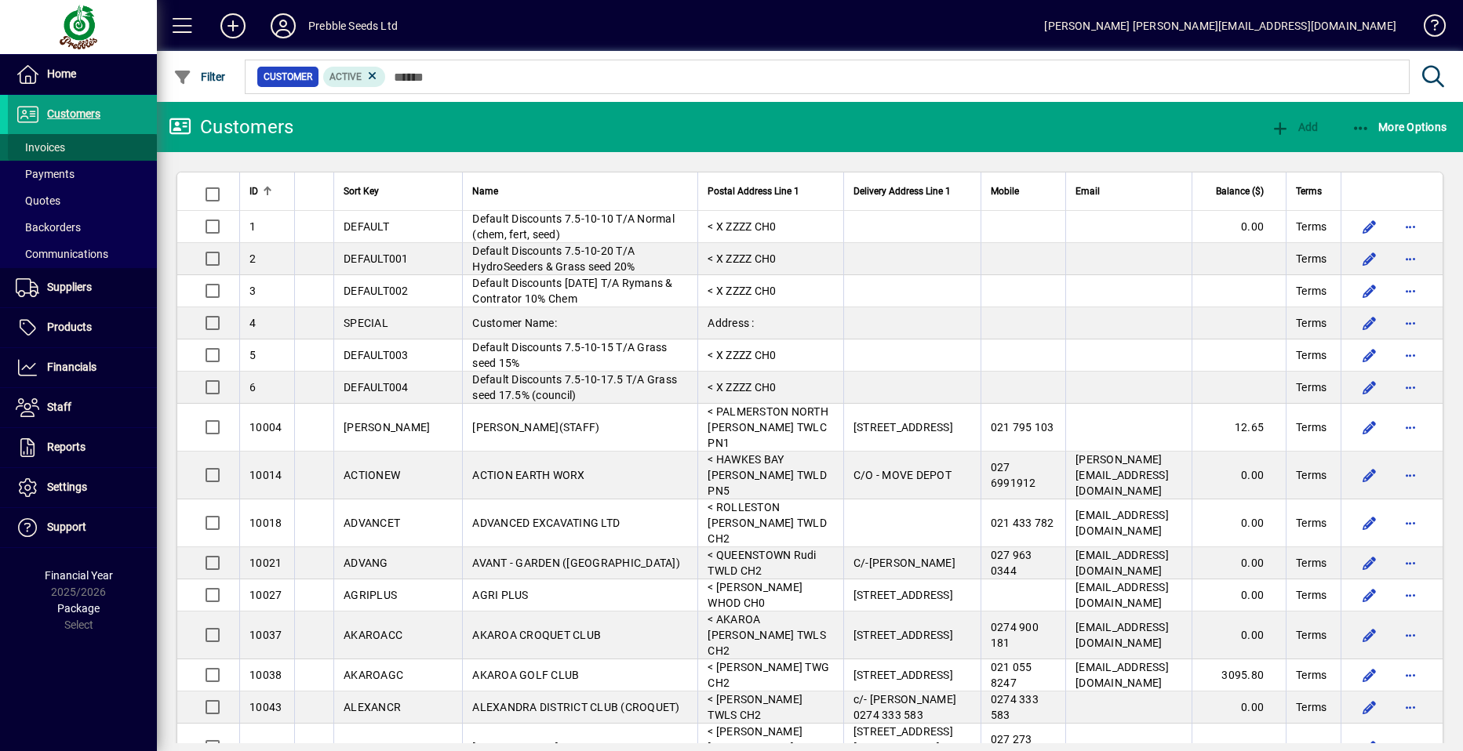
click at [93, 147] on span at bounding box center [82, 148] width 149 height 38
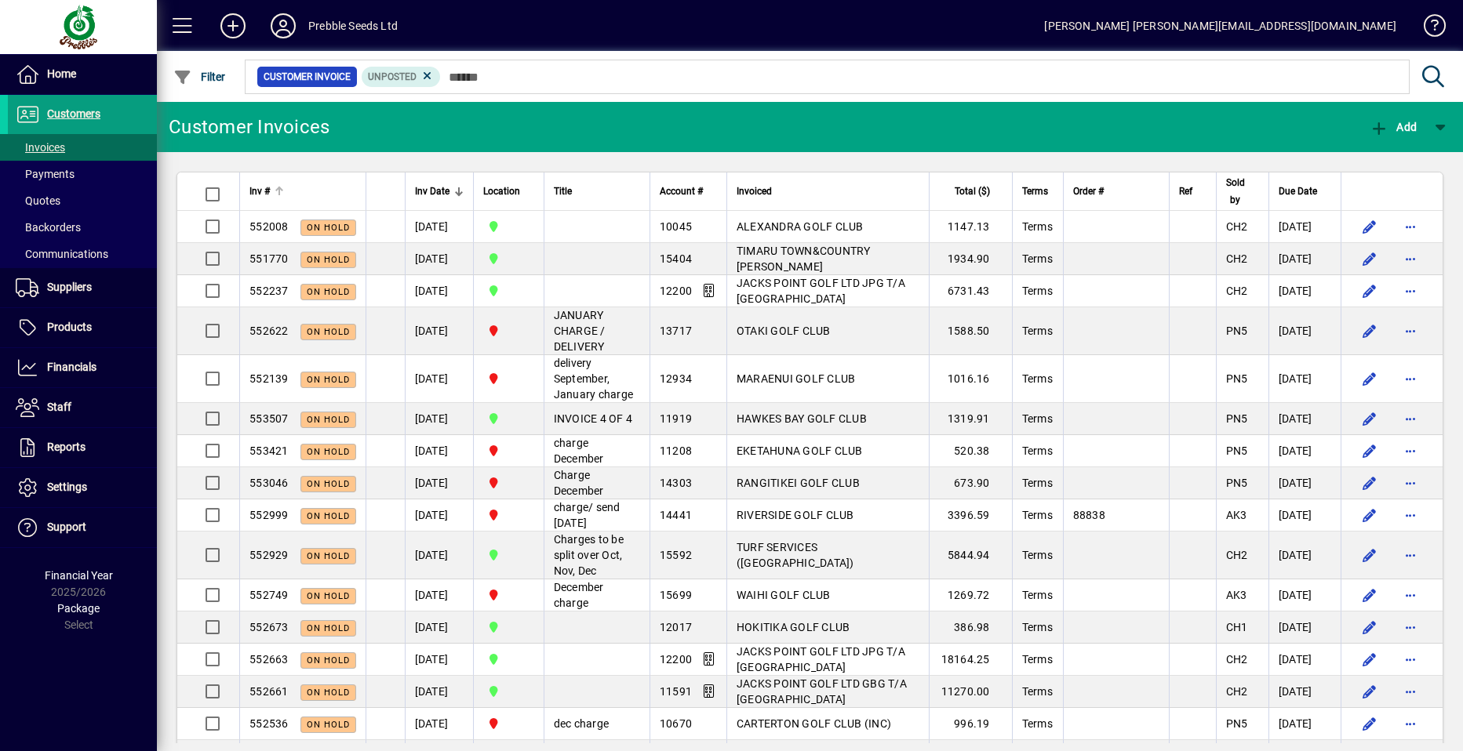
click at [260, 191] on span "Inv #" at bounding box center [259, 191] width 20 height 17
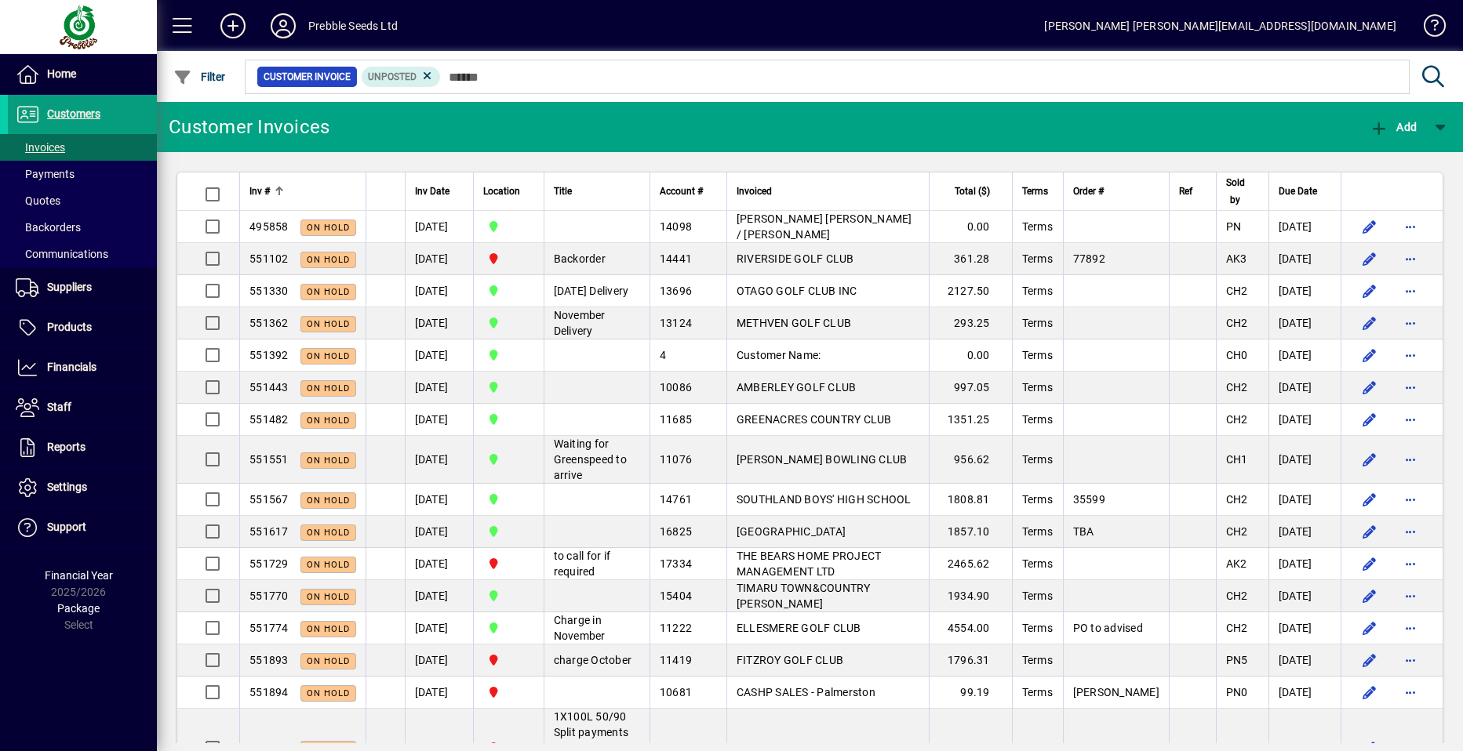
click at [260, 191] on span "Inv #" at bounding box center [259, 191] width 20 height 17
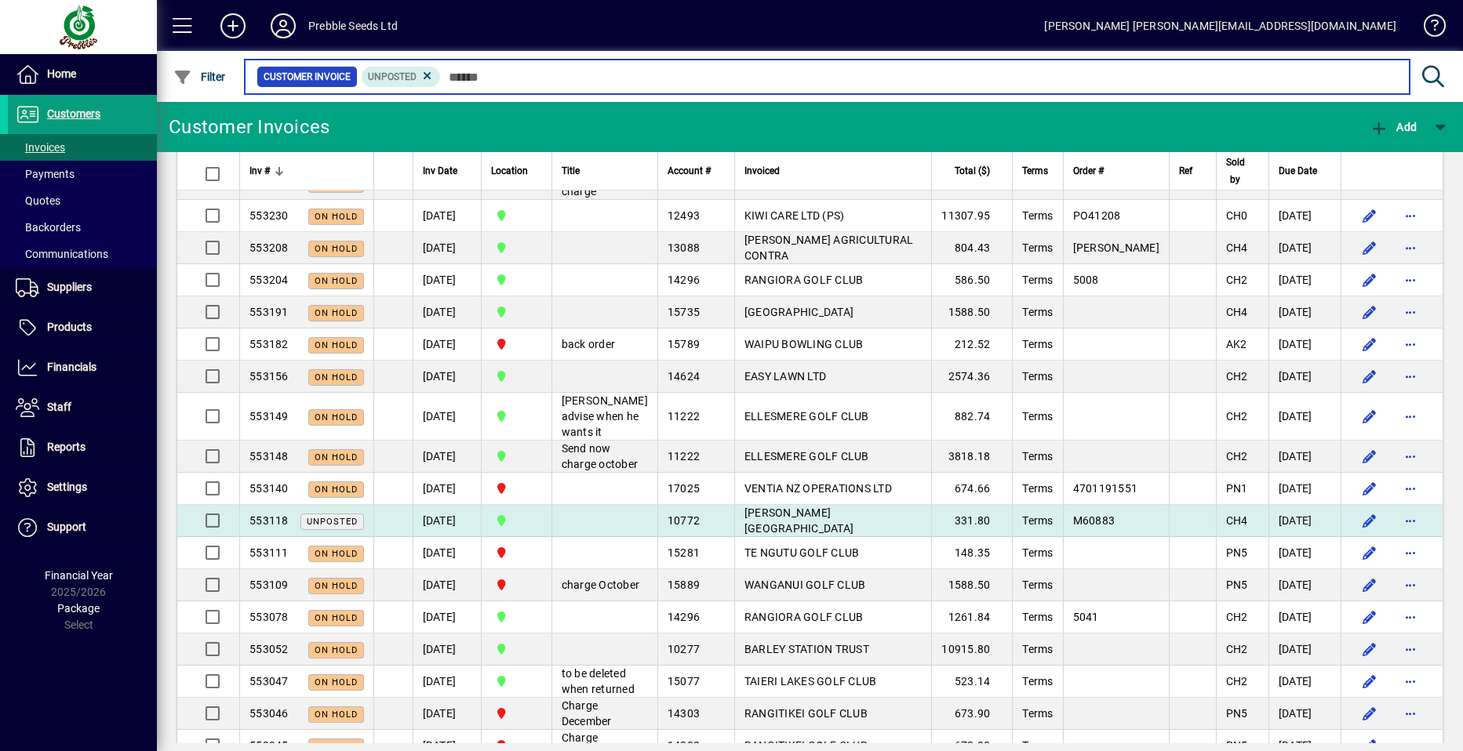
scroll to position [2353, 0]
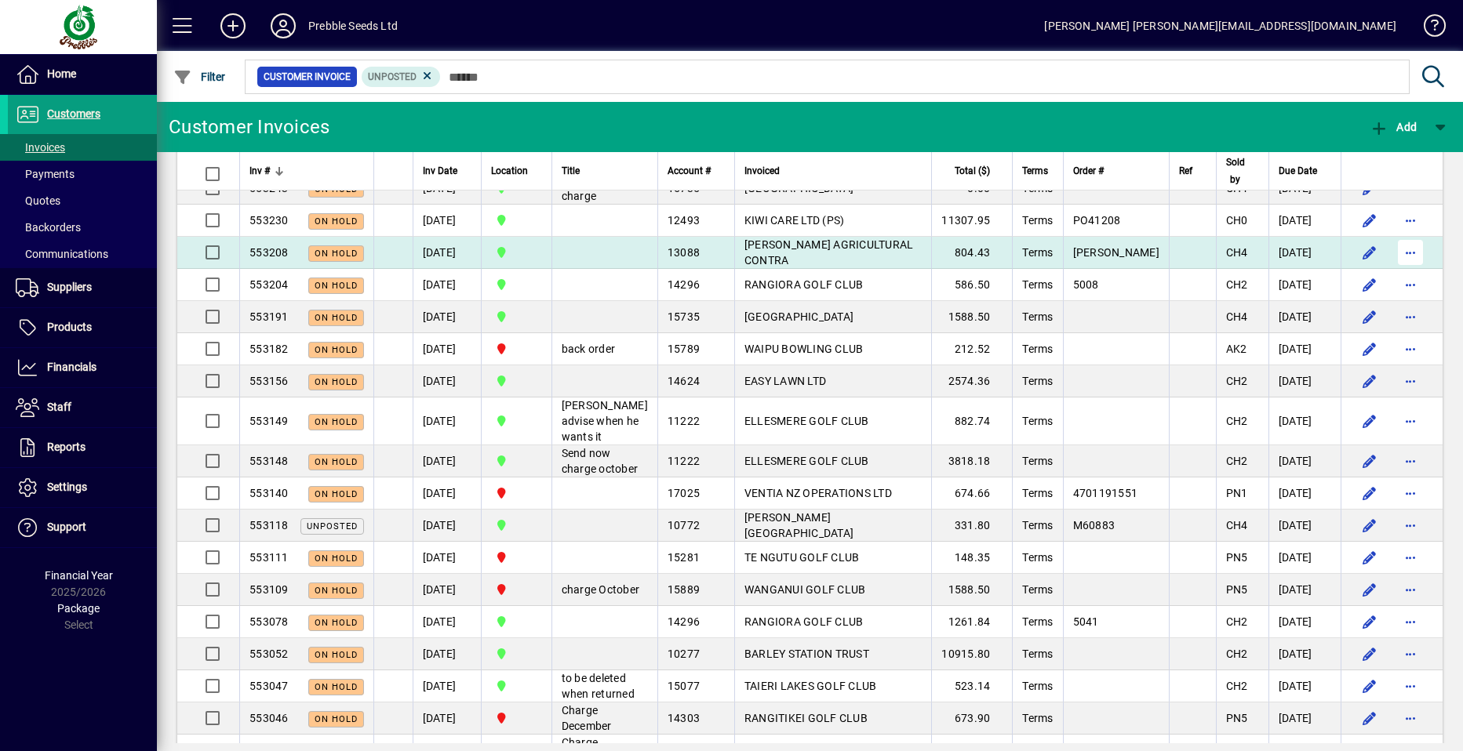
click at [1394, 271] on span "button" at bounding box center [1410, 253] width 38 height 38
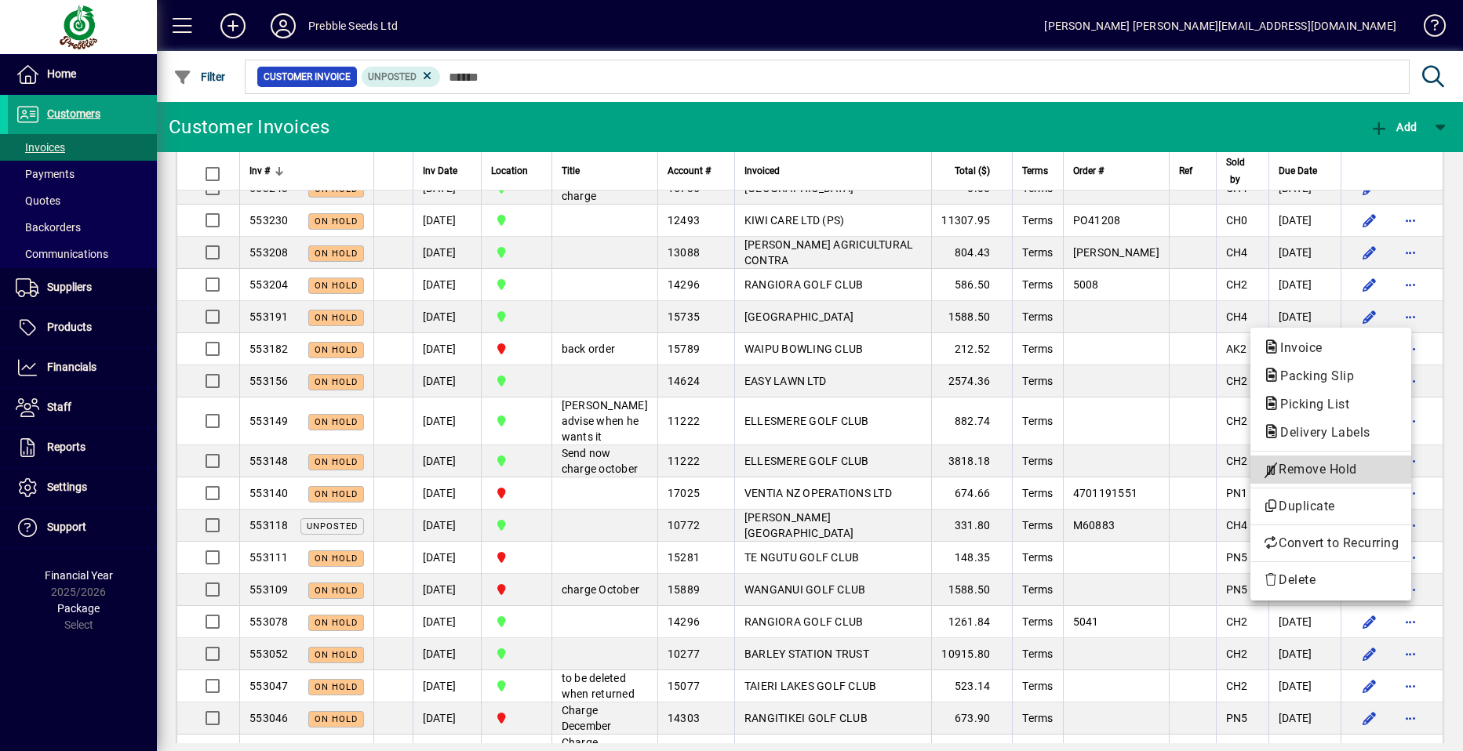
click at [1299, 466] on span "Remove Hold" at bounding box center [1331, 469] width 136 height 19
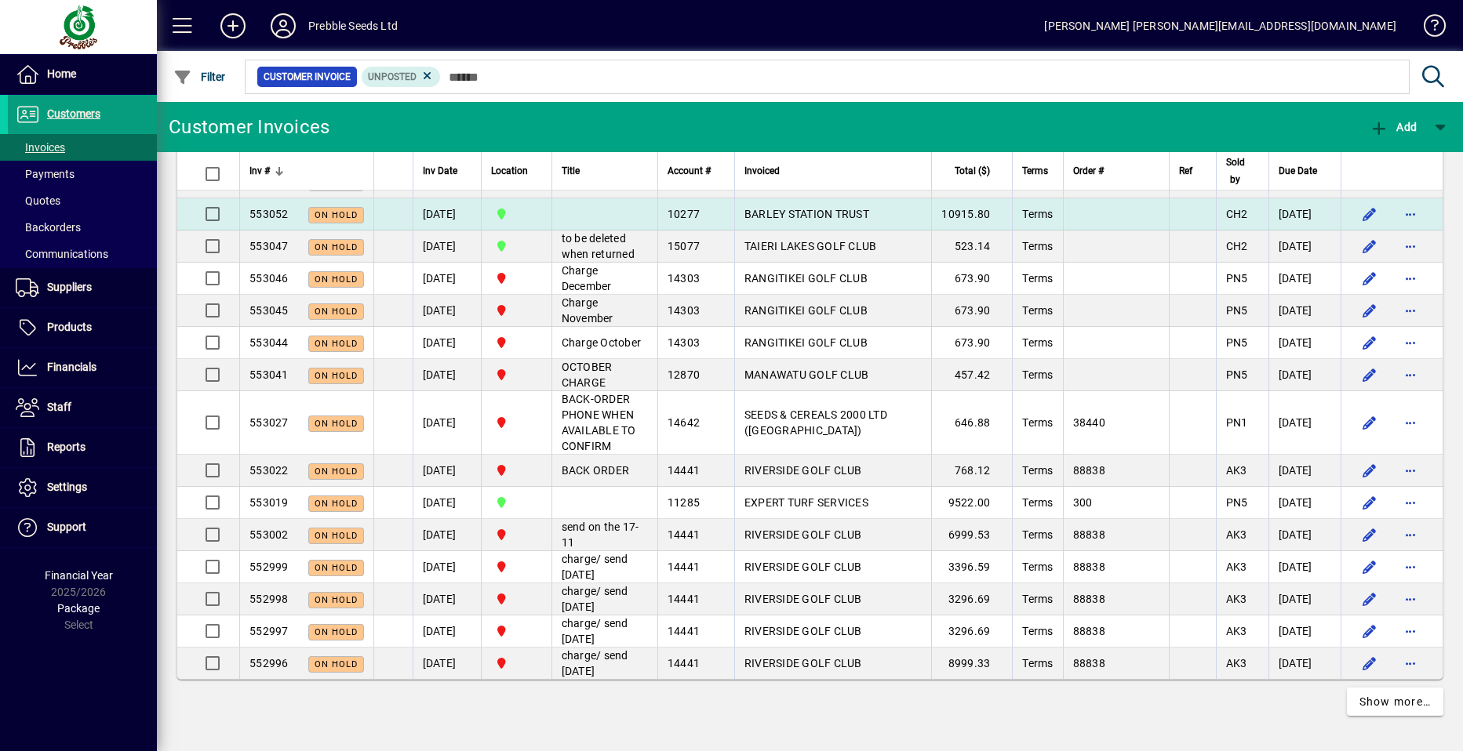
scroll to position [3044, 0]
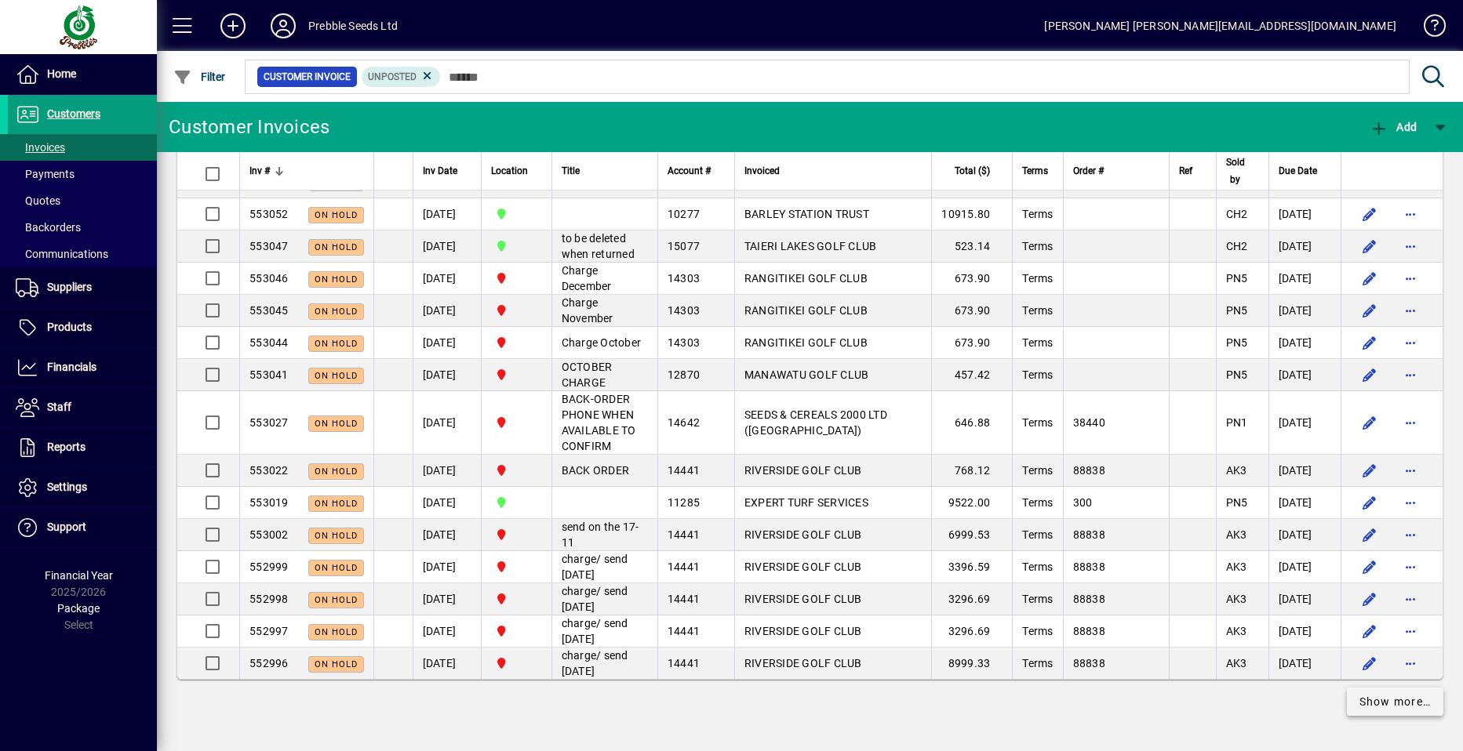
click at [1404, 700] on span "Show more…" at bounding box center [1395, 702] width 72 height 16
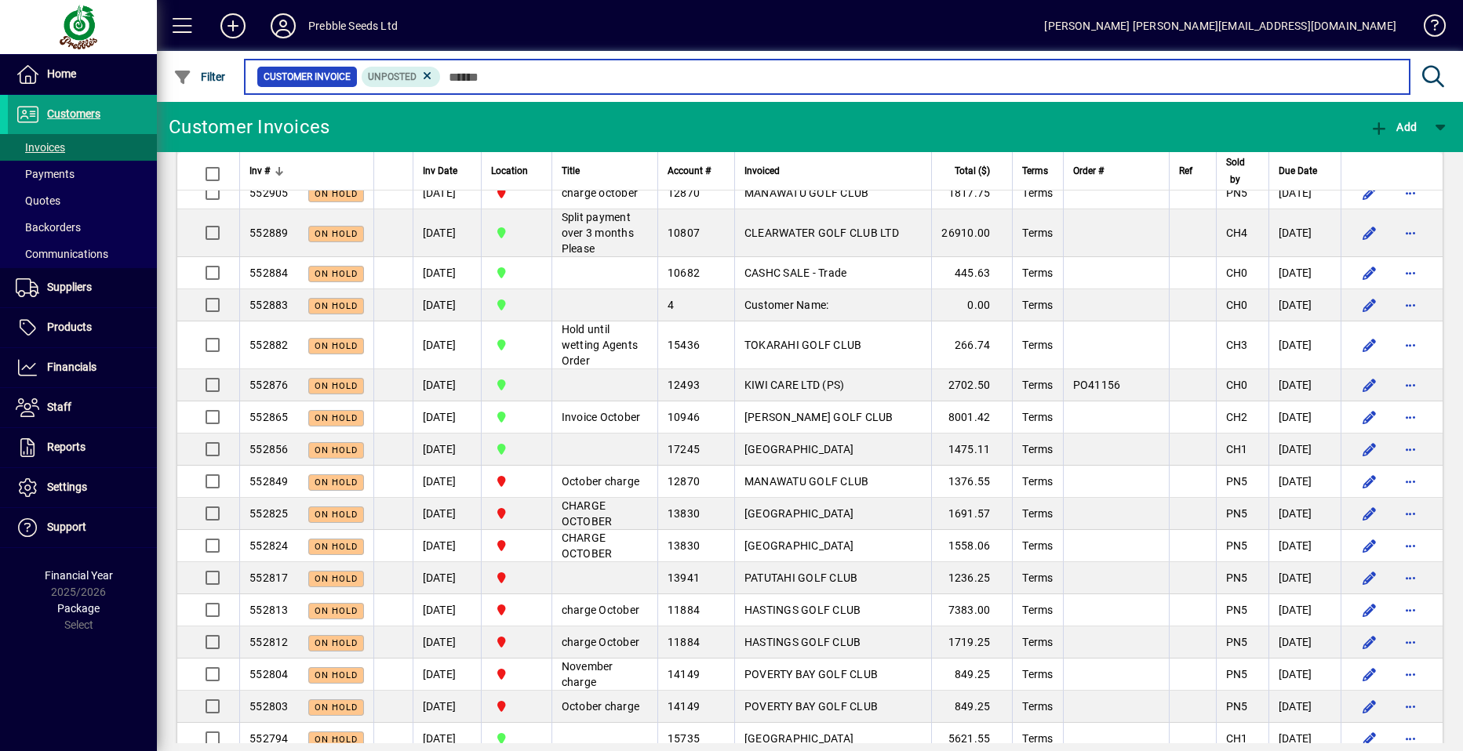
scroll to position [3593, 0]
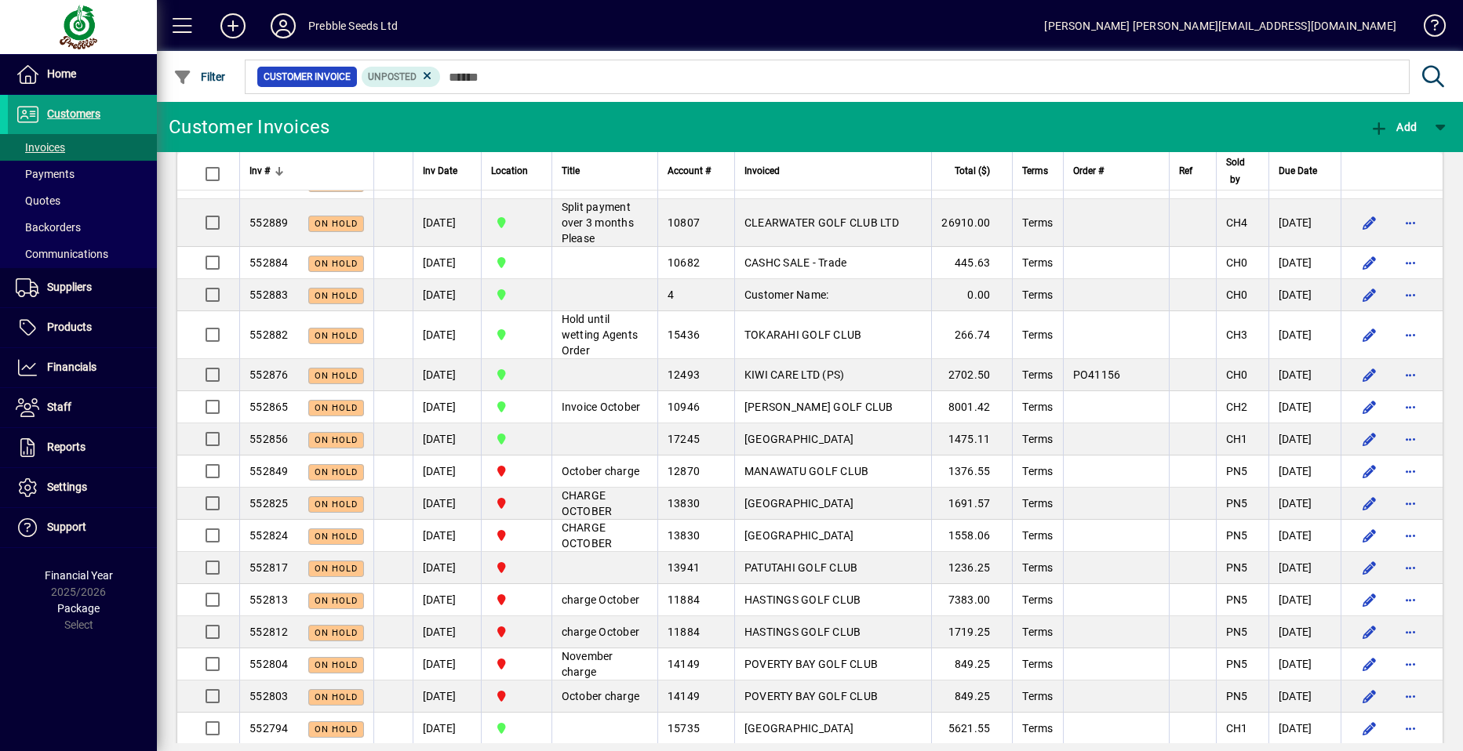
click at [1400, 74] on span "button" at bounding box center [1410, 55] width 38 height 38
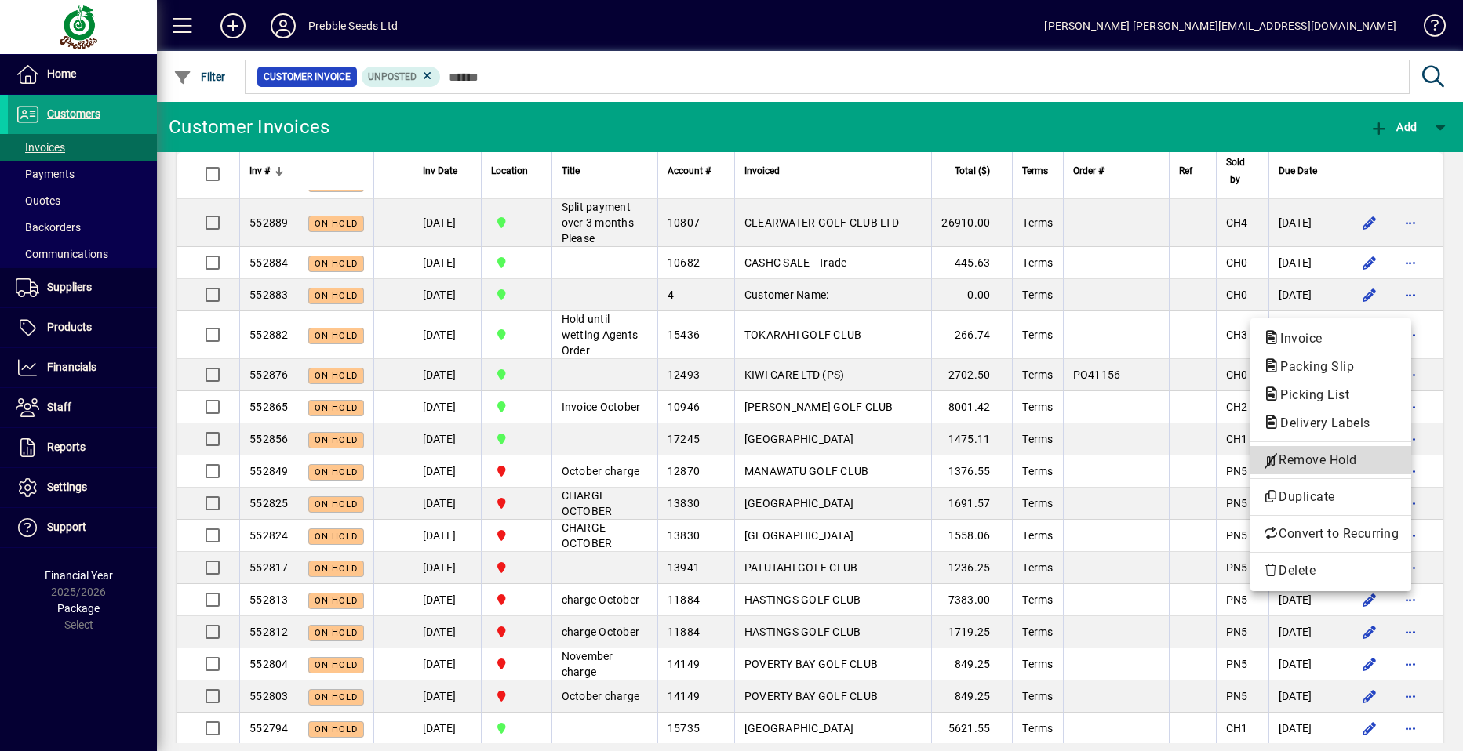
click at [1302, 459] on span "Remove Hold" at bounding box center [1331, 460] width 136 height 19
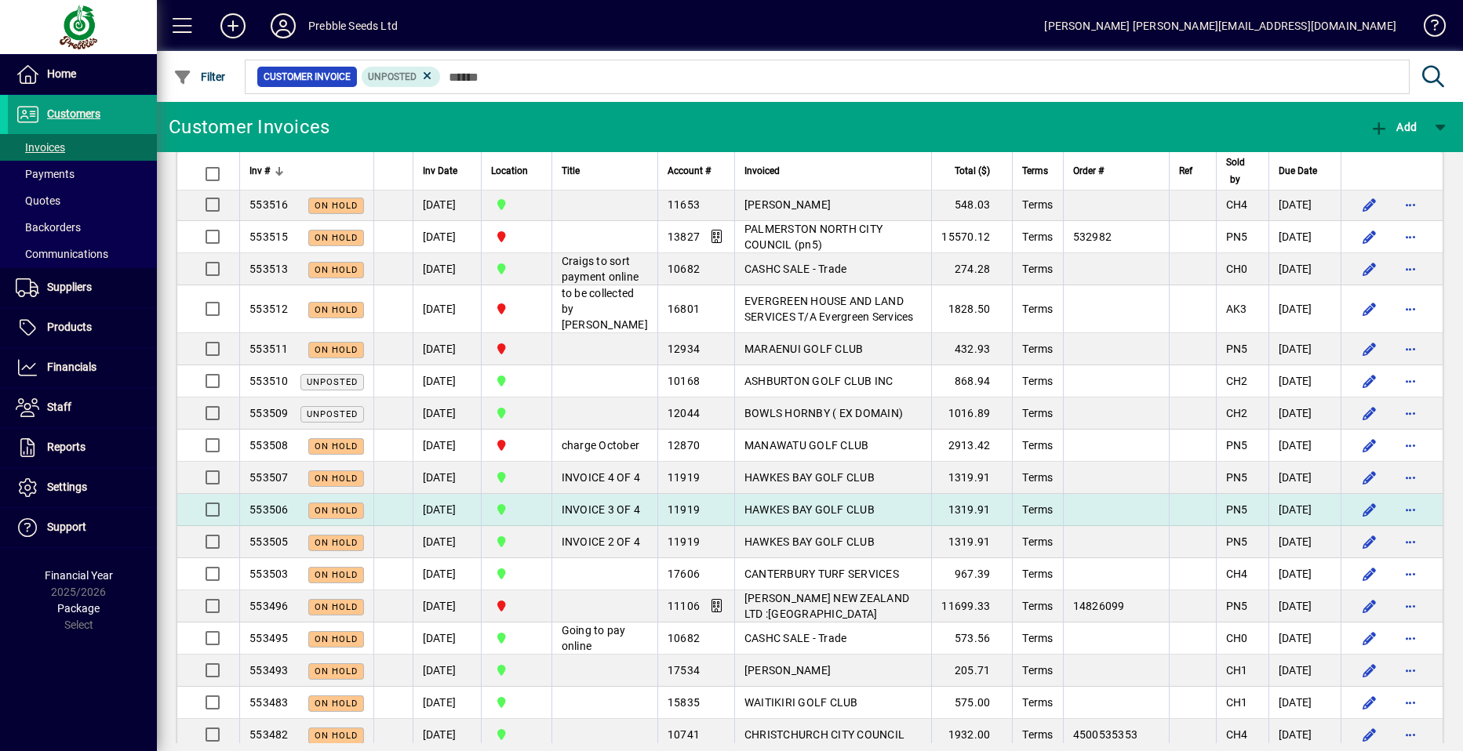
scroll to position [692, 0]
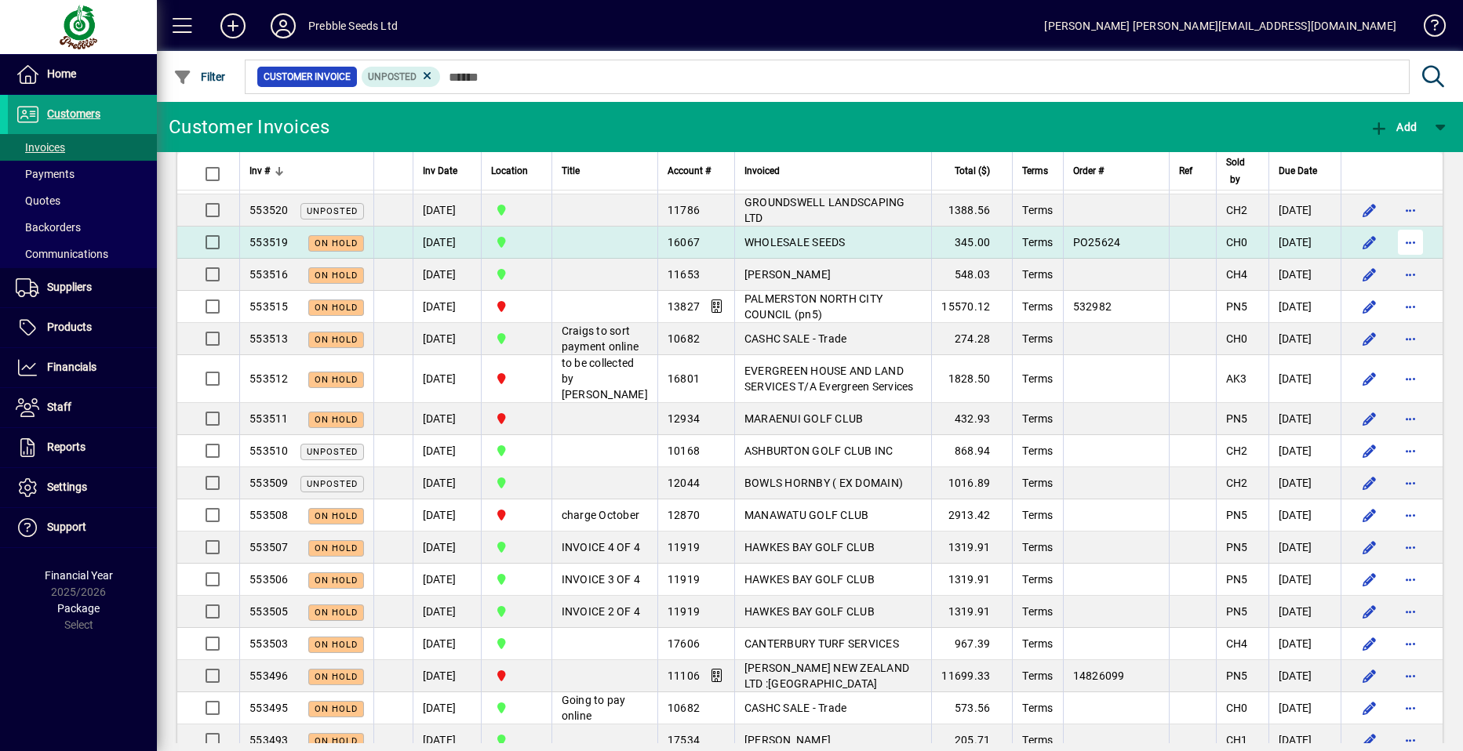
drag, startPoint x: 1396, startPoint y: 242, endPoint x: 1390, endPoint y: 249, distance: 8.3
click at [1396, 242] on span "button" at bounding box center [1410, 242] width 38 height 38
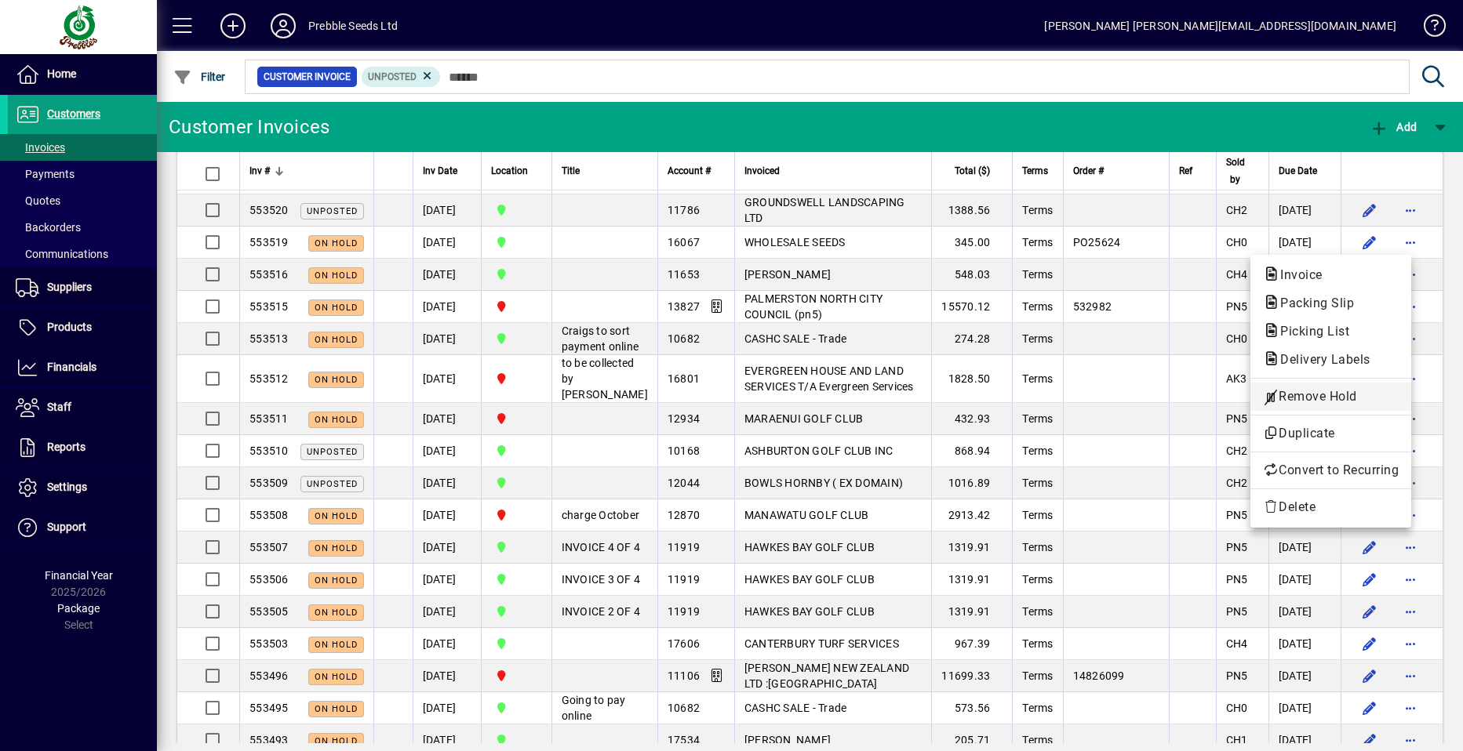
click at [1312, 394] on span "Remove Hold" at bounding box center [1331, 396] width 136 height 19
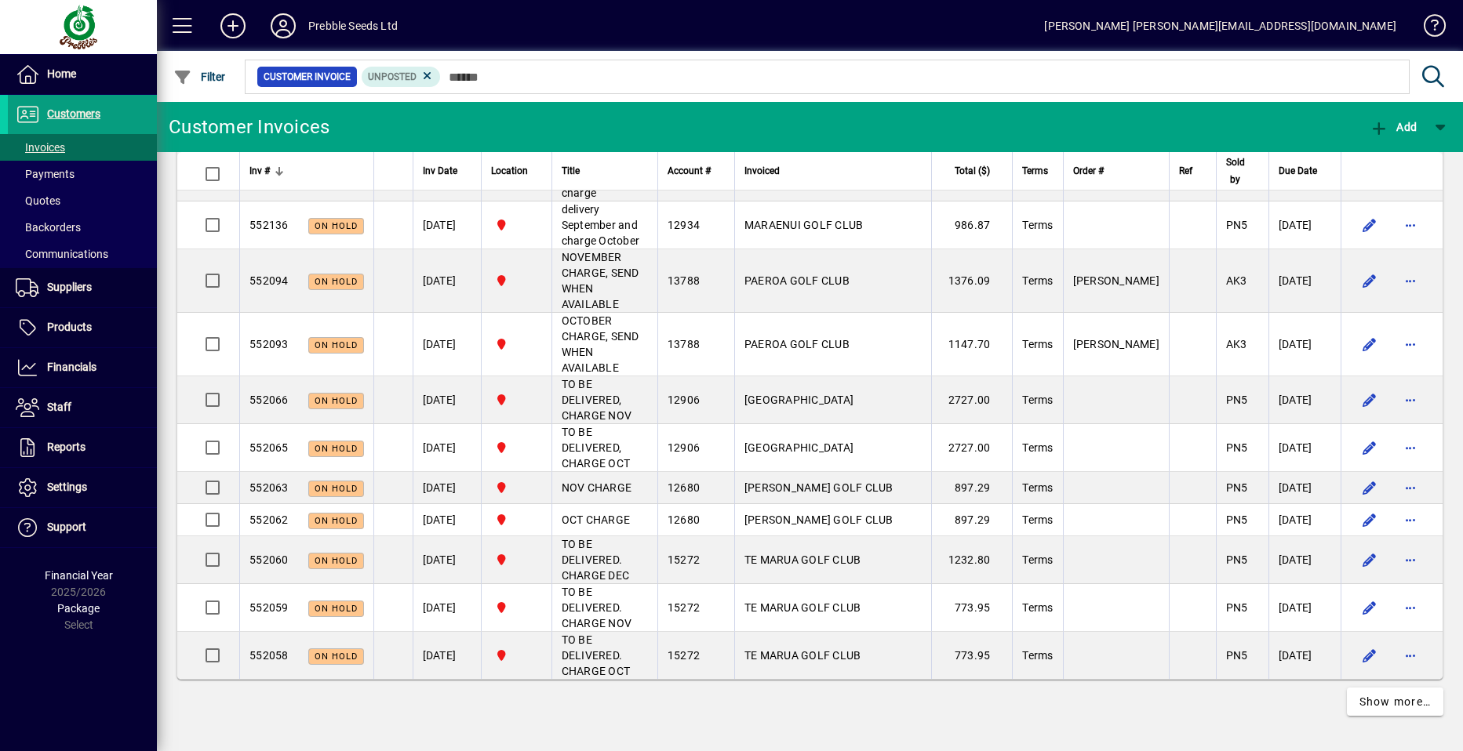
scroll to position [7232, 0]
click at [1363, 703] on span "Show more…" at bounding box center [1395, 702] width 72 height 16
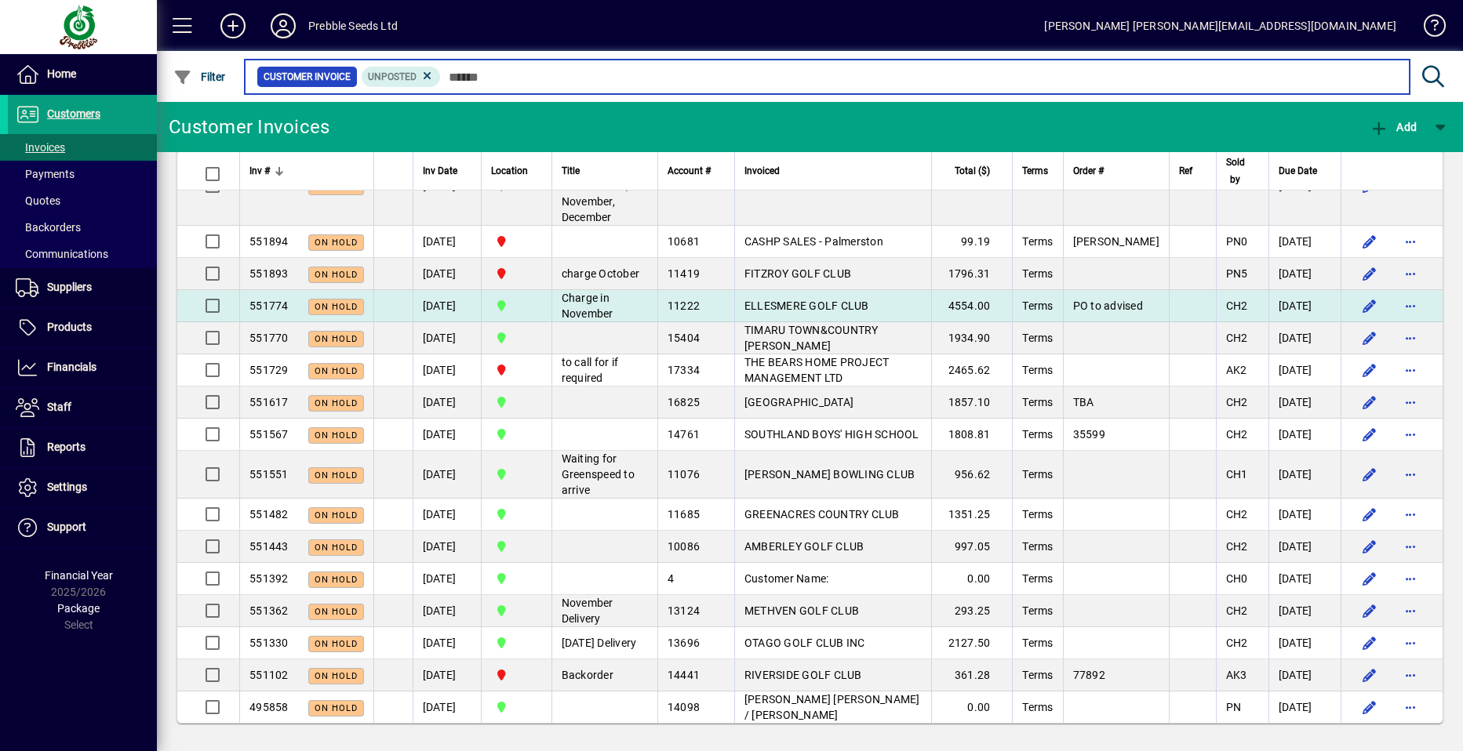
scroll to position [8227, 0]
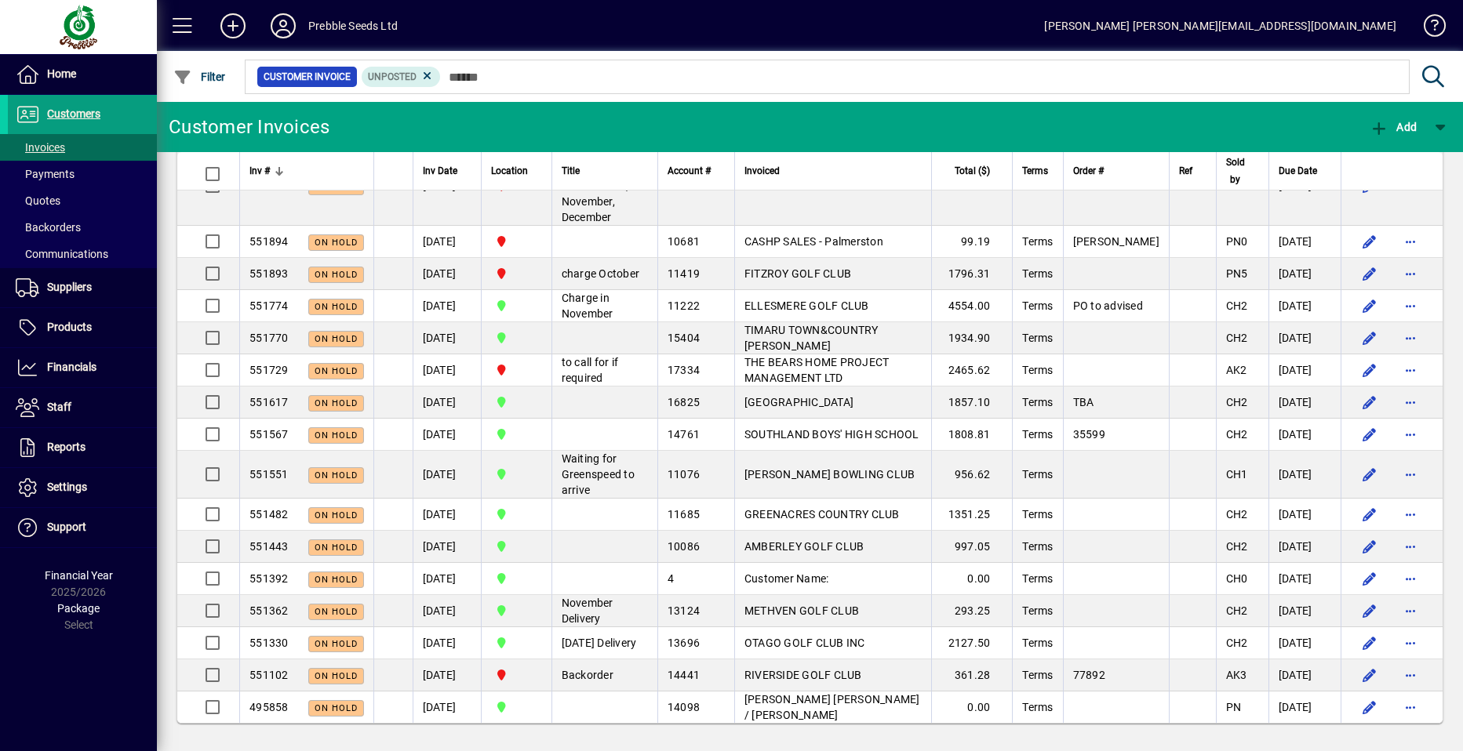
scroll to position [7835, 0]
click at [79, 289] on span "Suppliers" at bounding box center [69, 287] width 45 height 13
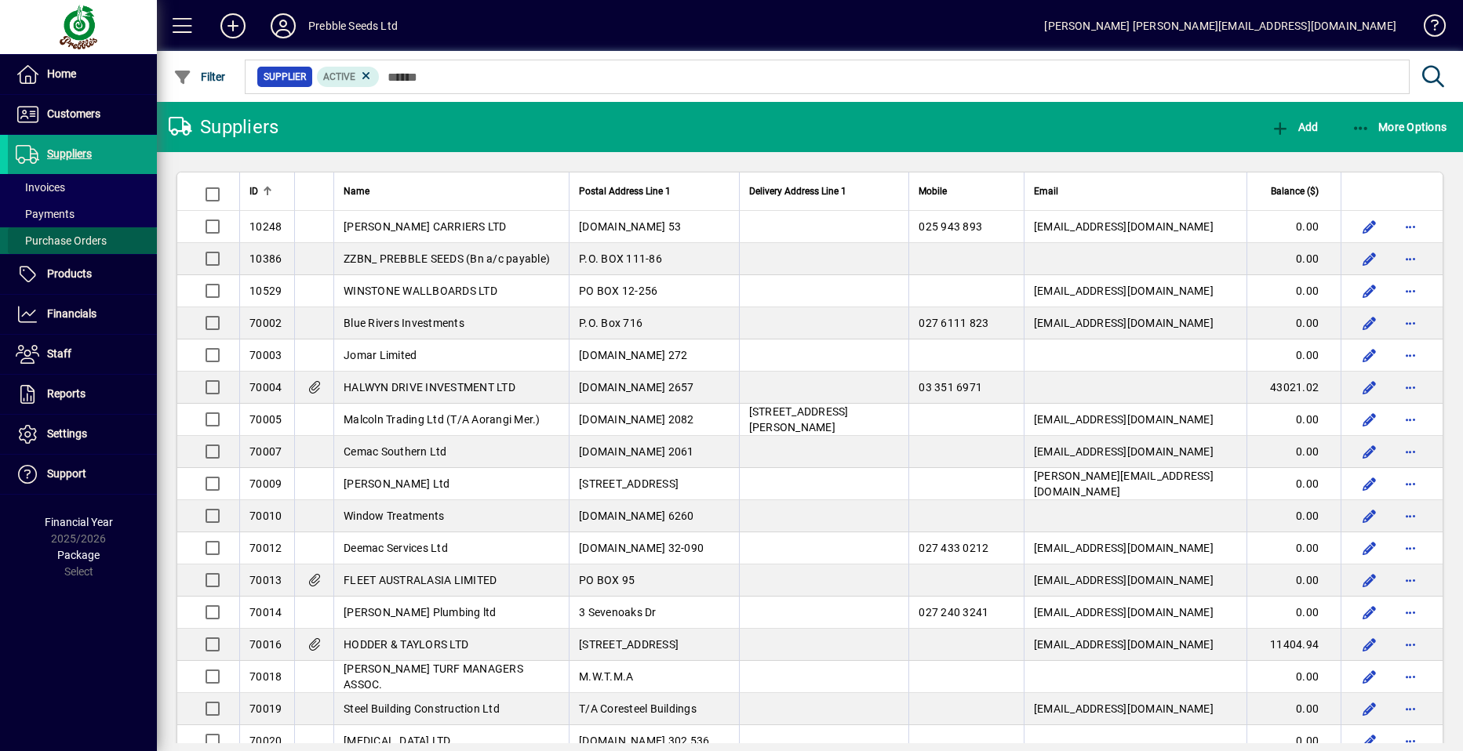
click at [92, 242] on span "Purchase Orders" at bounding box center [61, 240] width 91 height 13
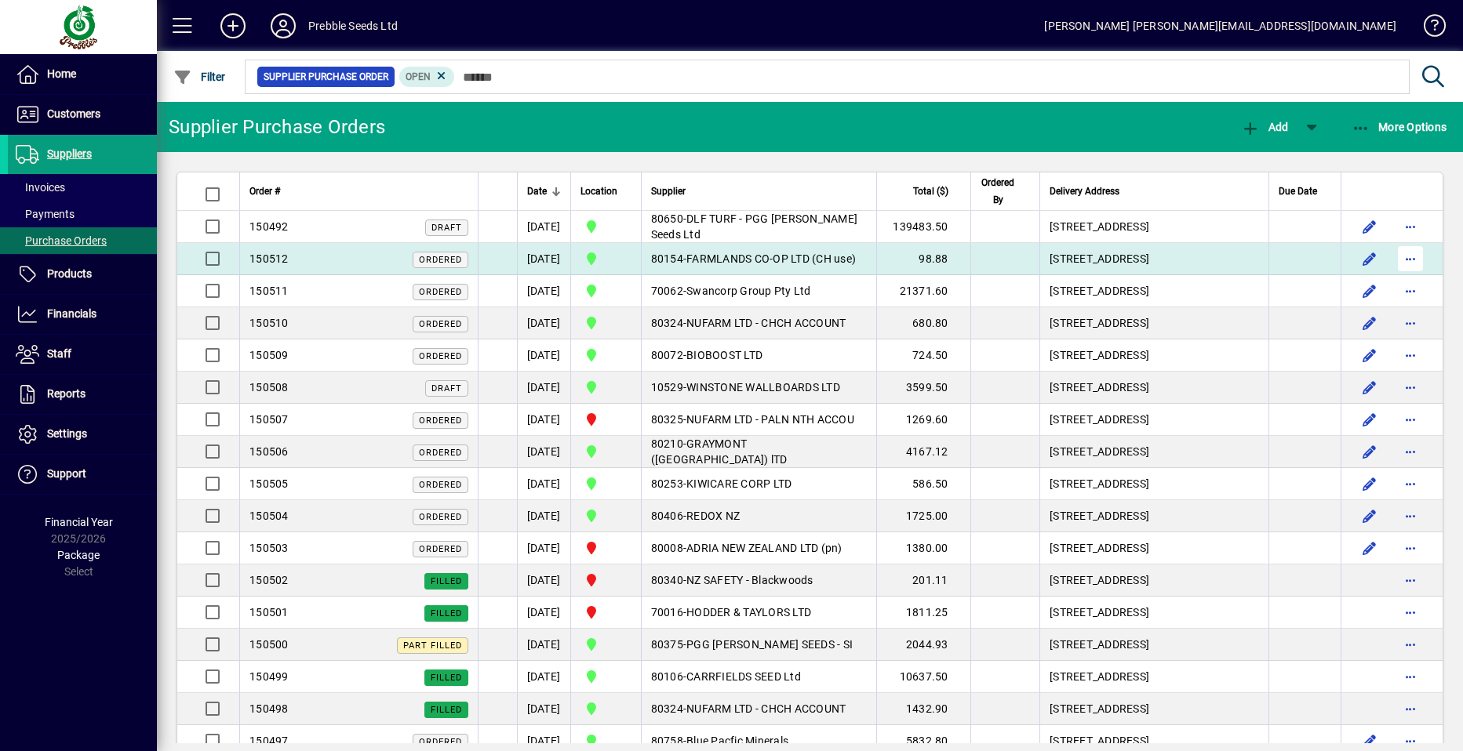
click at [1403, 278] on span "button" at bounding box center [1410, 259] width 38 height 38
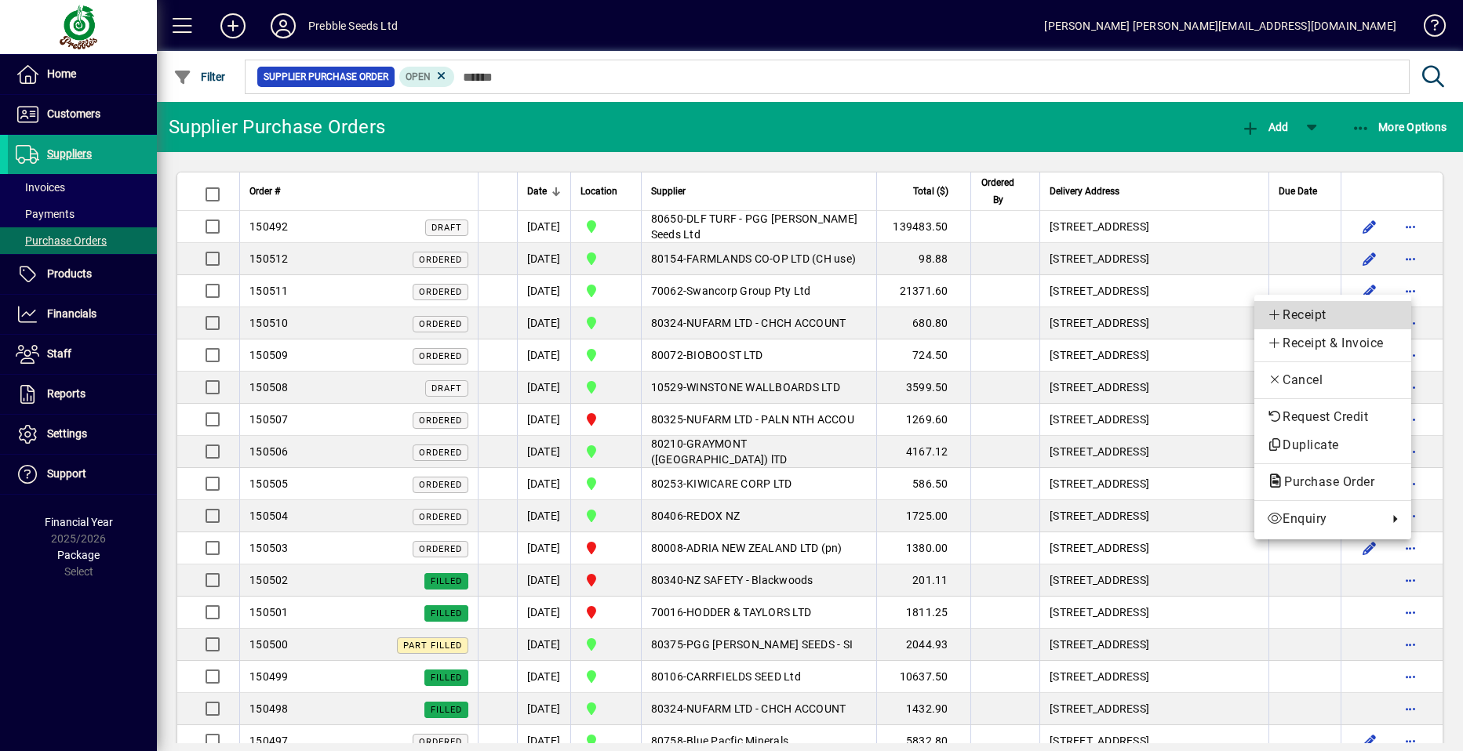
click at [1299, 311] on span "Receipt" at bounding box center [1332, 315] width 132 height 19
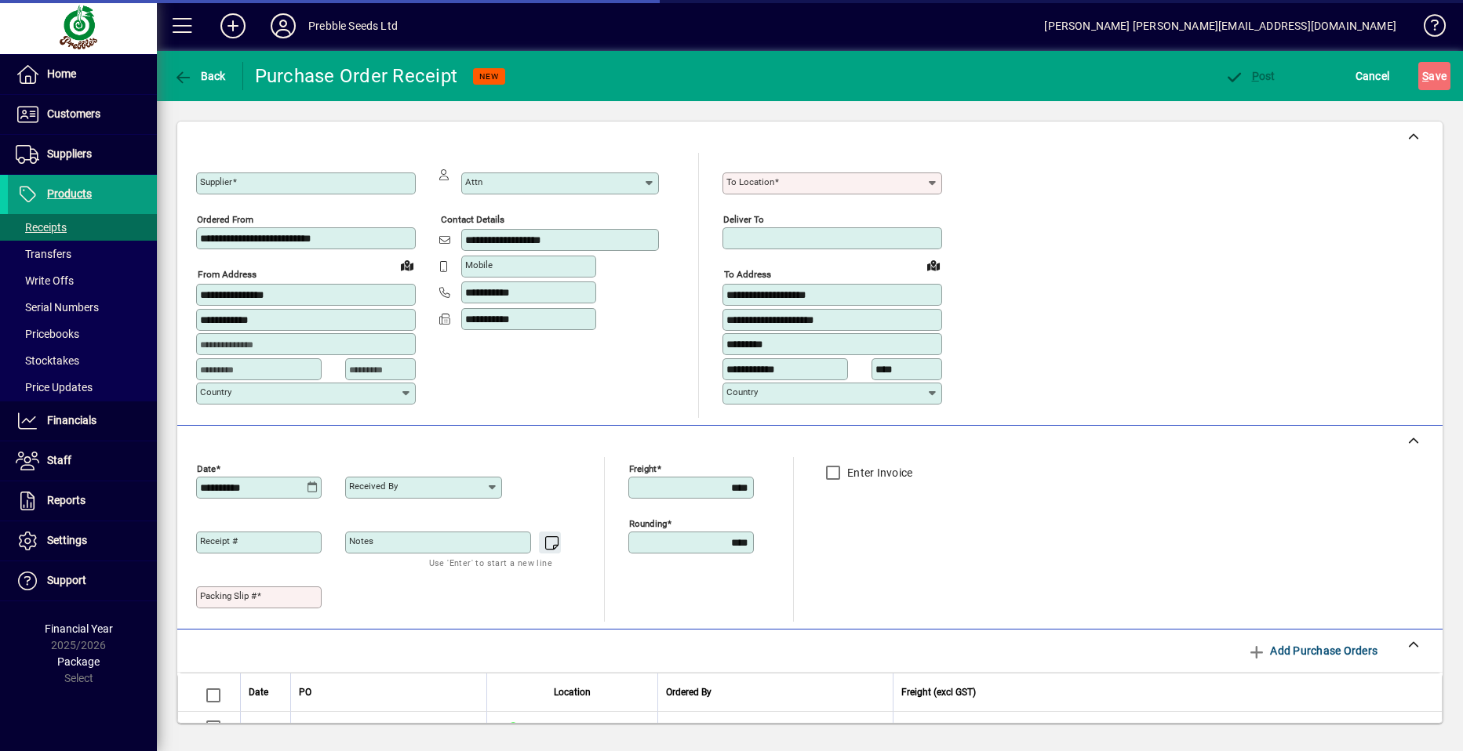
type input "**********"
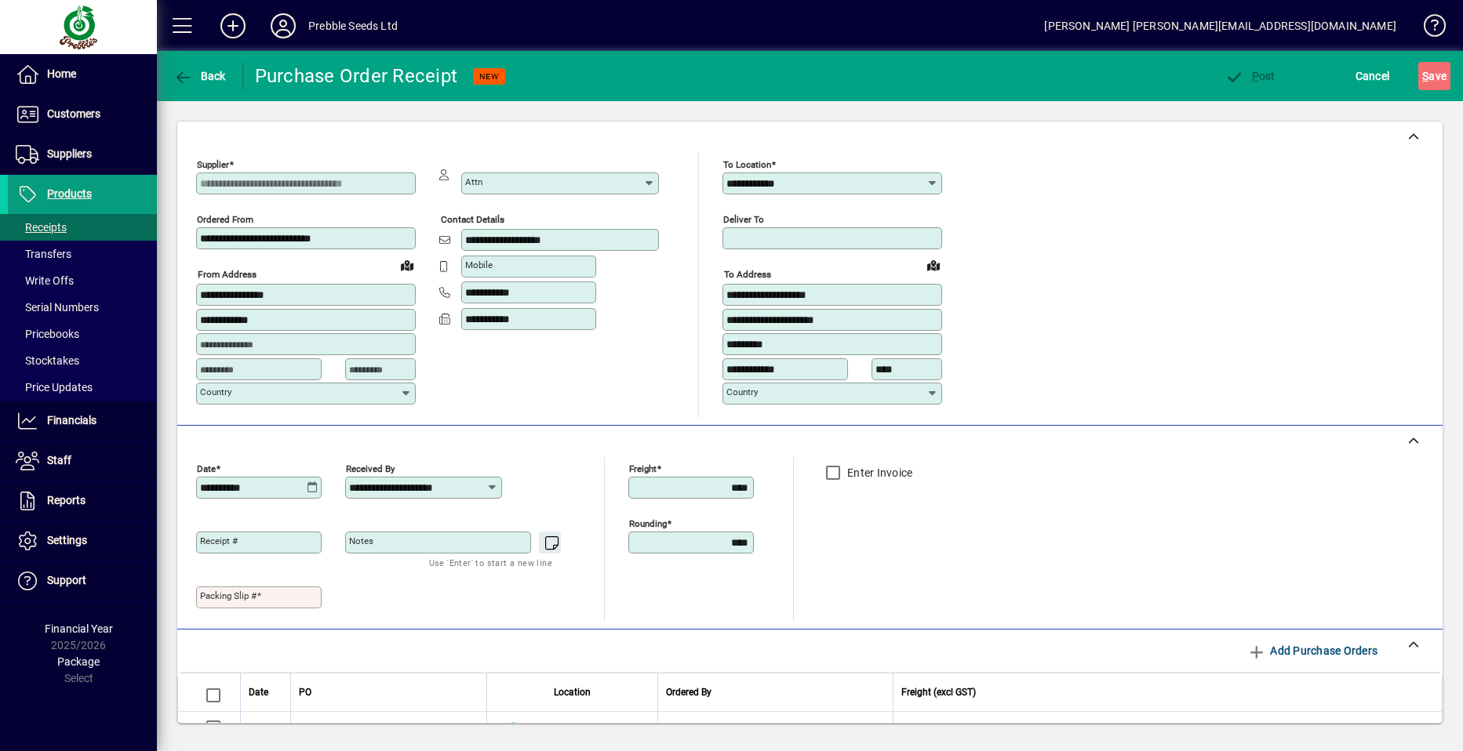
click at [209, 598] on mat-label "Packing Slip #" at bounding box center [228, 595] width 56 height 11
click at [209, 598] on input "Packing Slip #" at bounding box center [260, 597] width 121 height 13
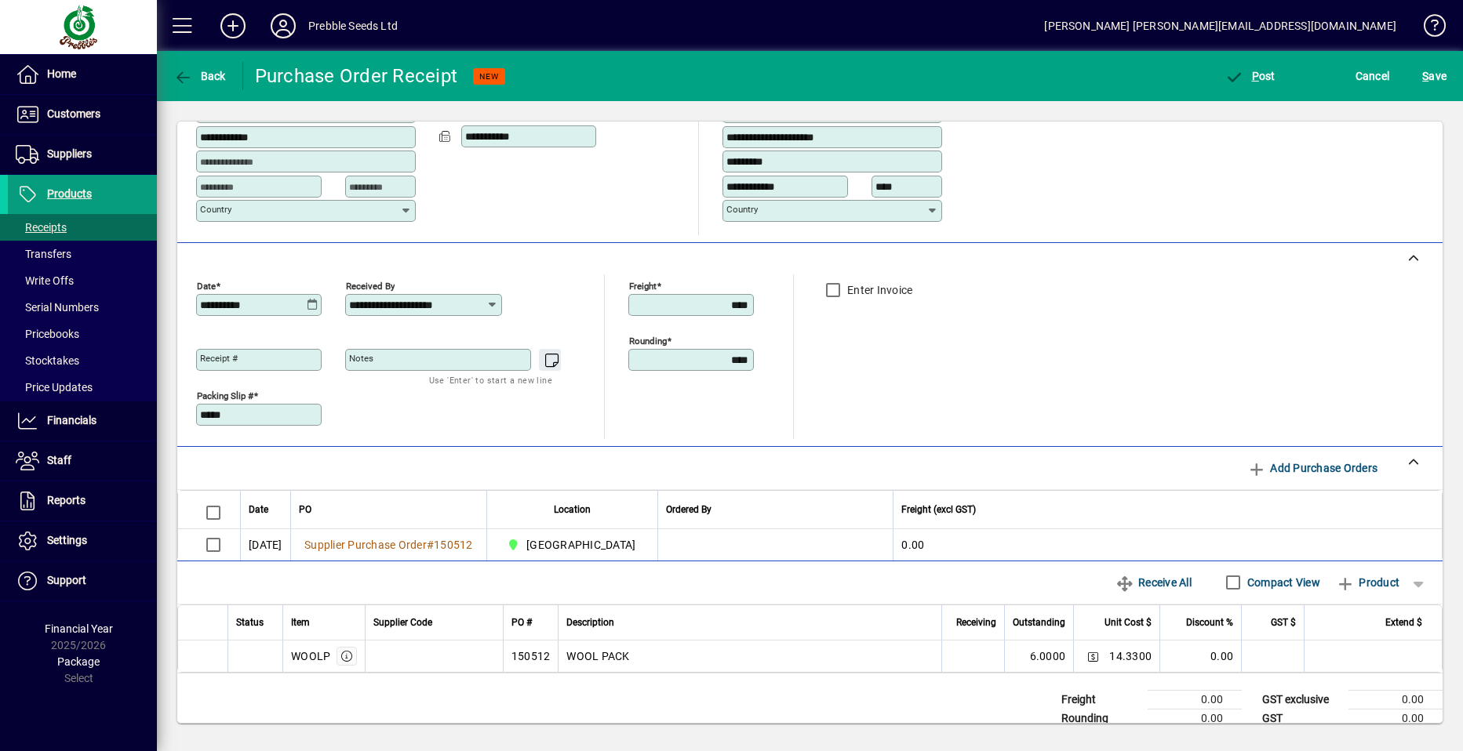
scroll to position [221, 0]
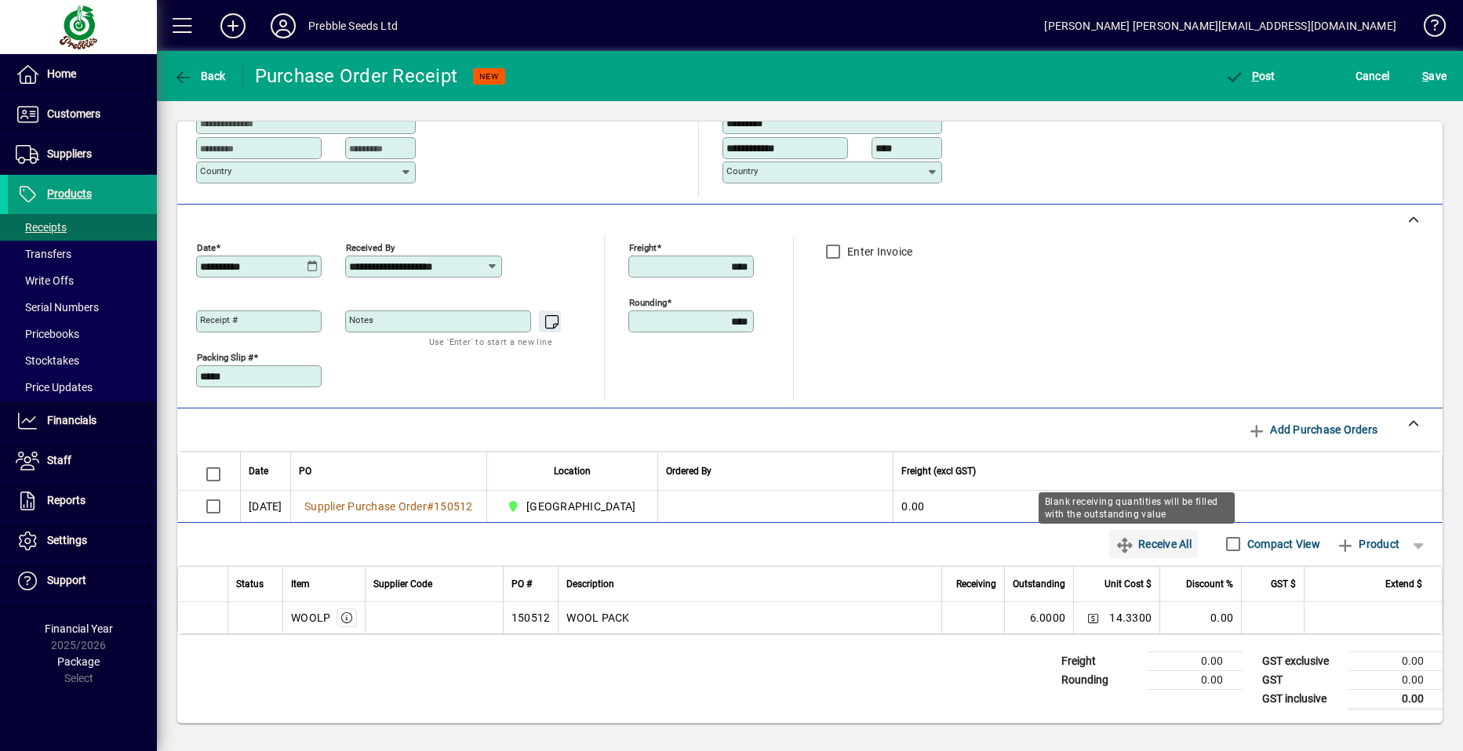
type input "*****"
click at [1159, 543] on span "Receive All" at bounding box center [1153, 544] width 76 height 25
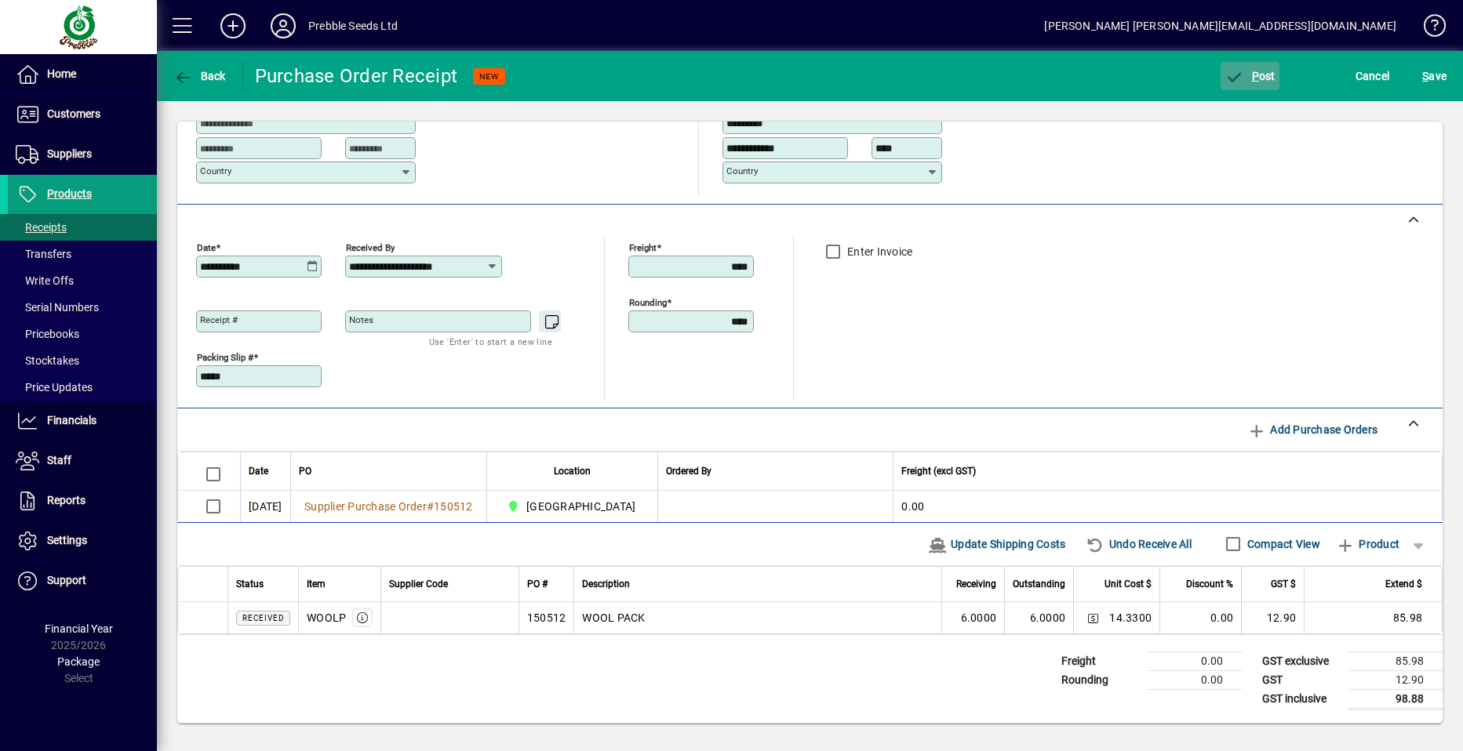
click at [1263, 74] on span "P ost" at bounding box center [1249, 76] width 51 height 13
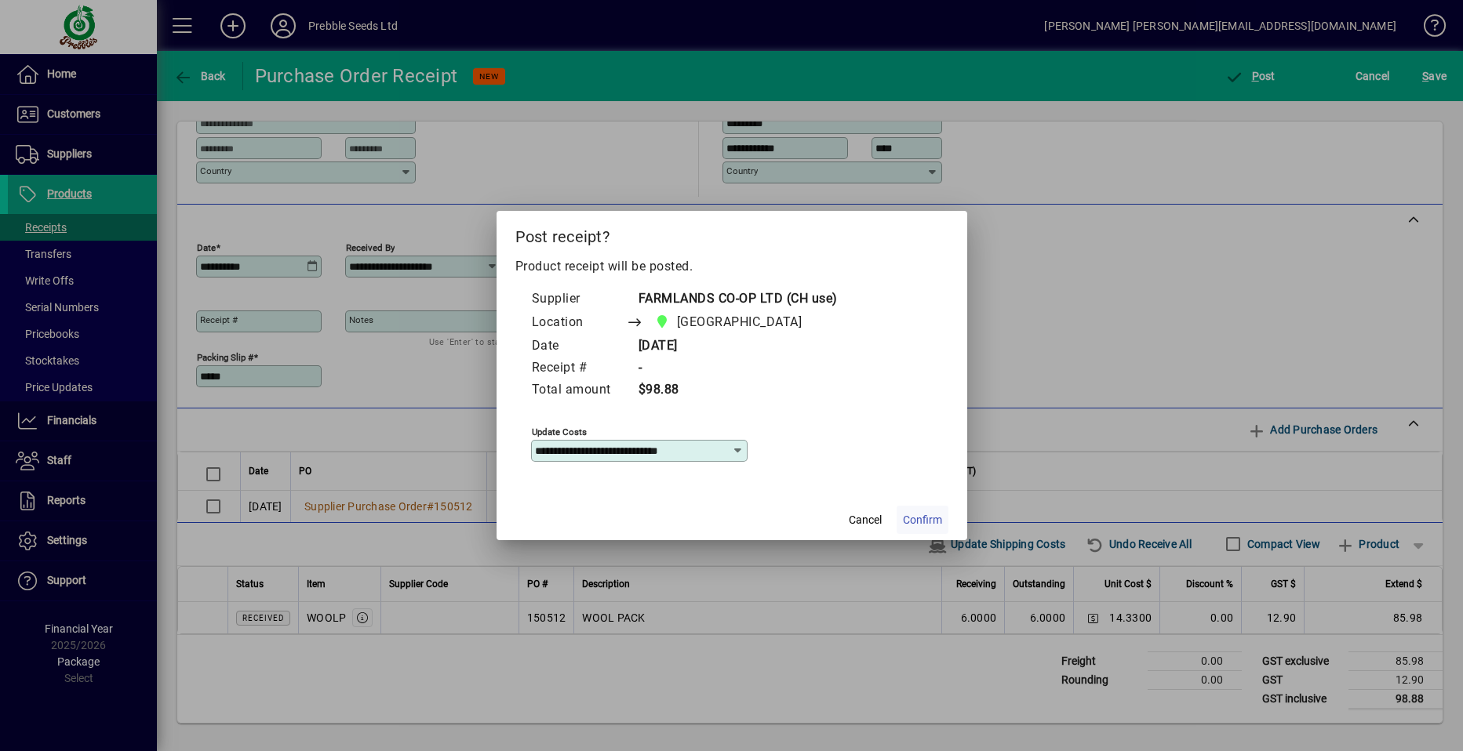
click at [919, 518] on span "Confirm" at bounding box center [922, 520] width 39 height 16
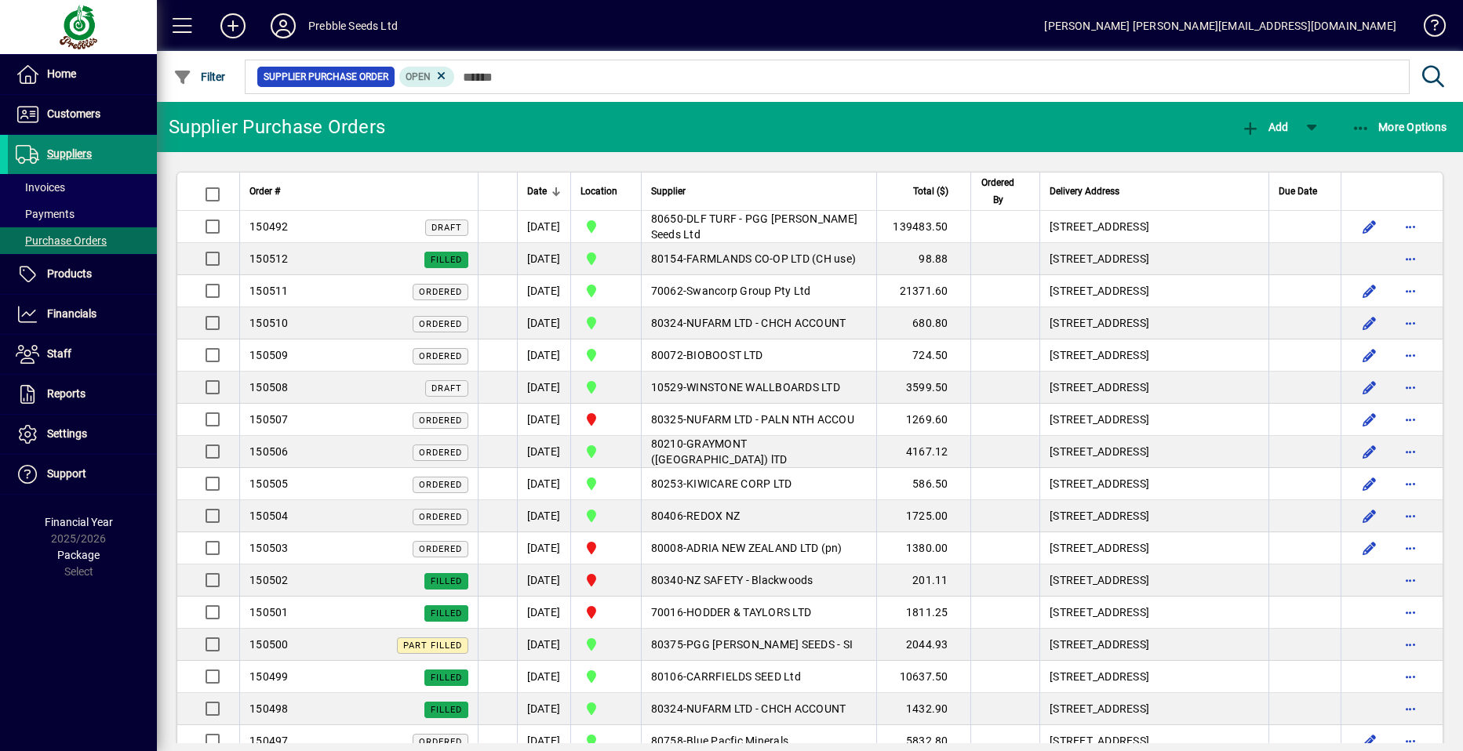
click at [82, 155] on span "Suppliers" at bounding box center [69, 153] width 45 height 13
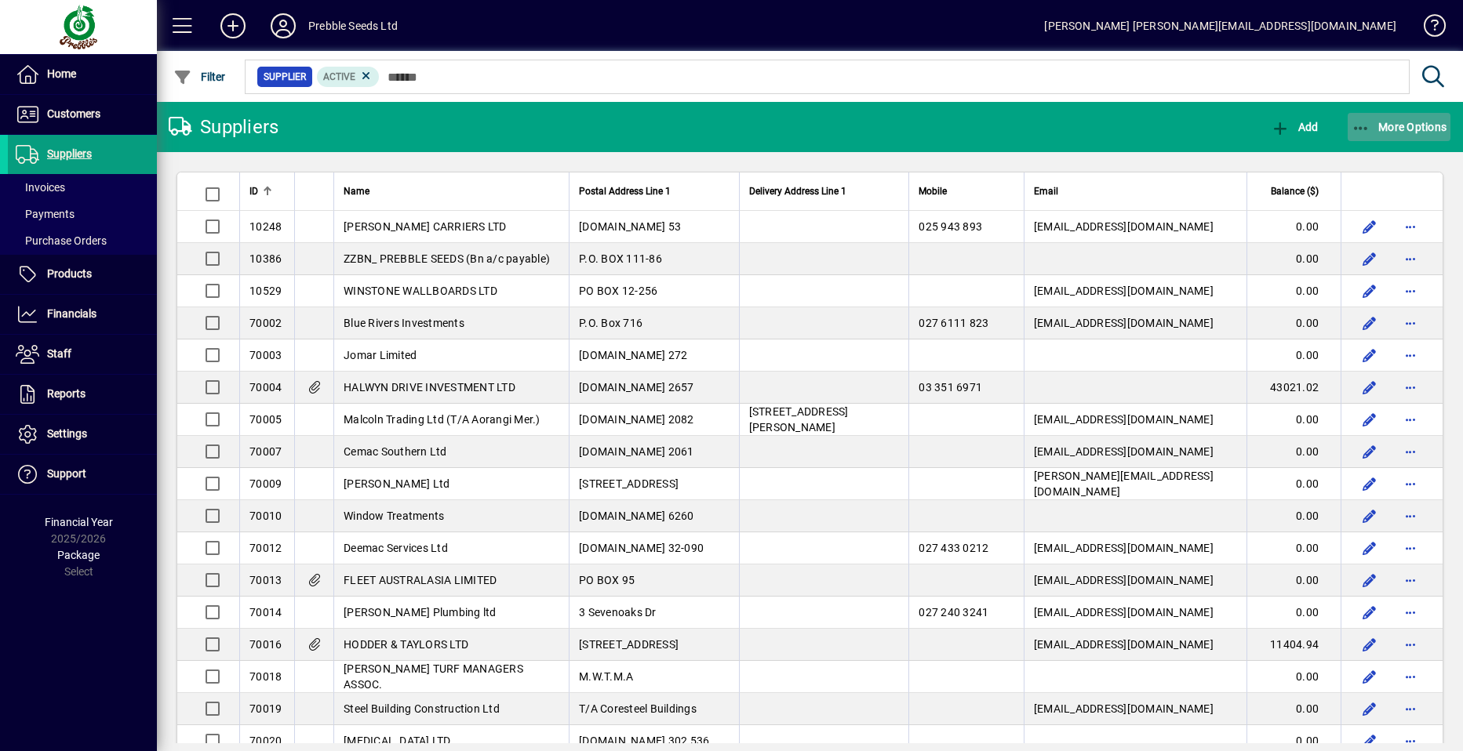
click at [1397, 121] on span "More Options" at bounding box center [1399, 127] width 96 height 13
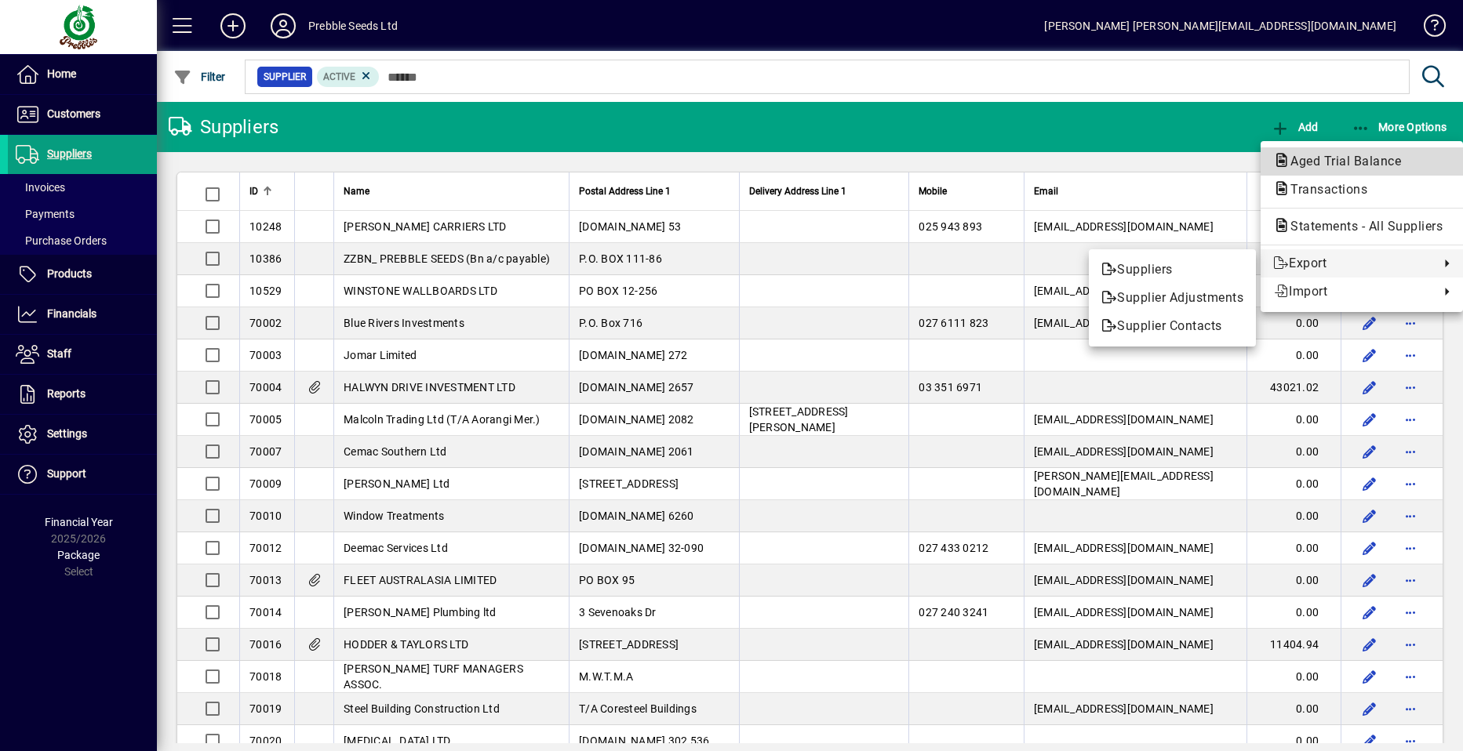
click at [1339, 157] on span "Aged Trial Balance" at bounding box center [1341, 161] width 136 height 15
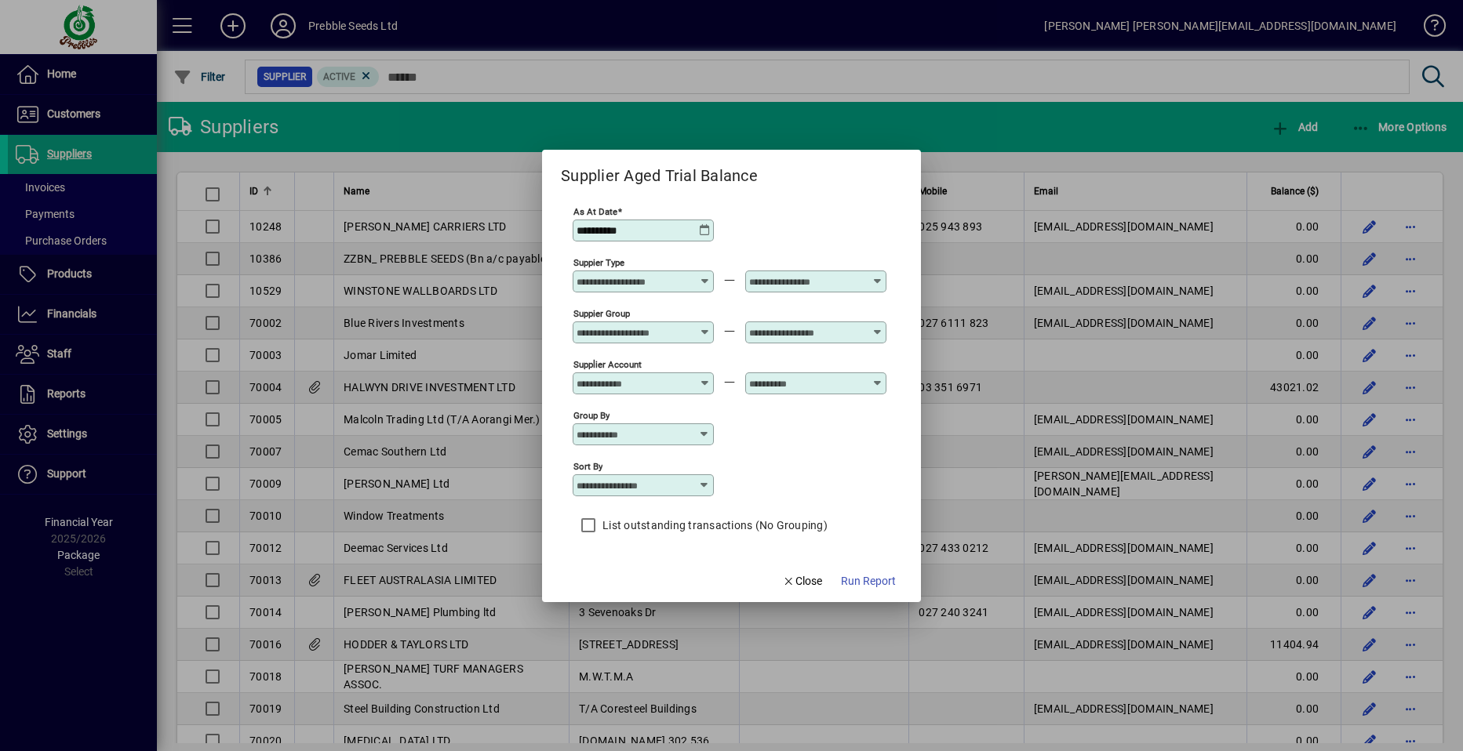
click at [705, 326] on icon at bounding box center [705, 326] width 12 height 0
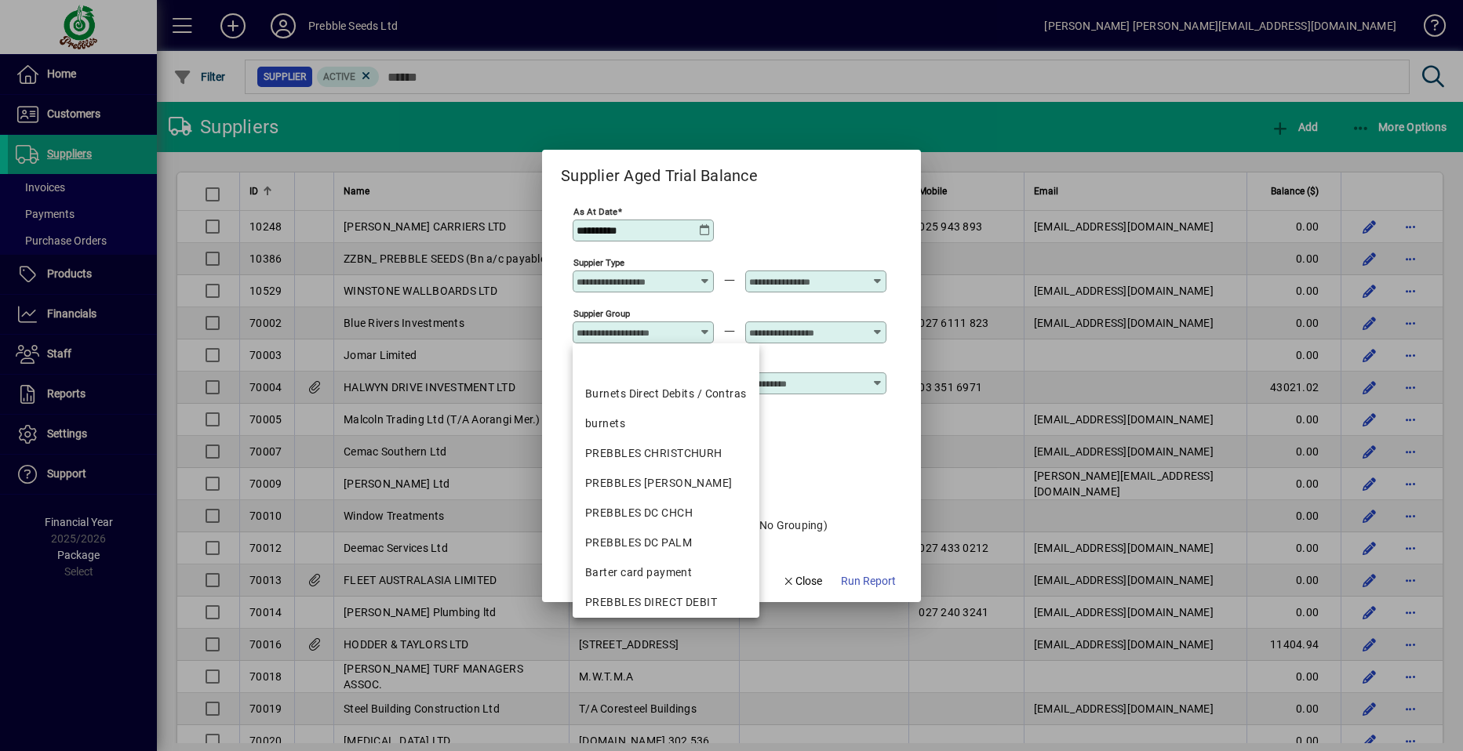
click at [634, 450] on div "PREBBLES CHRISTCHURH" at bounding box center [666, 453] width 162 height 16
type input "**********"
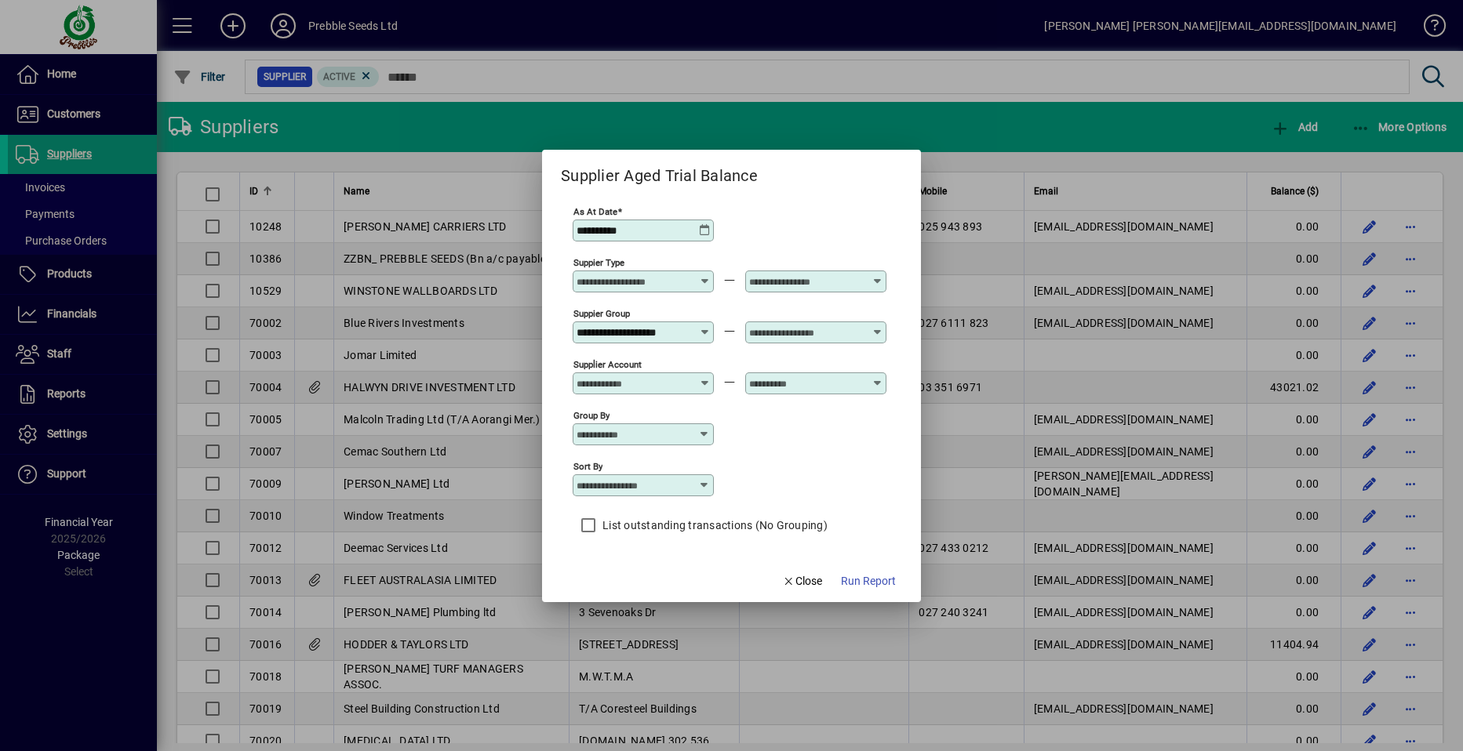
click at [875, 326] on icon at bounding box center [877, 326] width 12 height 0
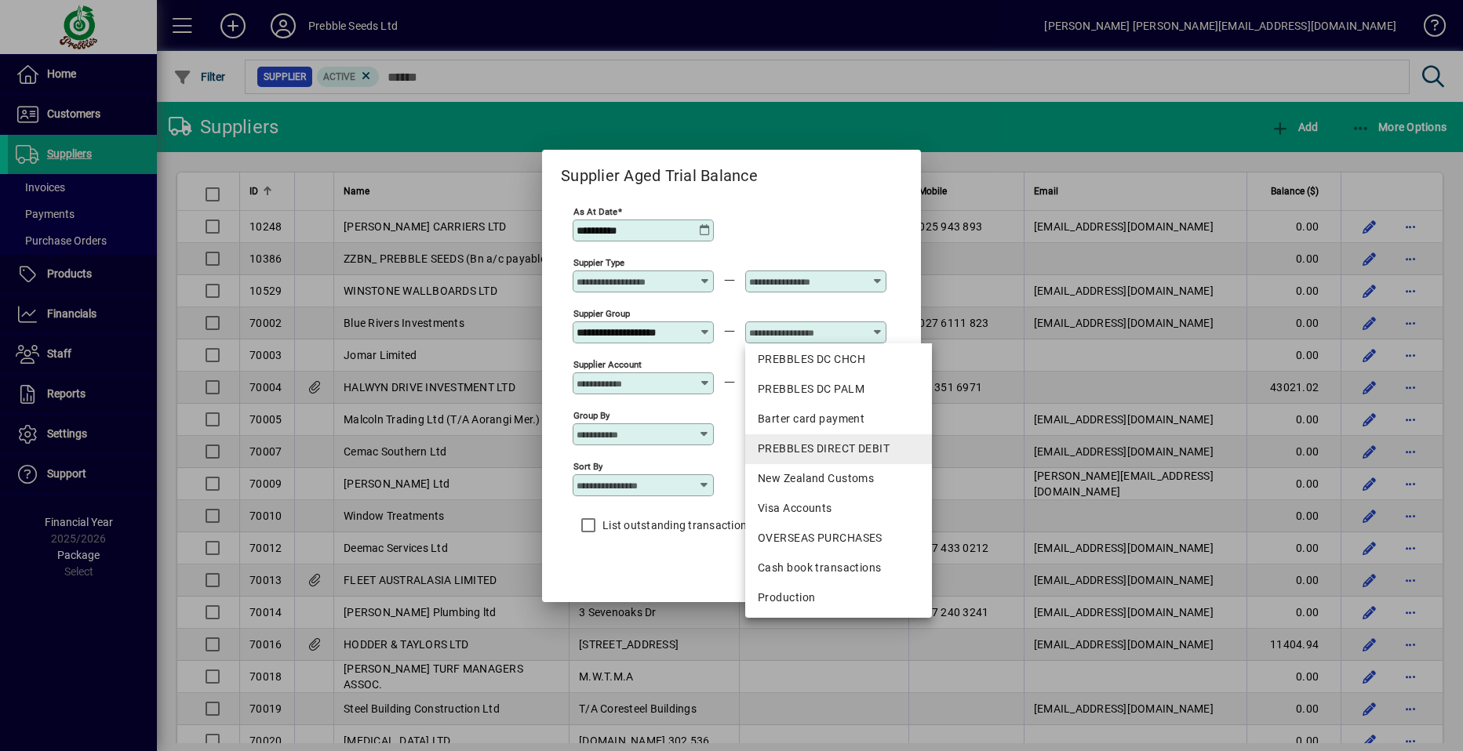
scroll to position [155, 0]
click at [807, 479] on div "New Zealand Customs" at bounding box center [839, 477] width 162 height 16
type input "**********"
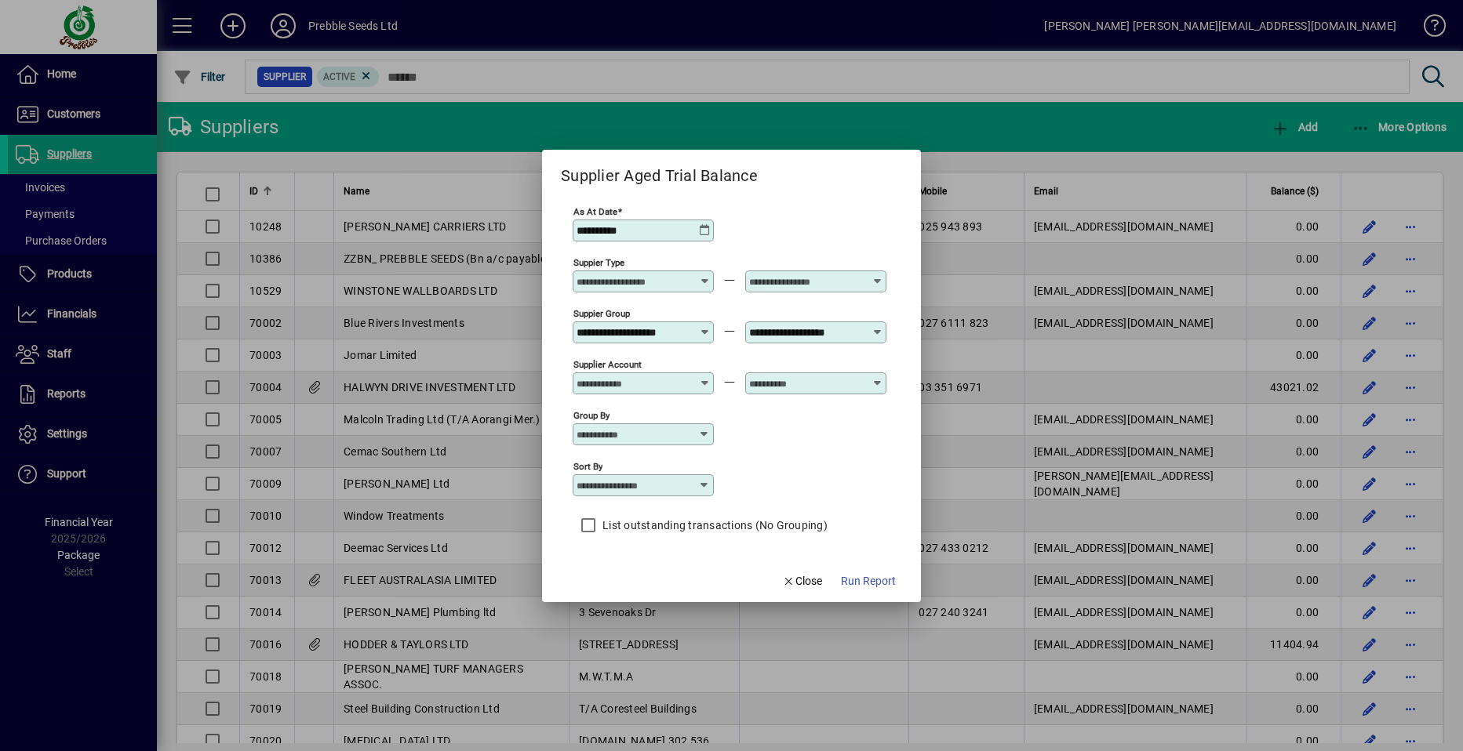
click at [710, 482] on icon at bounding box center [704, 485] width 13 height 13
click at [630, 566] on div "Supplier Name" at bounding box center [622, 562] width 75 height 16
type input "**********"
click at [877, 580] on span "Run Report" at bounding box center [868, 581] width 55 height 16
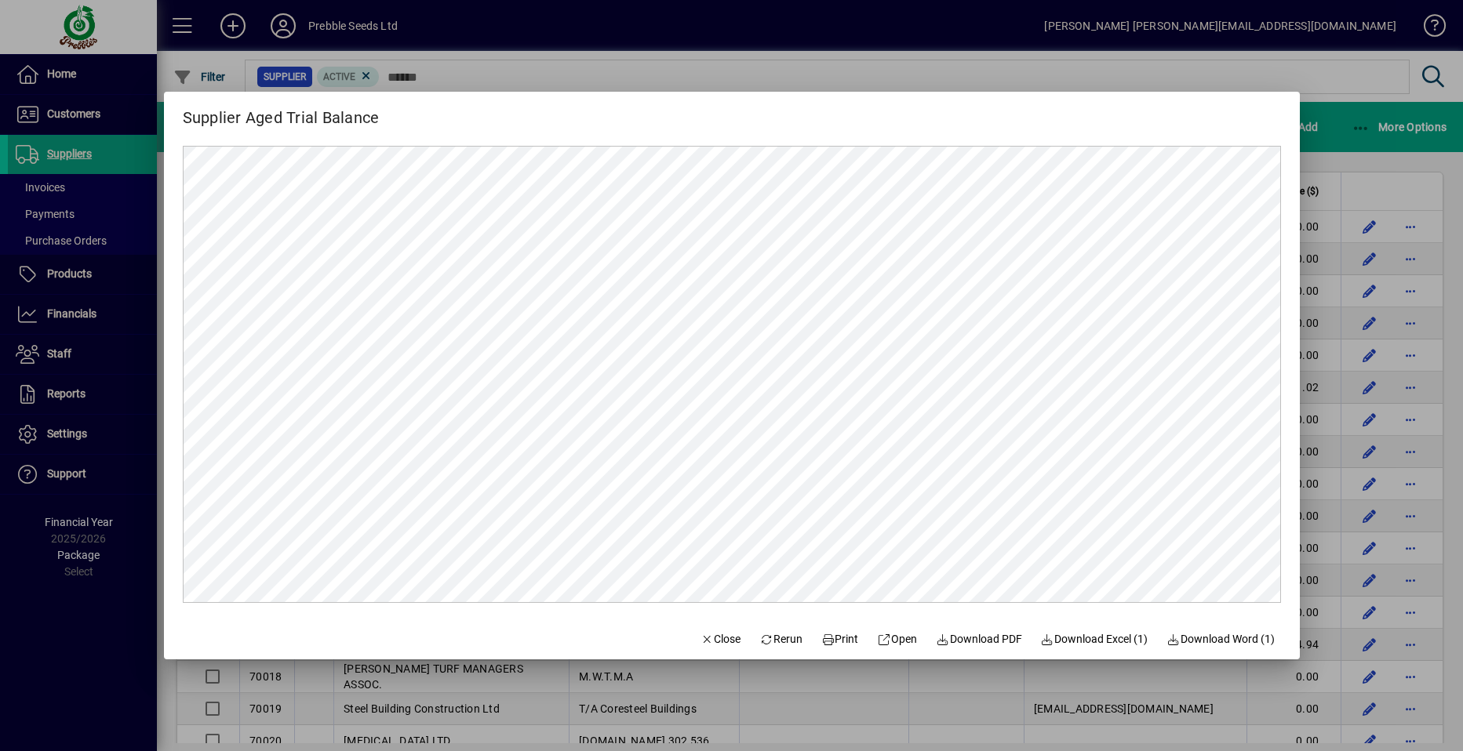
scroll to position [0, 0]
click at [707, 639] on span "Close" at bounding box center [720, 639] width 41 height 16
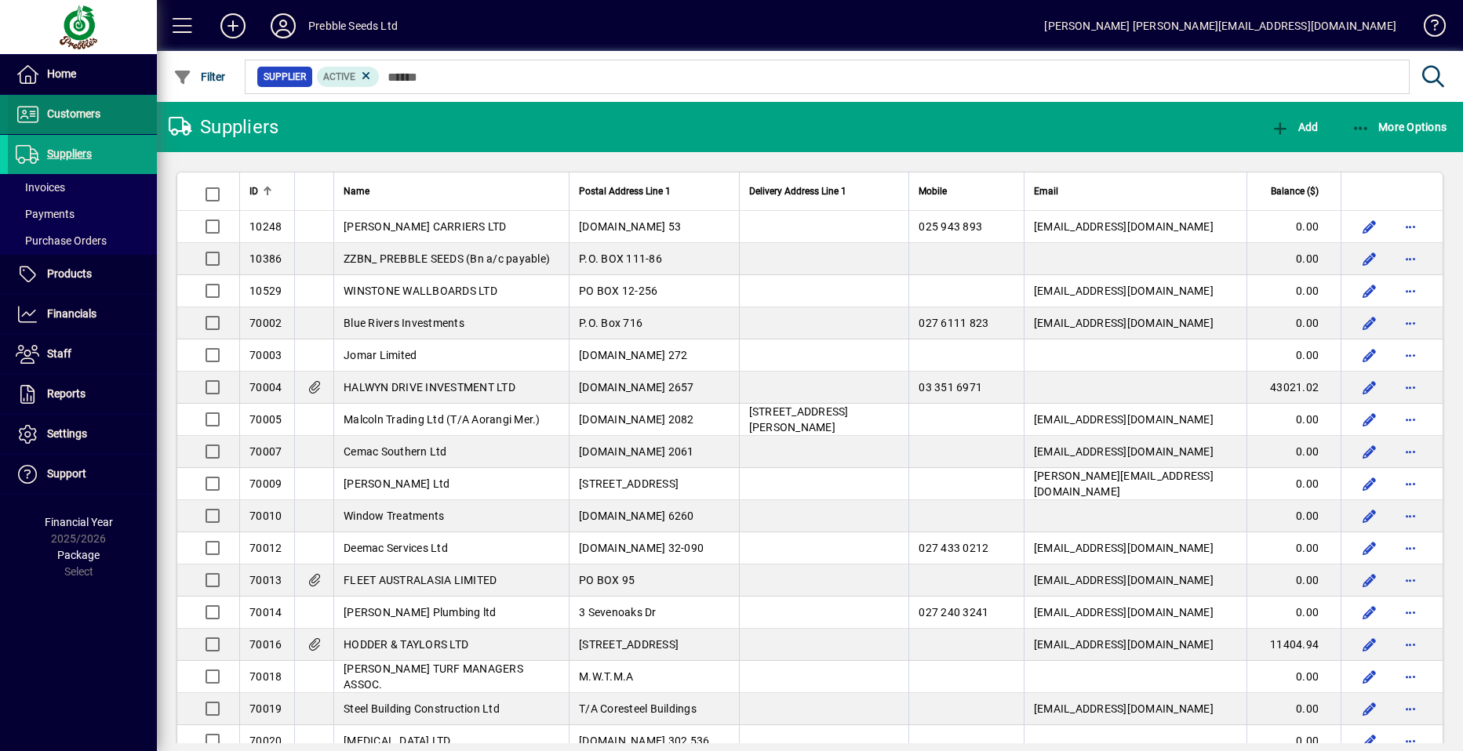
click at [103, 120] on span at bounding box center [82, 115] width 149 height 38
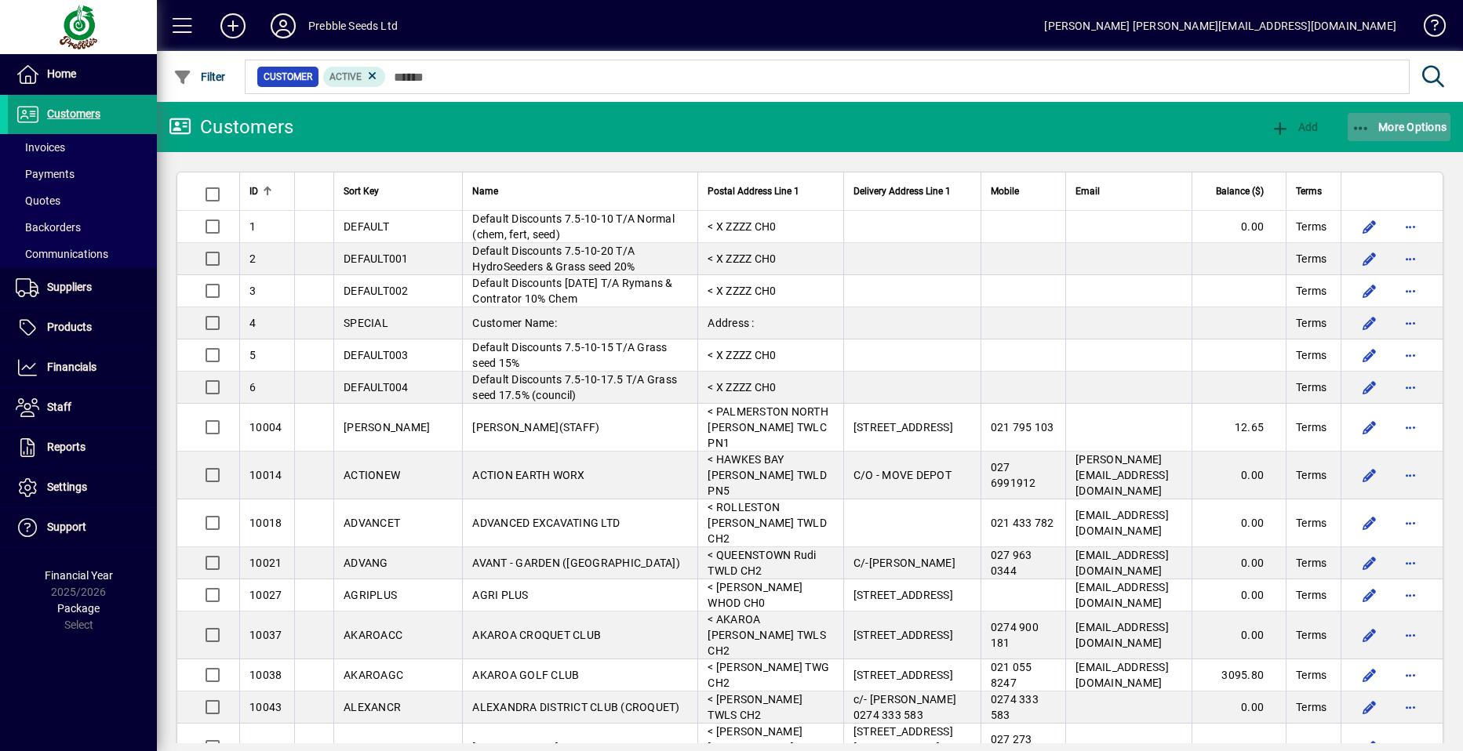
click at [1404, 129] on span "More Options" at bounding box center [1399, 127] width 96 height 13
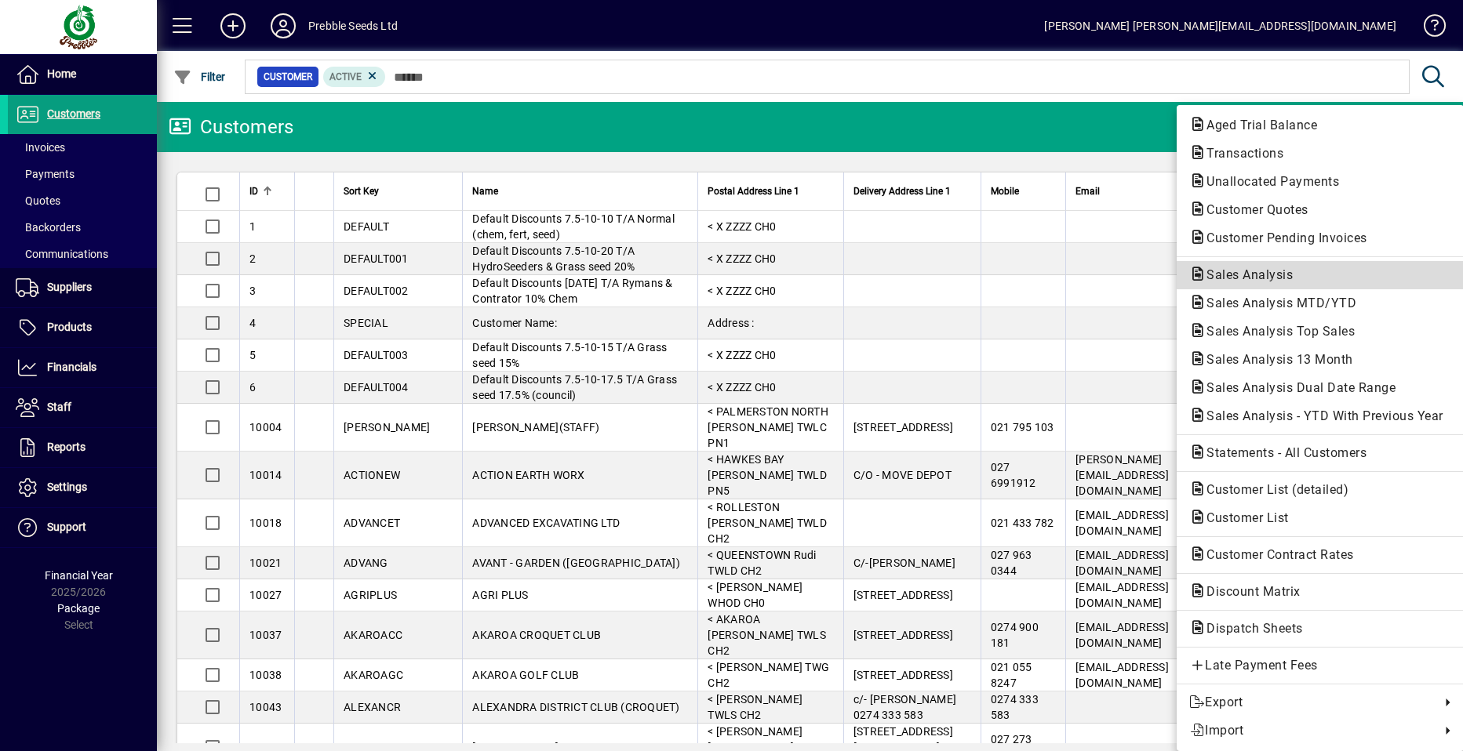
click at [1249, 274] on span "Sales Analysis" at bounding box center [1244, 274] width 111 height 15
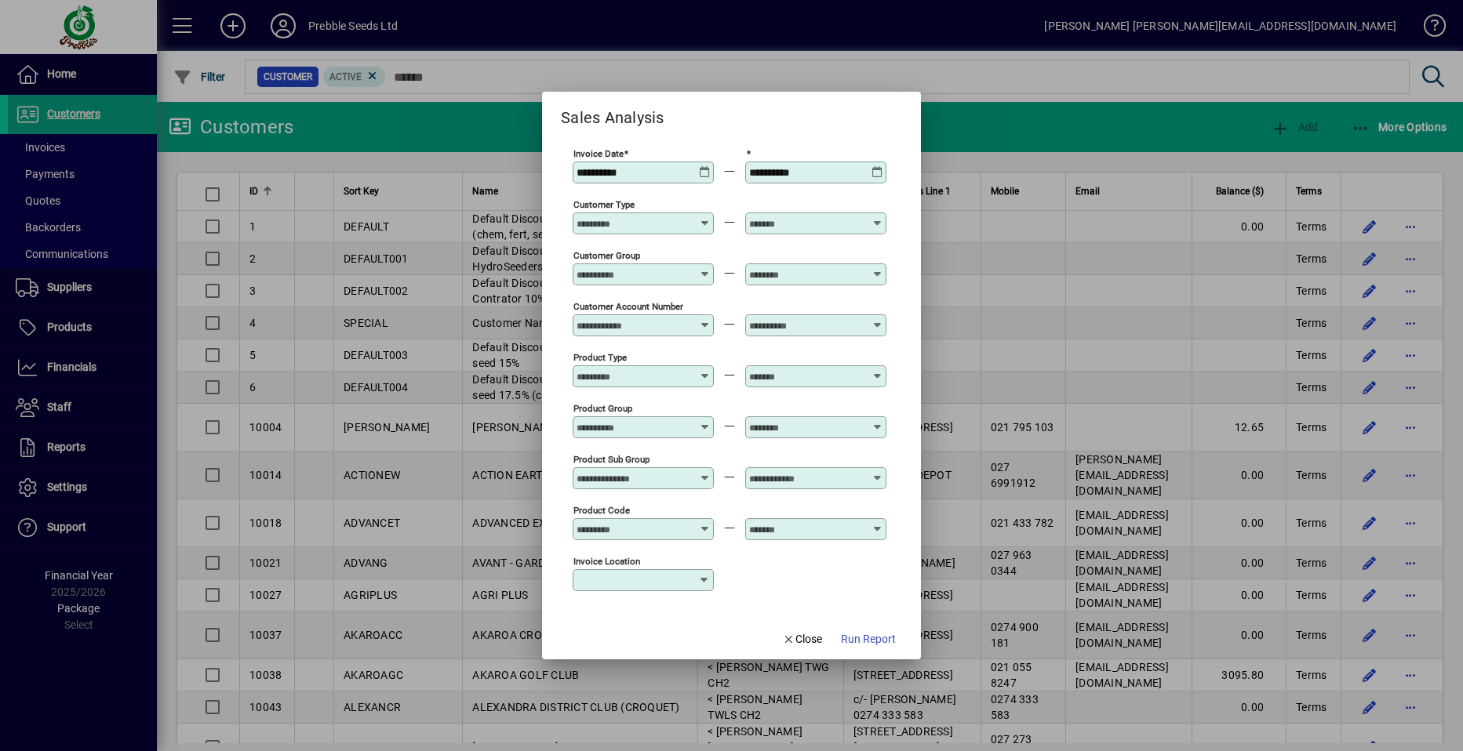
type input "**********"
click at [878, 472] on icon at bounding box center [877, 472] width 12 height 0
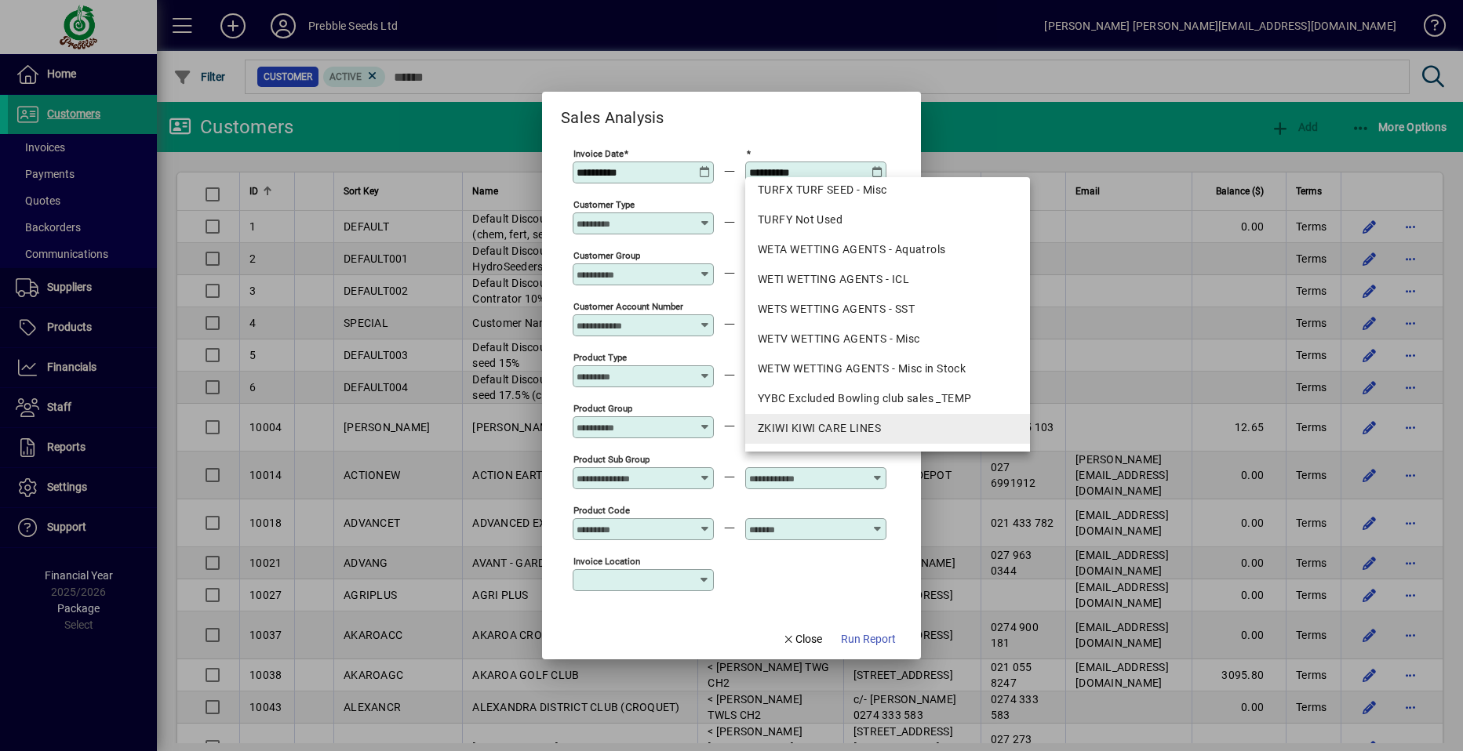
scroll to position [2003, 0]
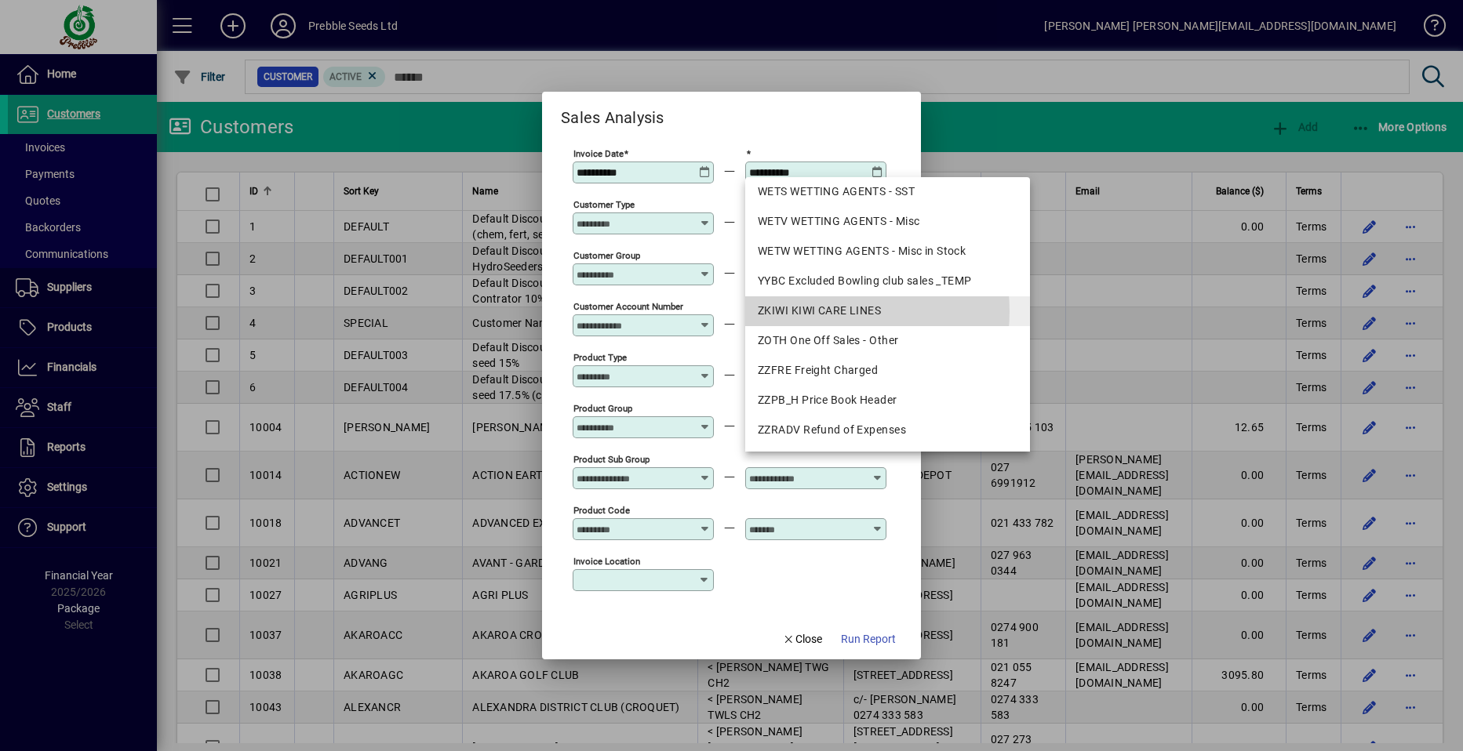
click at [819, 311] on div "ZKIWI KIWI CARE LINES" at bounding box center [888, 311] width 260 height 16
type input "**********"
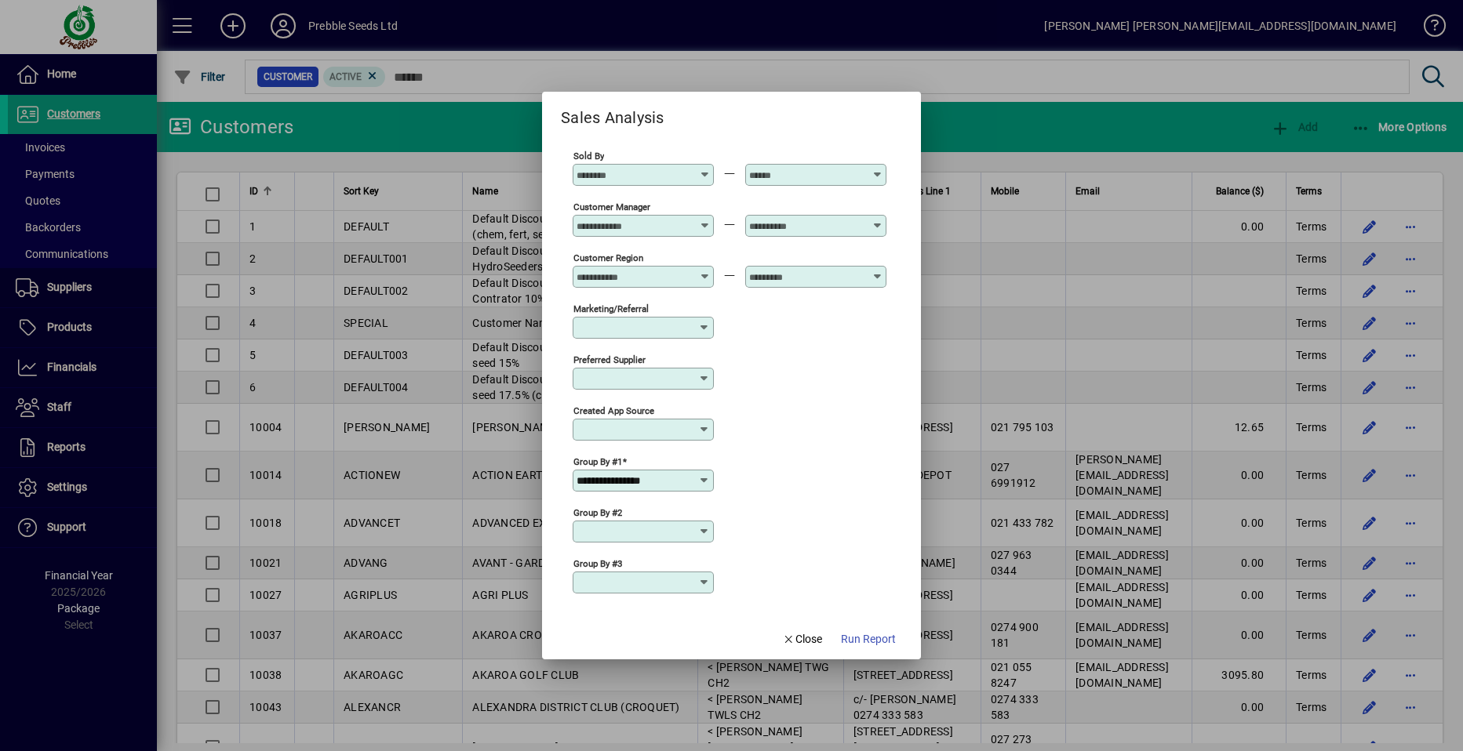
scroll to position [496, 0]
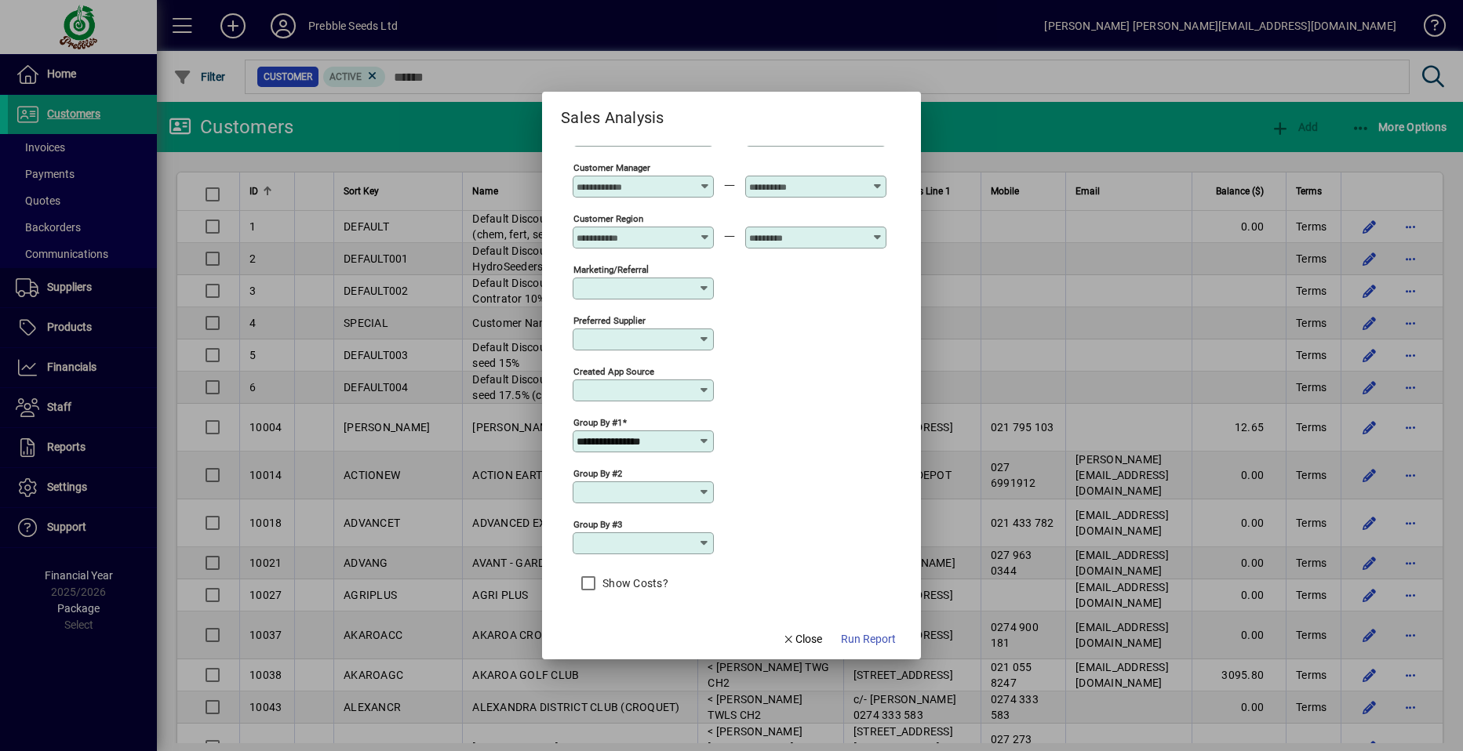
click at [700, 441] on icon at bounding box center [704, 441] width 13 height 13
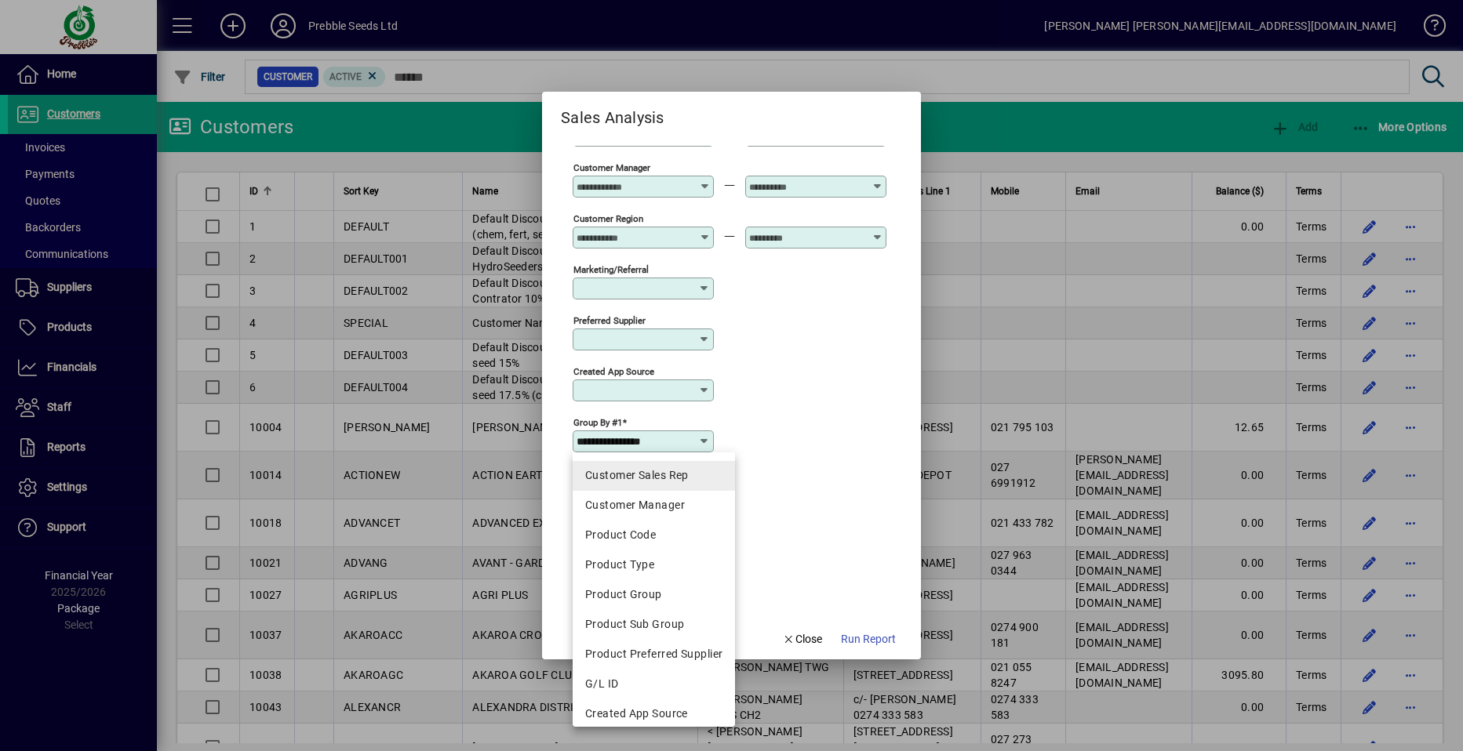
scroll to position [274, 0]
click at [631, 617] on div "Product Sub Group" at bounding box center [653, 616] width 137 height 16
type input "**********"
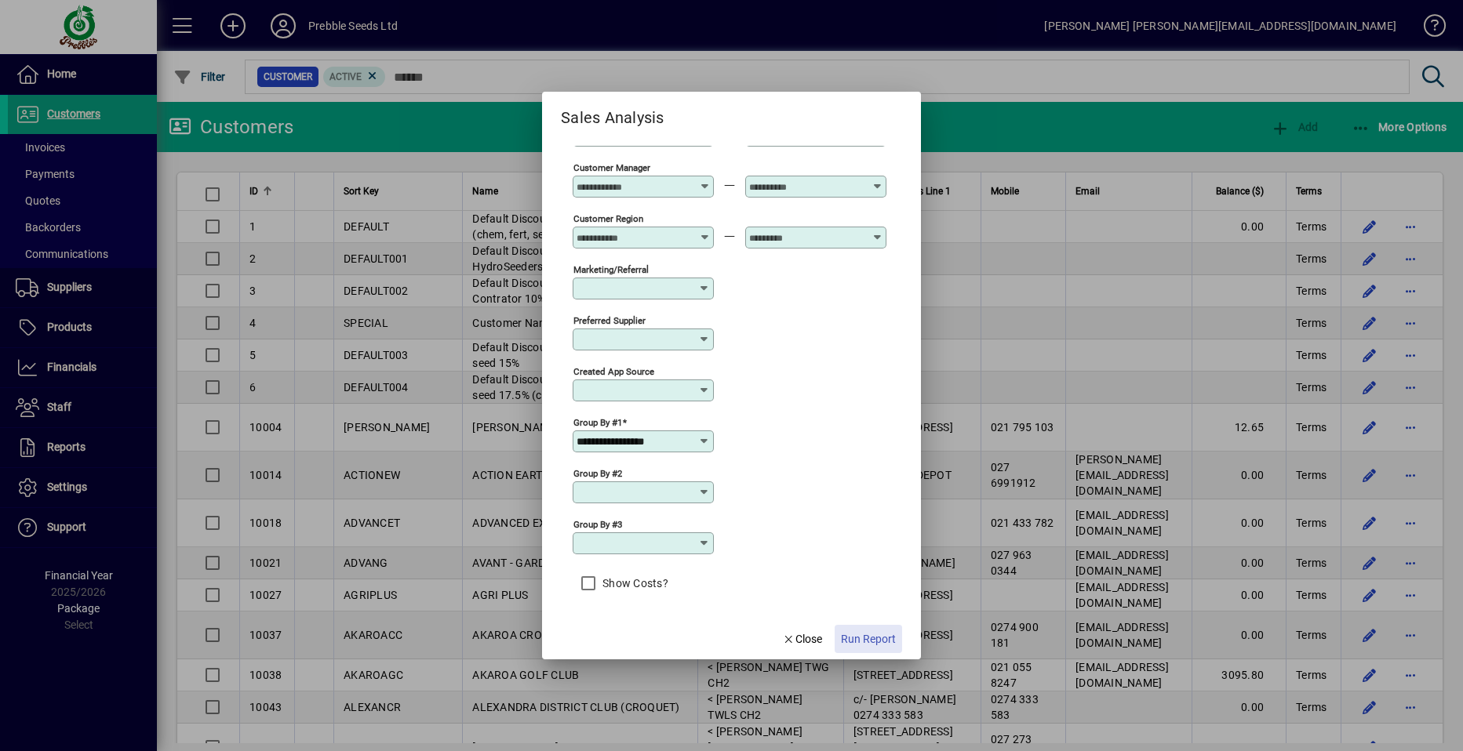
click at [871, 642] on span "Run Report" at bounding box center [868, 639] width 55 height 16
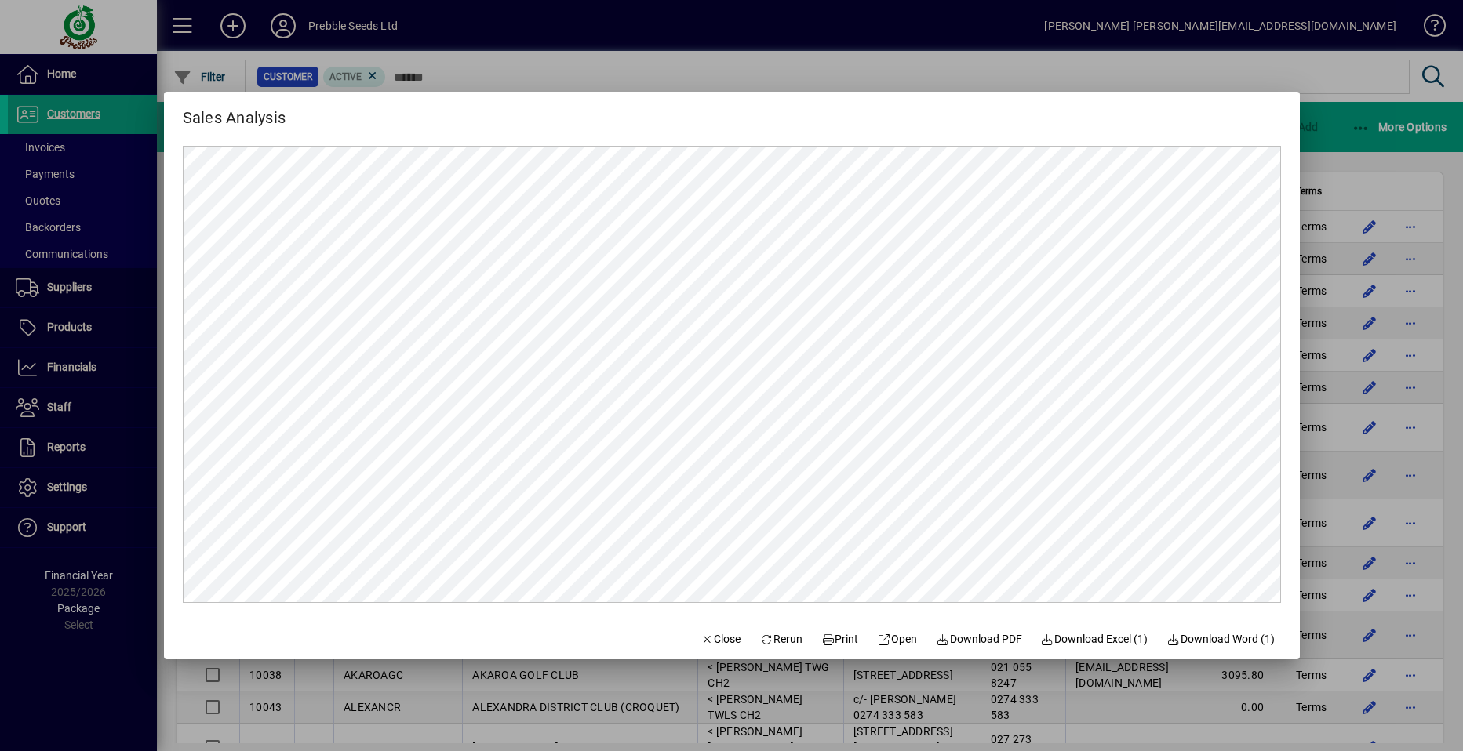
scroll to position [0, 0]
click at [769, 641] on span "Rerun" at bounding box center [780, 639] width 43 height 16
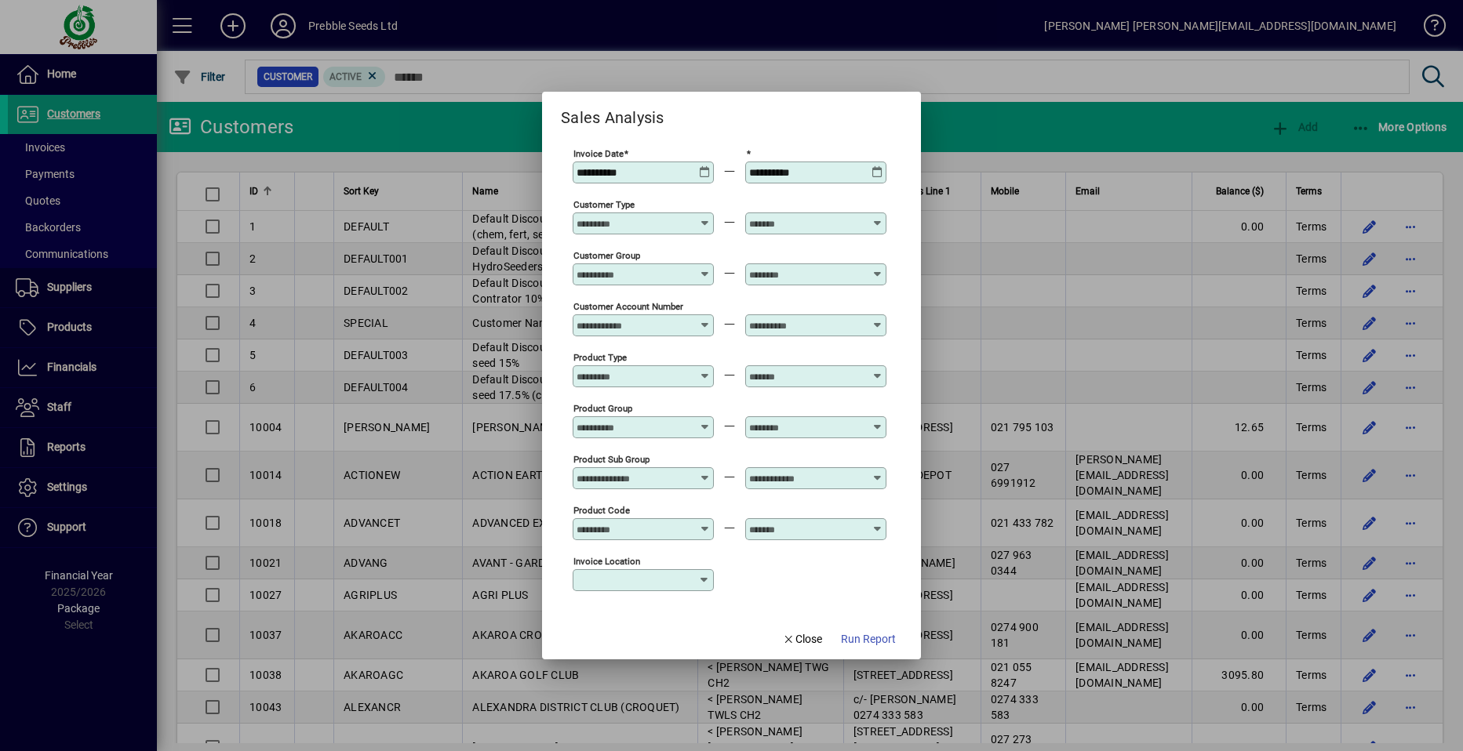
type input "**********"
click at [705, 268] on icon at bounding box center [705, 268] width 12 height 0
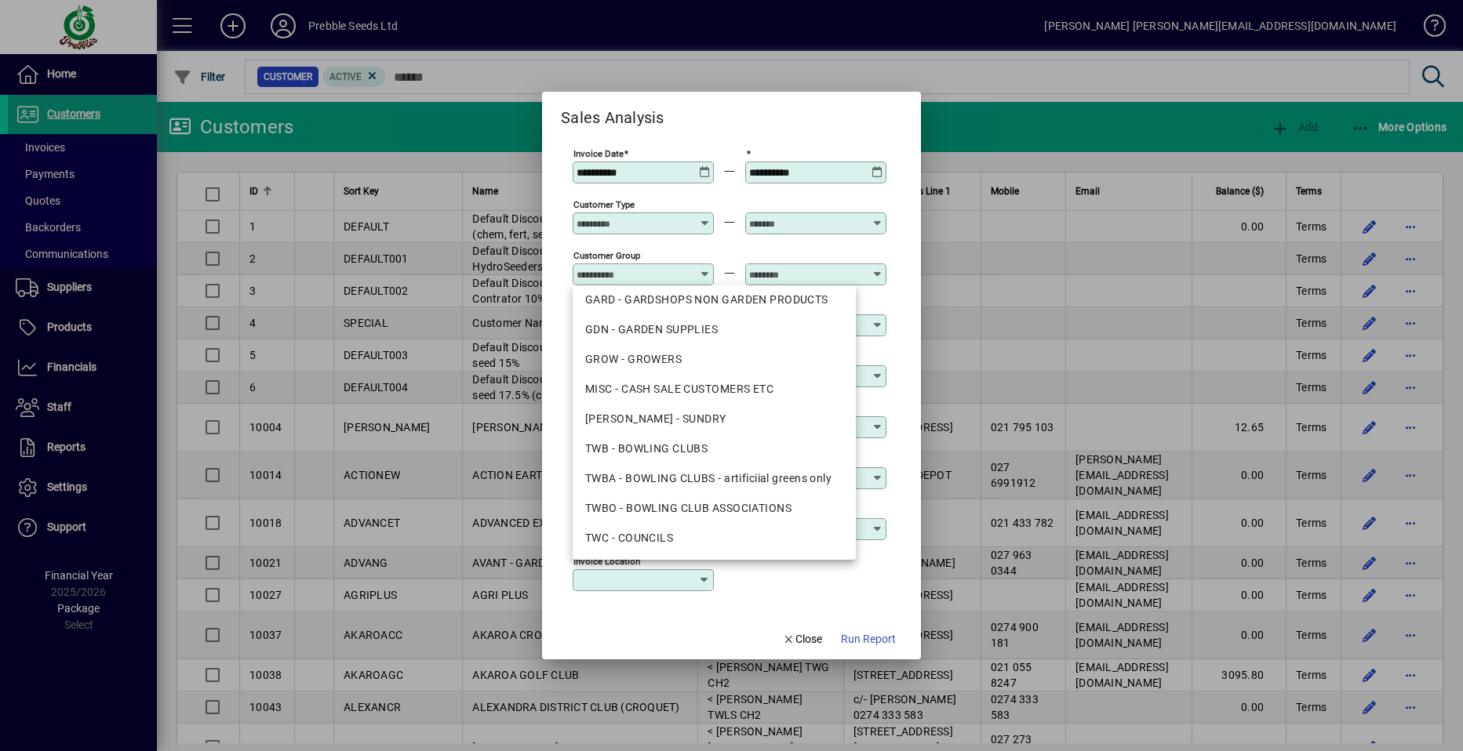
scroll to position [157, 0]
click at [697, 449] on div "TWB - BOWLING CLUBS" at bounding box center [714, 447] width 258 height 16
type input "**********"
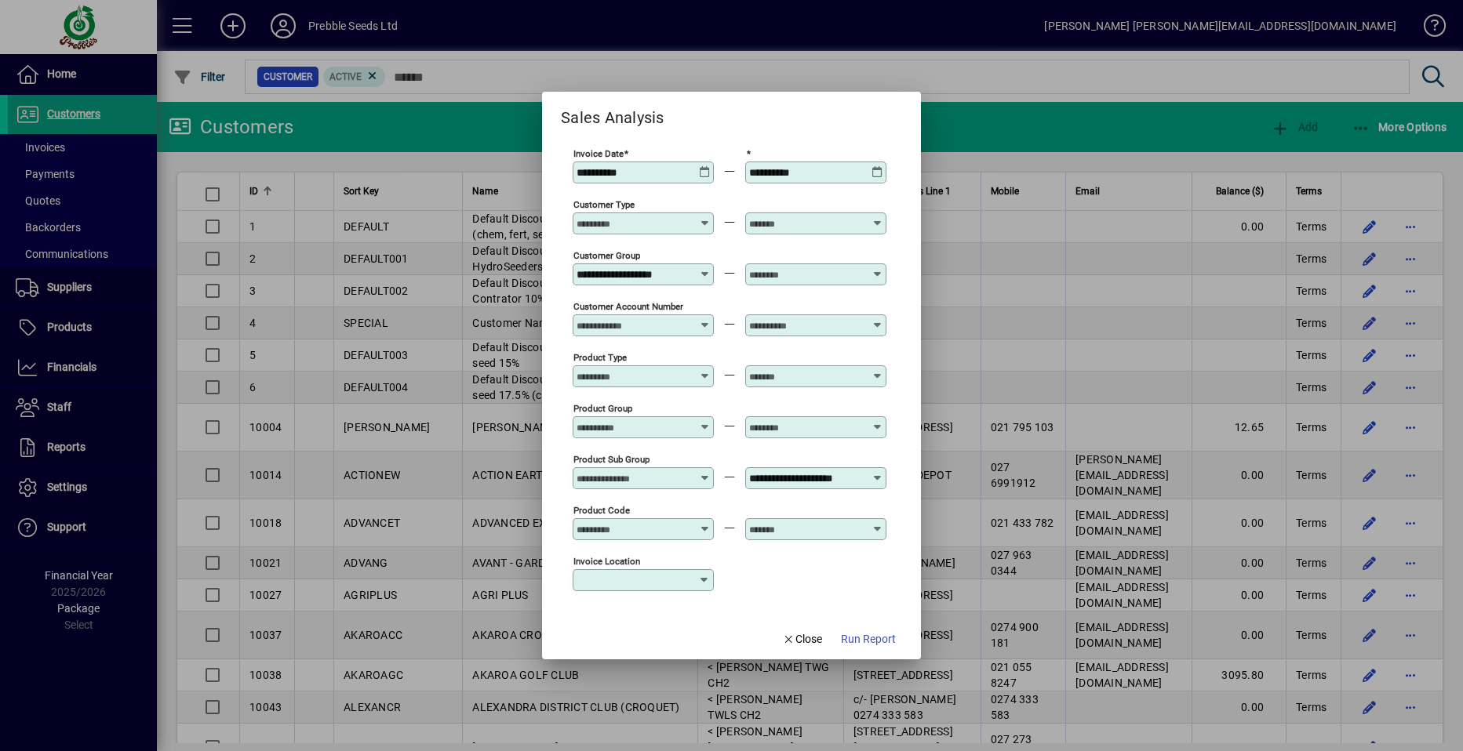
click at [877, 268] on icon at bounding box center [877, 268] width 12 height 0
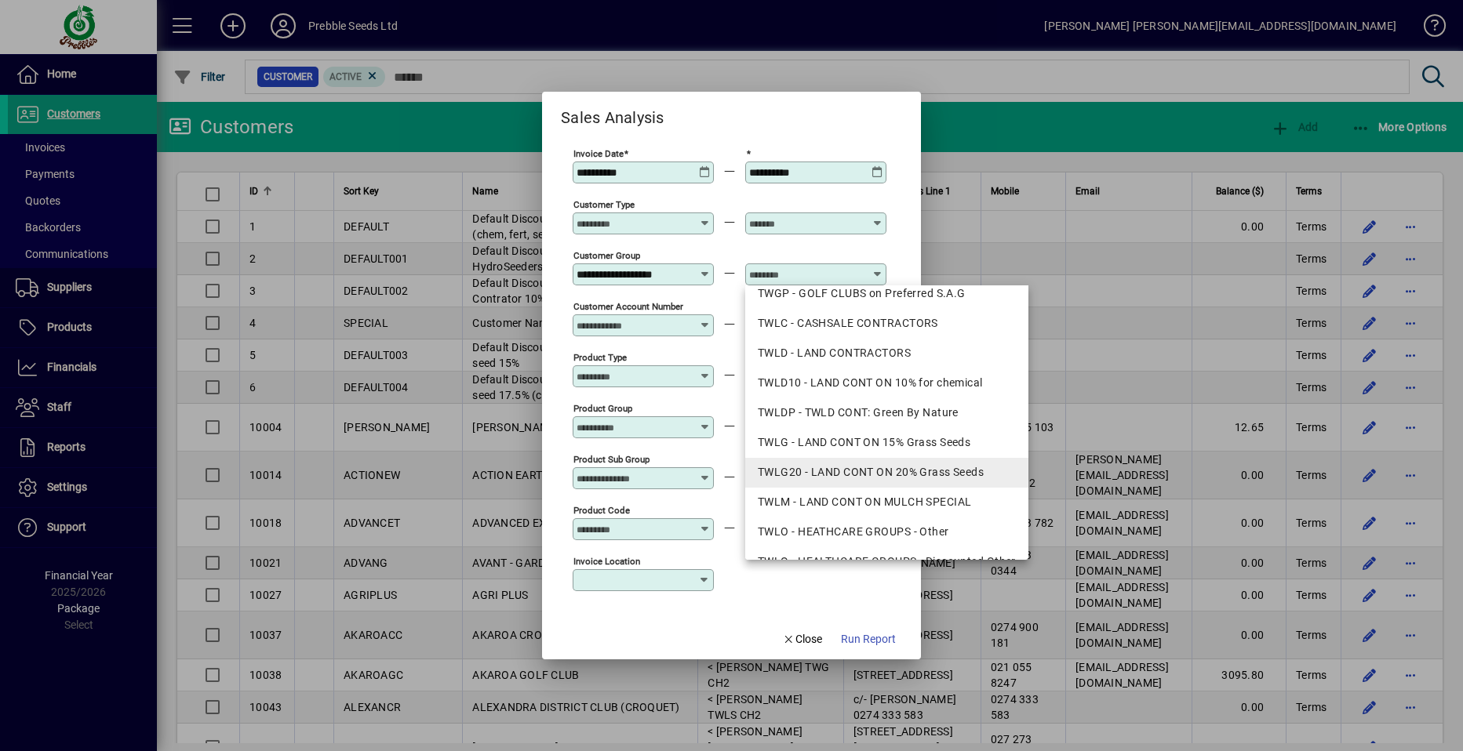
scroll to position [784, 0]
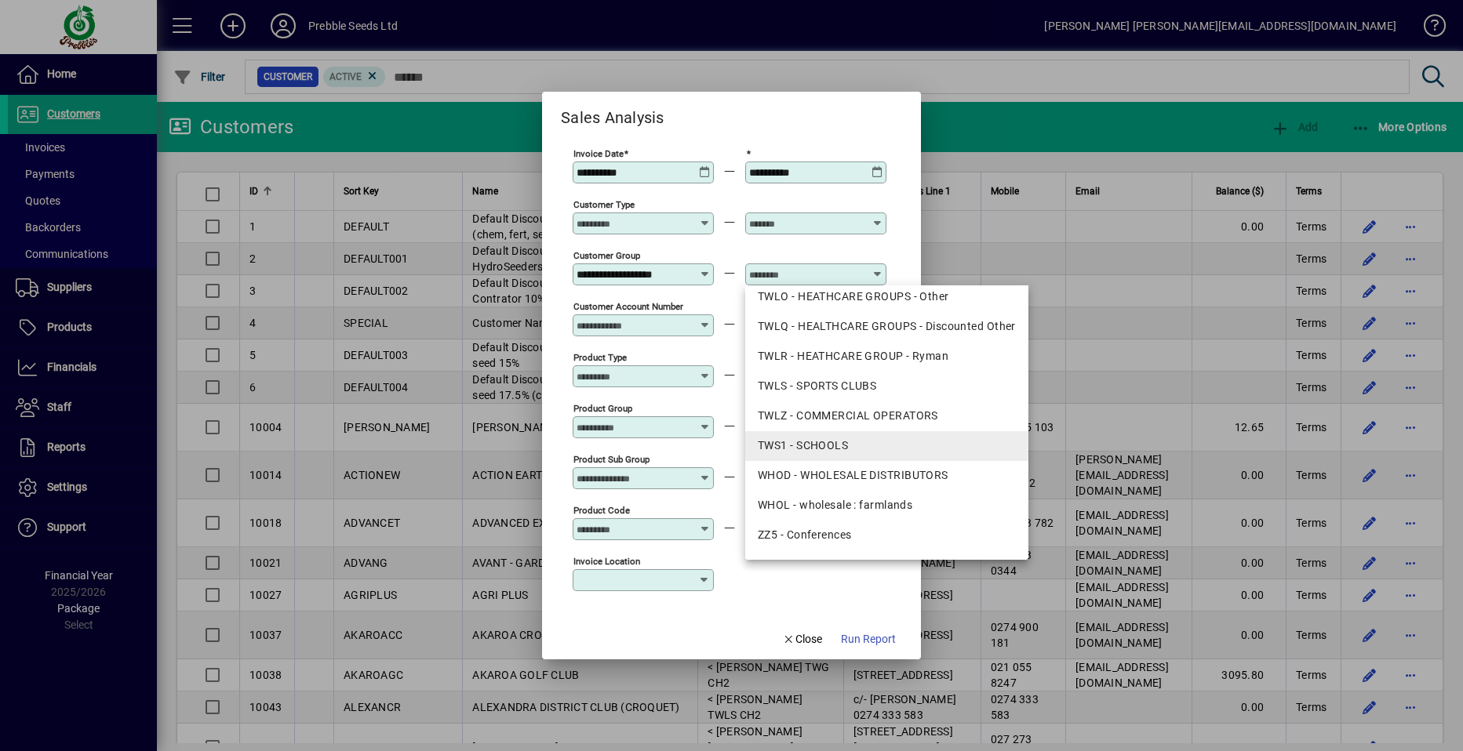
click at [819, 440] on div "TWS1 - SCHOOLS" at bounding box center [887, 446] width 258 height 16
type input "**********"
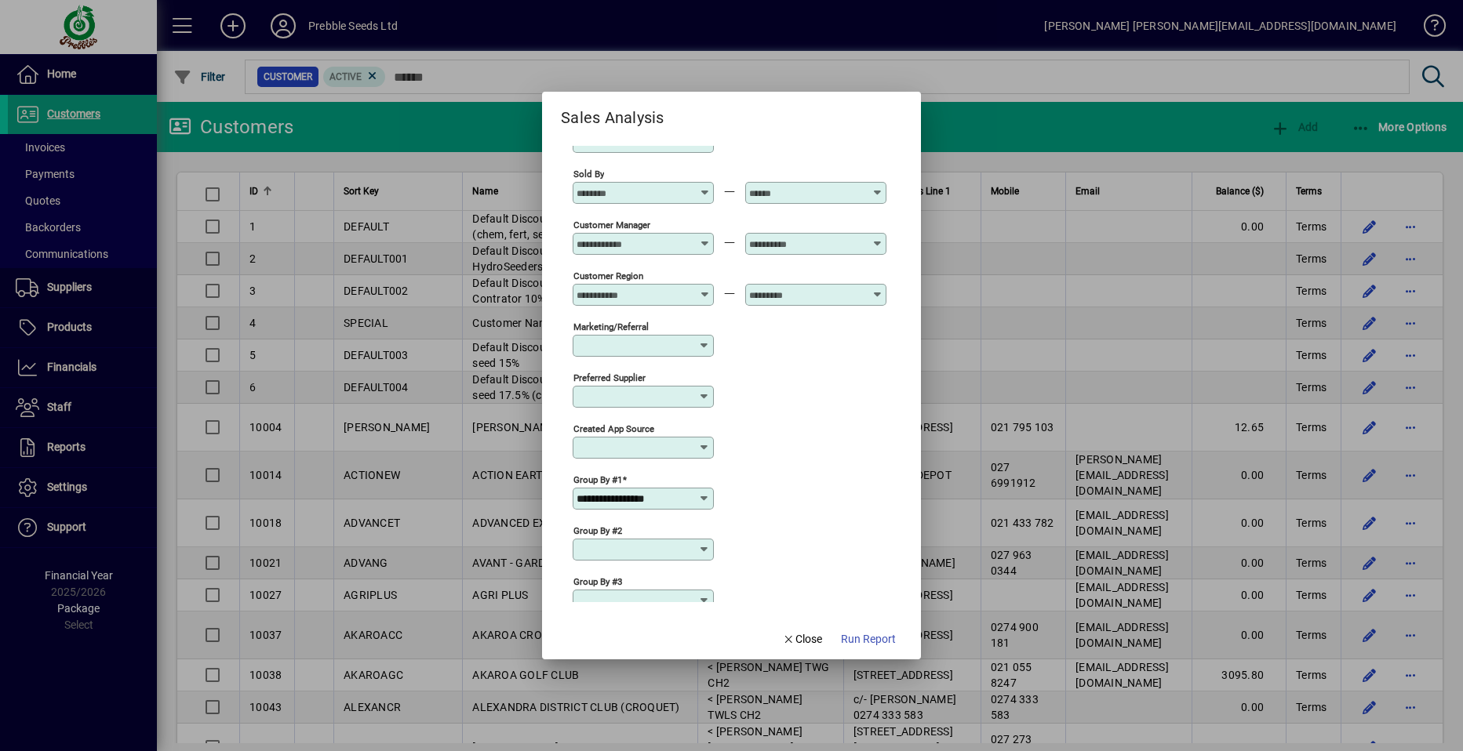
scroll to position [496, 0]
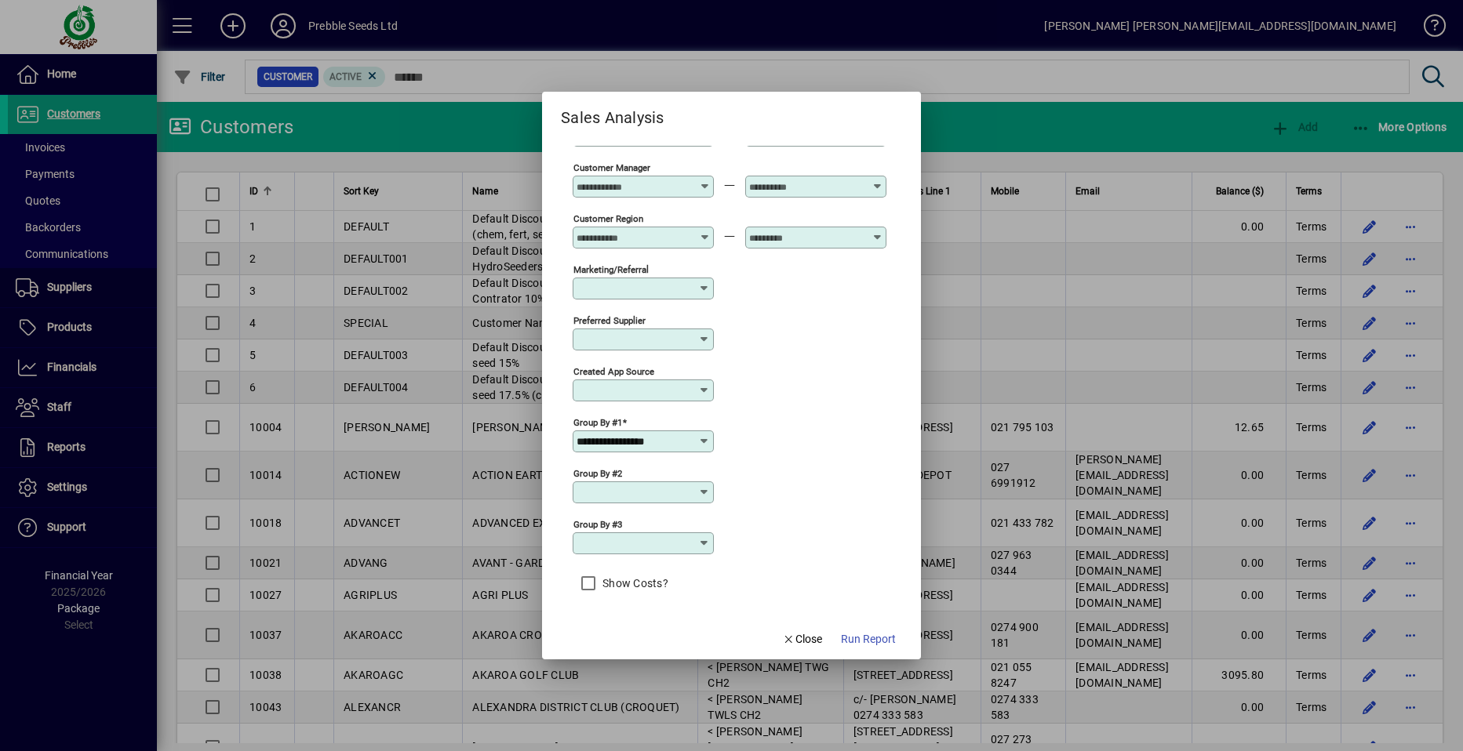
click at [707, 438] on icon at bounding box center [704, 441] width 13 height 13
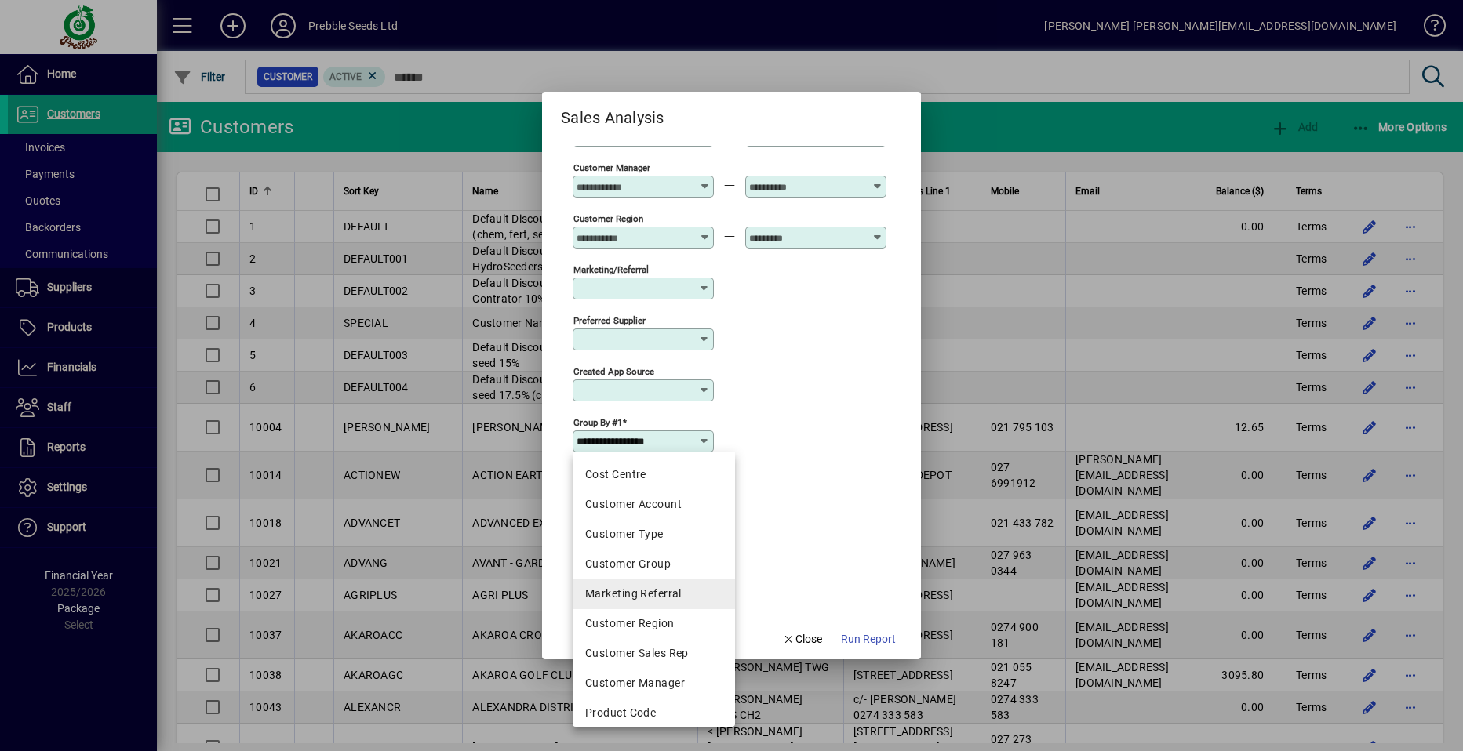
scroll to position [274, 0]
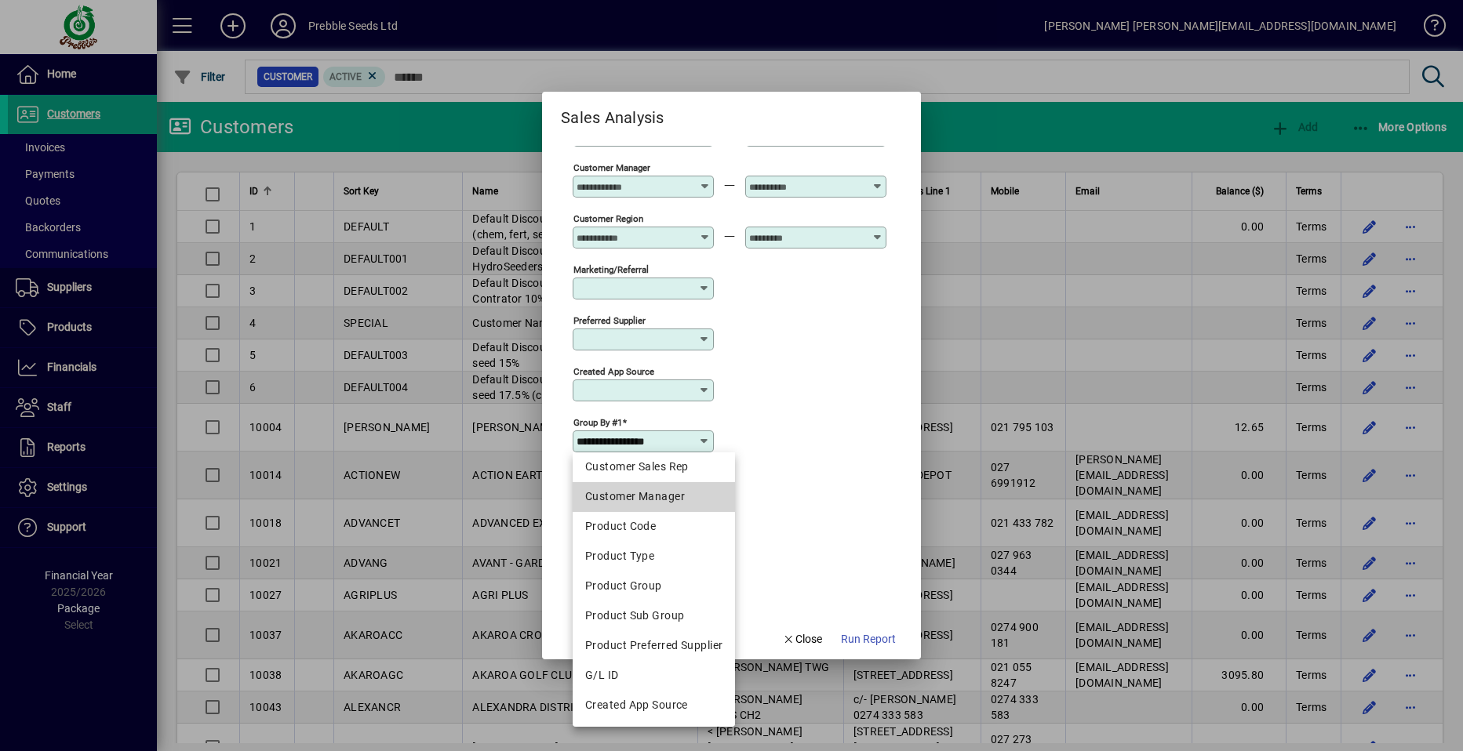
click at [665, 498] on div "Customer Manager" at bounding box center [653, 497] width 137 height 16
type input "**********"
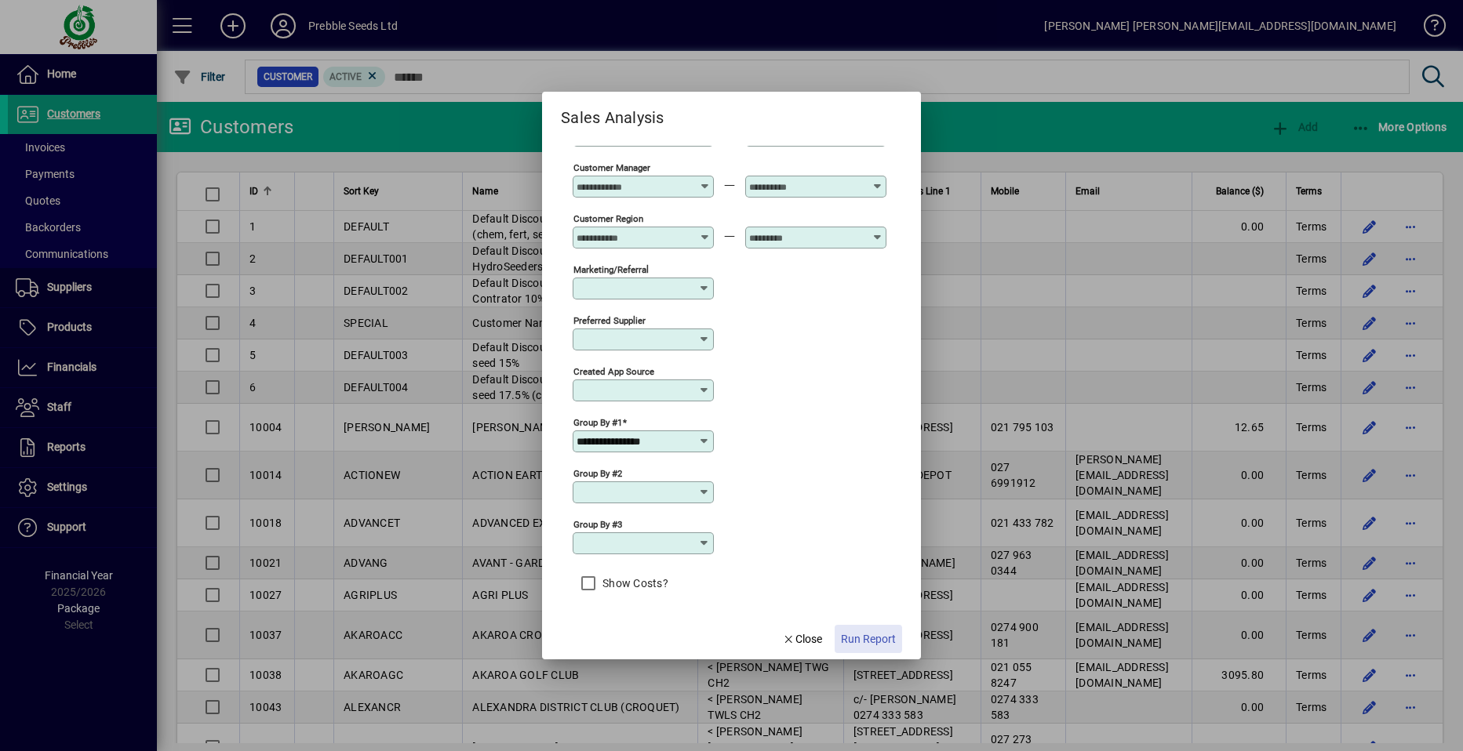
click at [859, 639] on span "Run Report" at bounding box center [868, 639] width 55 height 16
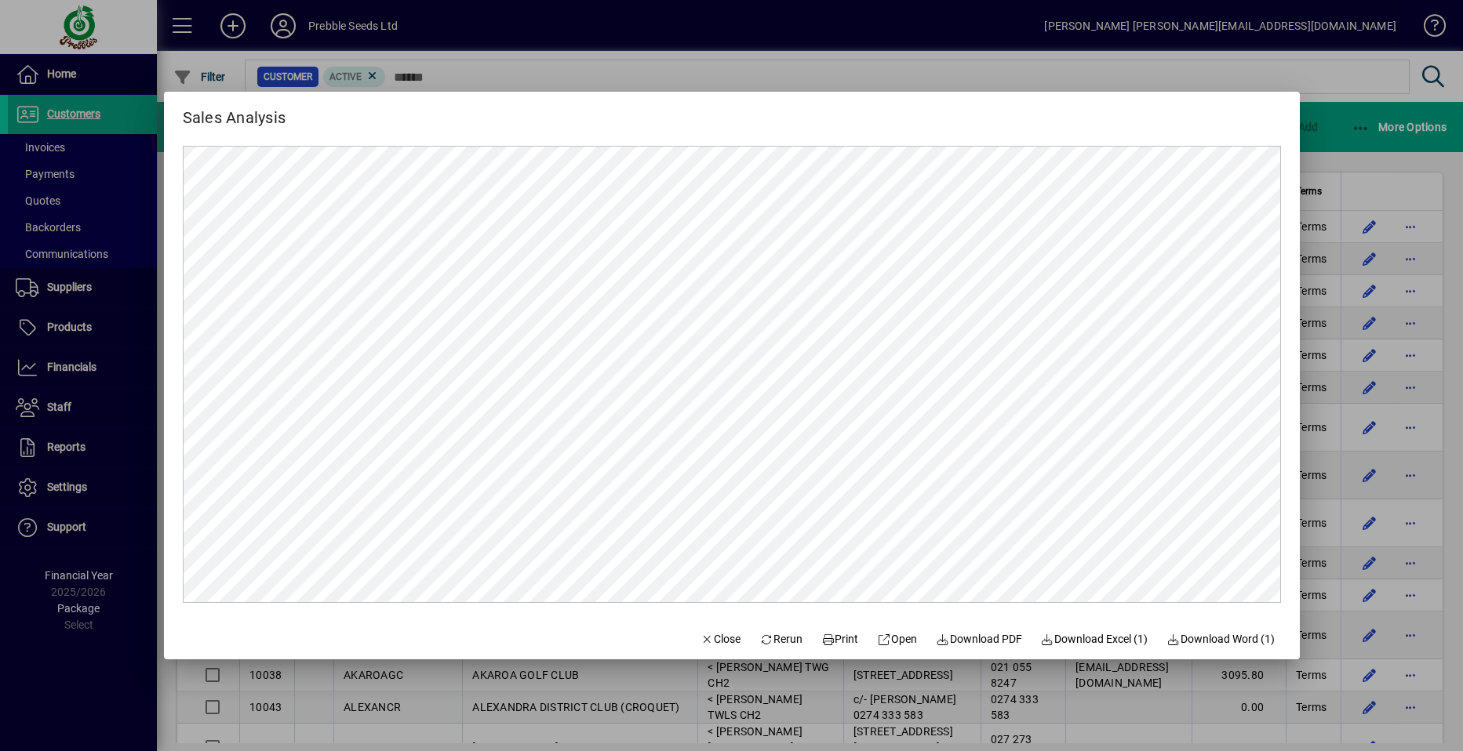
scroll to position [0, 0]
click at [777, 638] on span "Rerun" at bounding box center [780, 639] width 43 height 16
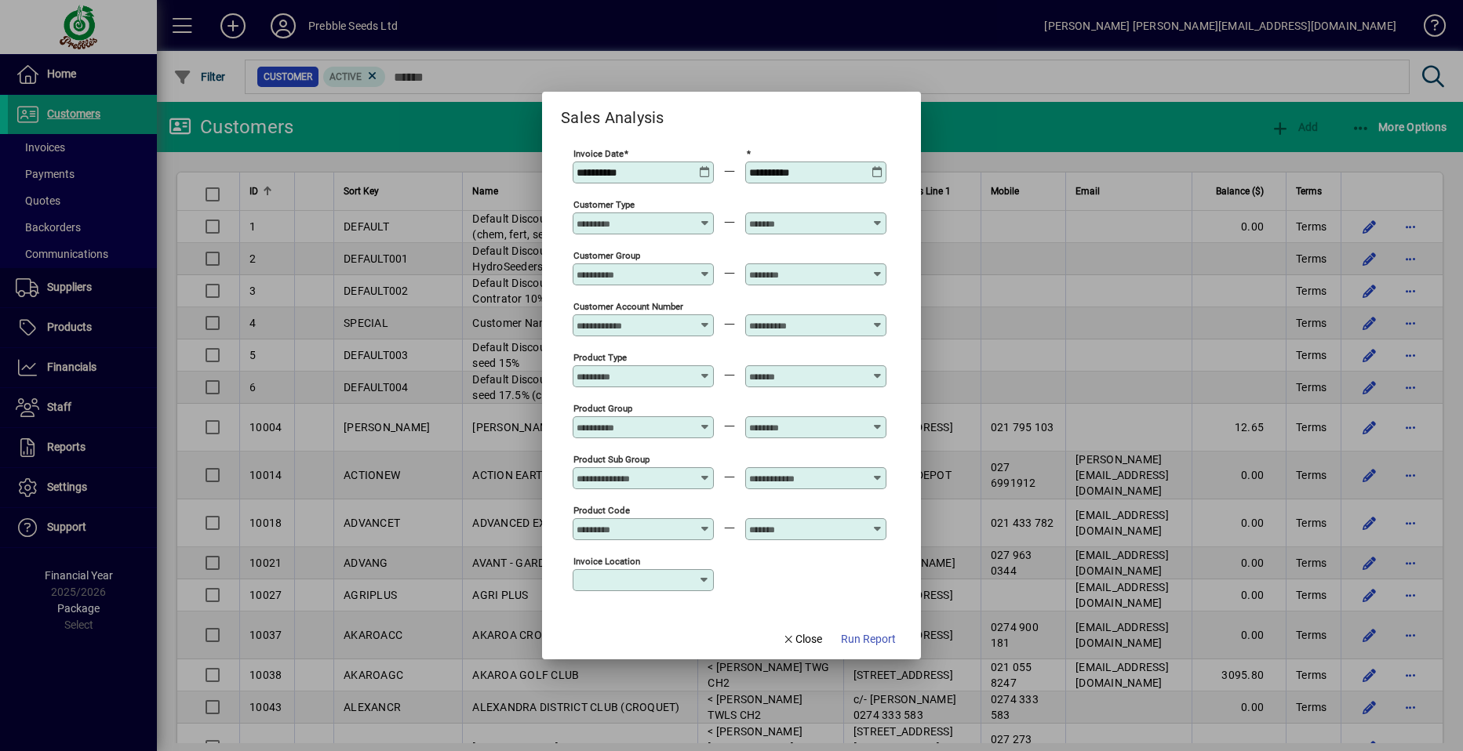
type input "**********"
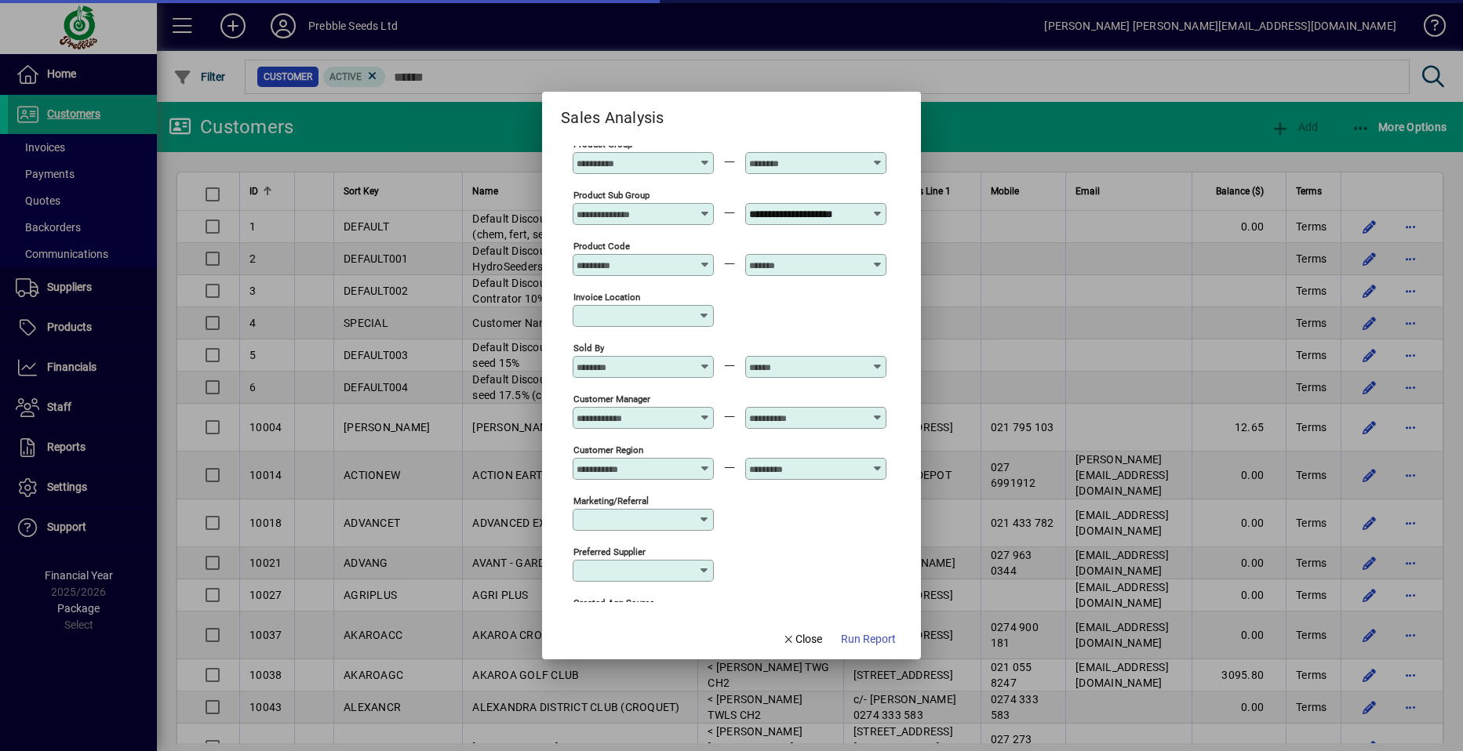
scroll to position [471, 0]
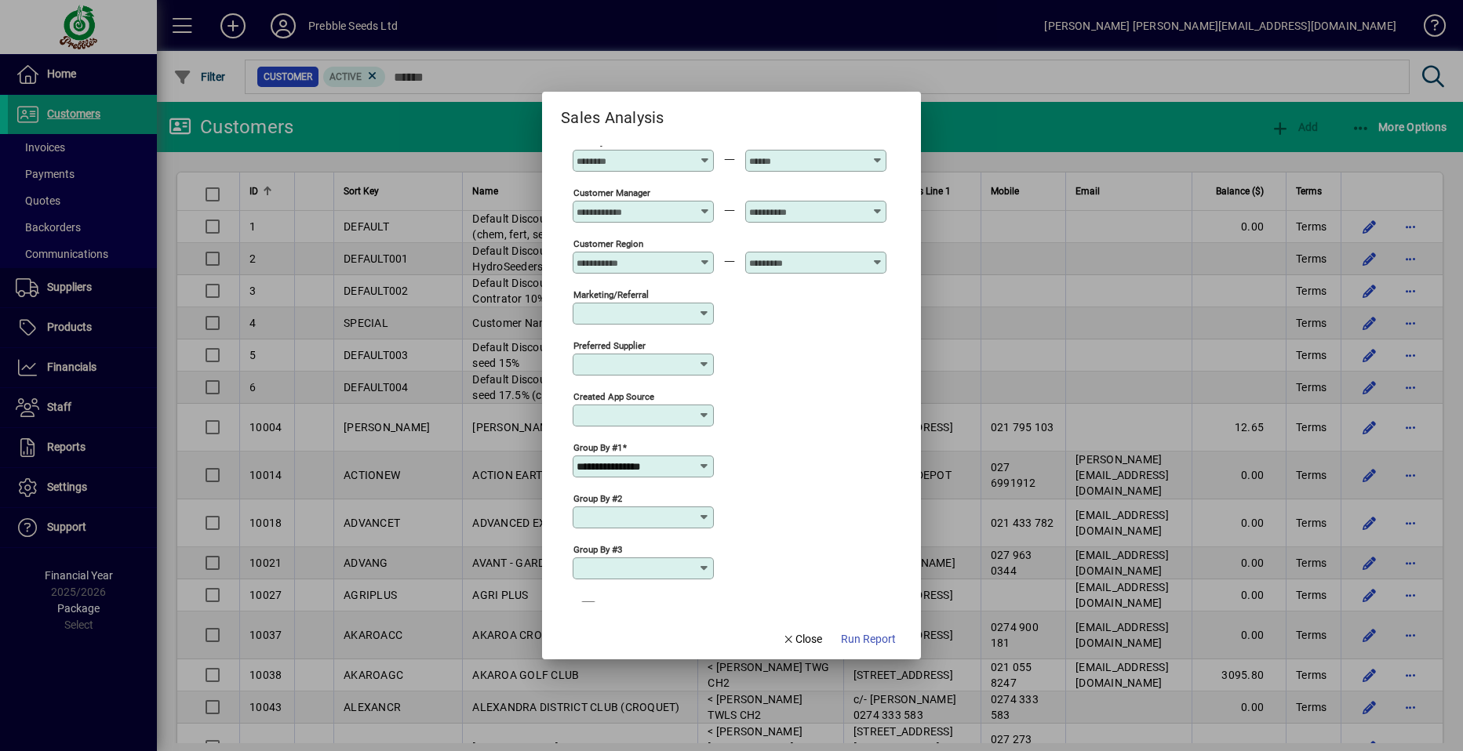
click at [707, 515] on icon at bounding box center [704, 517] width 13 height 13
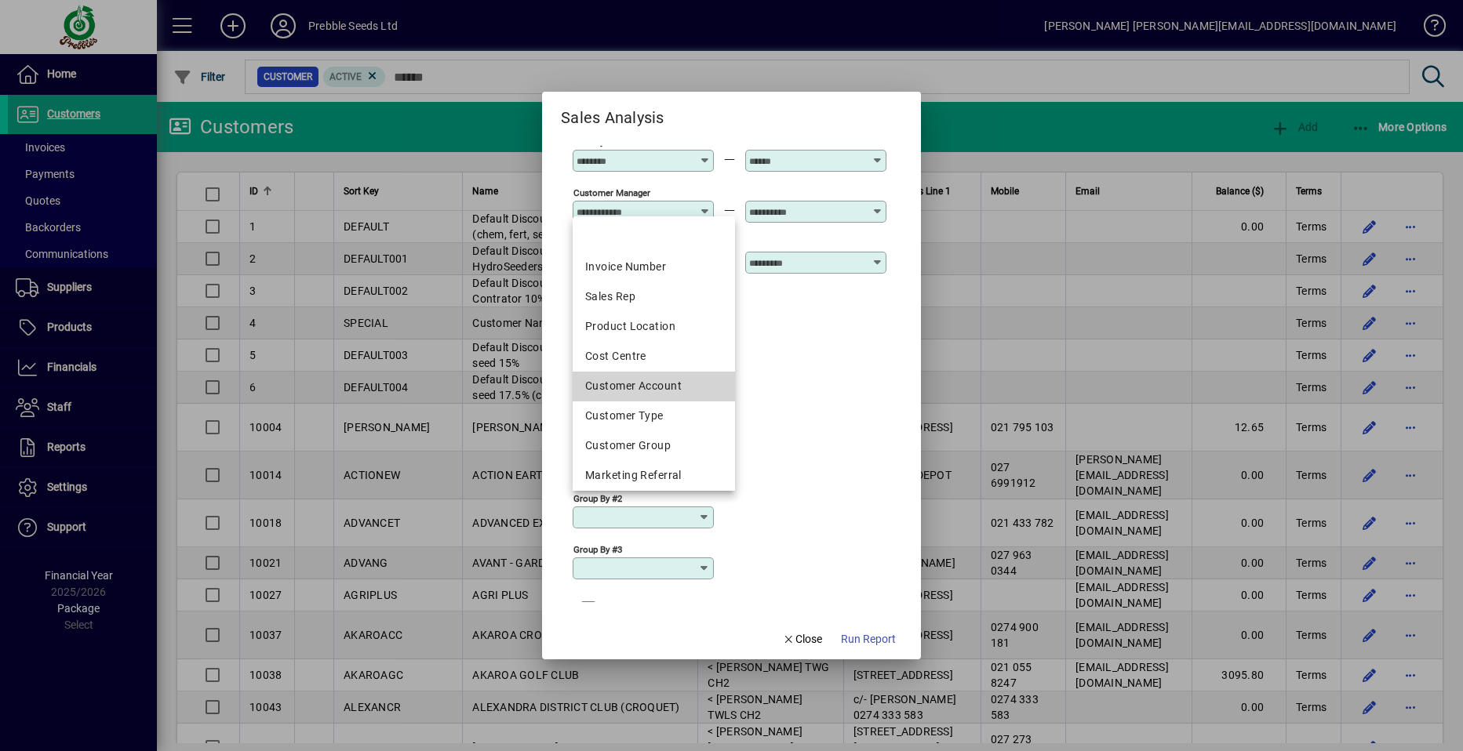
click at [677, 383] on div "Customer Account" at bounding box center [653, 386] width 137 height 16
type input "**********"
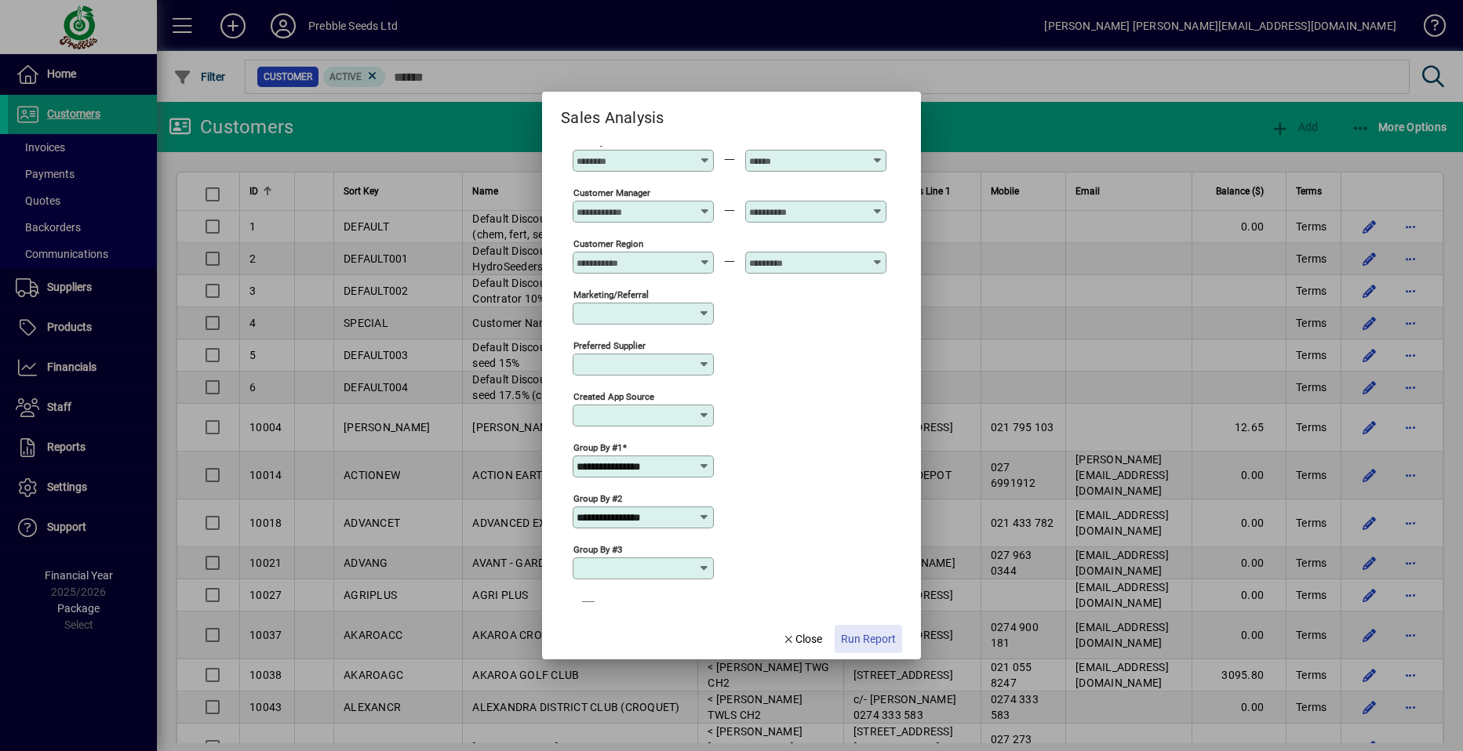
click at [859, 641] on span "Run Report" at bounding box center [868, 639] width 55 height 16
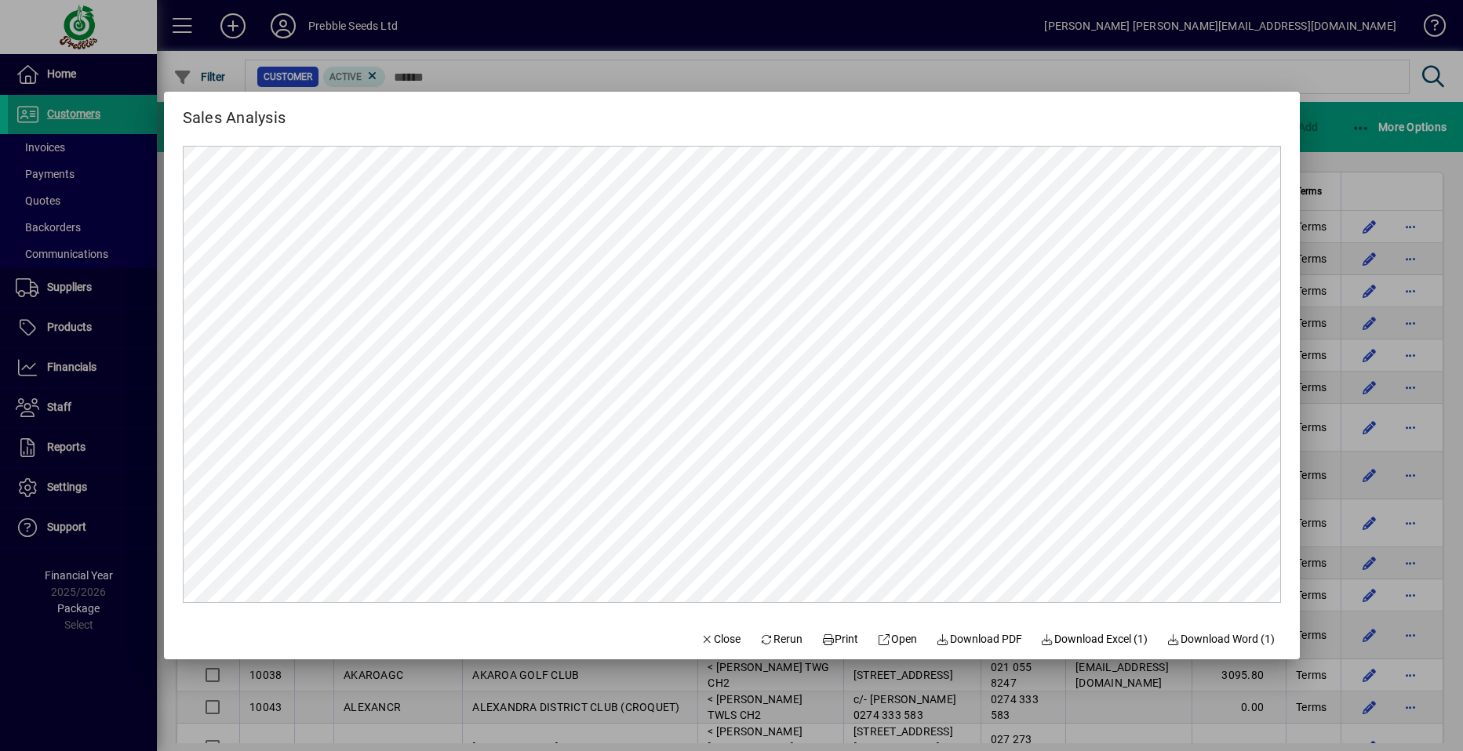
scroll to position [0, 0]
click at [703, 635] on span "Close" at bounding box center [720, 639] width 41 height 16
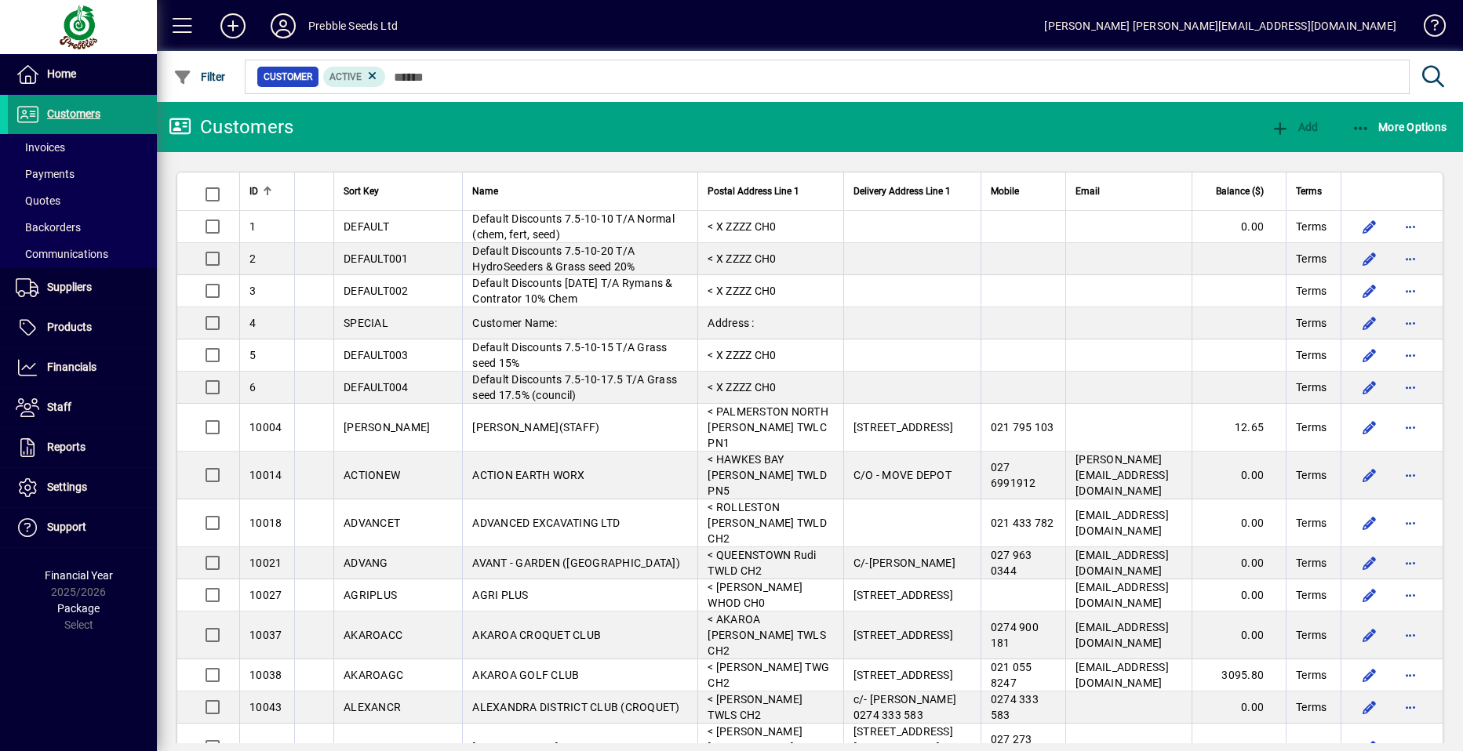
drag, startPoint x: 74, startPoint y: 107, endPoint x: 88, endPoint y: 111, distance: 13.9
click at [74, 107] on span "Customers" at bounding box center [54, 114] width 93 height 19
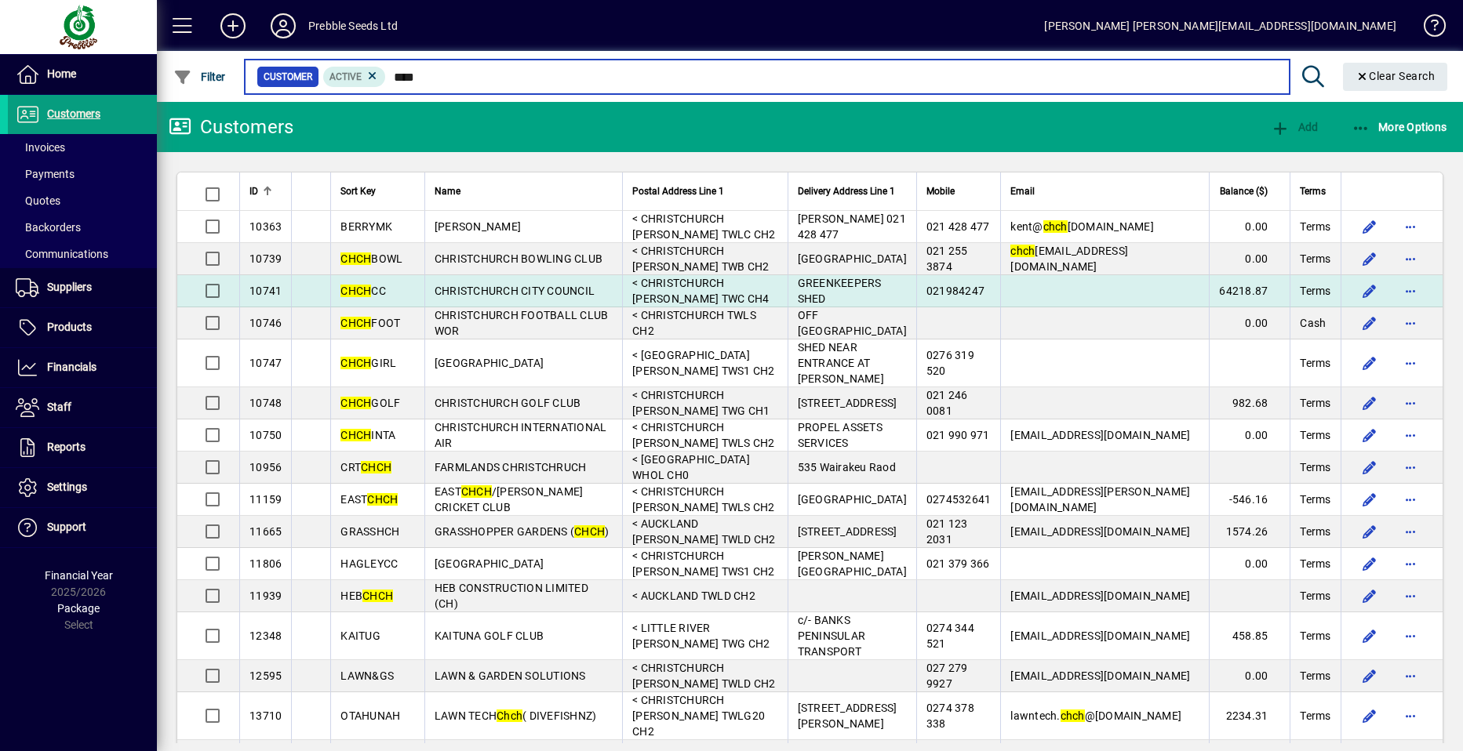
type input "****"
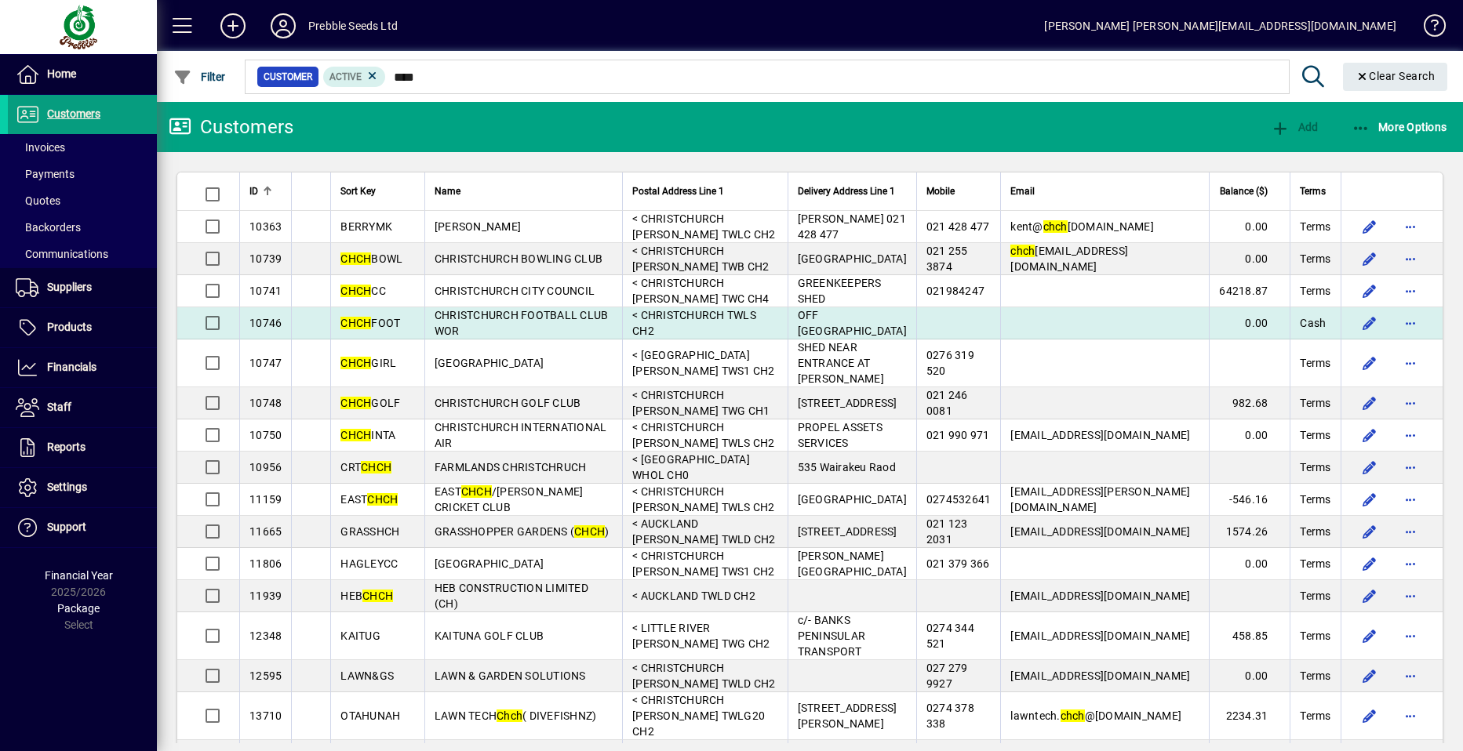
drag, startPoint x: 333, startPoint y: 318, endPoint x: 259, endPoint y: 370, distance: 90.7
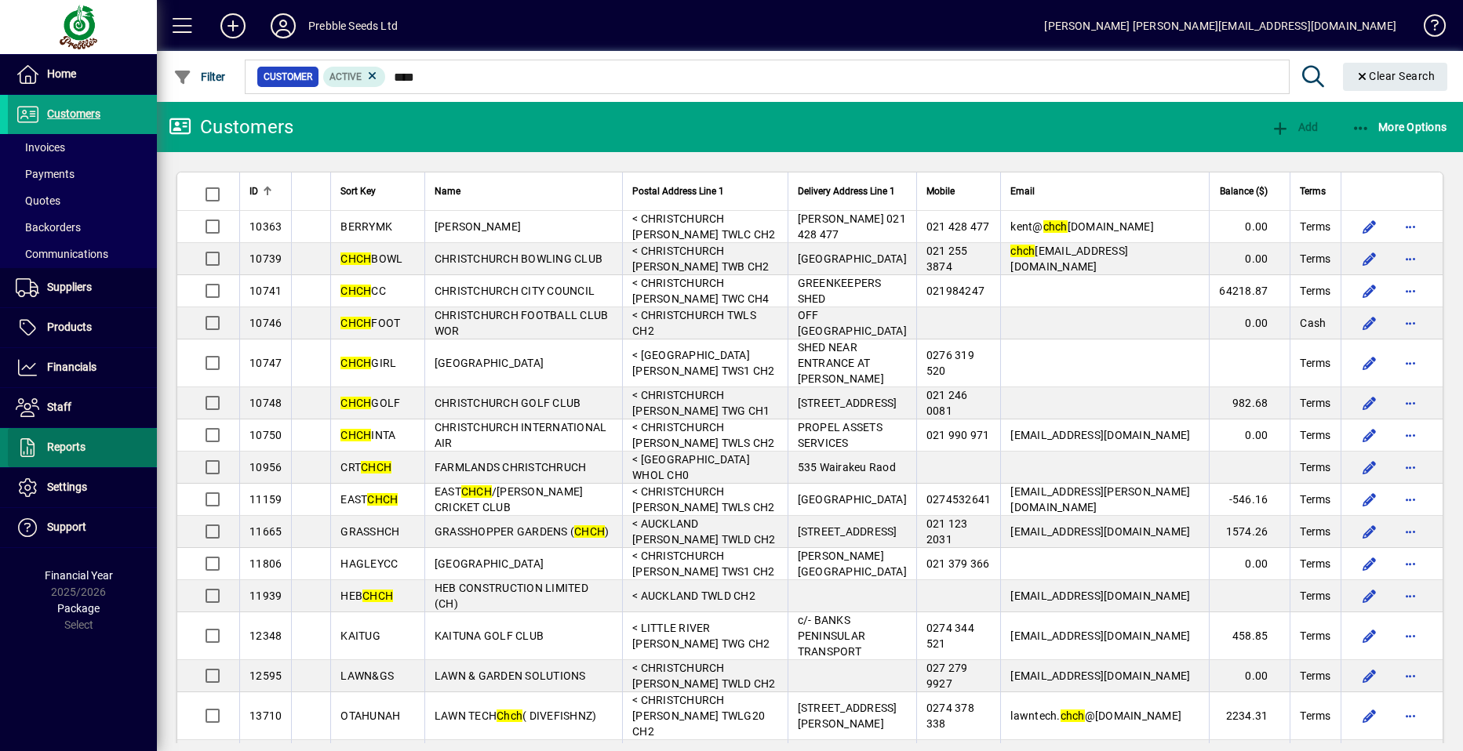
drag, startPoint x: 259, startPoint y: 370, endPoint x: 98, endPoint y: 443, distance: 176.5
click at [98, 443] on span at bounding box center [82, 448] width 149 height 38
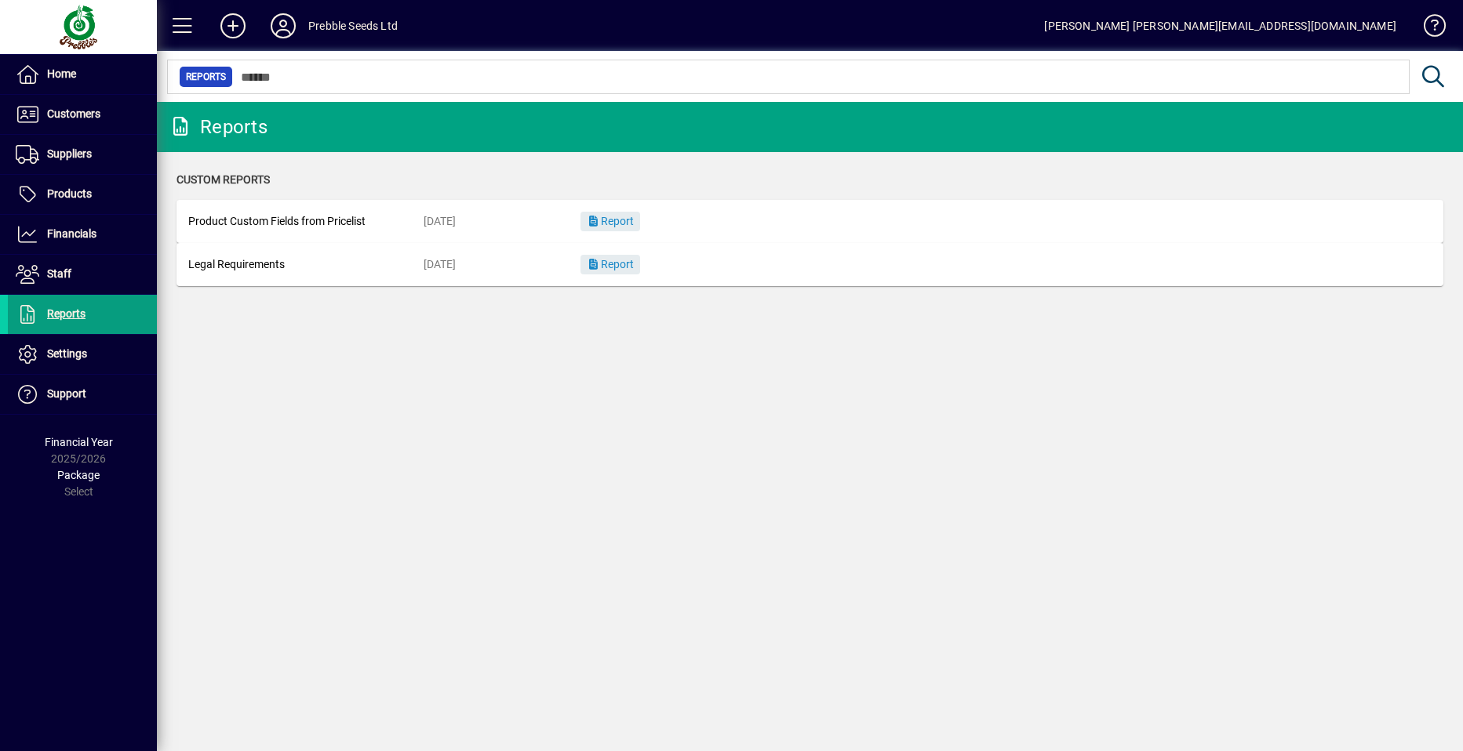
drag, startPoint x: 227, startPoint y: 445, endPoint x: 184, endPoint y: 463, distance: 46.7
drag, startPoint x: 184, startPoint y: 463, endPoint x: 469, endPoint y: 543, distance: 296.2
click at [469, 543] on div "Reports Custom Reports Product Custom Fields from Pricelist 08/08/2025 Report L…" at bounding box center [810, 426] width 1306 height 649
click at [497, 507] on div "Reports Custom Reports Product Custom Fields from Pricelist 08/08/2025 Report L…" at bounding box center [810, 426] width 1306 height 649
click at [327, 530] on div "Reports Custom Reports Product Custom Fields from Pricelist 08/08/2025 Report L…" at bounding box center [810, 426] width 1306 height 649
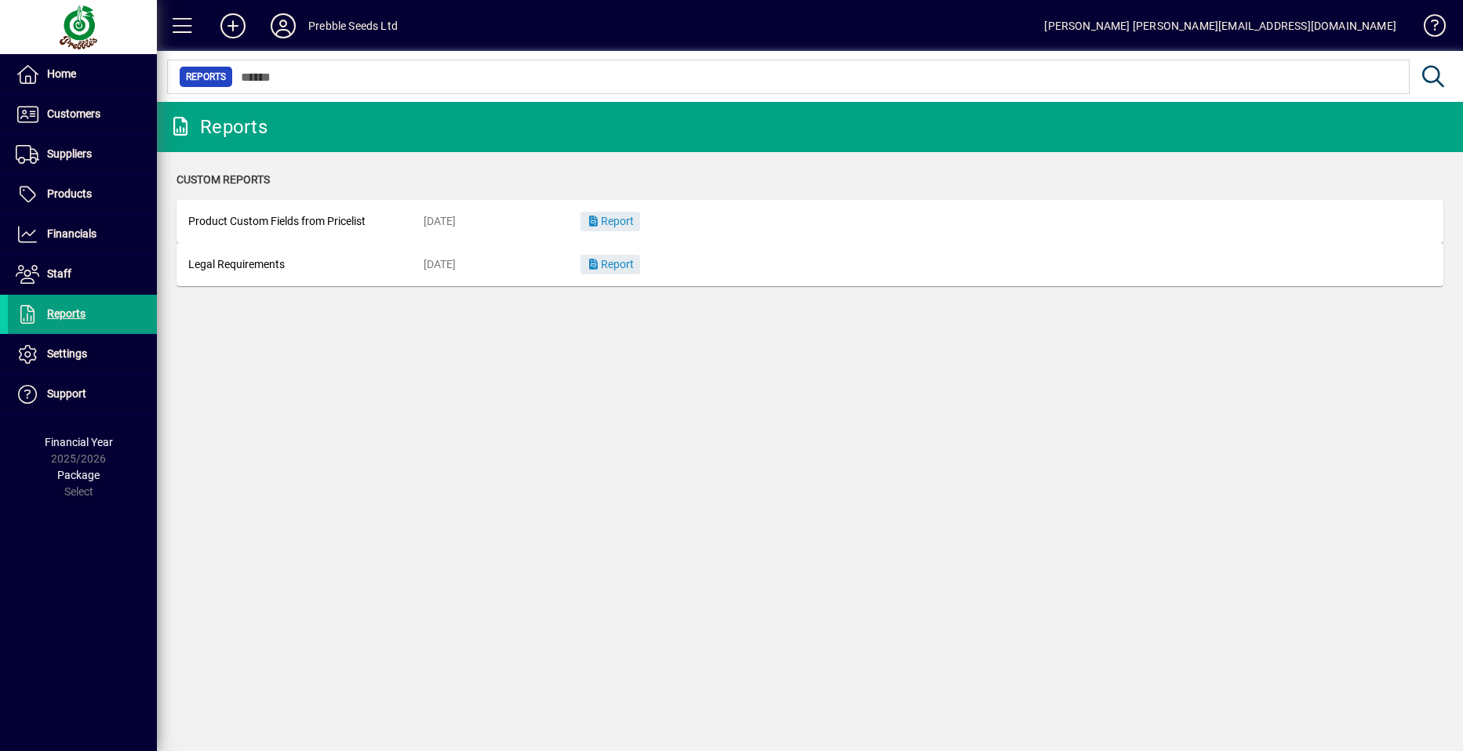
click at [327, 530] on div "Reports Custom Reports Product Custom Fields from Pricelist 08/08/2025 Report L…" at bounding box center [810, 426] width 1306 height 649
click at [118, 107] on span at bounding box center [82, 115] width 149 height 38
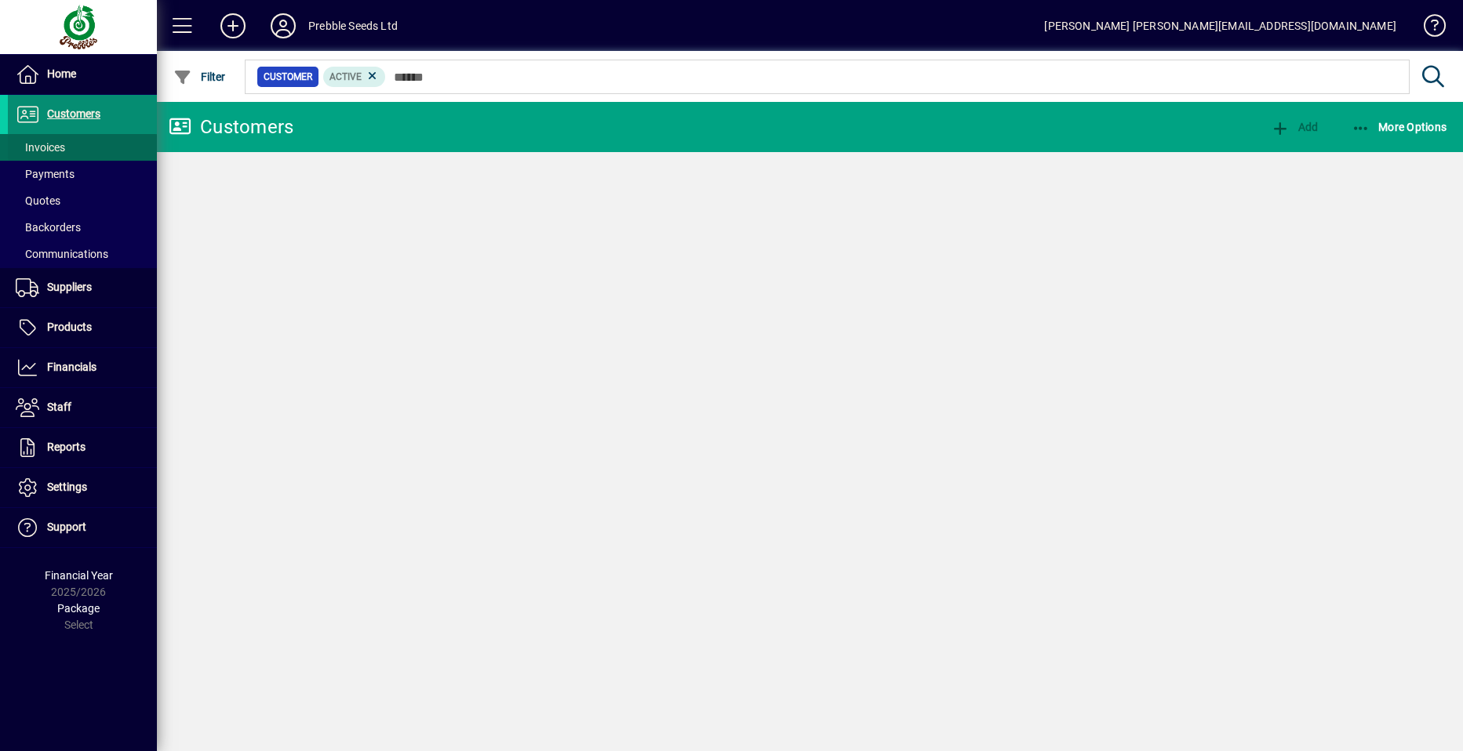
click at [107, 144] on span at bounding box center [82, 148] width 149 height 38
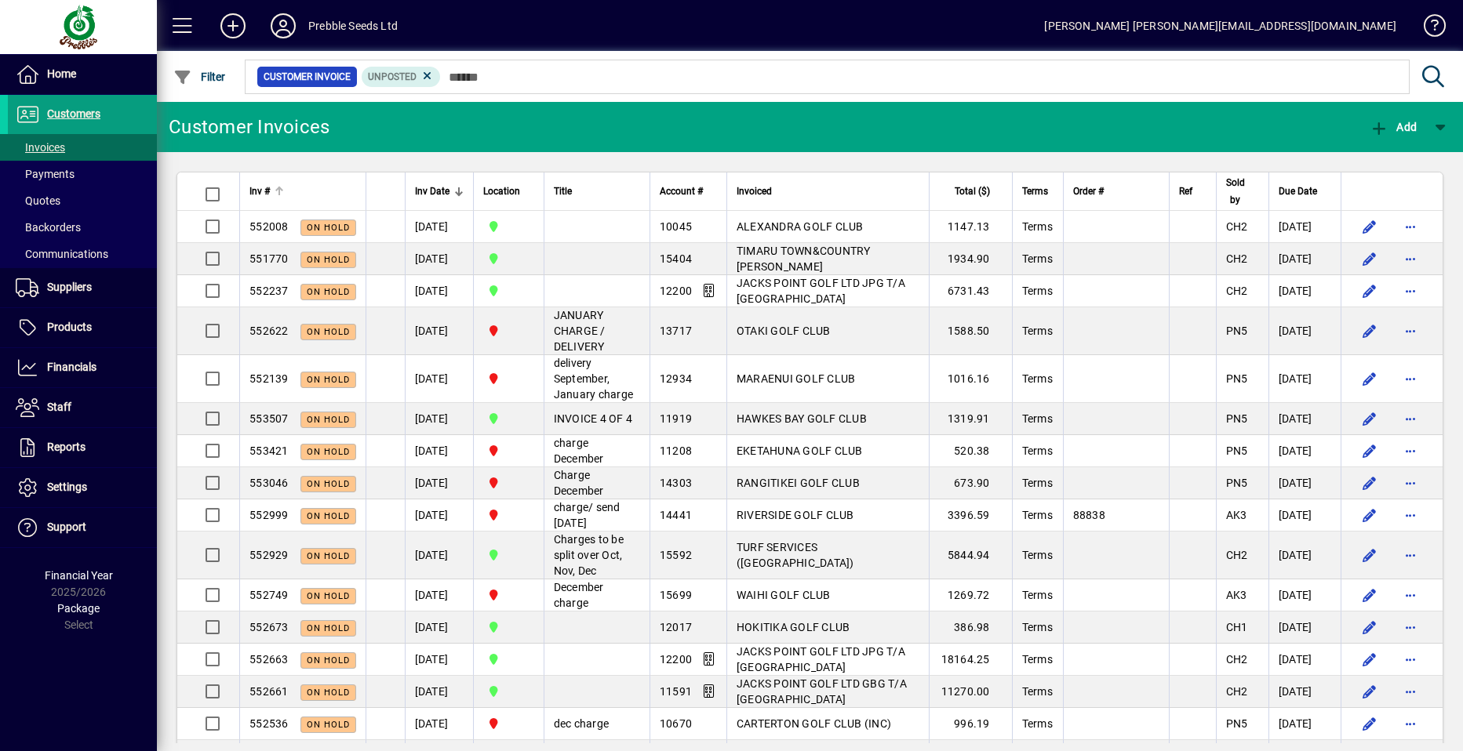
click at [270, 191] on div "Inv #" at bounding box center [302, 191] width 107 height 17
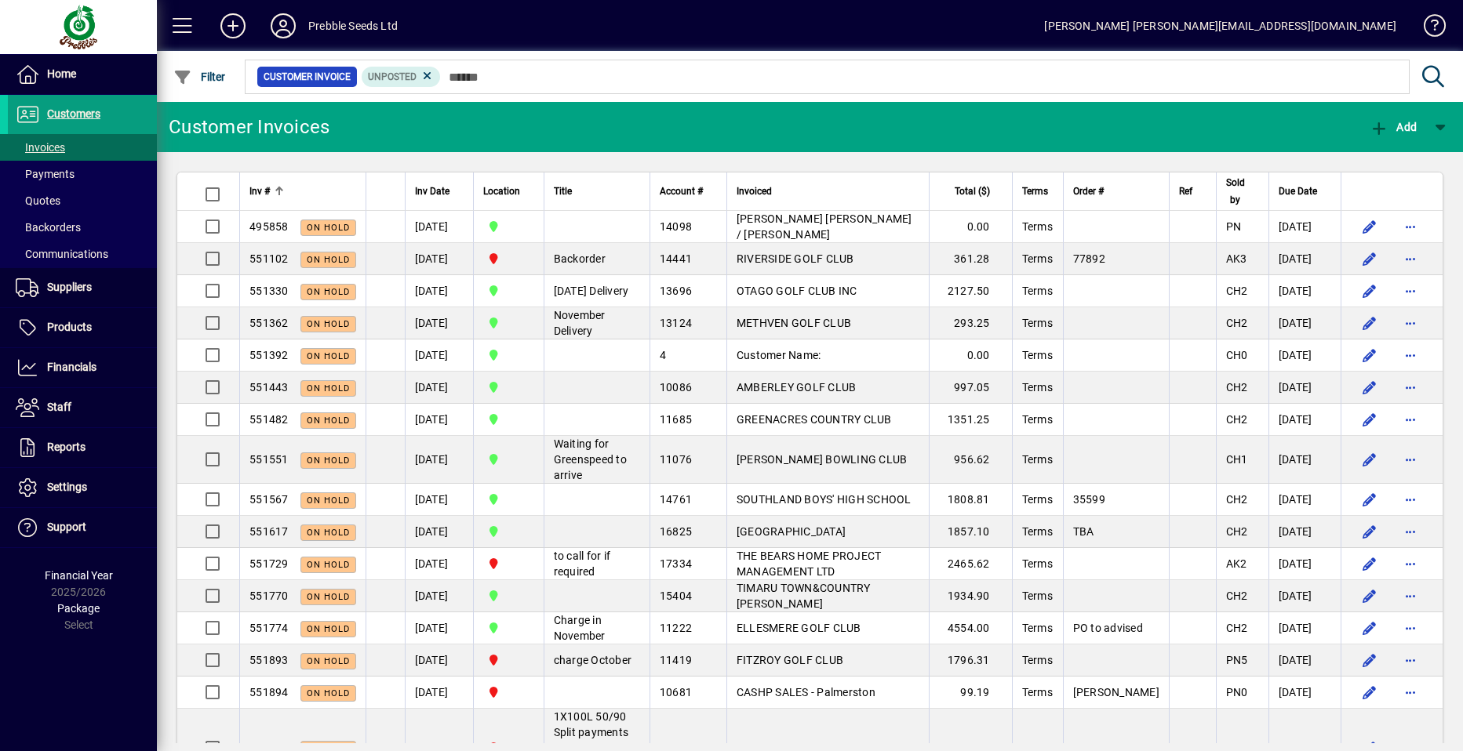
click at [269, 188] on span "Inv #" at bounding box center [259, 191] width 20 height 17
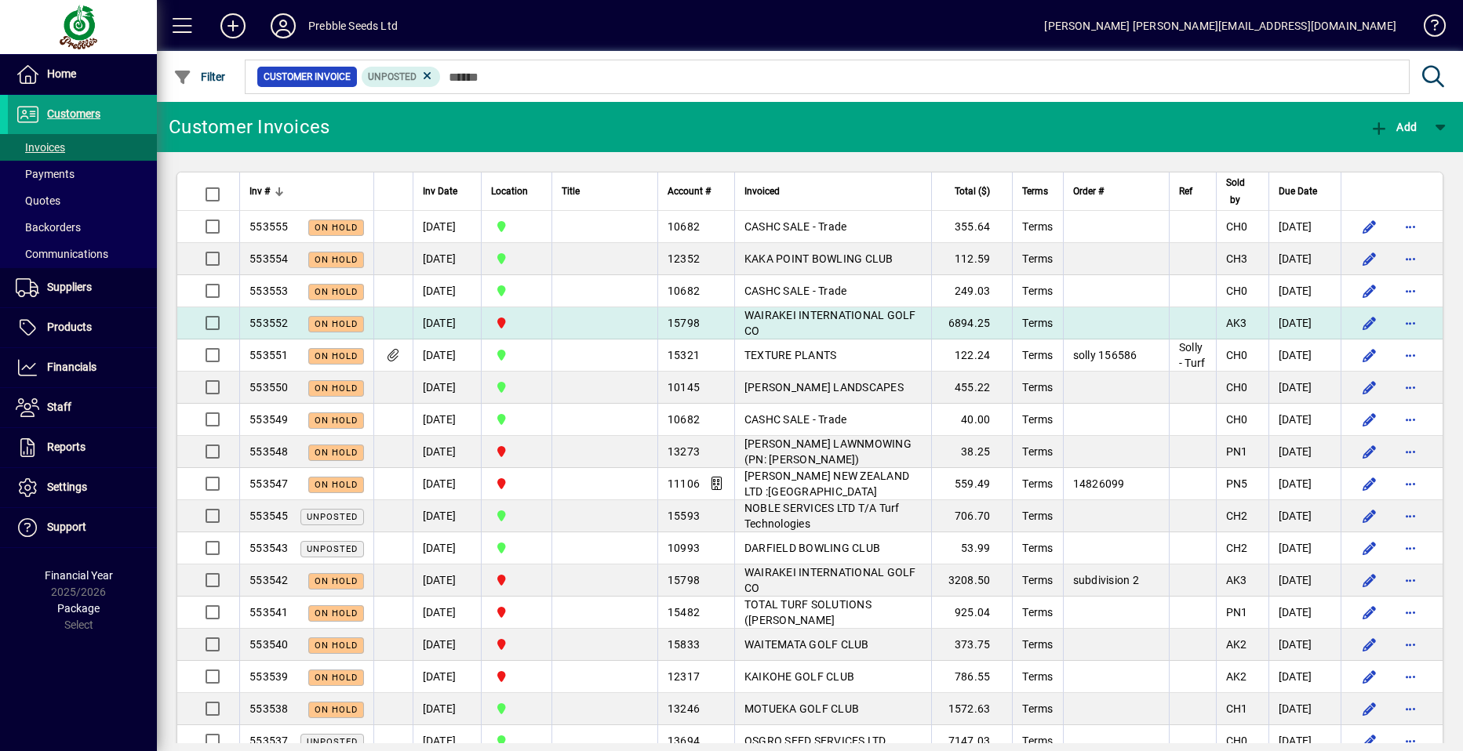
click at [788, 312] on span "WAIRAKEI INTERNATIONAL GOLF CO" at bounding box center [830, 323] width 172 height 28
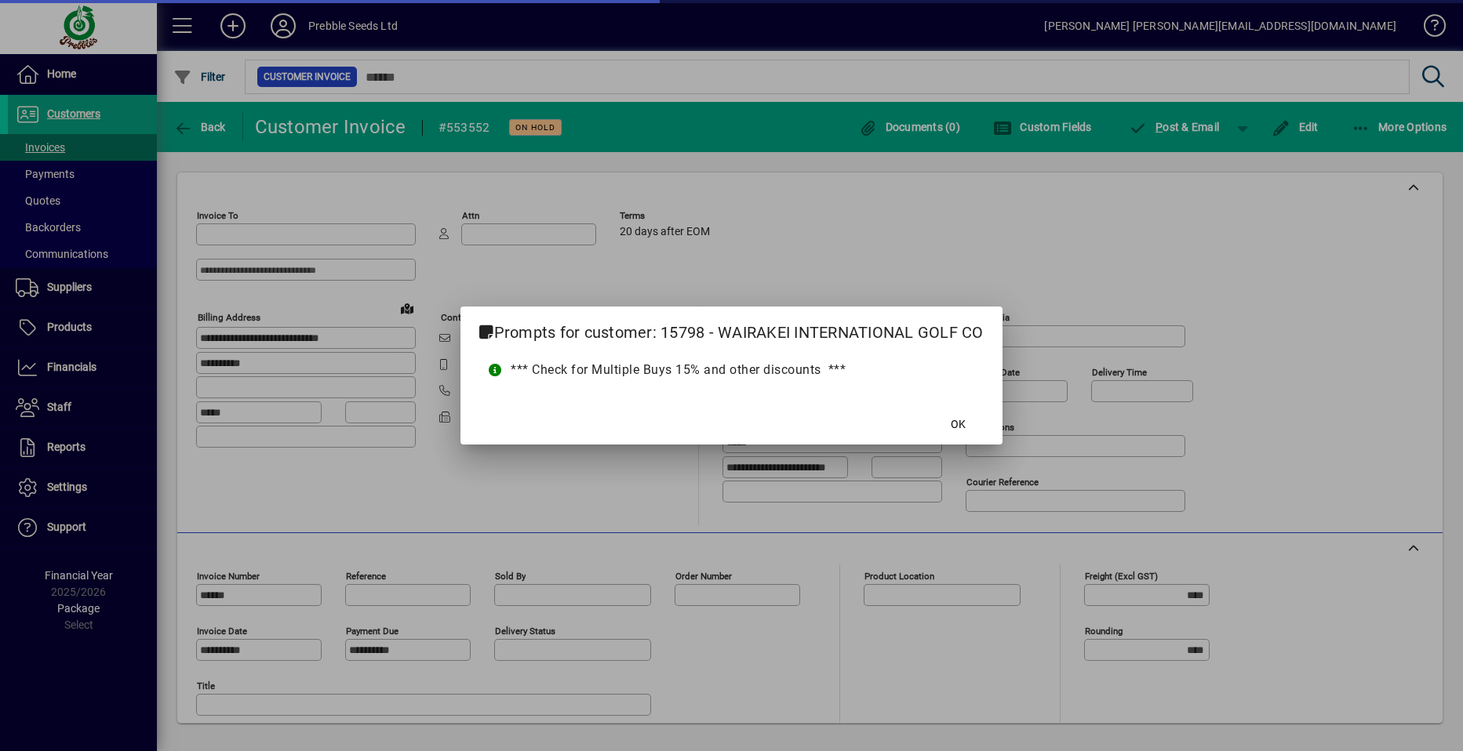
type input "**********"
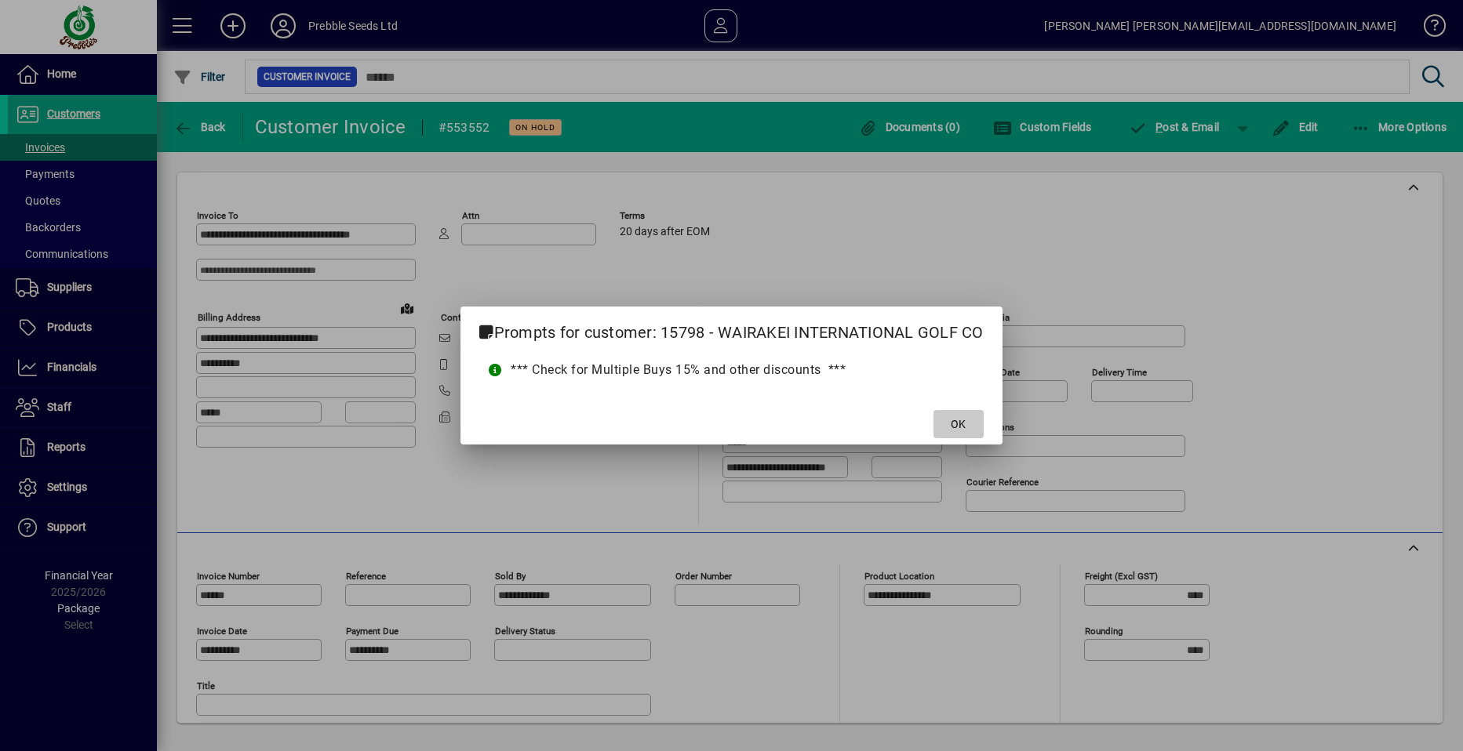
drag, startPoint x: 959, startPoint y: 429, endPoint x: 936, endPoint y: 430, distance: 22.8
click at [957, 429] on span "OK" at bounding box center [957, 424] width 15 height 16
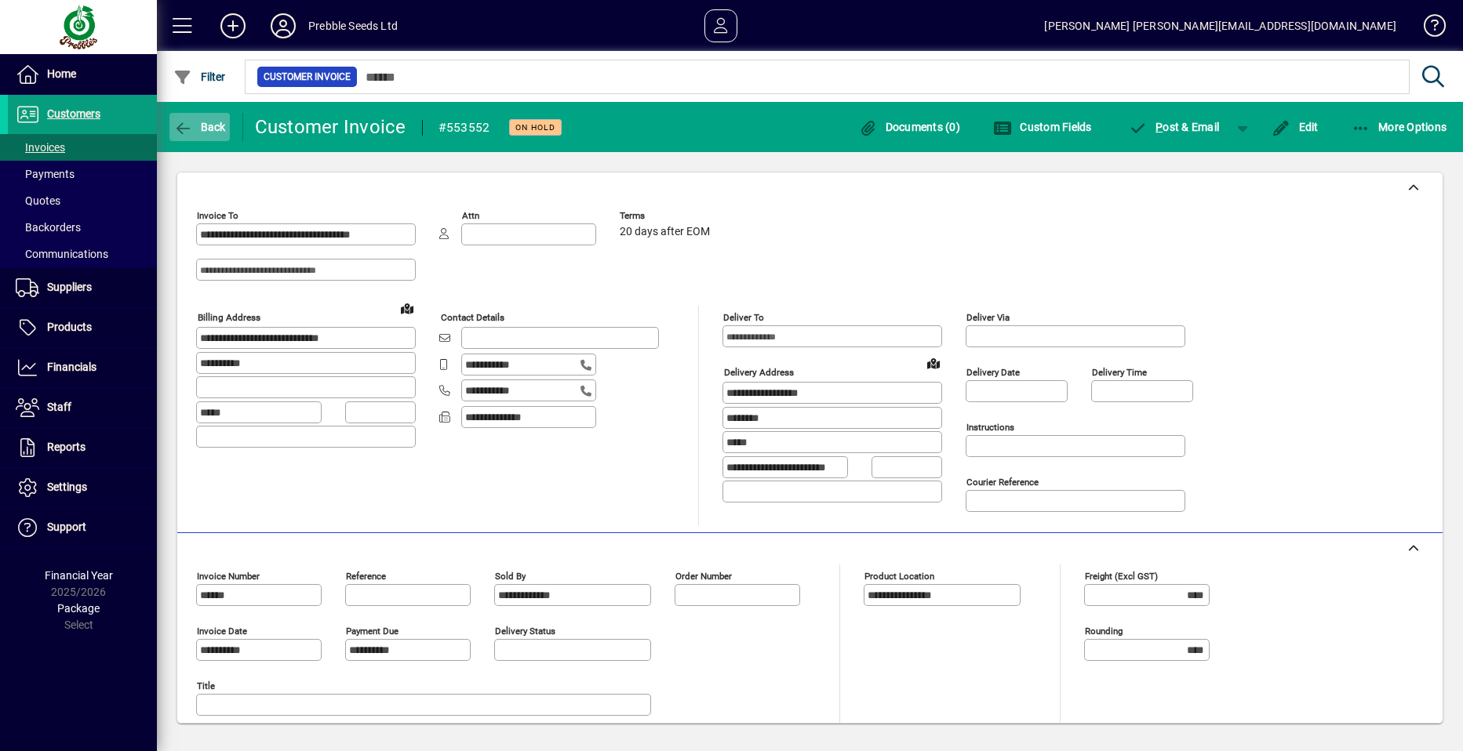
click at [202, 129] on span "Back" at bounding box center [199, 127] width 53 height 13
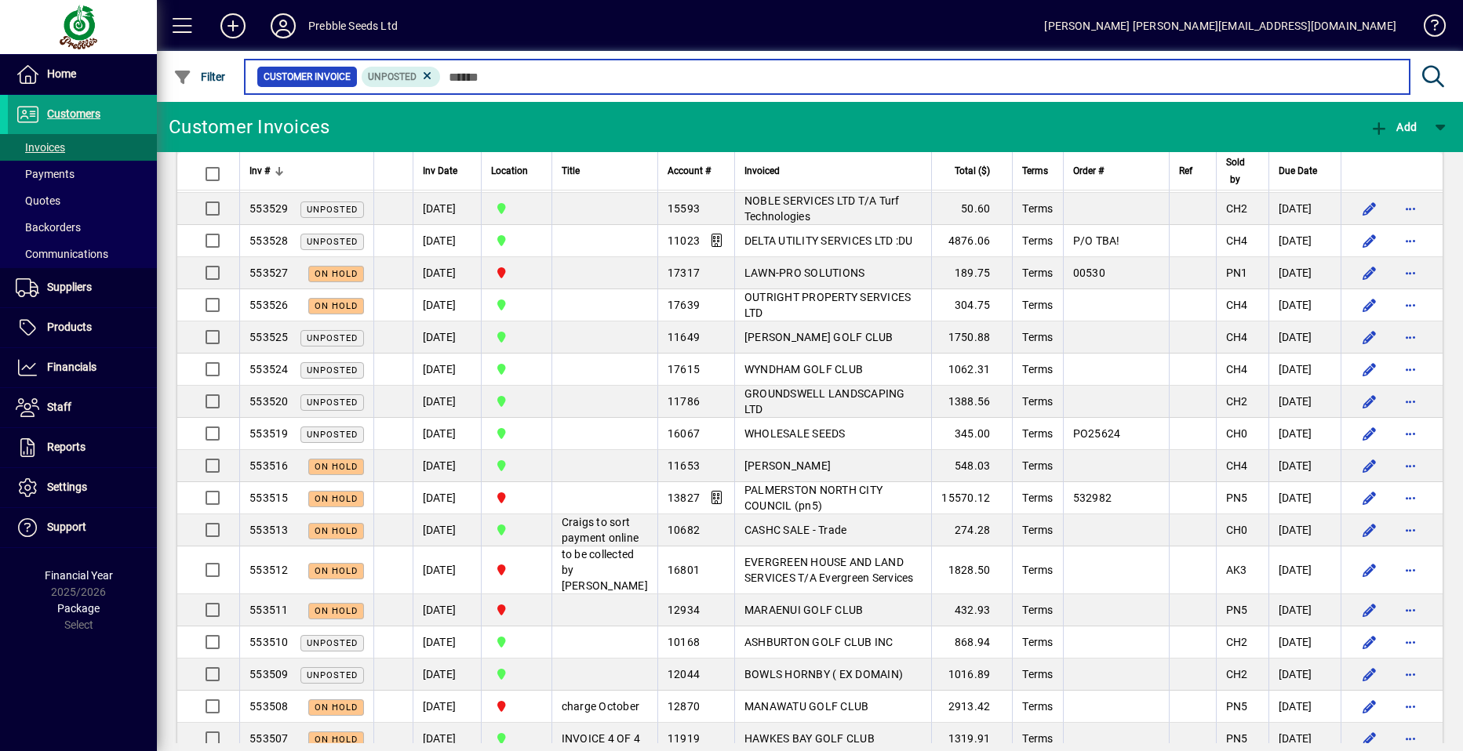
scroll to position [549, 0]
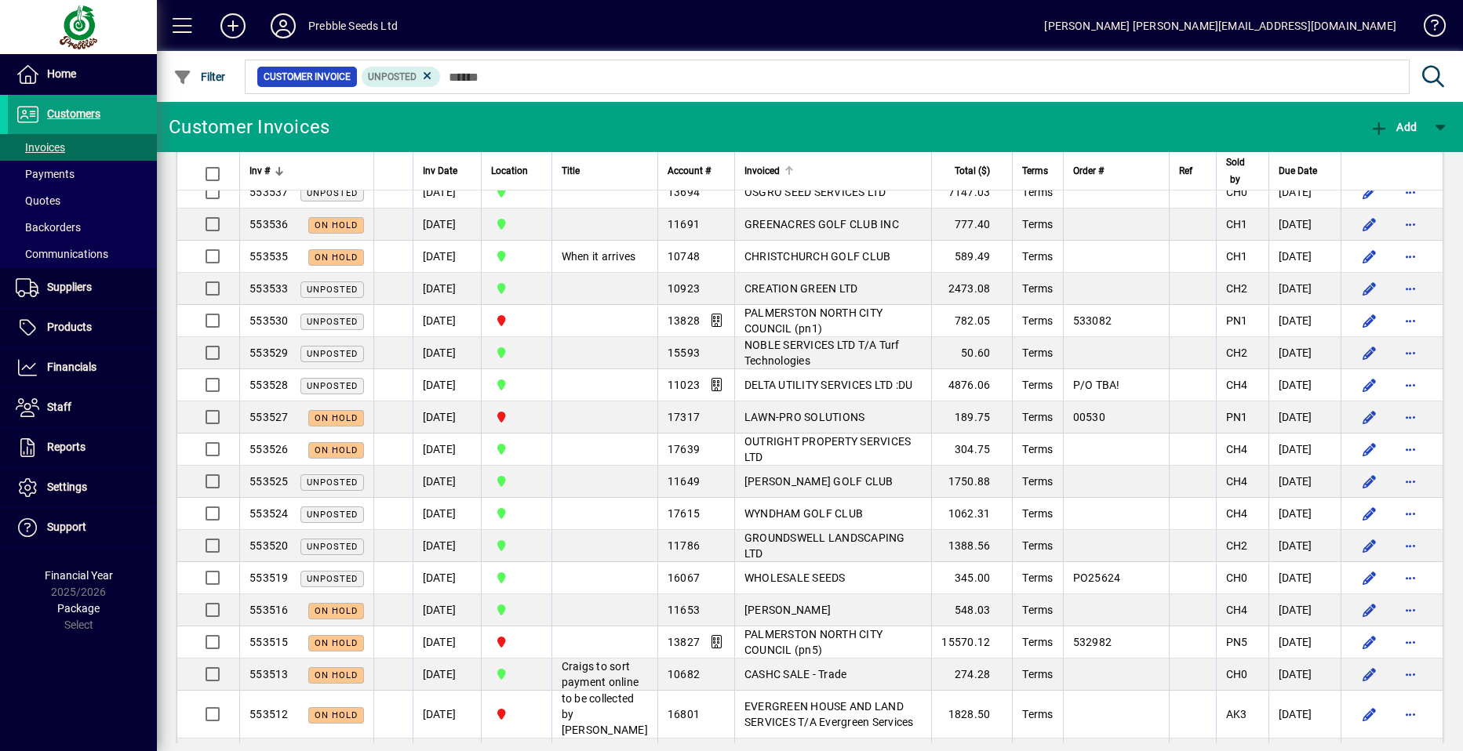
click at [754, 169] on span "Invoiced" at bounding box center [761, 170] width 35 height 17
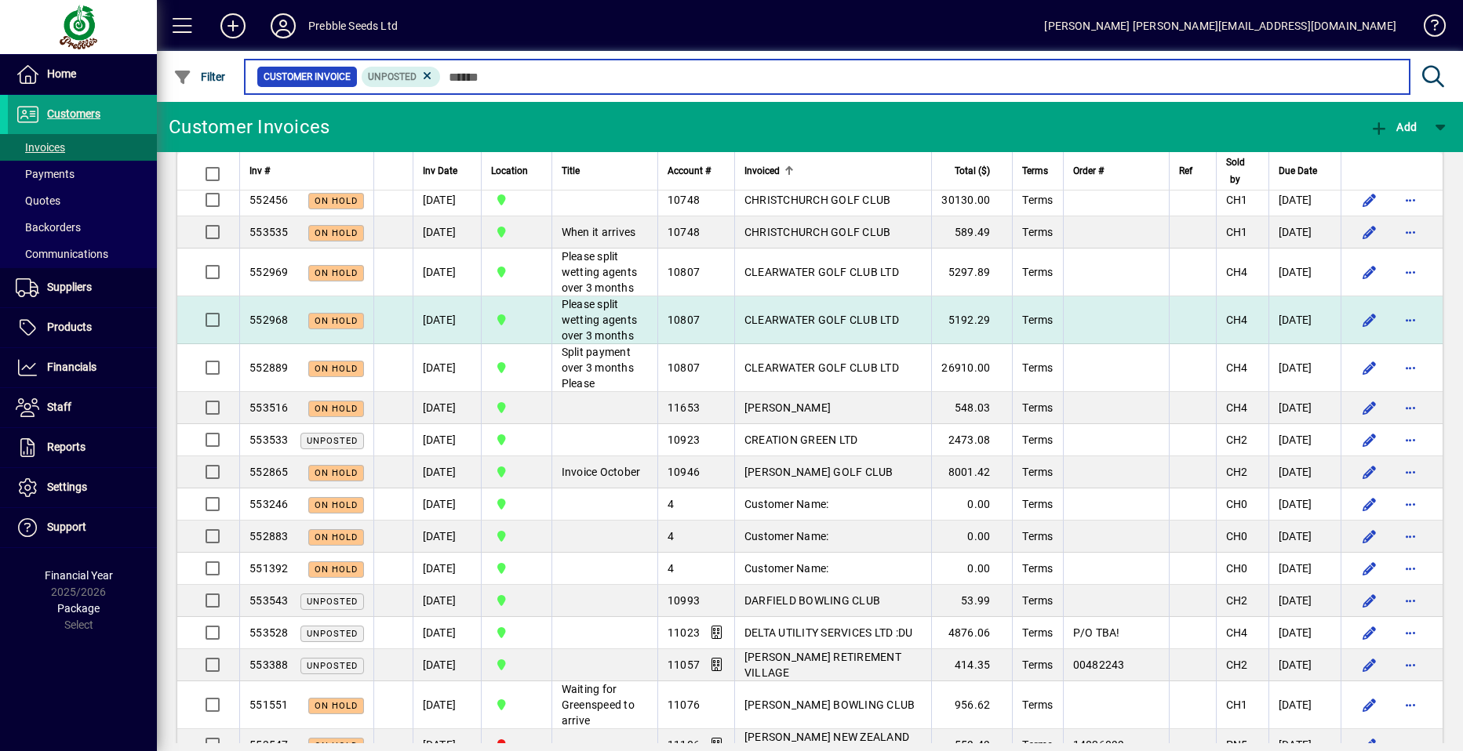
scroll to position [784, 0]
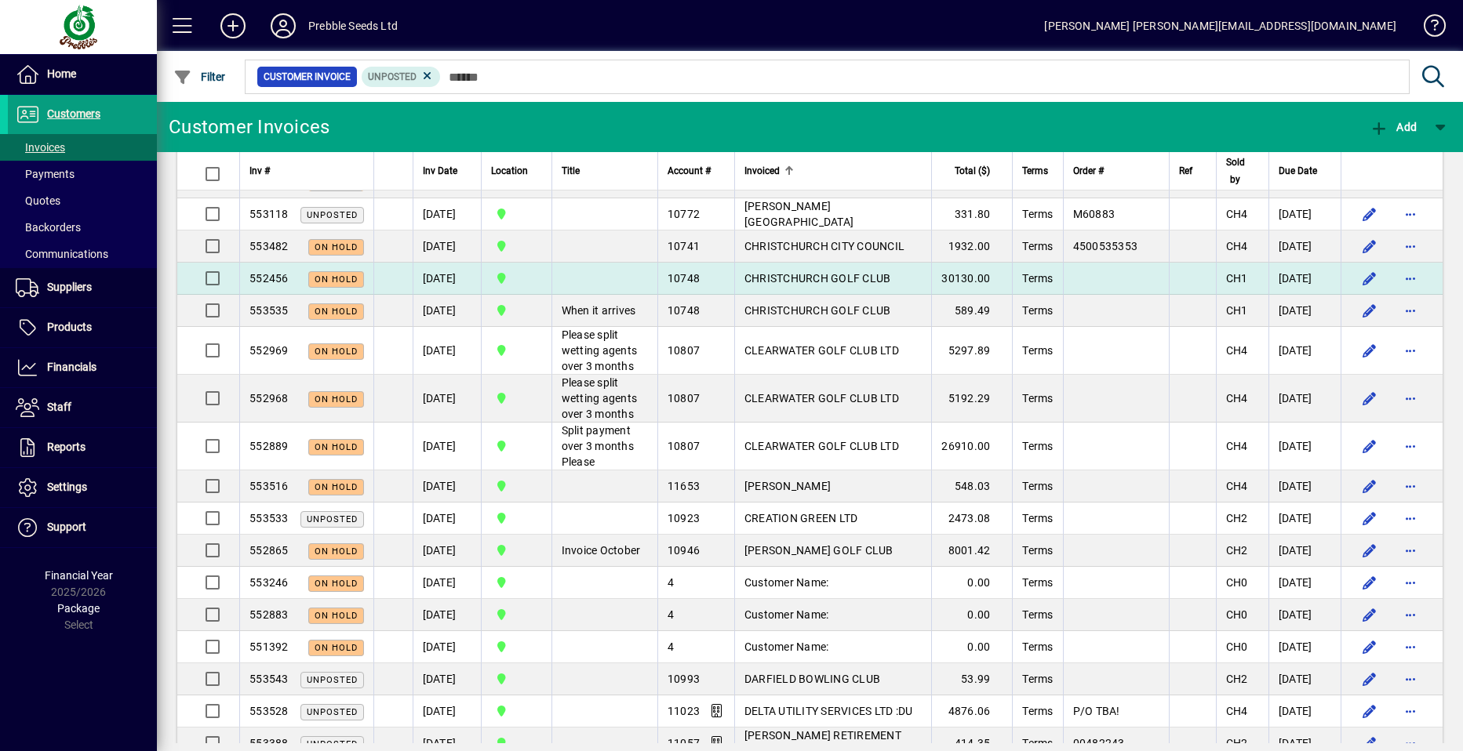
click at [799, 285] on span "CHRISTCHURCH GOLF CLUB" at bounding box center [817, 278] width 147 height 13
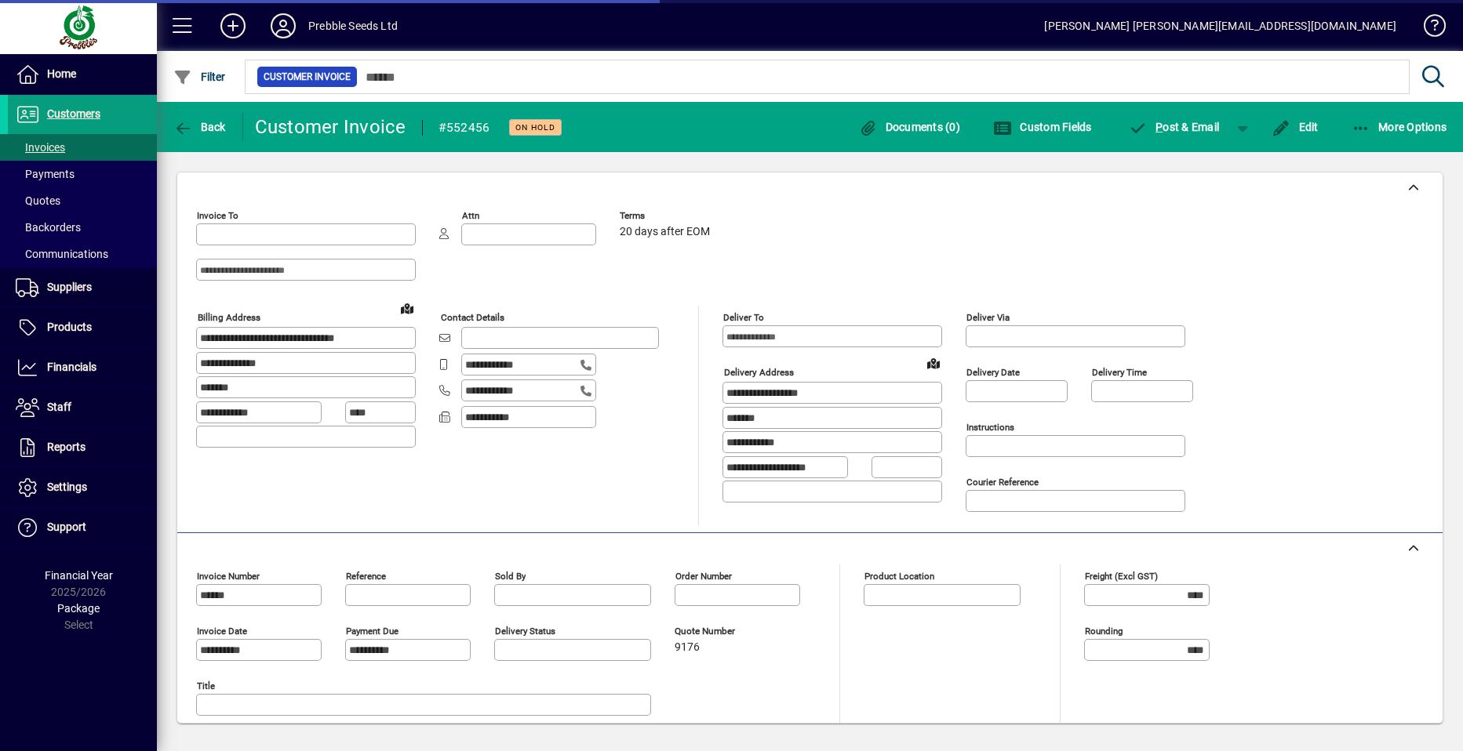
type input "**********"
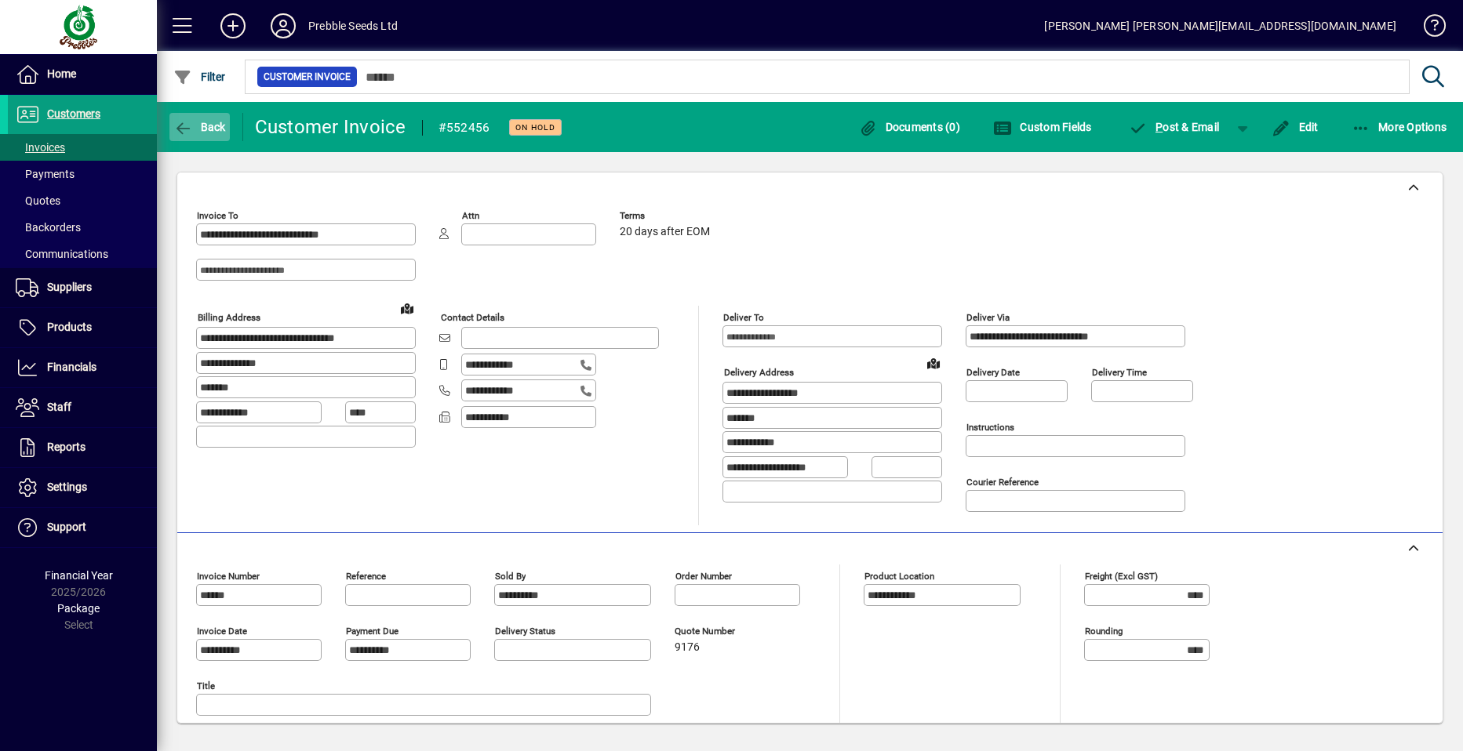
click at [209, 131] on span "Back" at bounding box center [199, 127] width 53 height 13
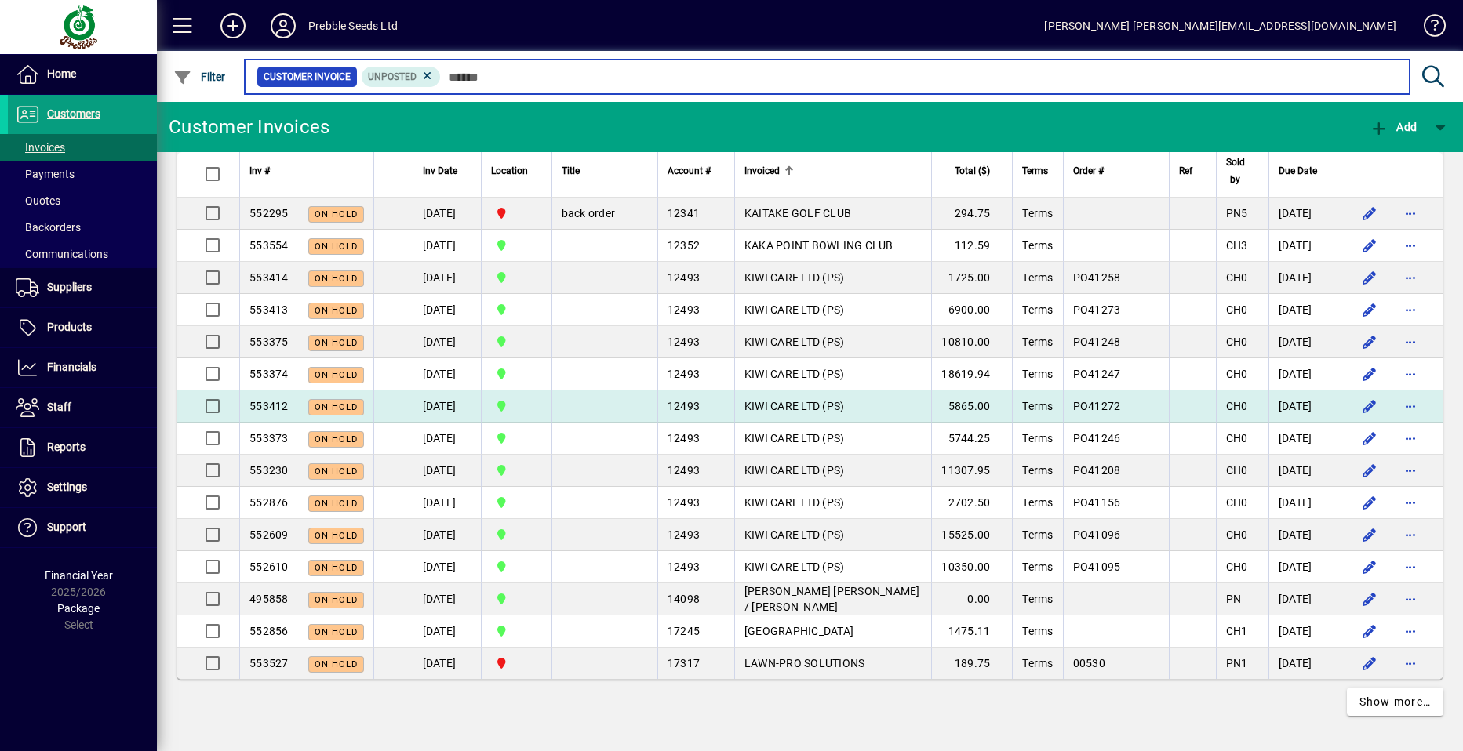
scroll to position [3060, 0]
